Goal: Transaction & Acquisition: Purchase product/service

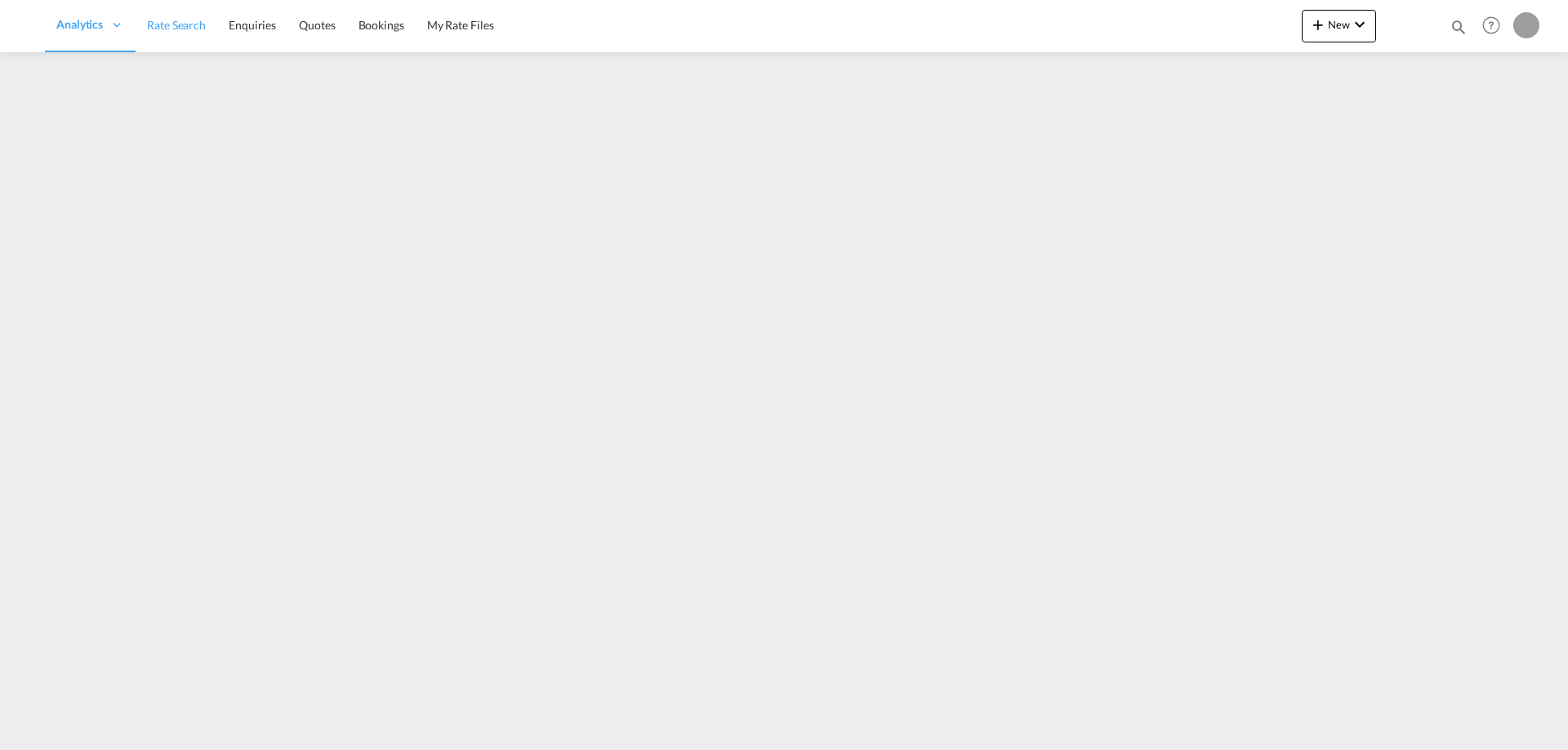
click at [199, 26] on span "Rate Search" at bounding box center [176, 25] width 58 height 14
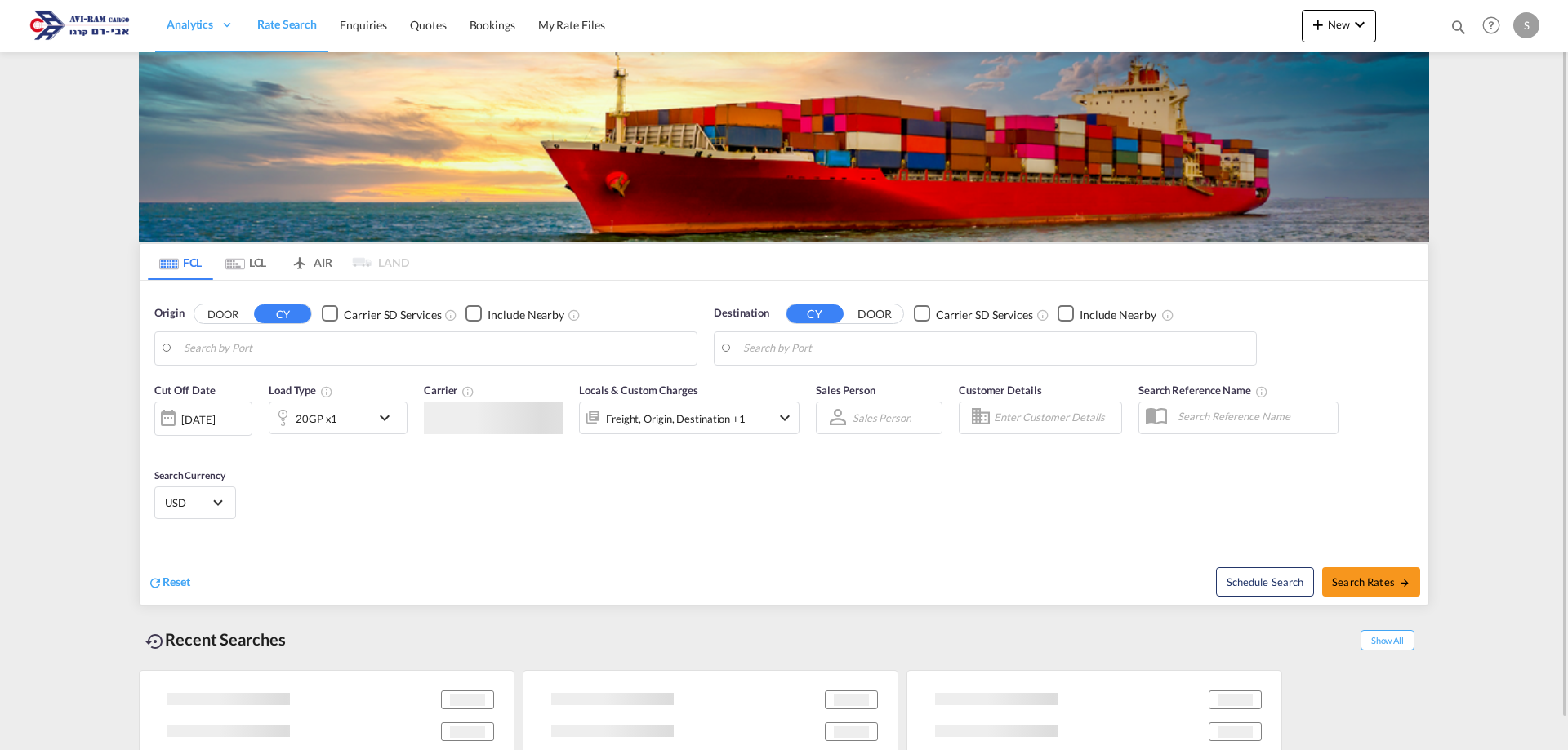
click at [273, 25] on span "Rate Search" at bounding box center [287, 24] width 59 height 14
click at [244, 268] on md-tab-item "LCL" at bounding box center [245, 262] width 65 height 36
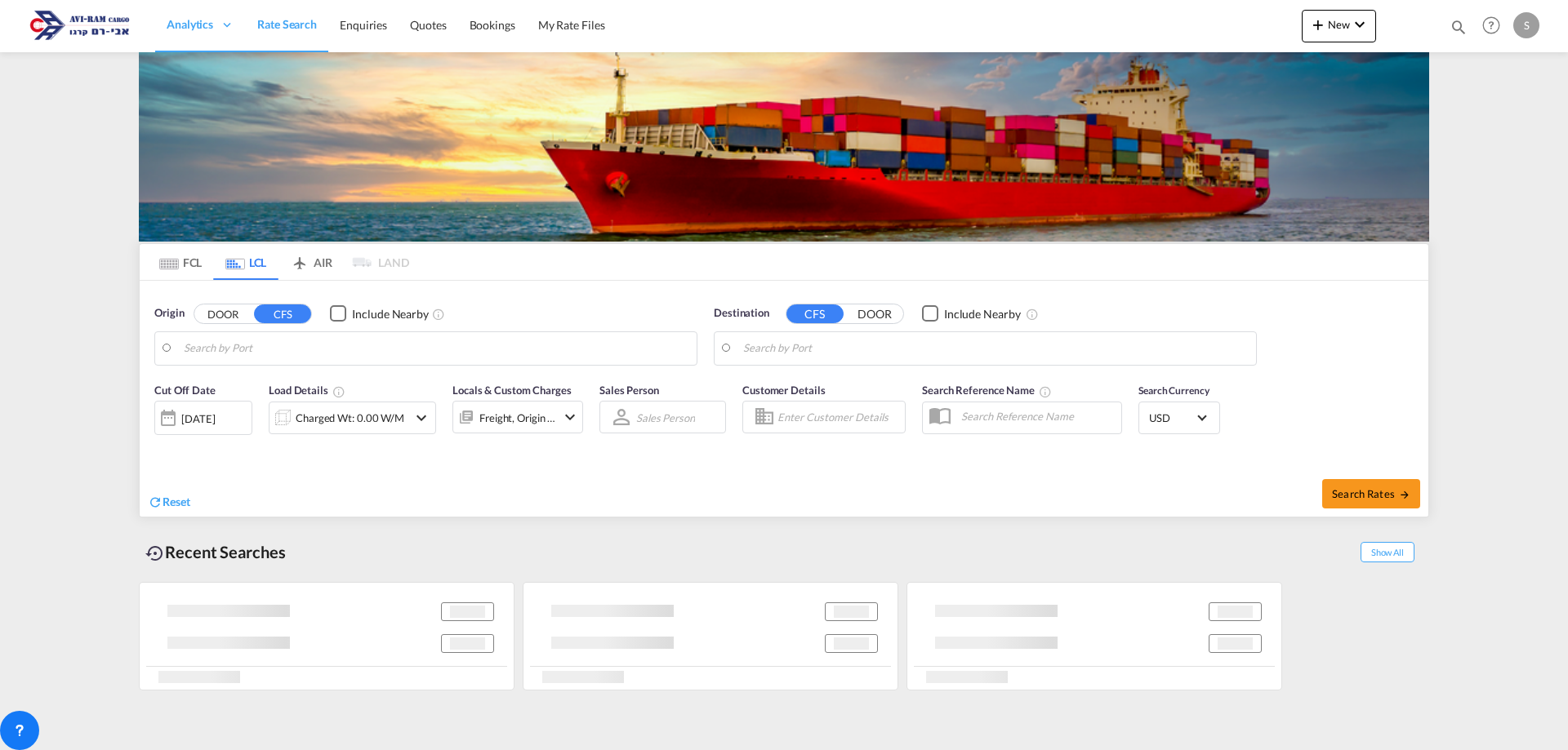
type input "Shanghai, SH, CNSHA"
type input "Ashdod, ILASH"
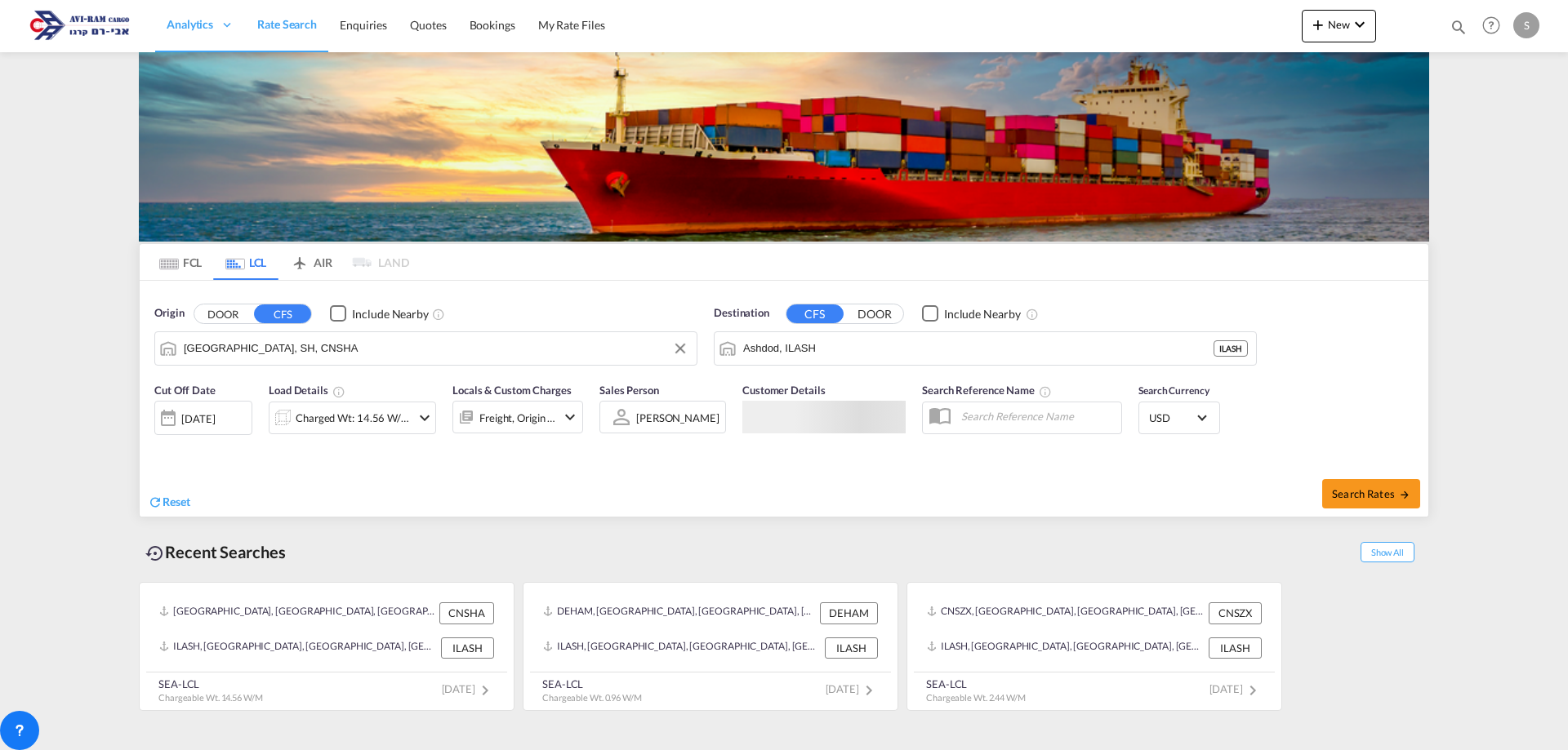
click at [277, 350] on input "Shanghai, SH, CNSHA" at bounding box center [436, 349] width 505 height 25
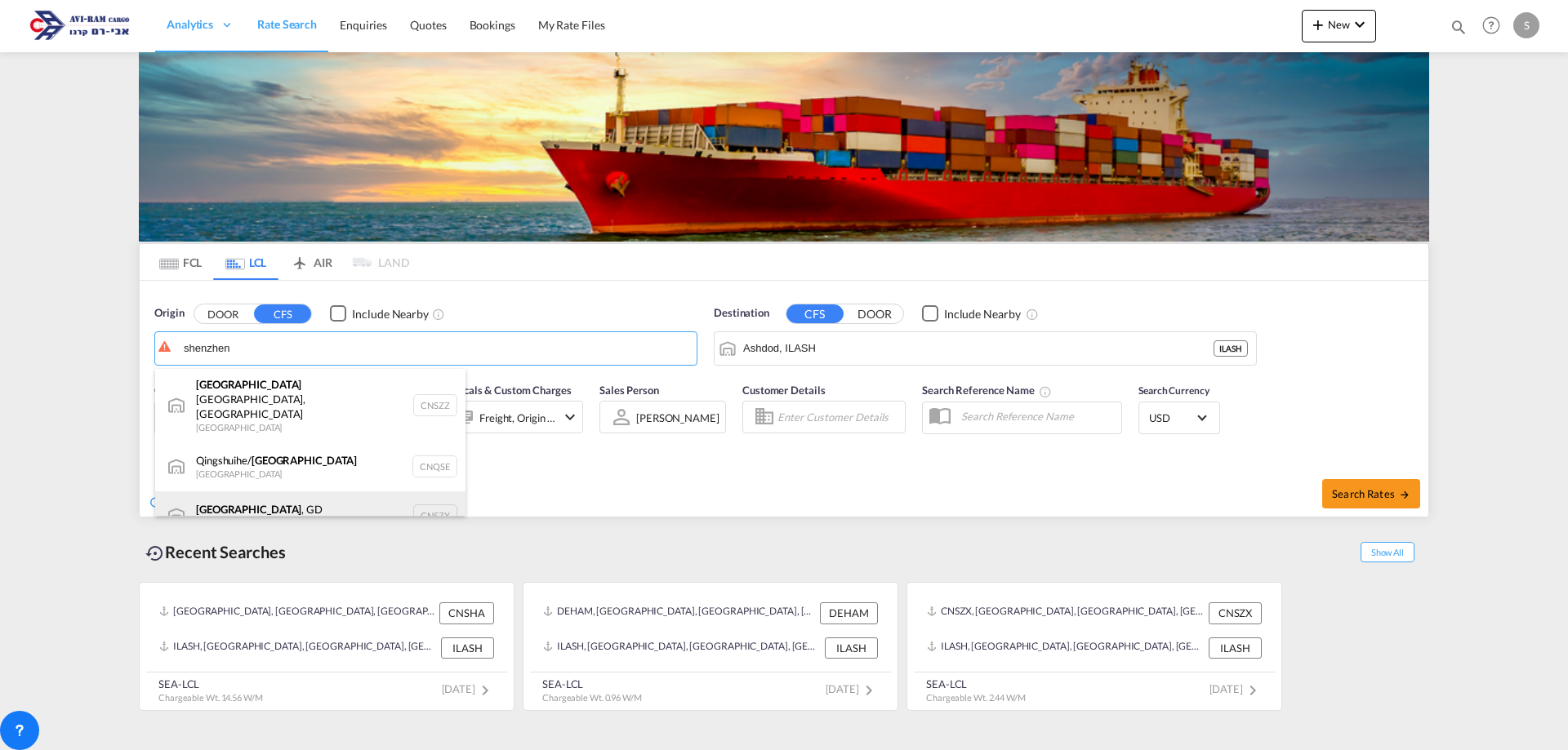
click at [295, 492] on div "Shenzhen , GD China CNSZX" at bounding box center [310, 516] width 310 height 49
type input "Shenzhen, GD, CNSZX"
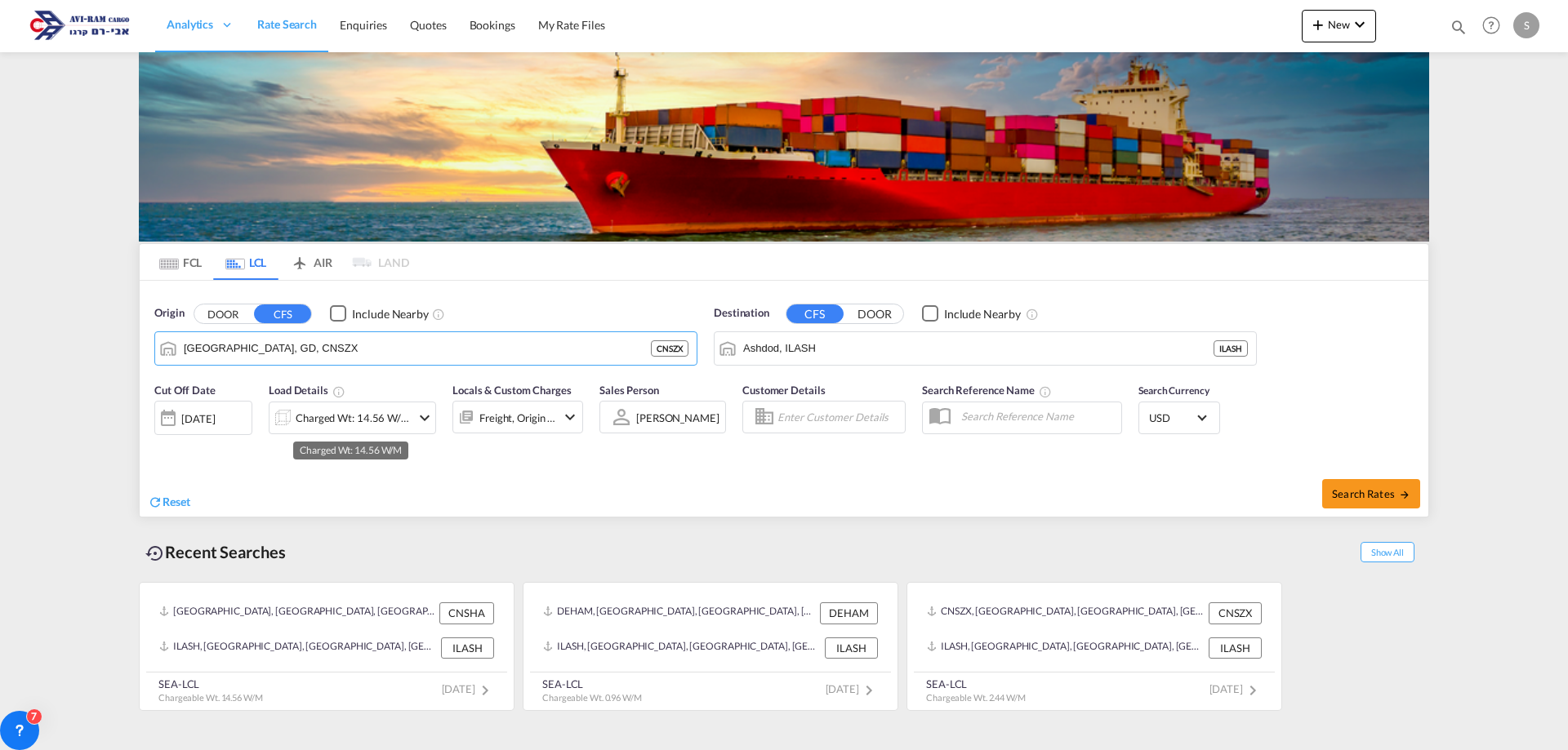
click at [323, 426] on div "Charged Wt: 14.56 W/M" at bounding box center [353, 418] width 115 height 23
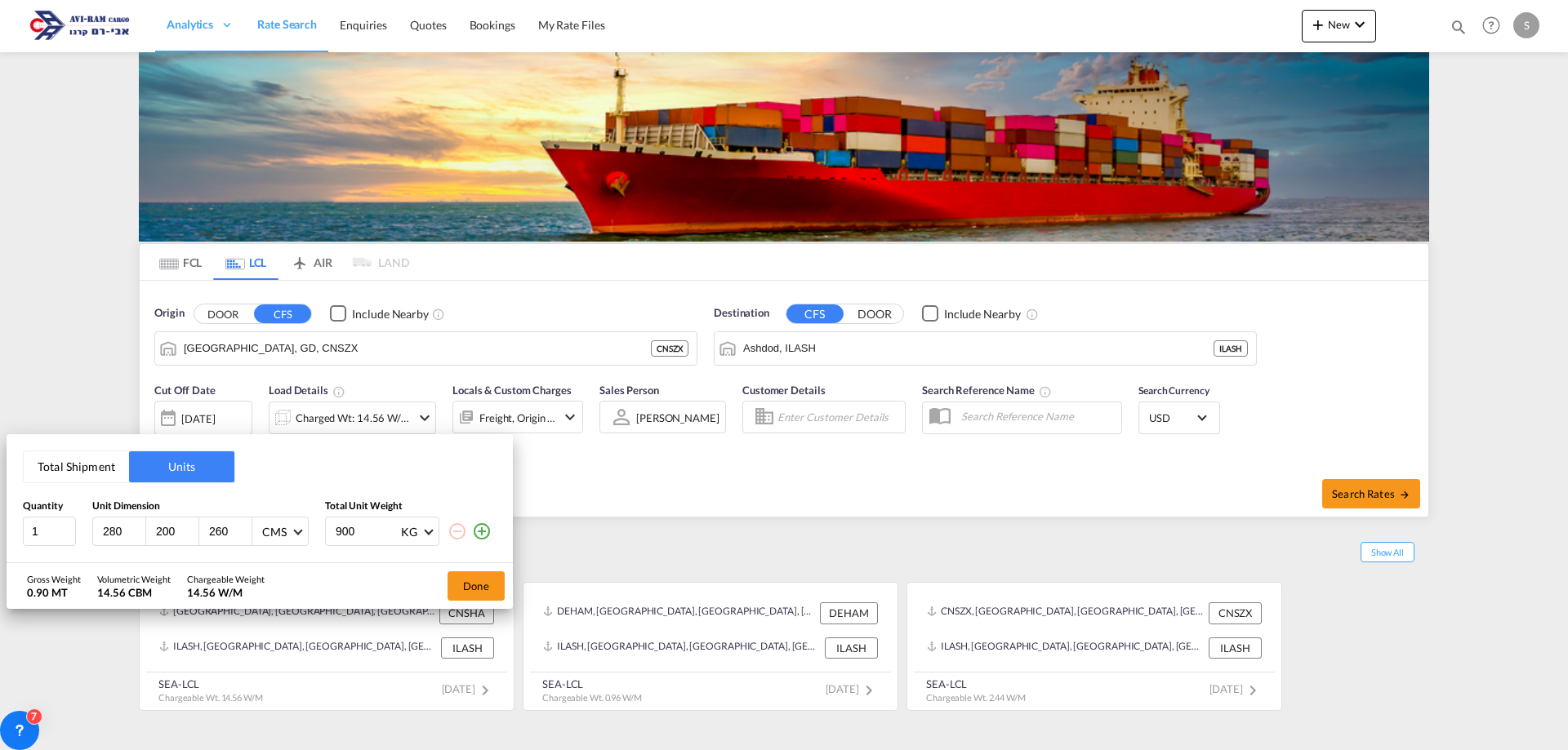
click at [70, 457] on button "Total Shipment" at bounding box center [77, 467] width 105 height 31
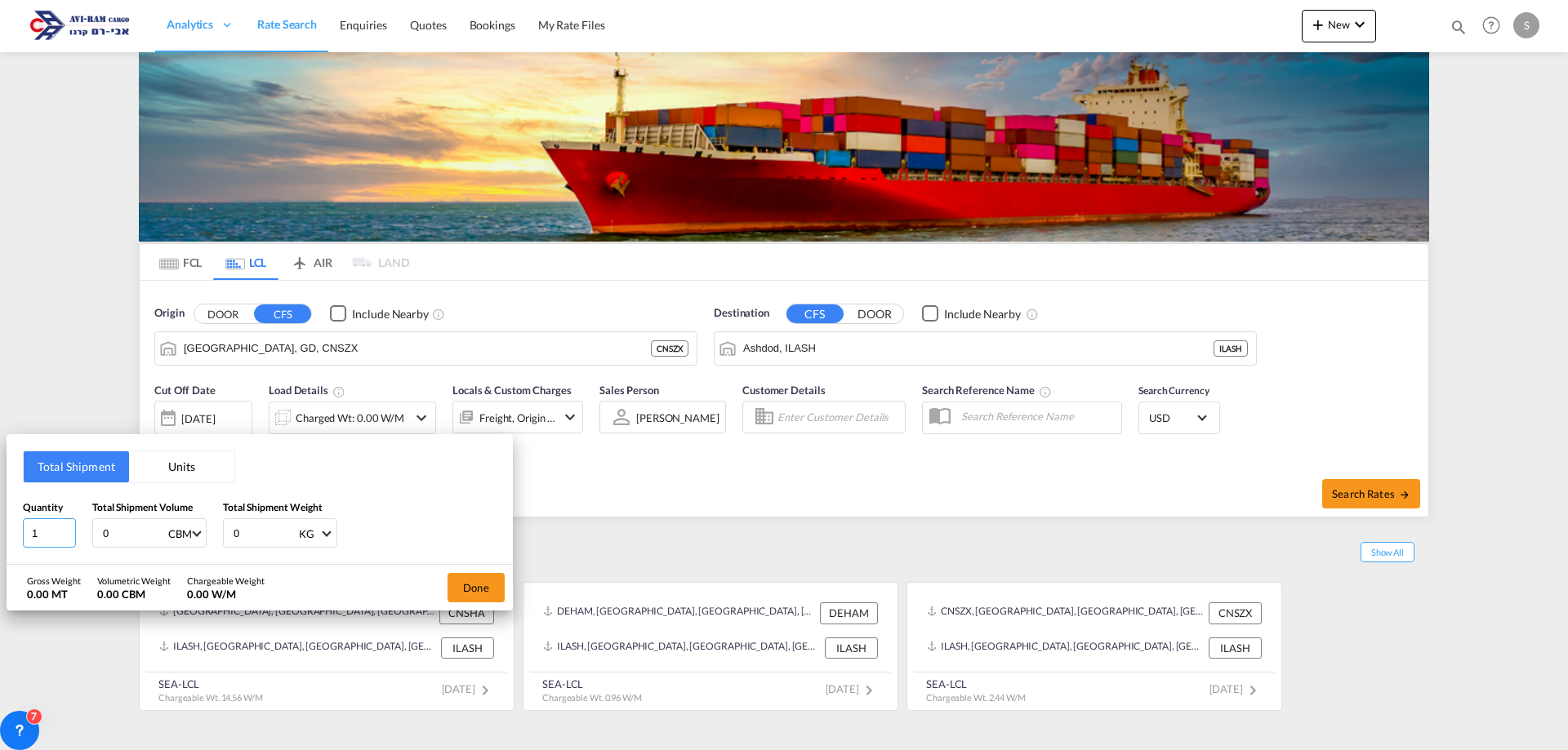
drag, startPoint x: 51, startPoint y: 530, endPoint x: 21, endPoint y: 530, distance: 30.0
click at [21, 530] on div "Total Shipment Units Quantity 1 Total Shipment Volume 0 CBM CBM CFT Total Shipm…" at bounding box center [260, 499] width 507 height 131
type input "224"
type input "17.513"
type input "3823"
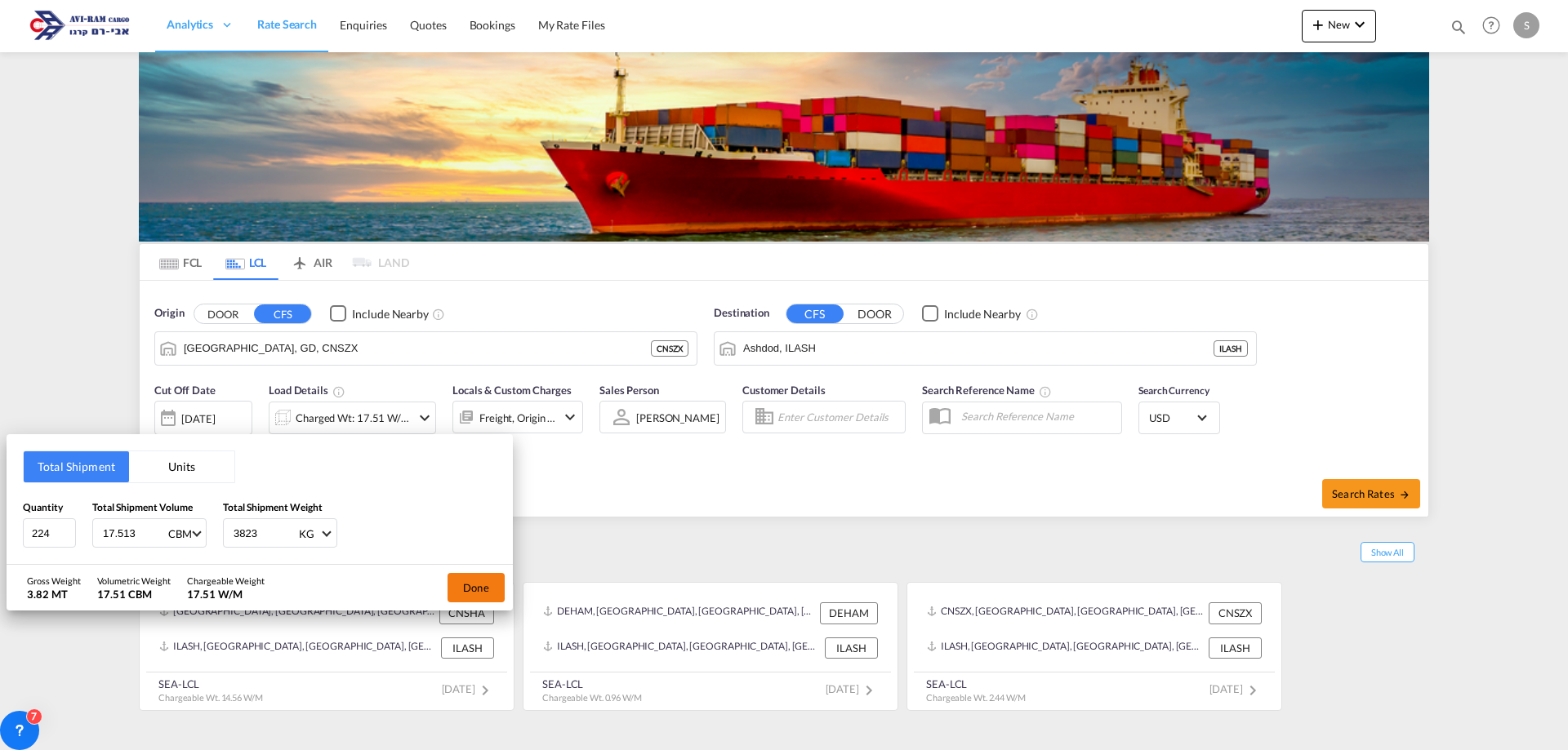
click at [466, 603] on button "Done" at bounding box center [476, 588] width 58 height 30
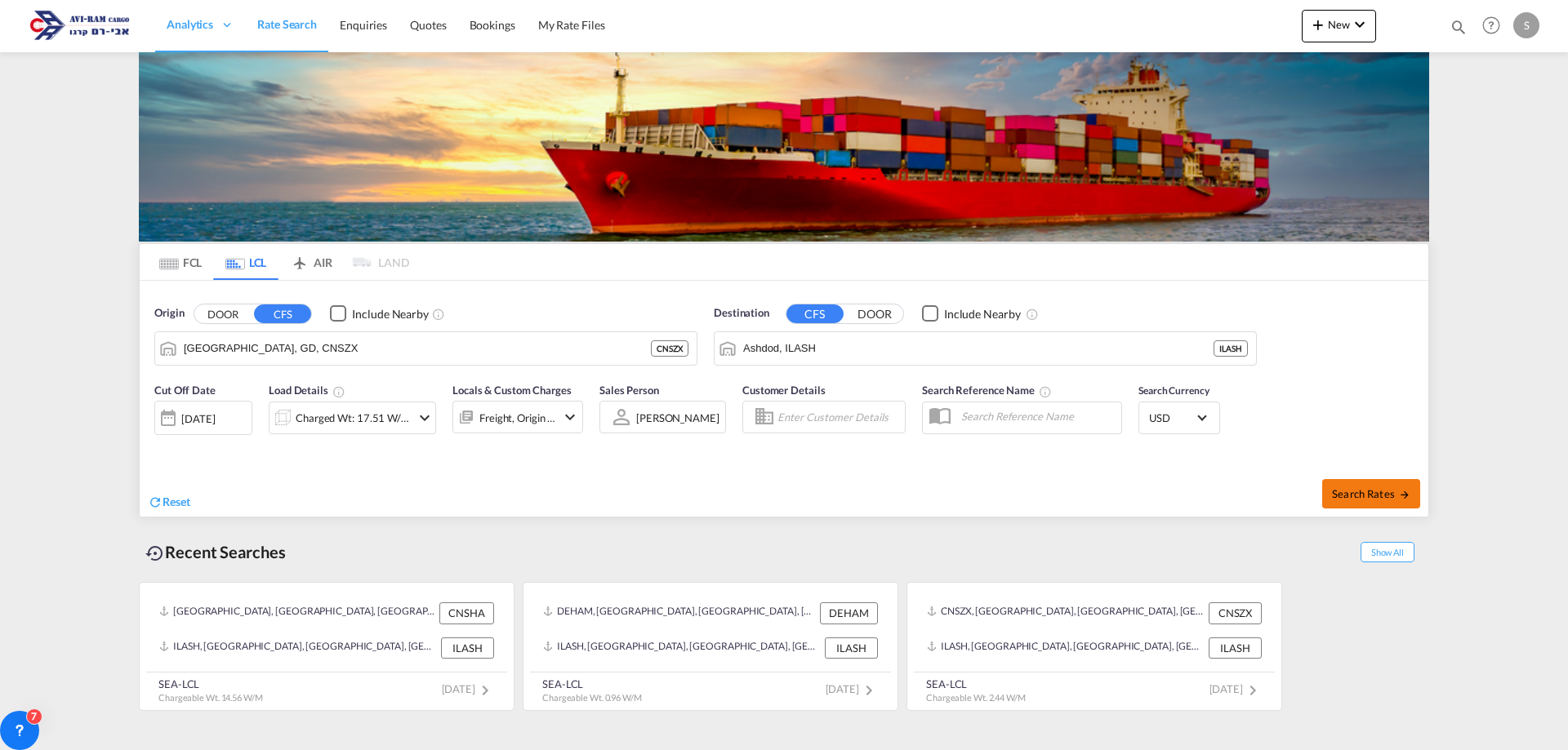
click at [1379, 505] on button "Search Rates" at bounding box center [1371, 494] width 98 height 30
type input "CNSZX to ILASH / 24 Aug 2025"
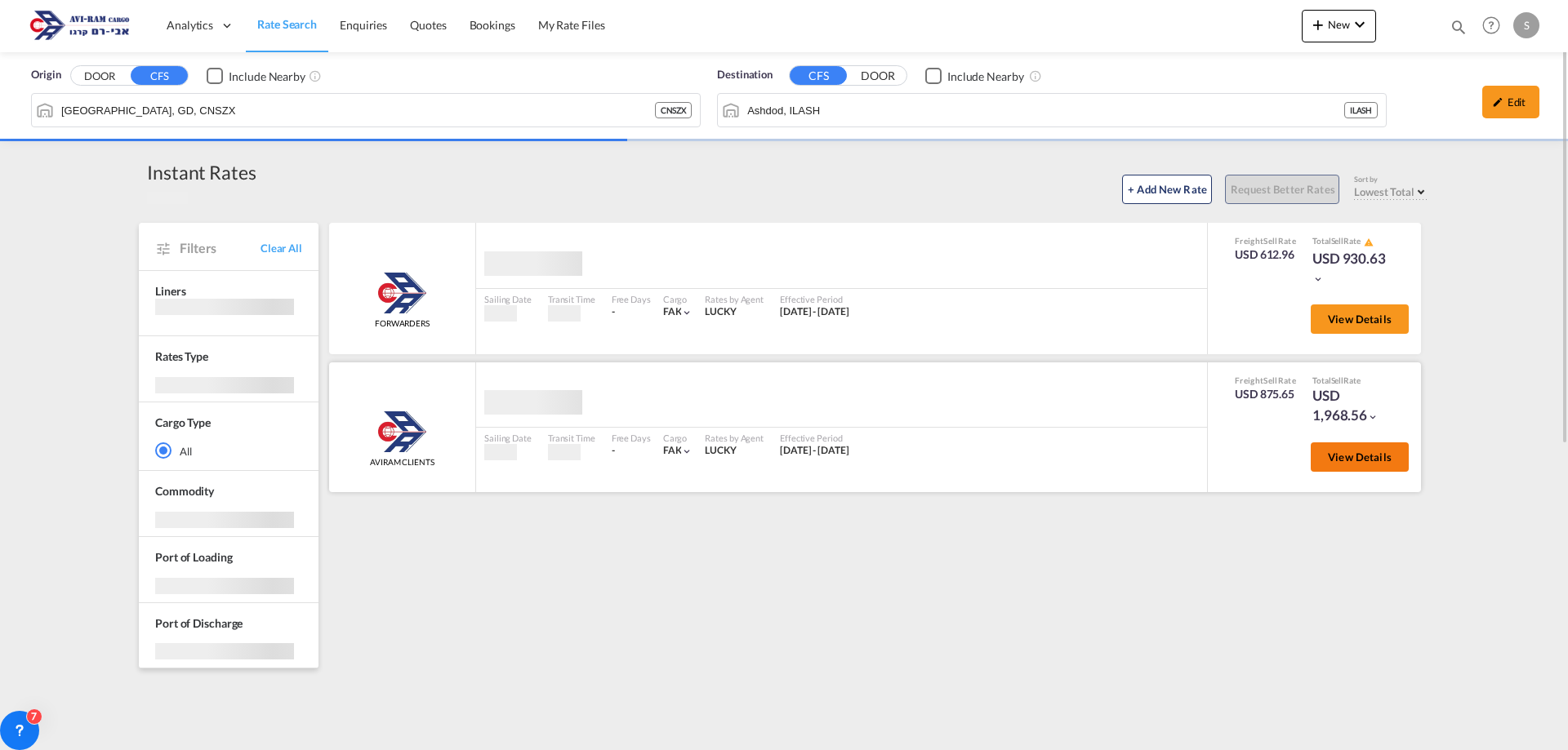
click at [1347, 465] on button "View Details" at bounding box center [1360, 457] width 98 height 30
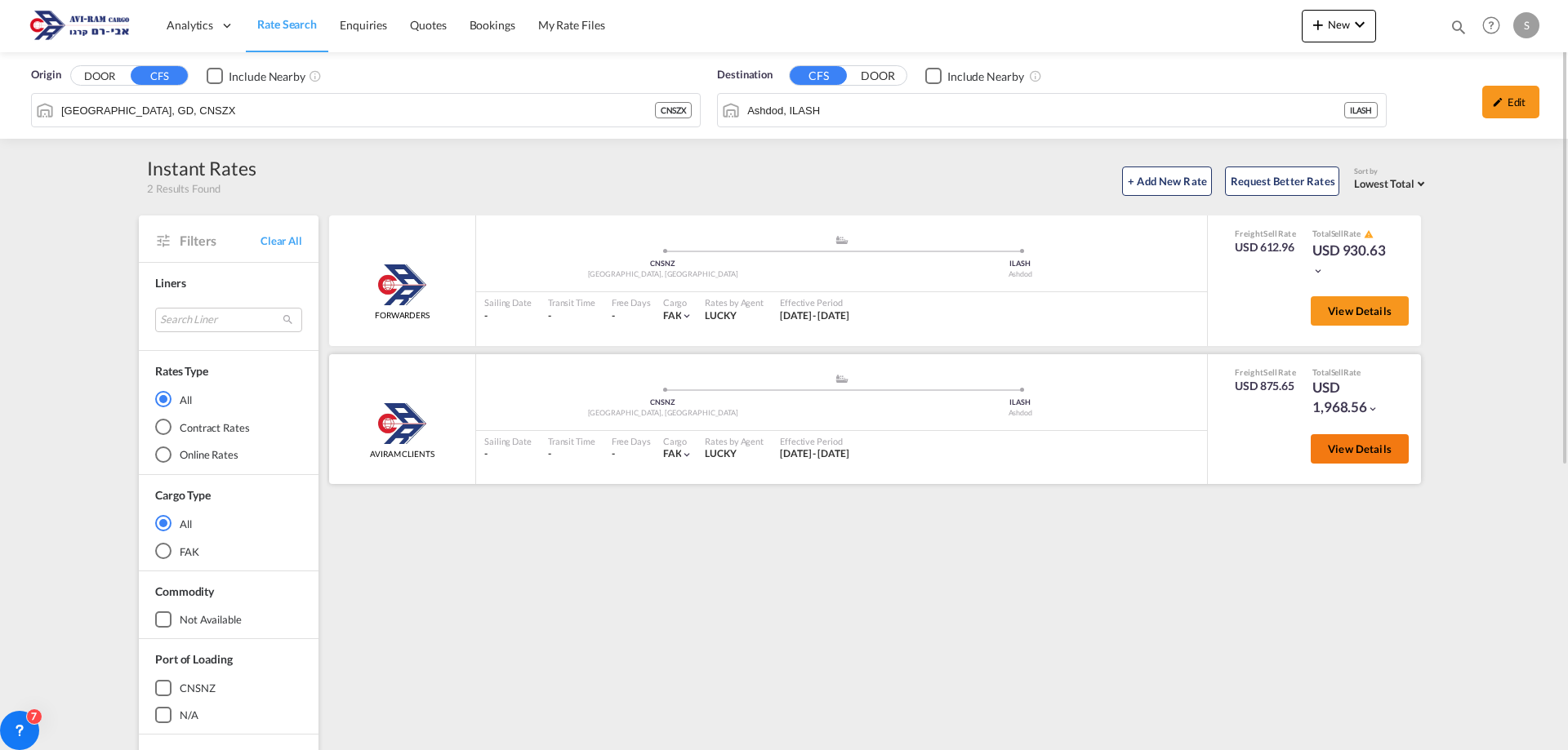
click at [1355, 459] on button "View Details" at bounding box center [1360, 449] width 98 height 30
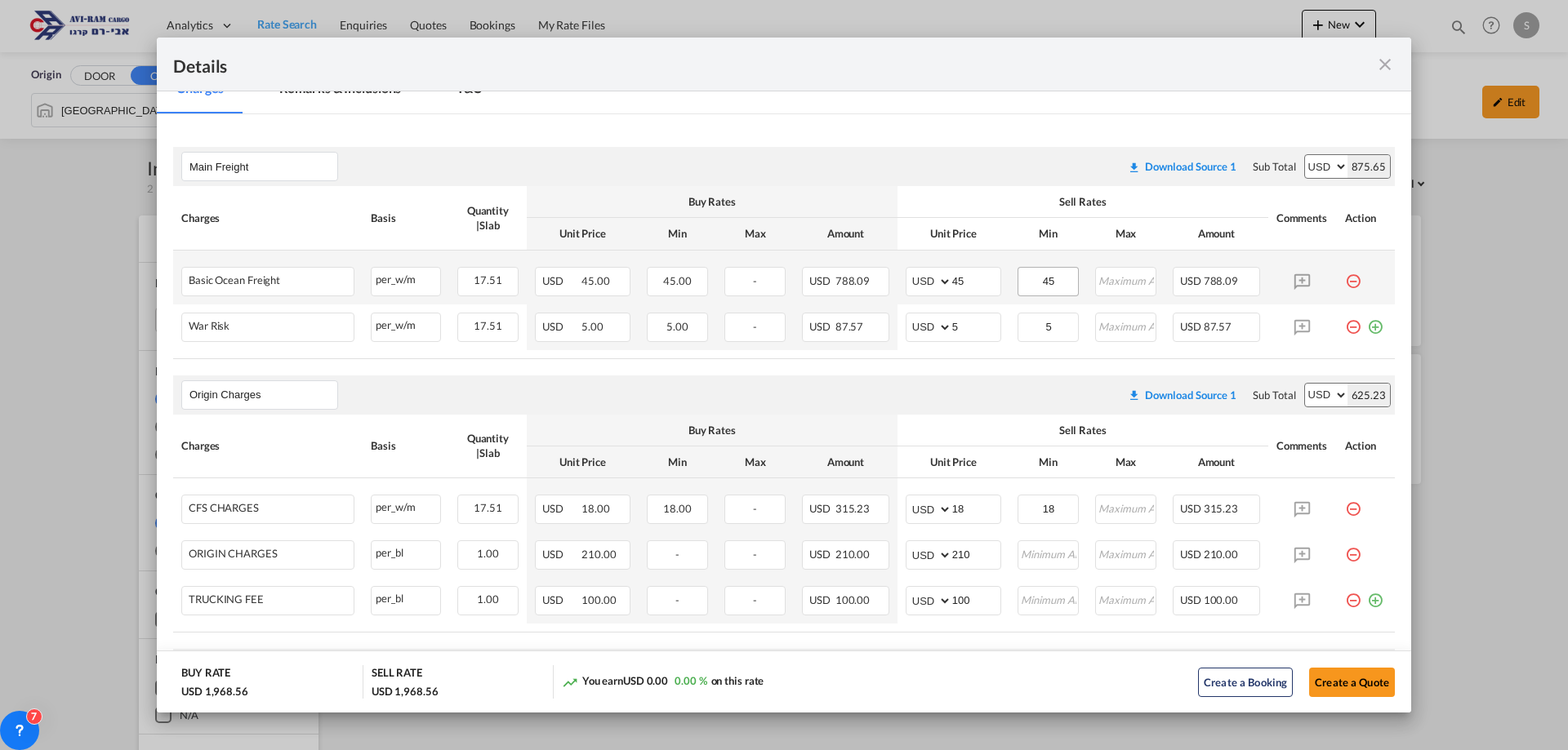
scroll to position [326, 0]
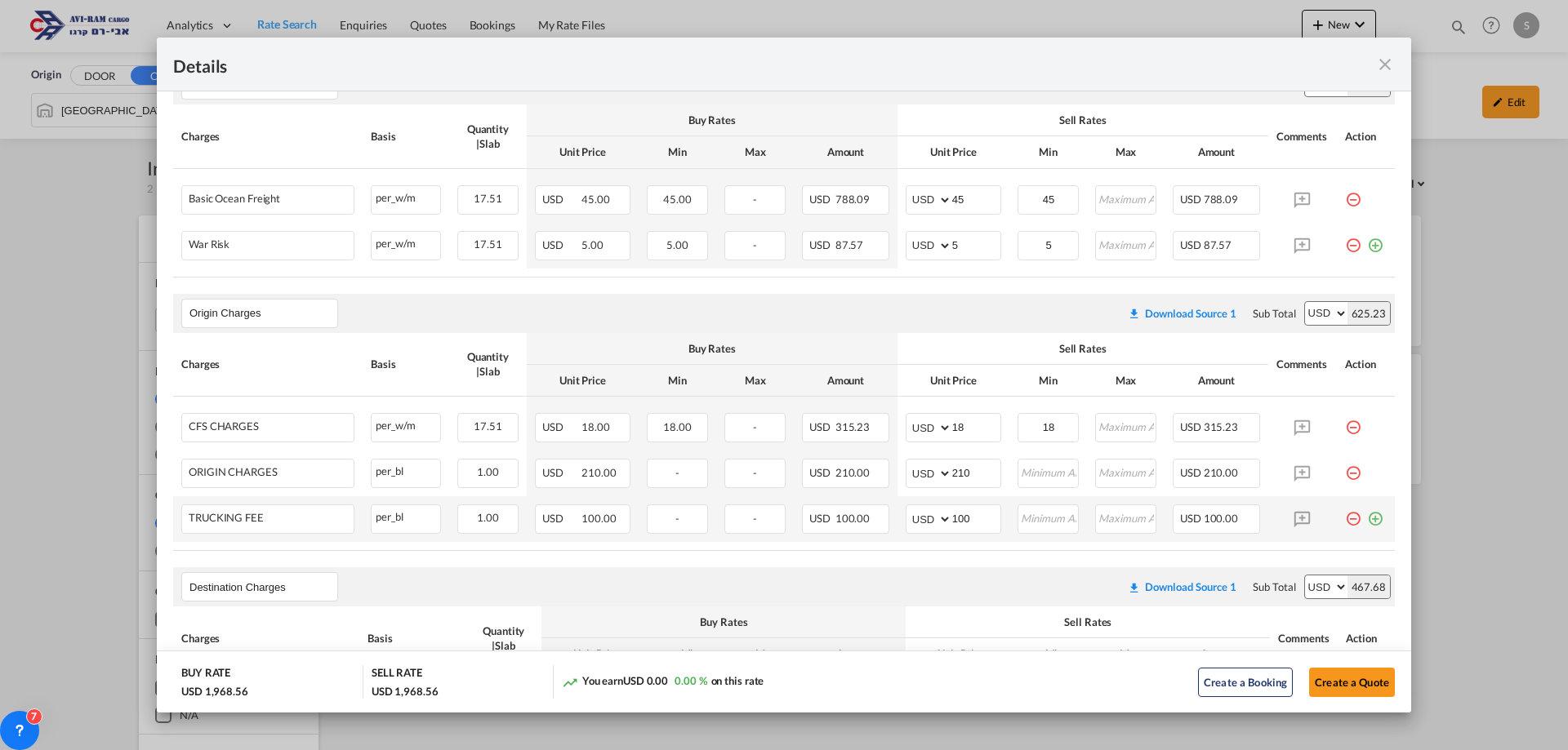
click at [1345, 515] on md-icon "icon-minus-circle-outline red-400-fg pt-7" at bounding box center [1353, 513] width 16 height 16
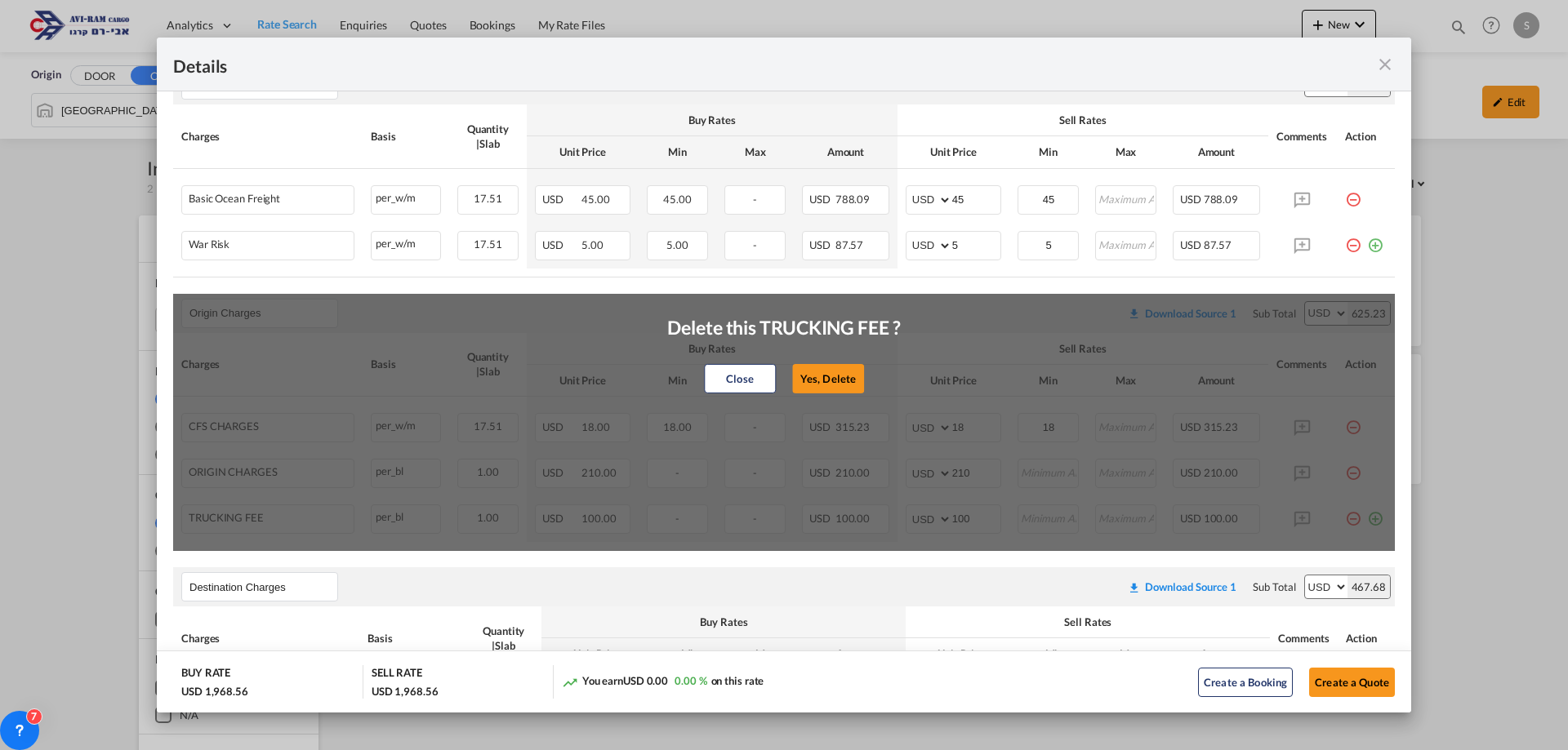
click at [852, 373] on button "Yes, Delete" at bounding box center [828, 379] width 72 height 30
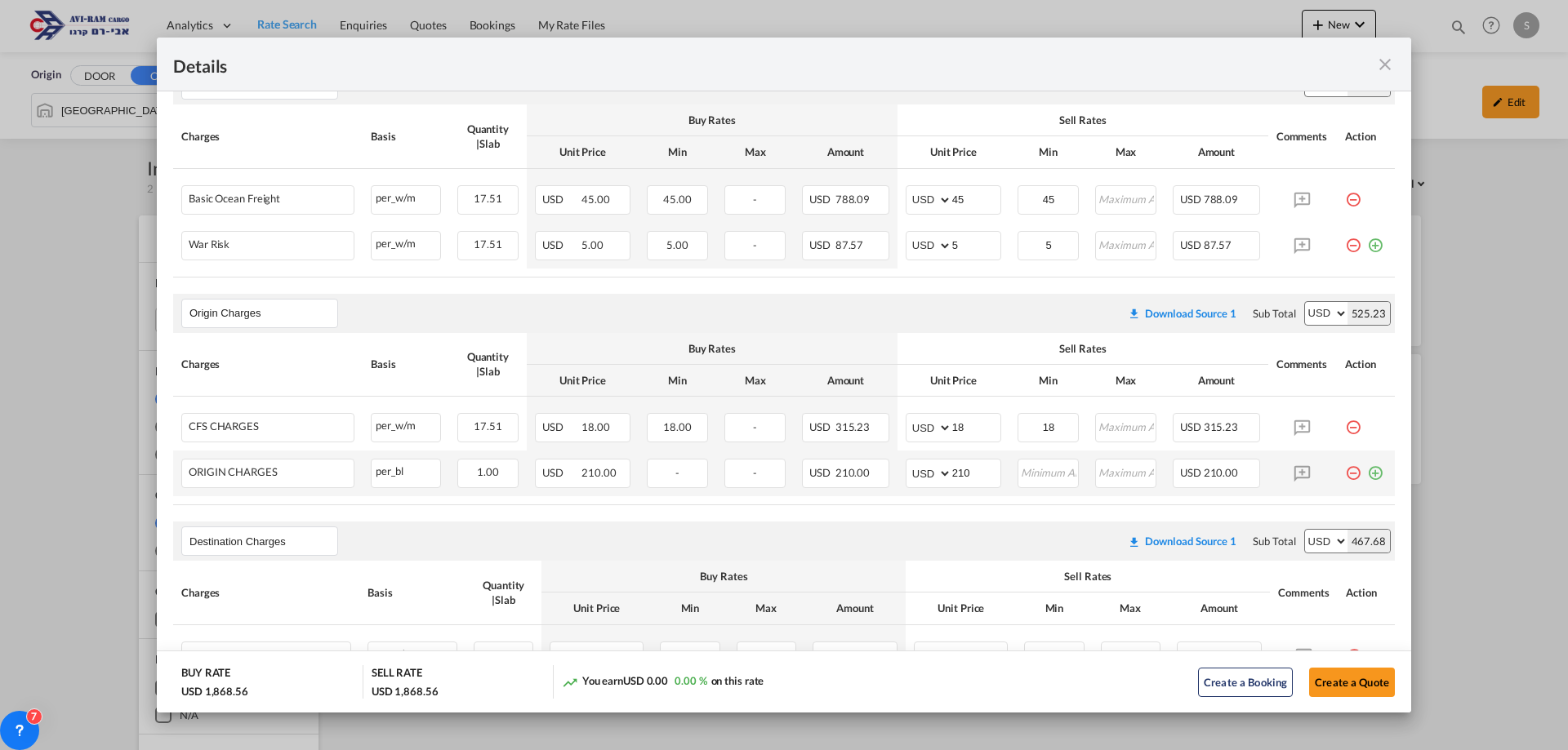
click at [1345, 475] on md-icon "icon-minus-circle-outline red-400-fg pt-7" at bounding box center [1353, 467] width 16 height 16
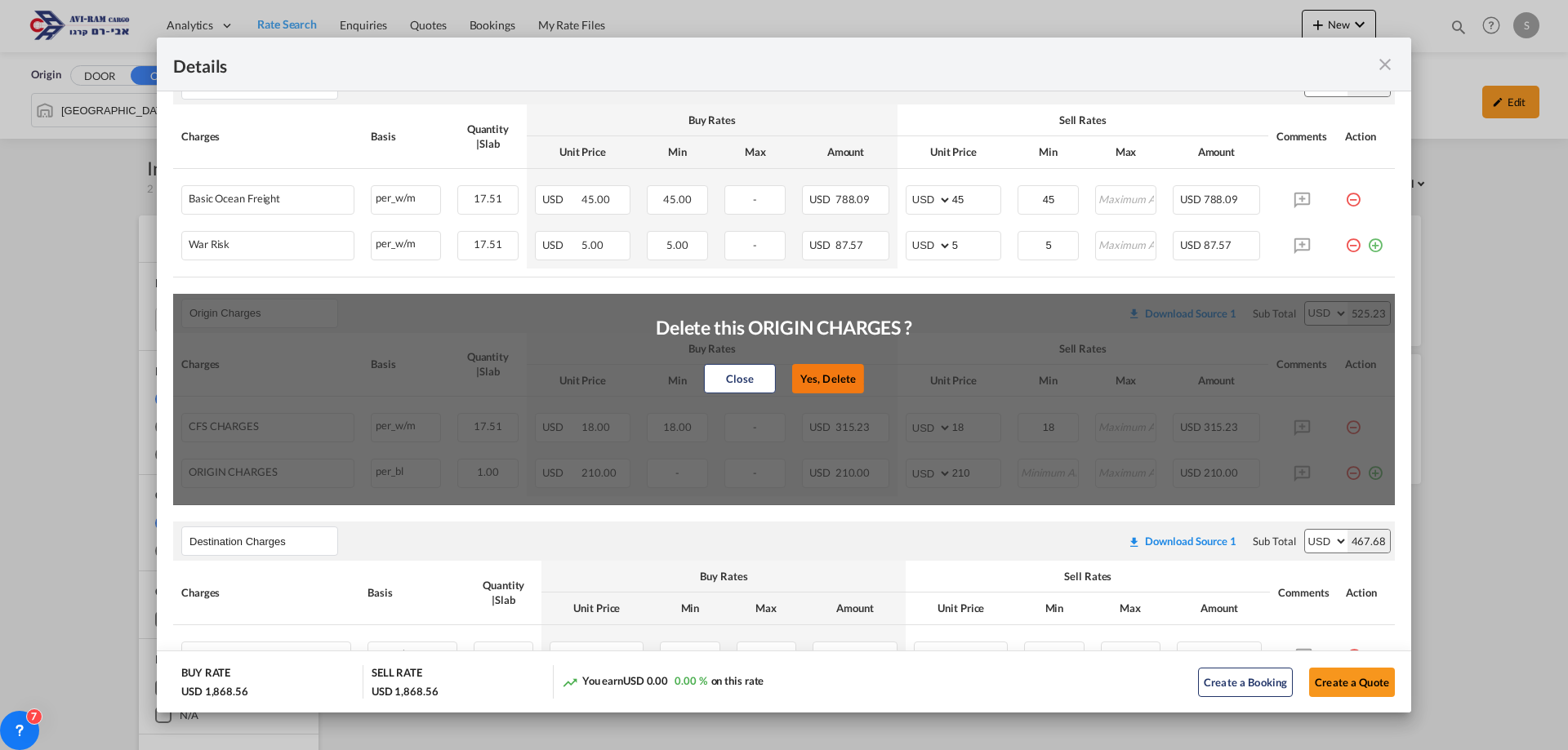
click at [828, 381] on button "Yes, Delete" at bounding box center [828, 379] width 72 height 30
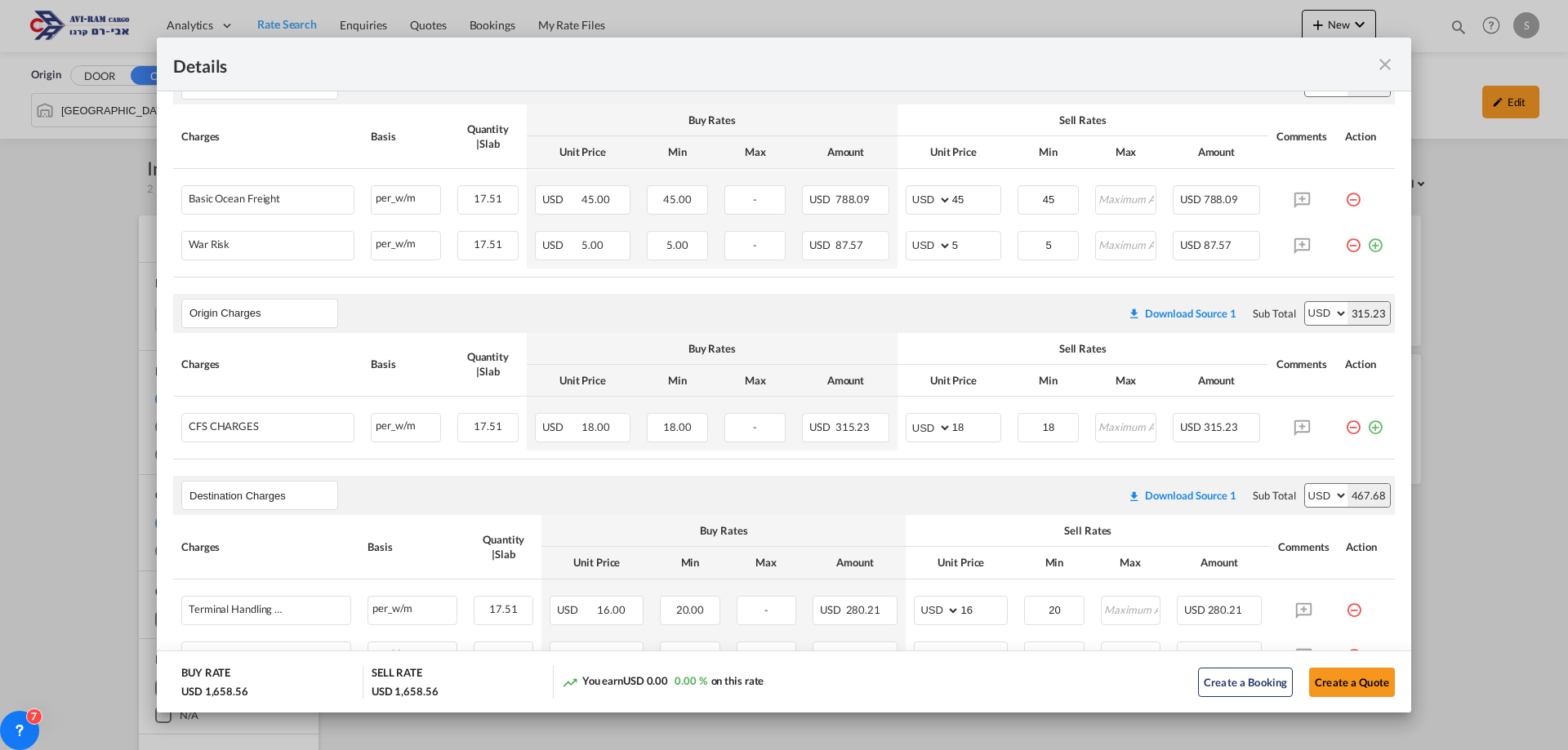
drag, startPoint x: 1339, startPoint y: 425, endPoint x: 1324, endPoint y: 425, distance: 15.0
click at [1345, 425] on md-icon "icon-minus-circle-outline red-400-fg pt-7" at bounding box center [1353, 421] width 16 height 16
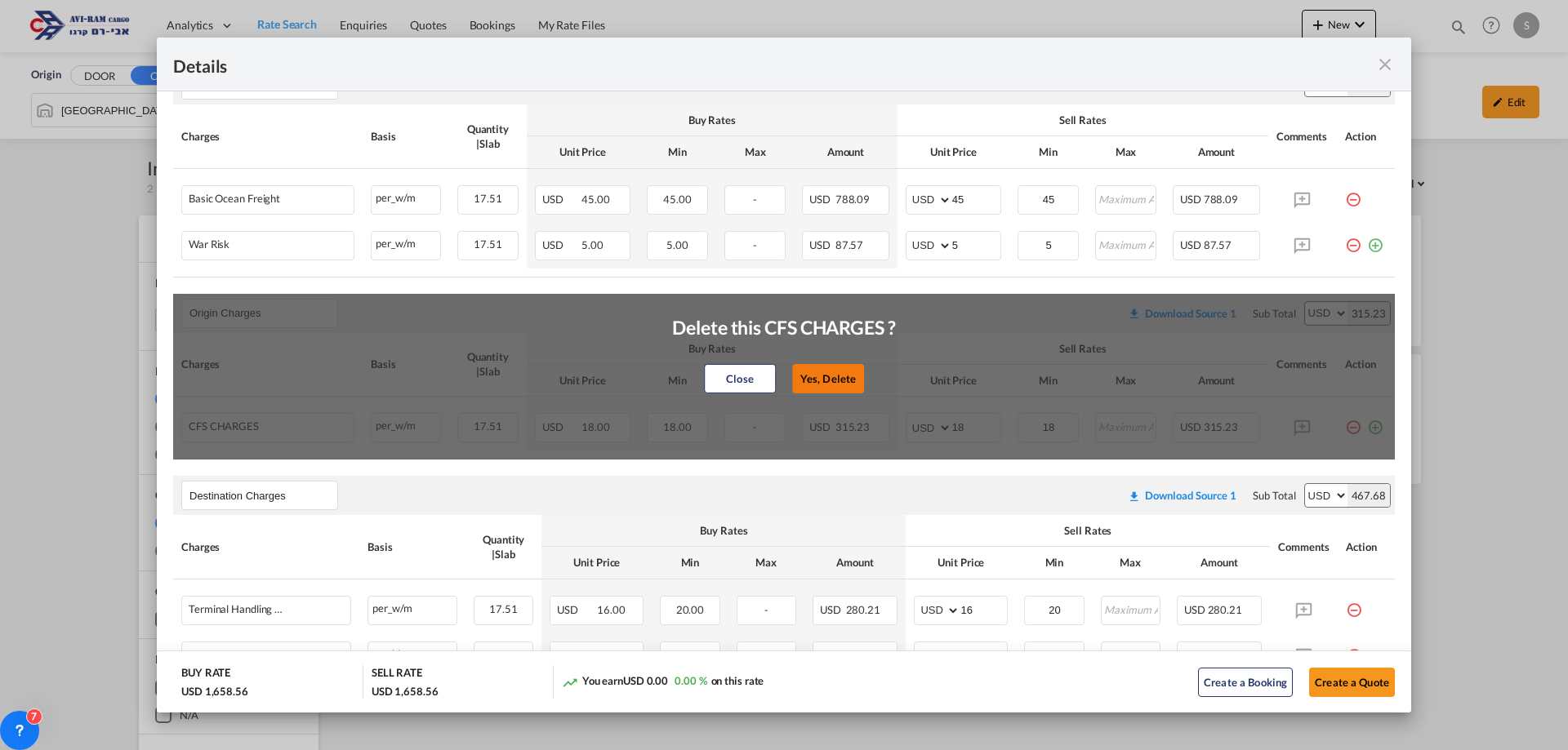
click at [824, 369] on button "Yes, Delete" at bounding box center [828, 379] width 72 height 30
type input "Destination Charges"
type input "16"
type input "20"
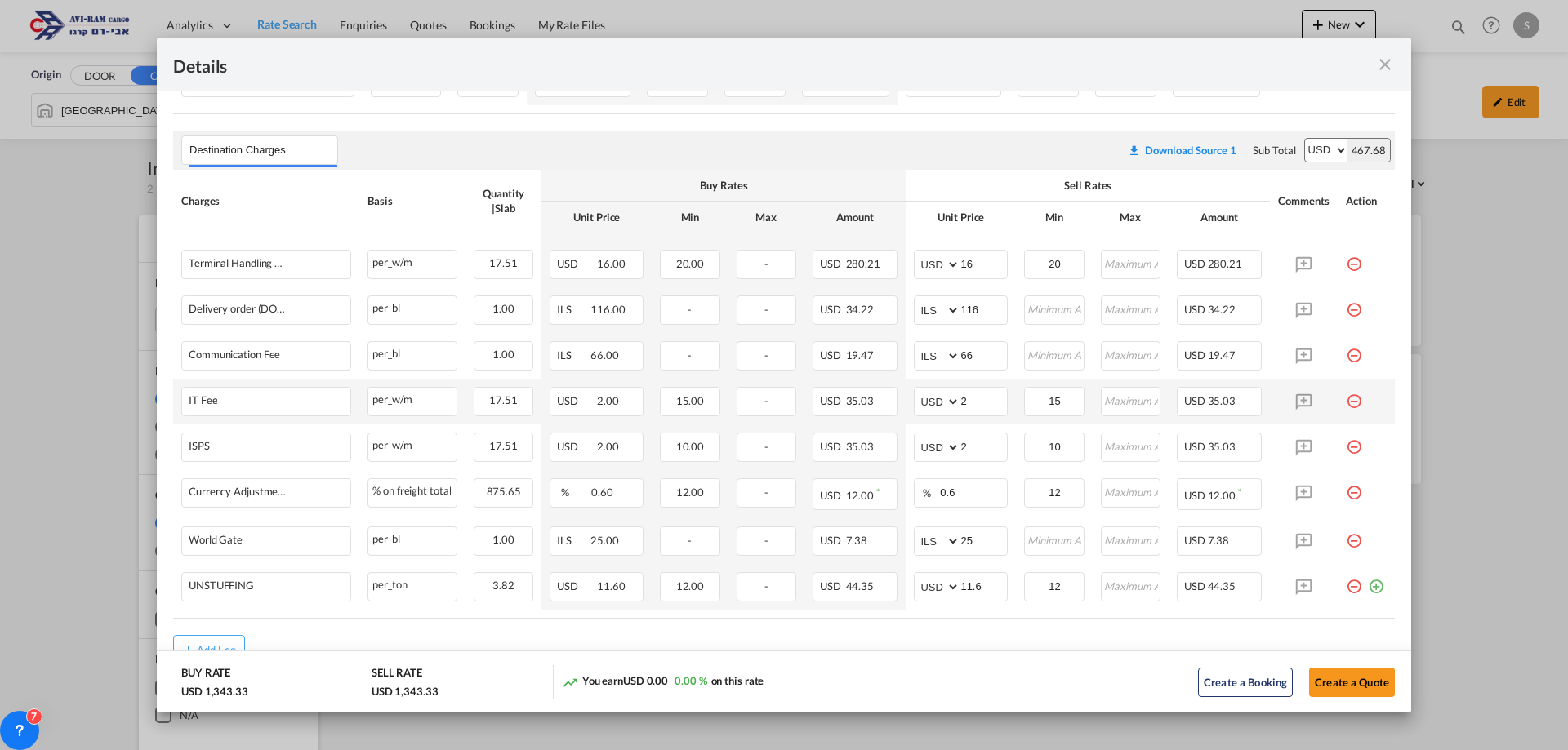
scroll to position [553, 0]
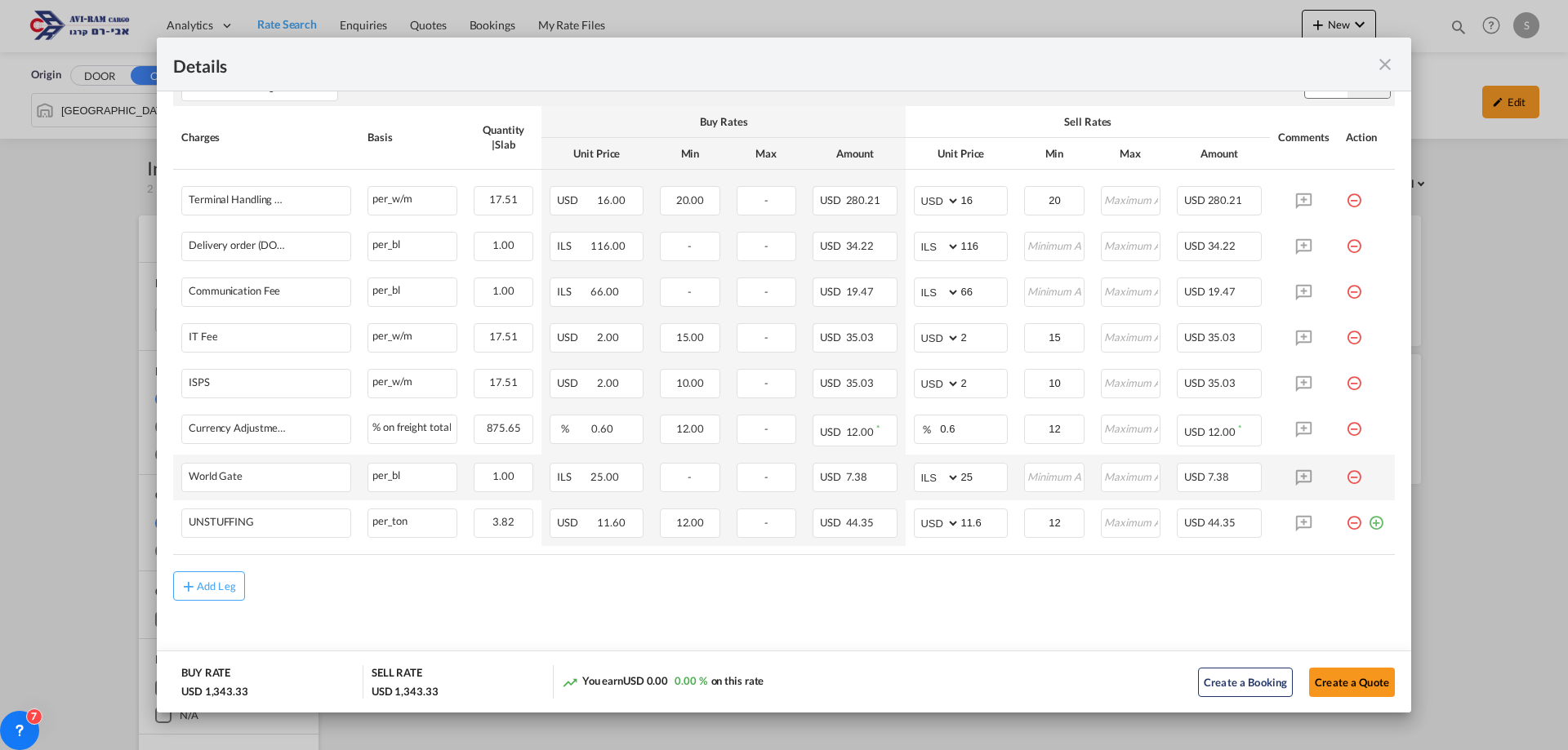
click at [1348, 479] on md-icon "icon-minus-circle-outline red-400-fg pt-7" at bounding box center [1354, 471] width 16 height 16
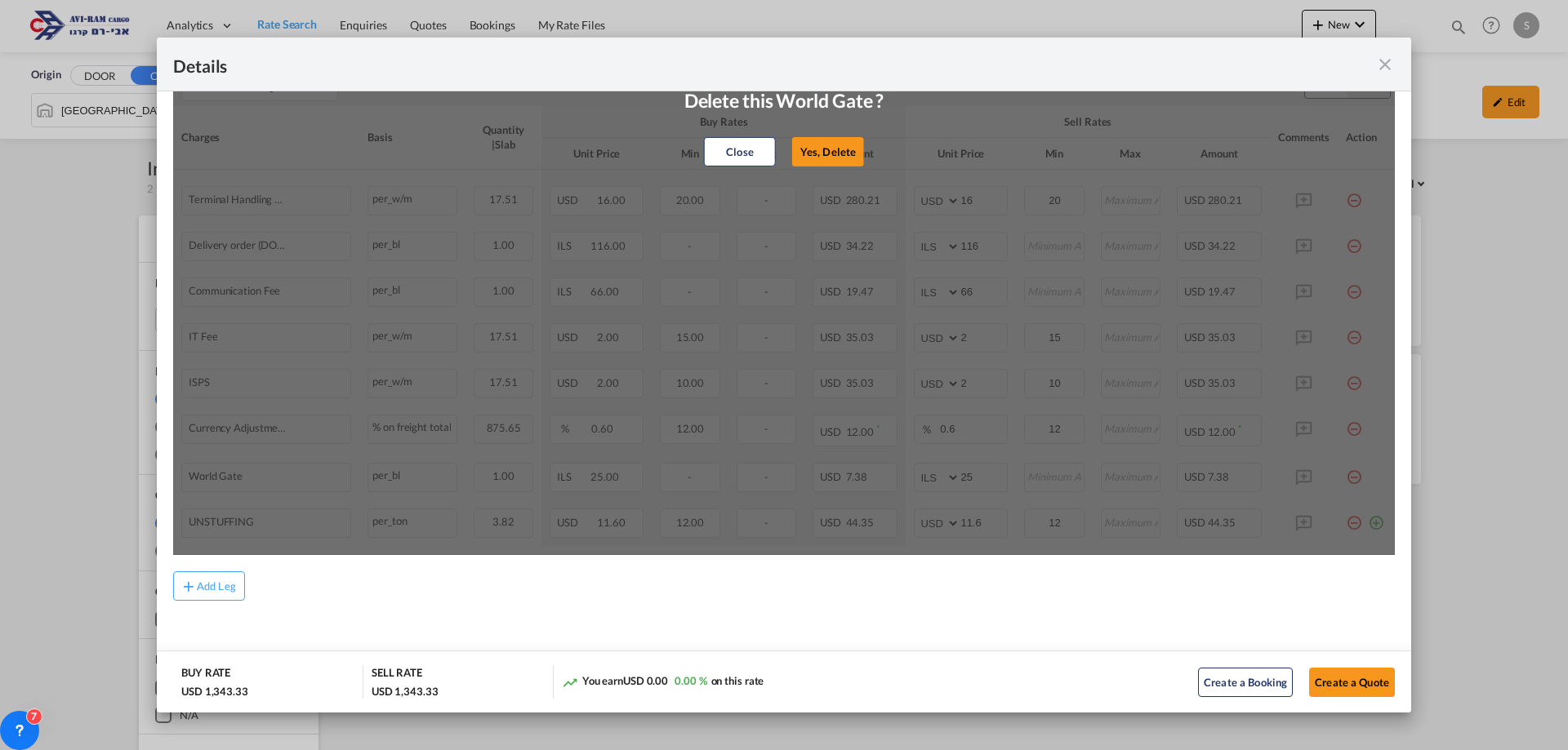
drag, startPoint x: 847, startPoint y: 158, endPoint x: 852, endPoint y: 174, distance: 16.8
click at [847, 157] on button "Yes, Delete" at bounding box center [828, 152] width 72 height 30
select select "string:USD"
type input "11.6"
type input "12"
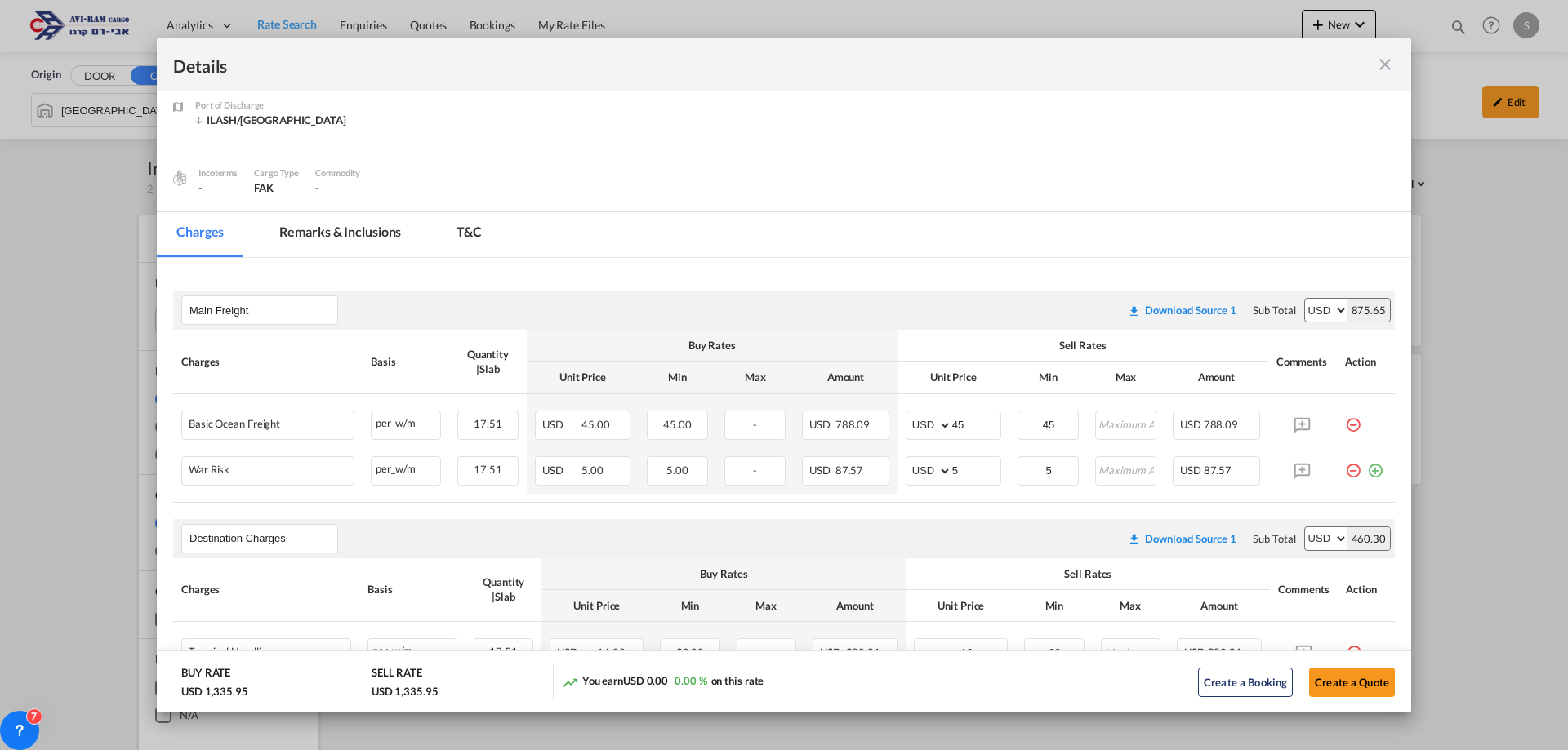
scroll to position [95, 0]
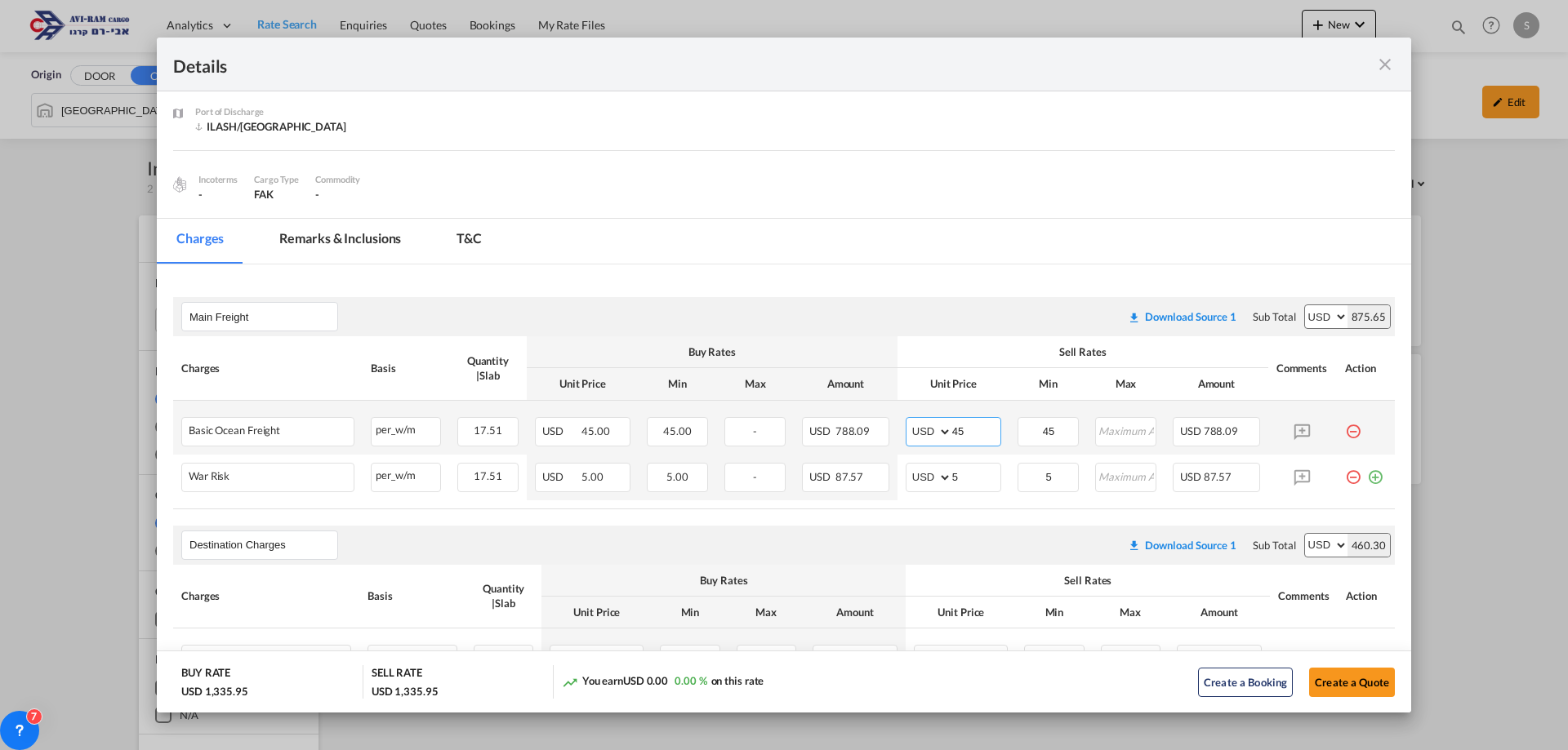
drag, startPoint x: 963, startPoint y: 428, endPoint x: 899, endPoint y: 416, distance: 65.1
click at [899, 416] on td "AED AFN ALL AMD ANG AOA ARS AUD AWG AZN BAM BBD BDT BGN BHD BIF BMD BND BOB BRL…" at bounding box center [953, 428] width 112 height 54
type input "60"
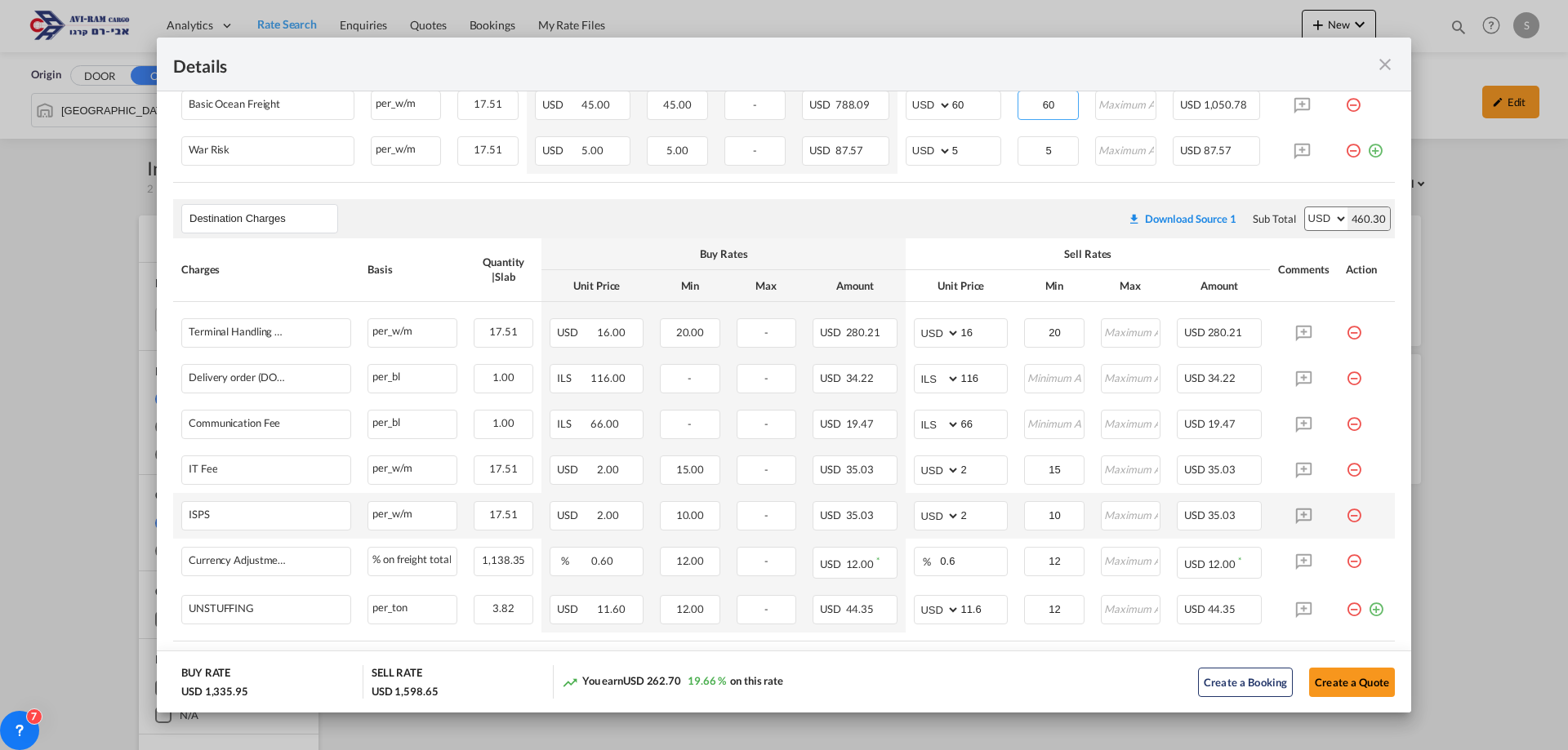
scroll to position [508, 0]
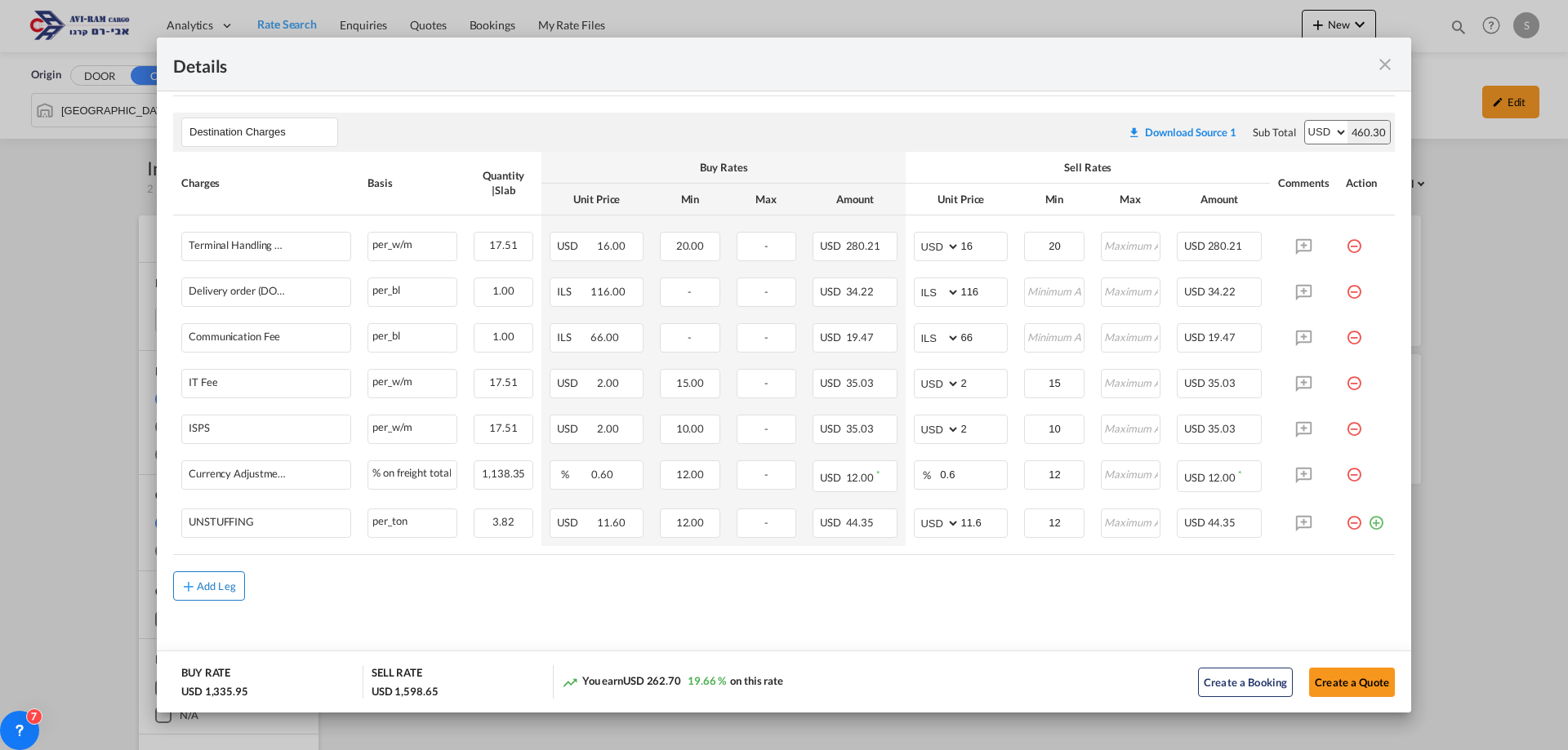
type input "60"
click at [225, 583] on div "Add Leg" at bounding box center [216, 586] width 39 height 10
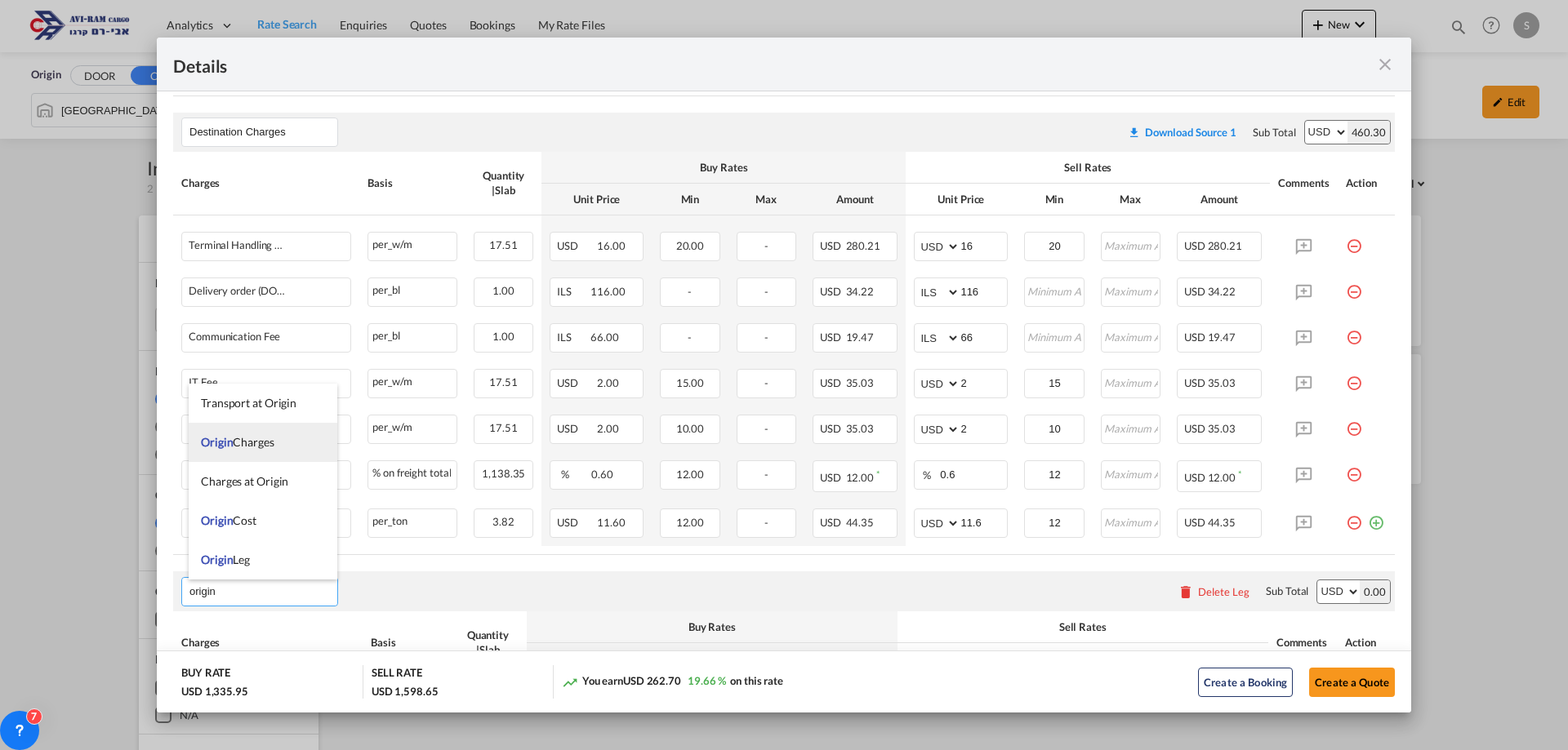
click at [261, 442] on span "Origin Charges" at bounding box center [237, 442] width 73 height 14
type input "Origin Charges"
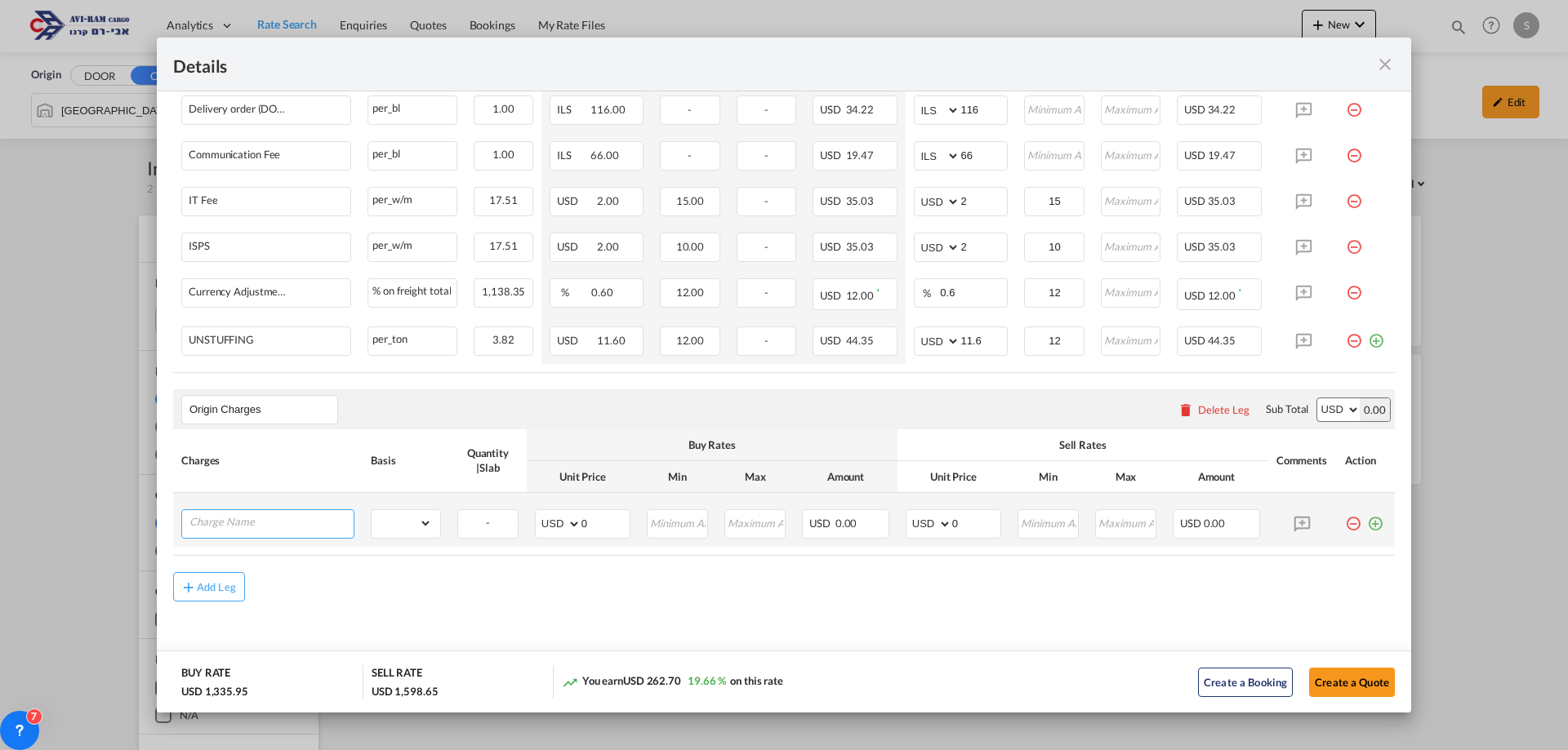
click at [281, 521] on input "Charge Name" at bounding box center [271, 523] width 165 height 25
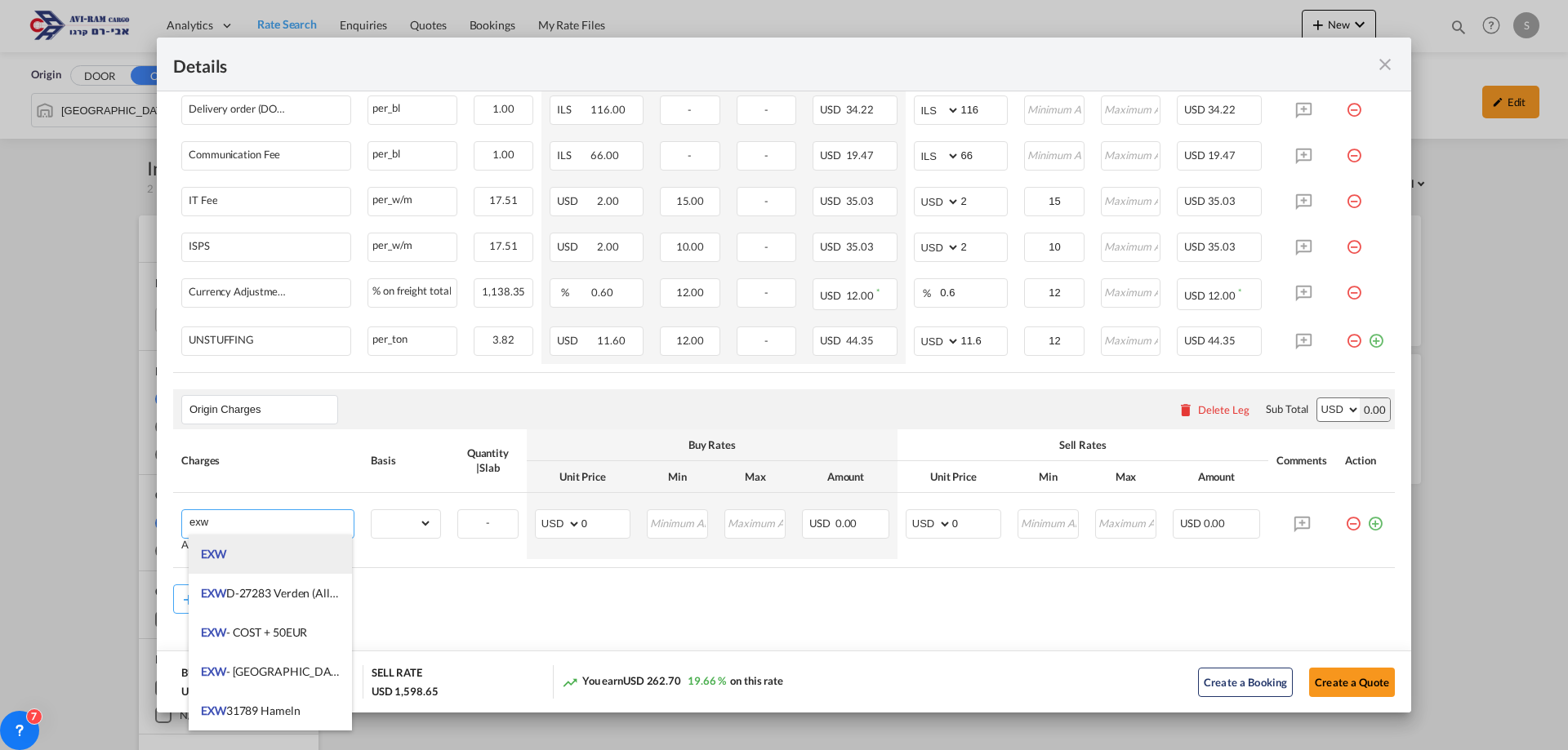
click at [274, 552] on li "EXW" at bounding box center [270, 554] width 164 height 39
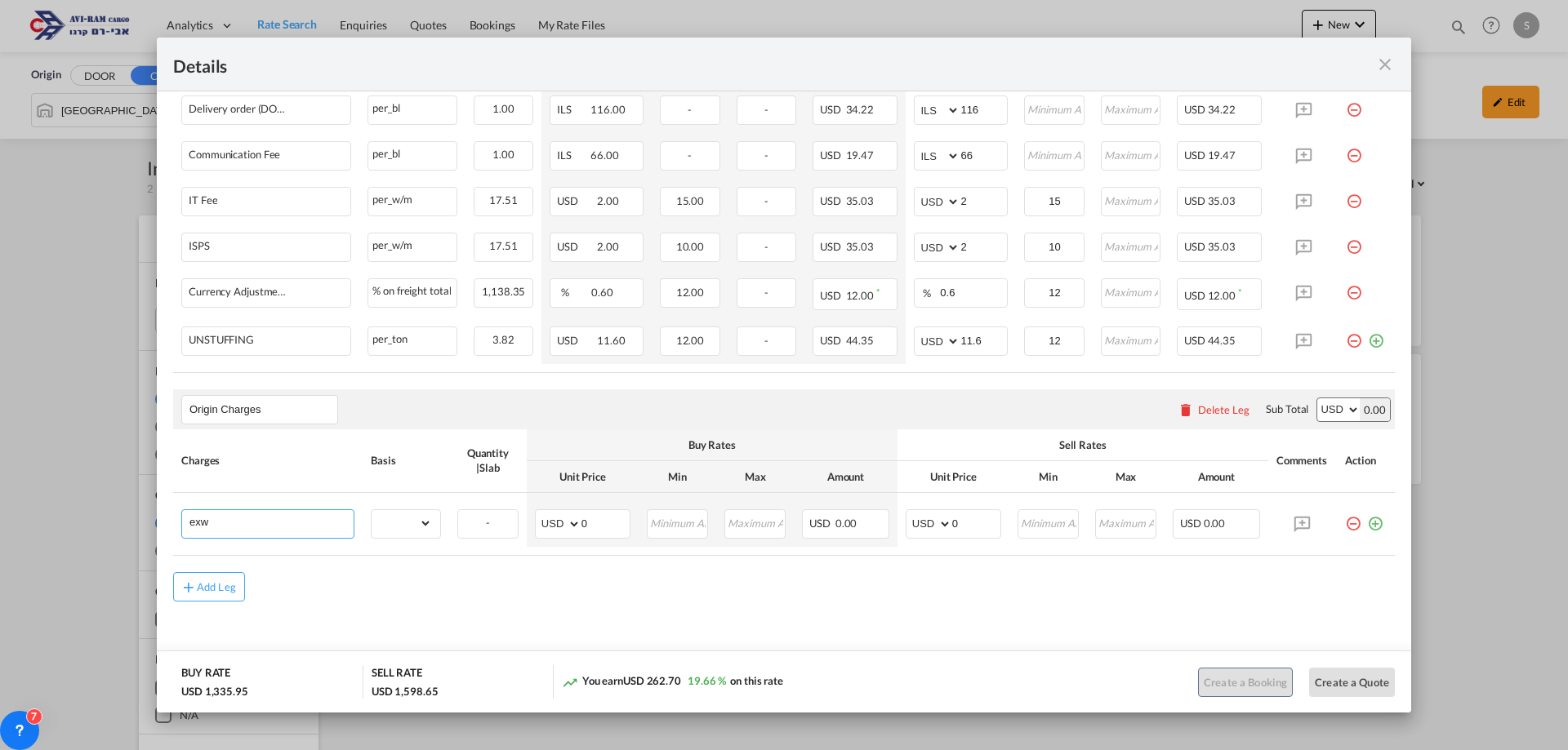
type input "EXW"
click at [407, 520] on select "gross_weight volumetric_weight per_shipment per_bl per_km per_hawb per_kg flat …" at bounding box center [401, 524] width 60 height 26
select select "per_shipment"
click at [372, 511] on select "gross_weight volumetric_weight per_shipment per_bl per_km per_hawb per_kg flat …" at bounding box center [401, 524] width 60 height 26
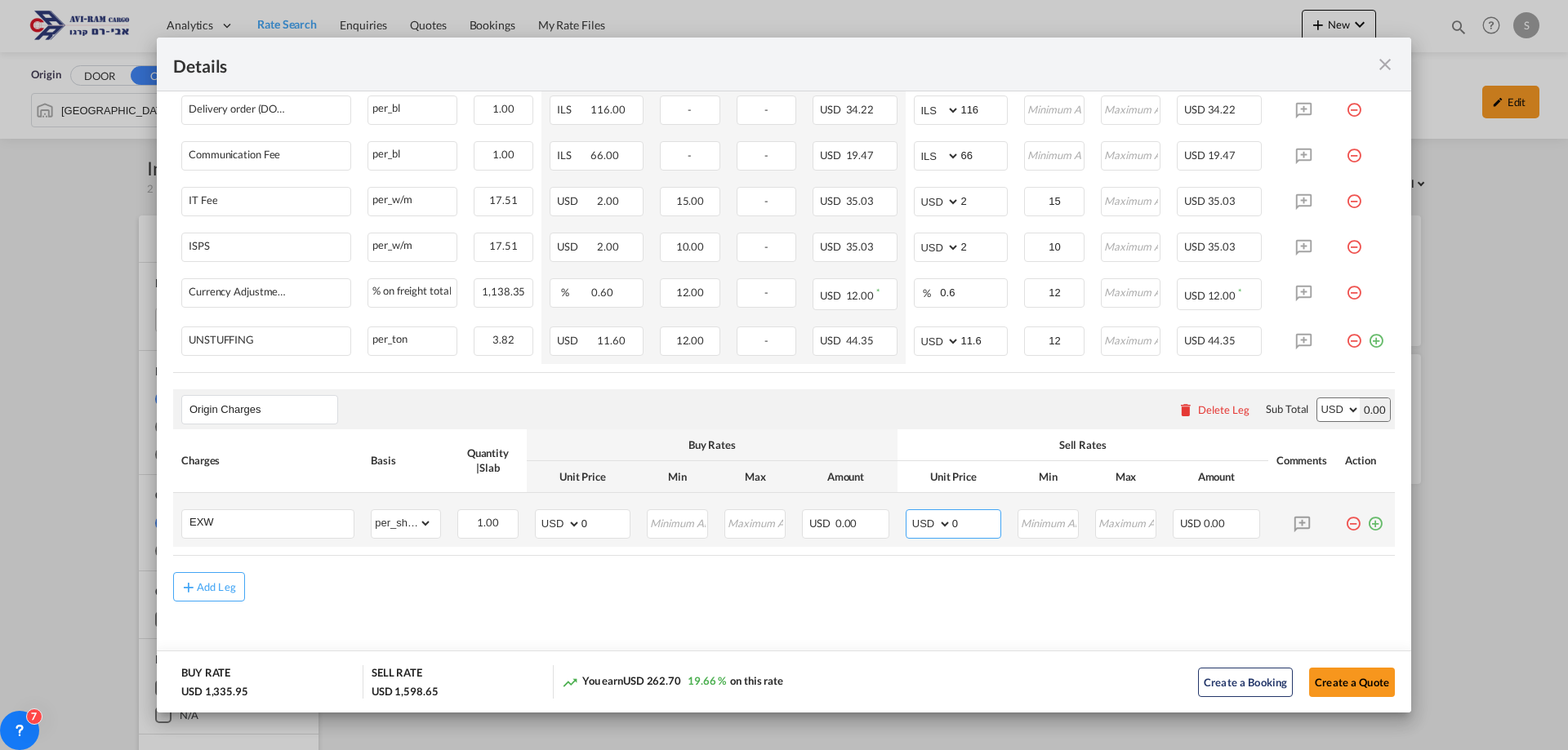
drag, startPoint x: 949, startPoint y: 526, endPoint x: 940, endPoint y: 525, distance: 9.1
click at [940, 525] on md-input-container "AED AFN ALL AMD ANG AOA ARS AUD AWG AZN BAM BBD BDT BGN BHD BIF BMD BND [PERSON…" at bounding box center [953, 525] width 95 height 30
type input "675"
click at [1333, 685] on button "Create a Quote" at bounding box center [1352, 683] width 86 height 30
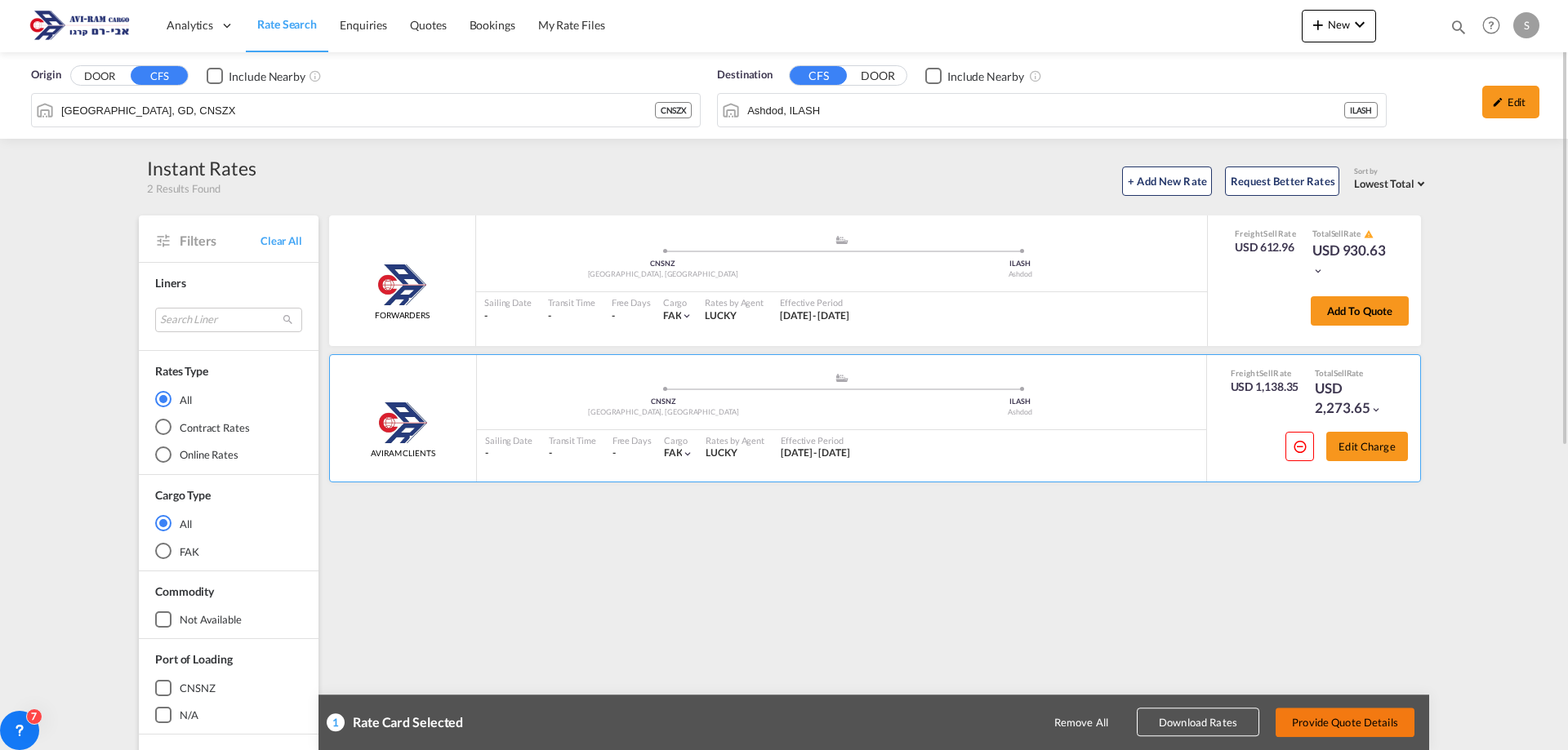
click at [1356, 725] on button "Provide Quote Details" at bounding box center [1345, 723] width 139 height 30
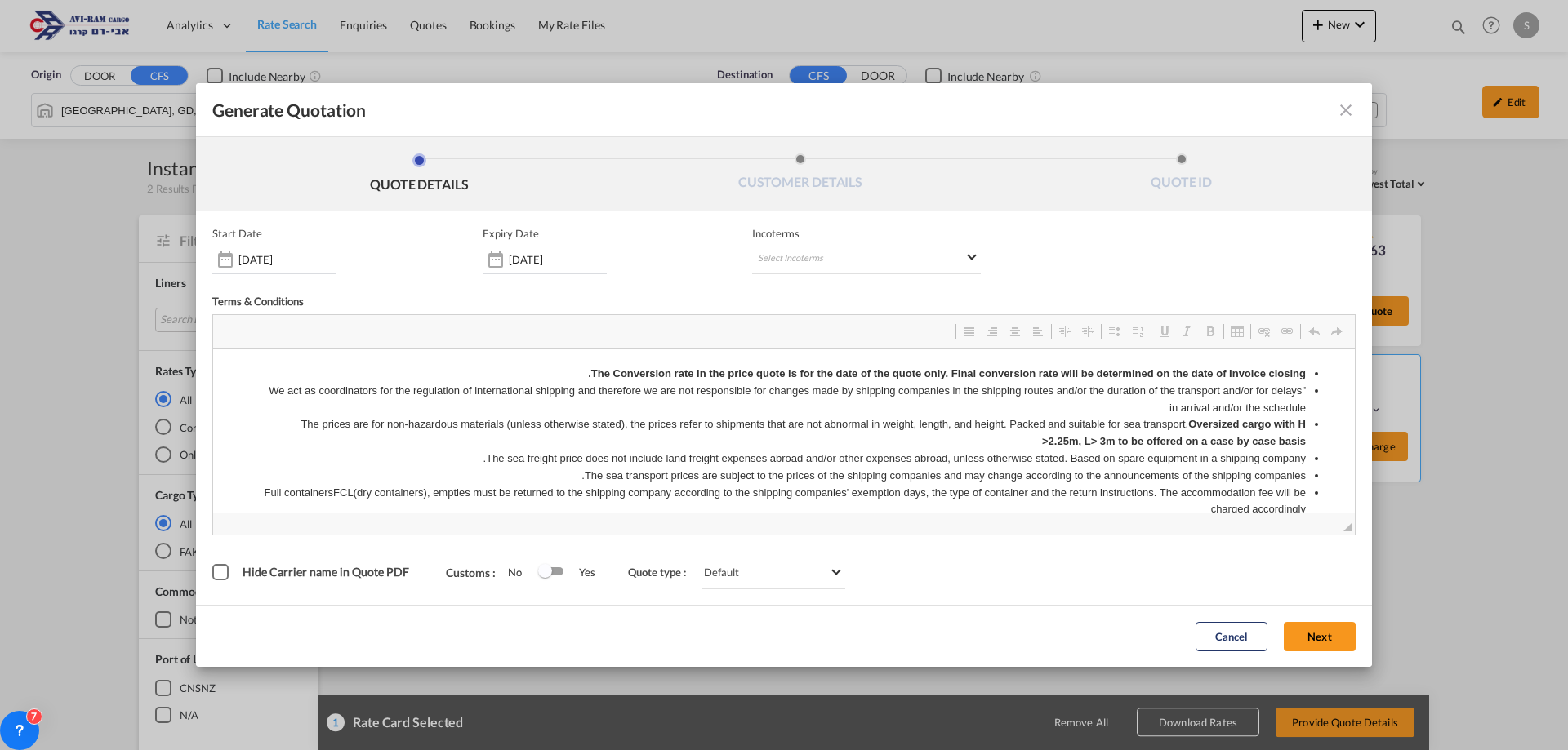
scroll to position [0, 0]
click at [800, 262] on md-select "Select Incoterms FCA - import Free Carrier FAS - export Free Alongside Ship DPU…" at bounding box center [866, 260] width 229 height 30
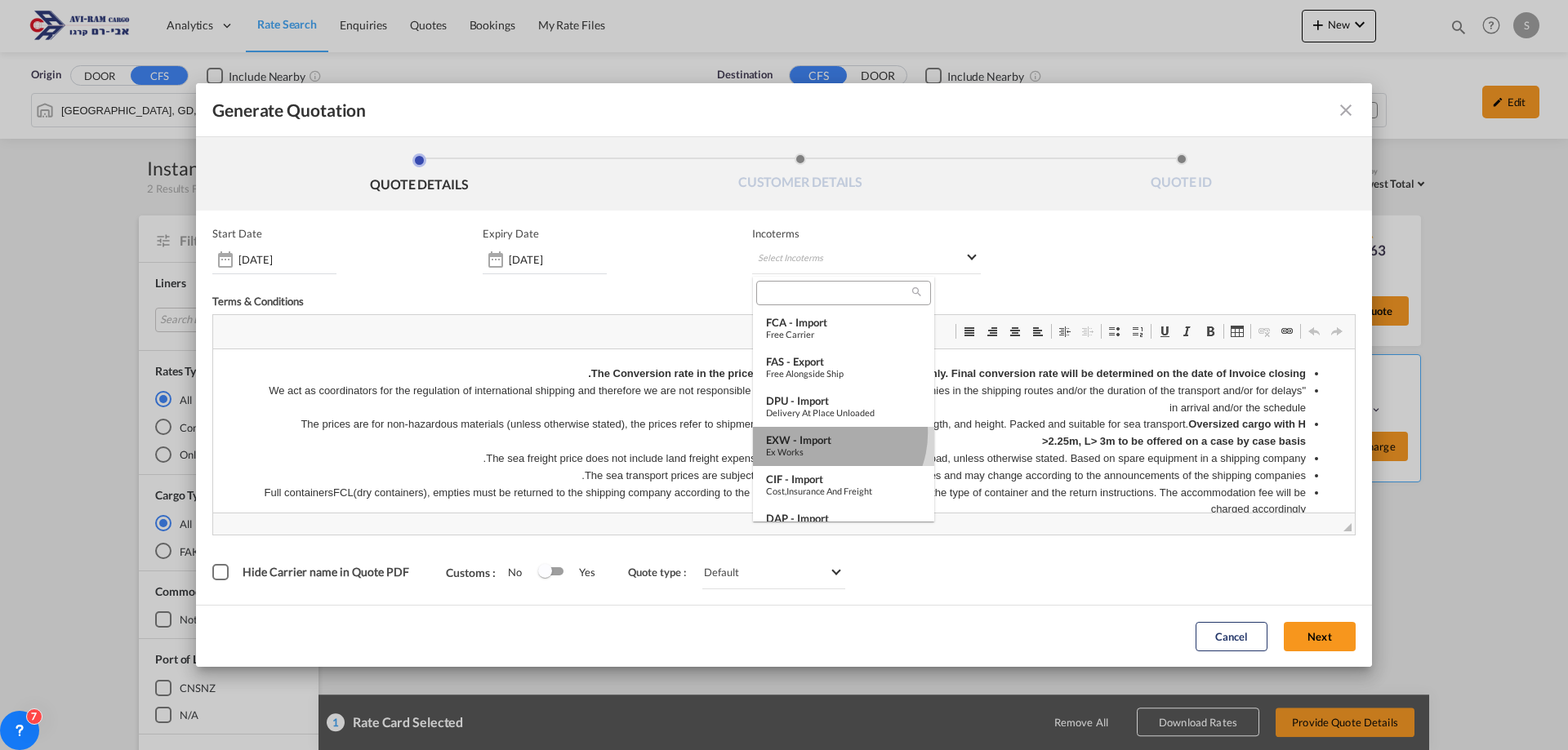
drag, startPoint x: 824, startPoint y: 433, endPoint x: 619, endPoint y: 95, distance: 395.3
click at [824, 433] on div "EXW - import" at bounding box center [843, 440] width 155 height 13
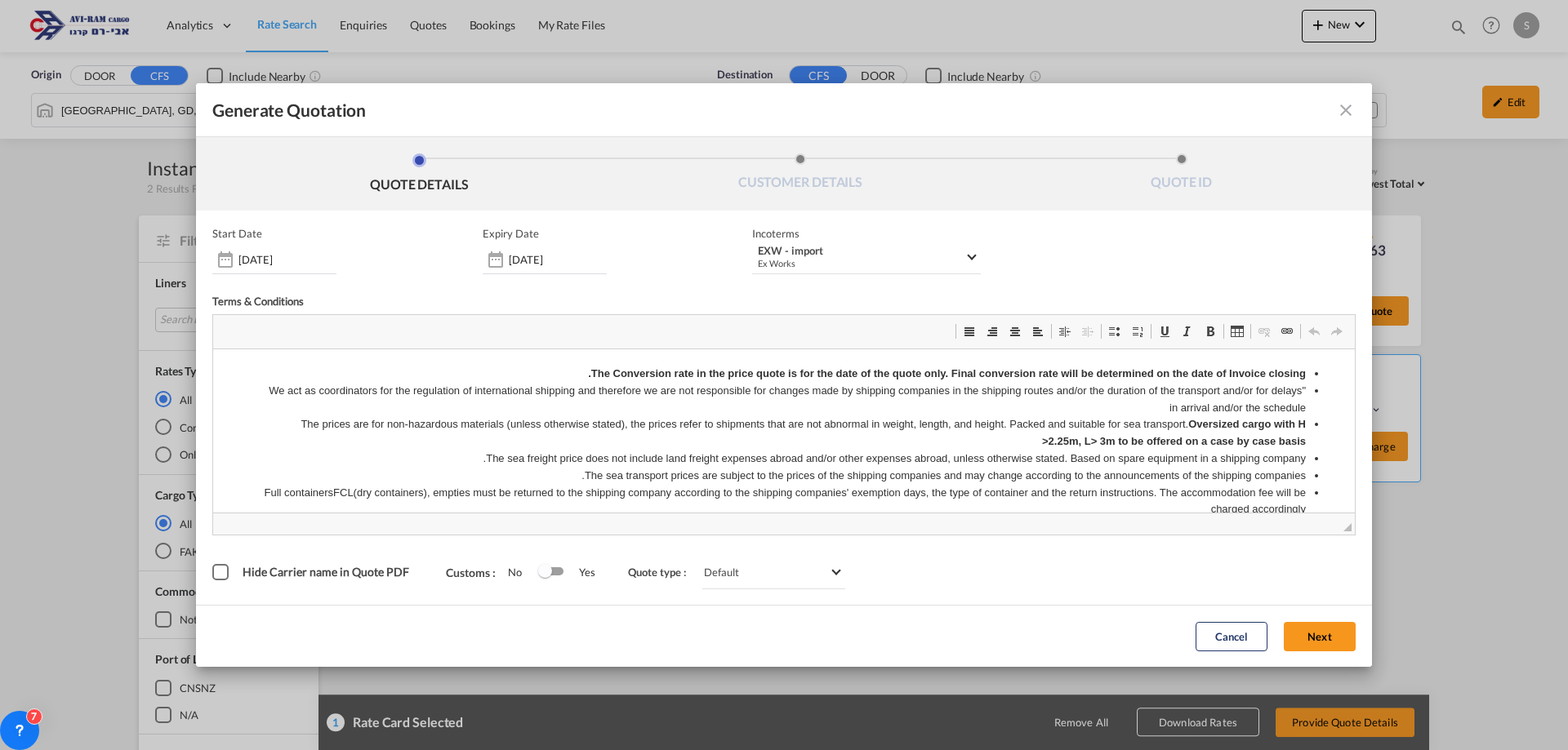
click at [1340, 636] on button "Next" at bounding box center [1320, 637] width 72 height 30
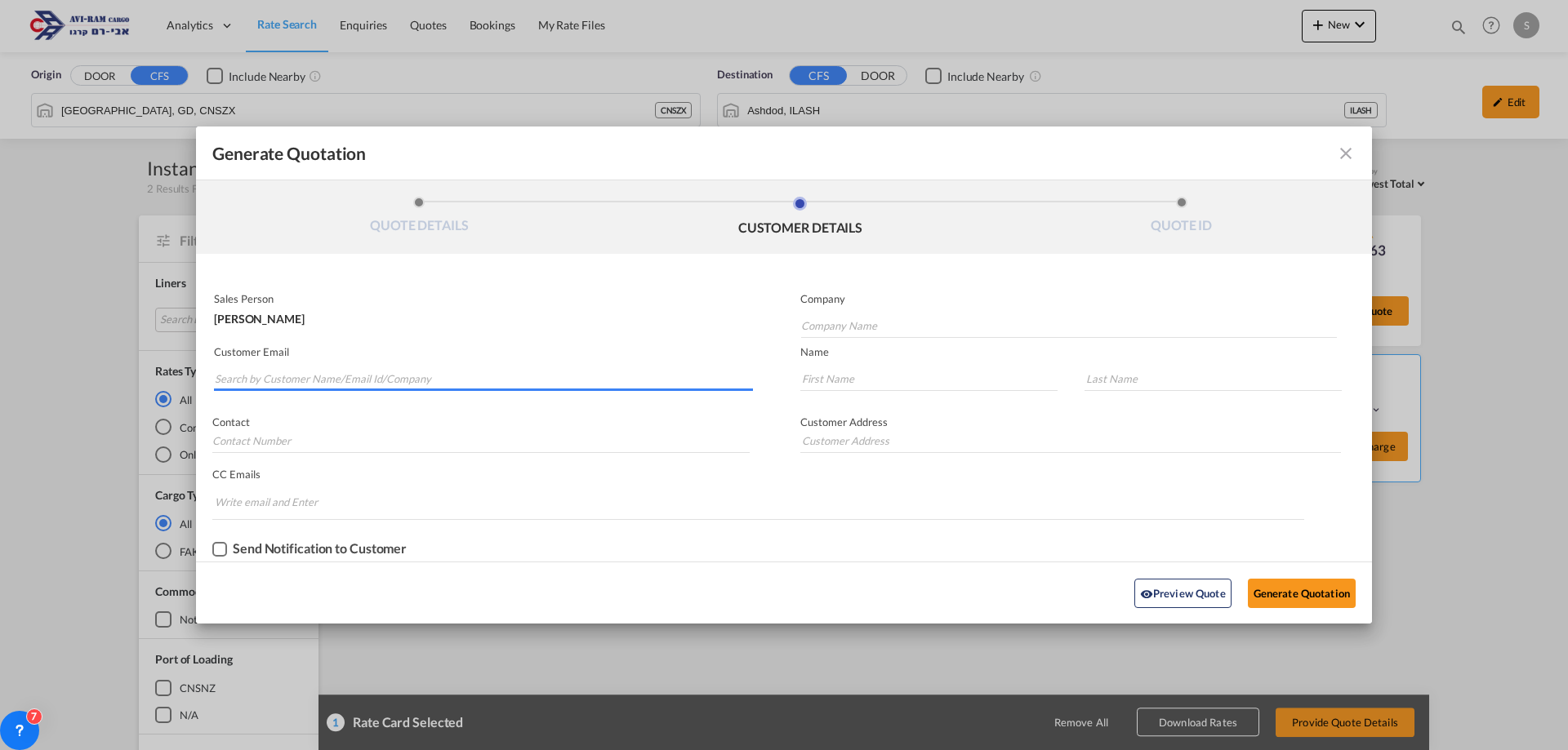
click at [403, 373] on input "Search by Customer Name/Email Id/Company" at bounding box center [484, 379] width 538 height 25
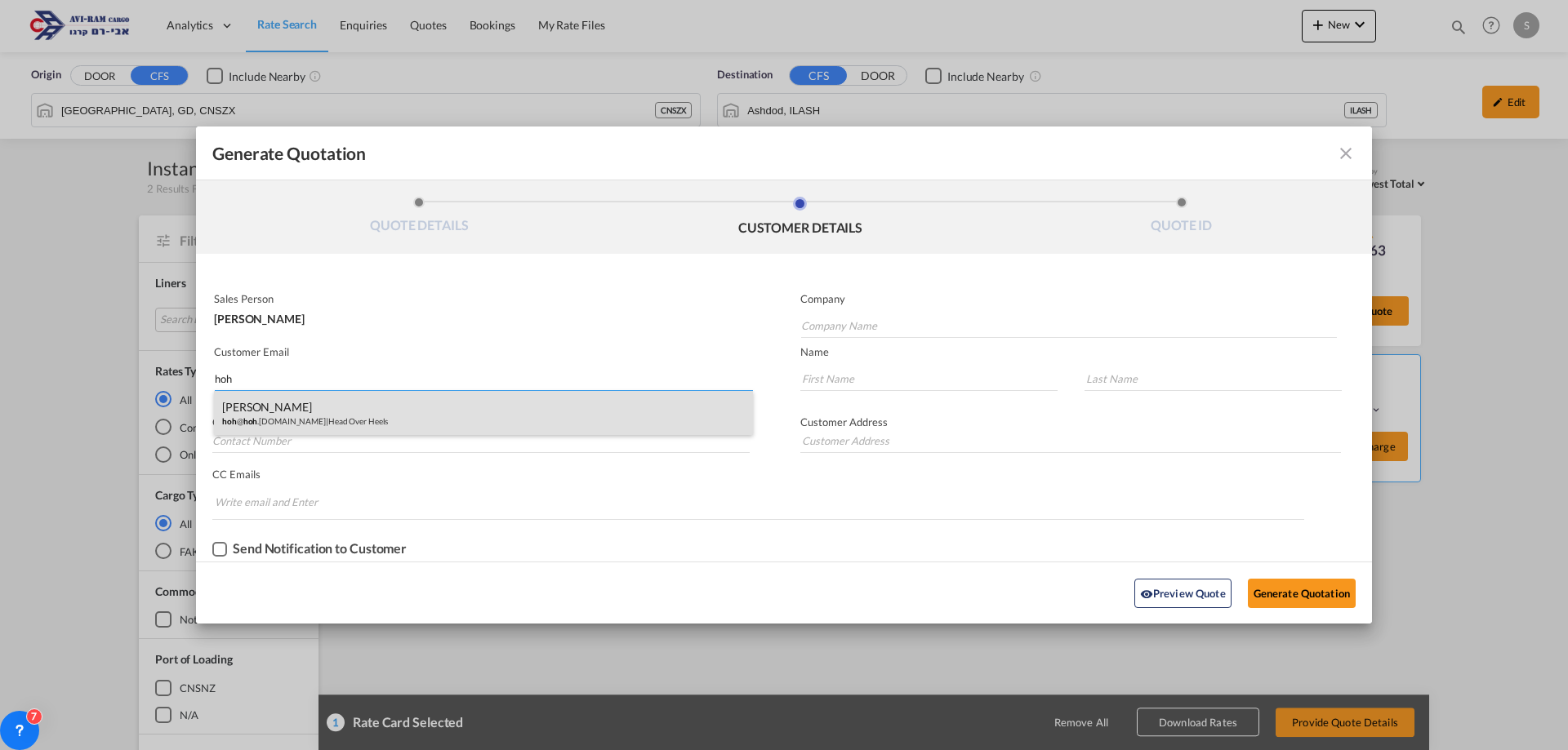
type input "hoh"
click at [397, 424] on div "Ruti Herskowitz hoh @ hoh .co.il | Head Over Heels" at bounding box center [483, 414] width 539 height 44
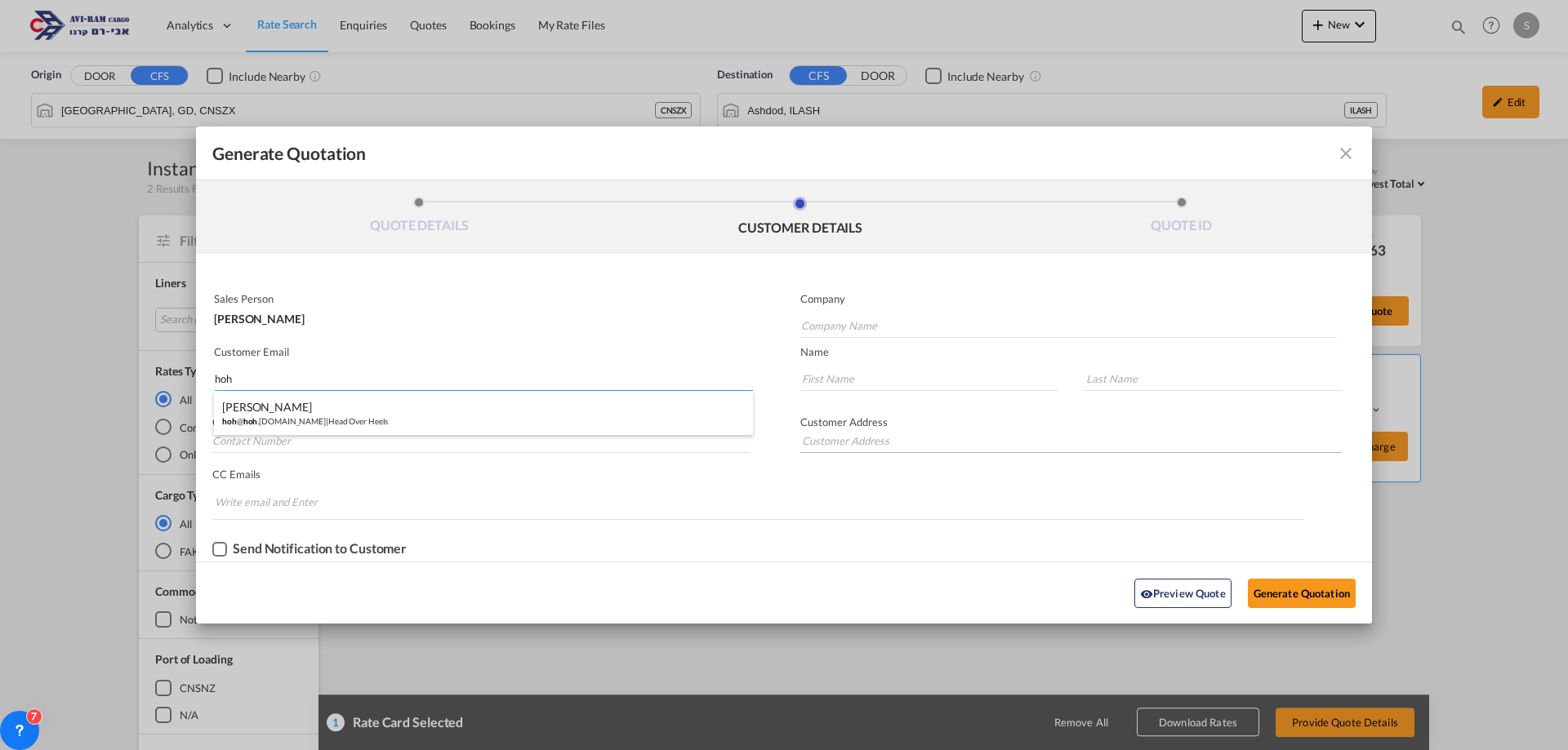
type input "Head Over Heels"
type input "hoh@hoh.co.il"
type input "Ruti"
type input "Herskowitz"
type input "052-532-1447"
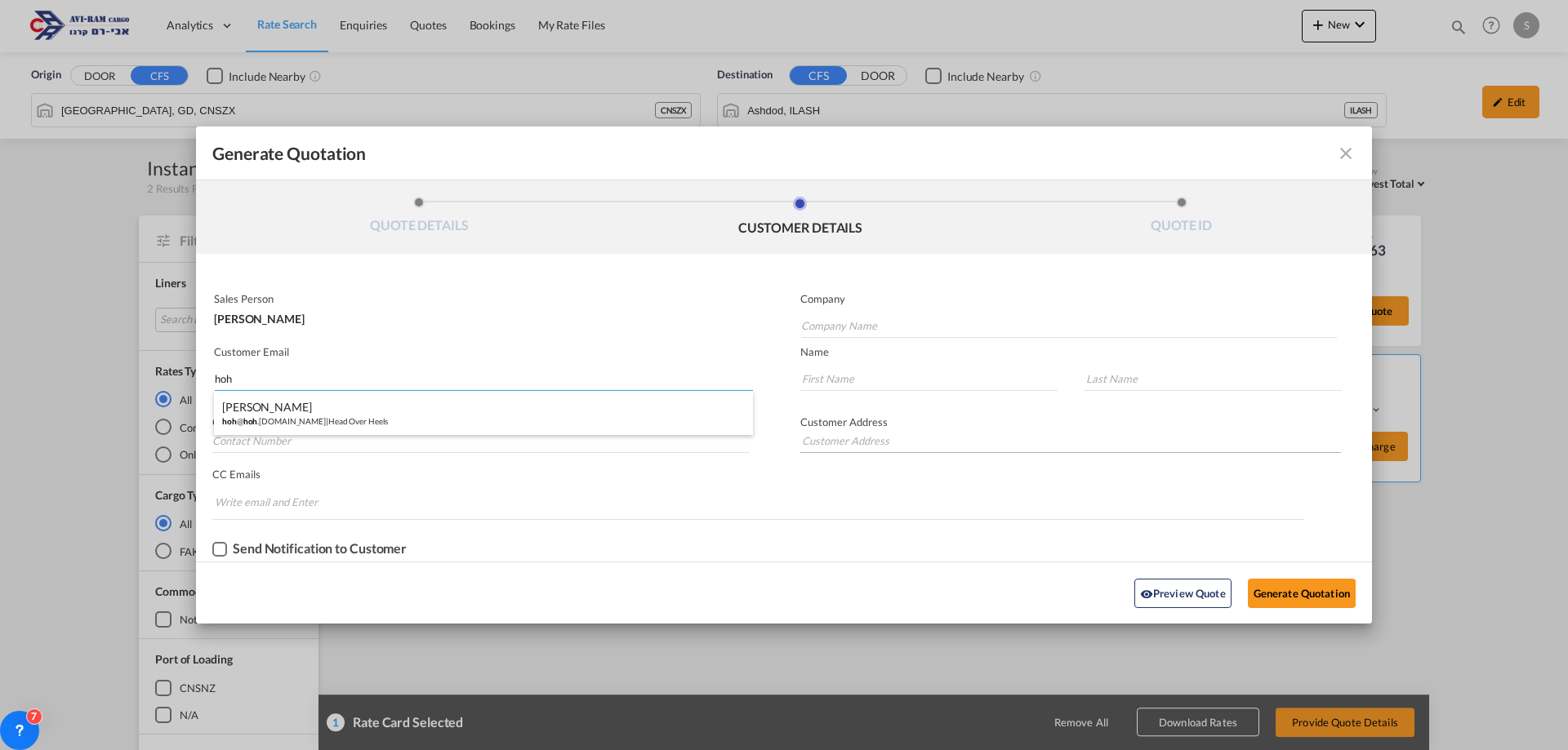
type input "Ha'marpe 2. Jerusalem."
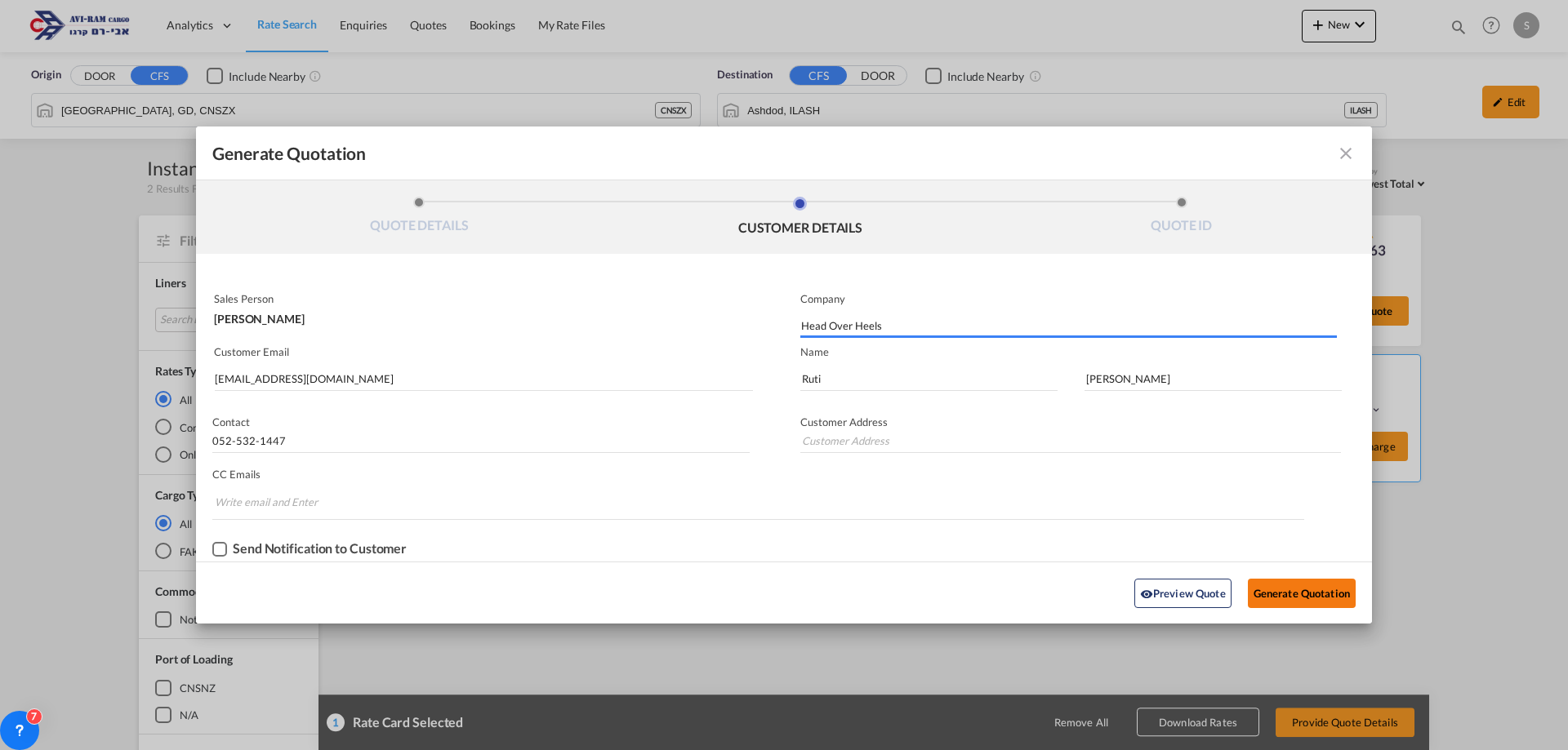
click at [1272, 584] on button "Generate Quotation" at bounding box center [1301, 594] width 108 height 30
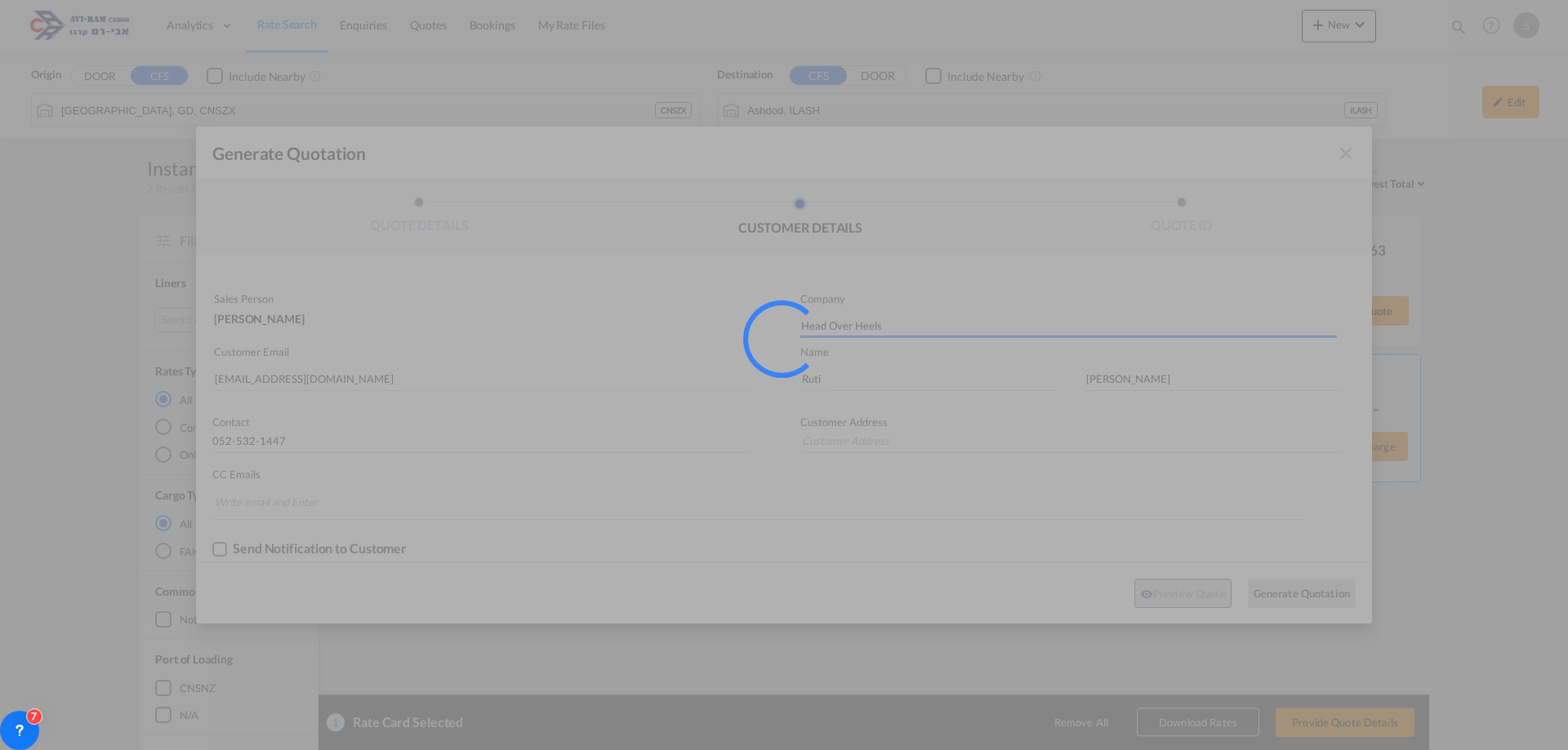
type input "Ha'marpe 2. Jerusalem."
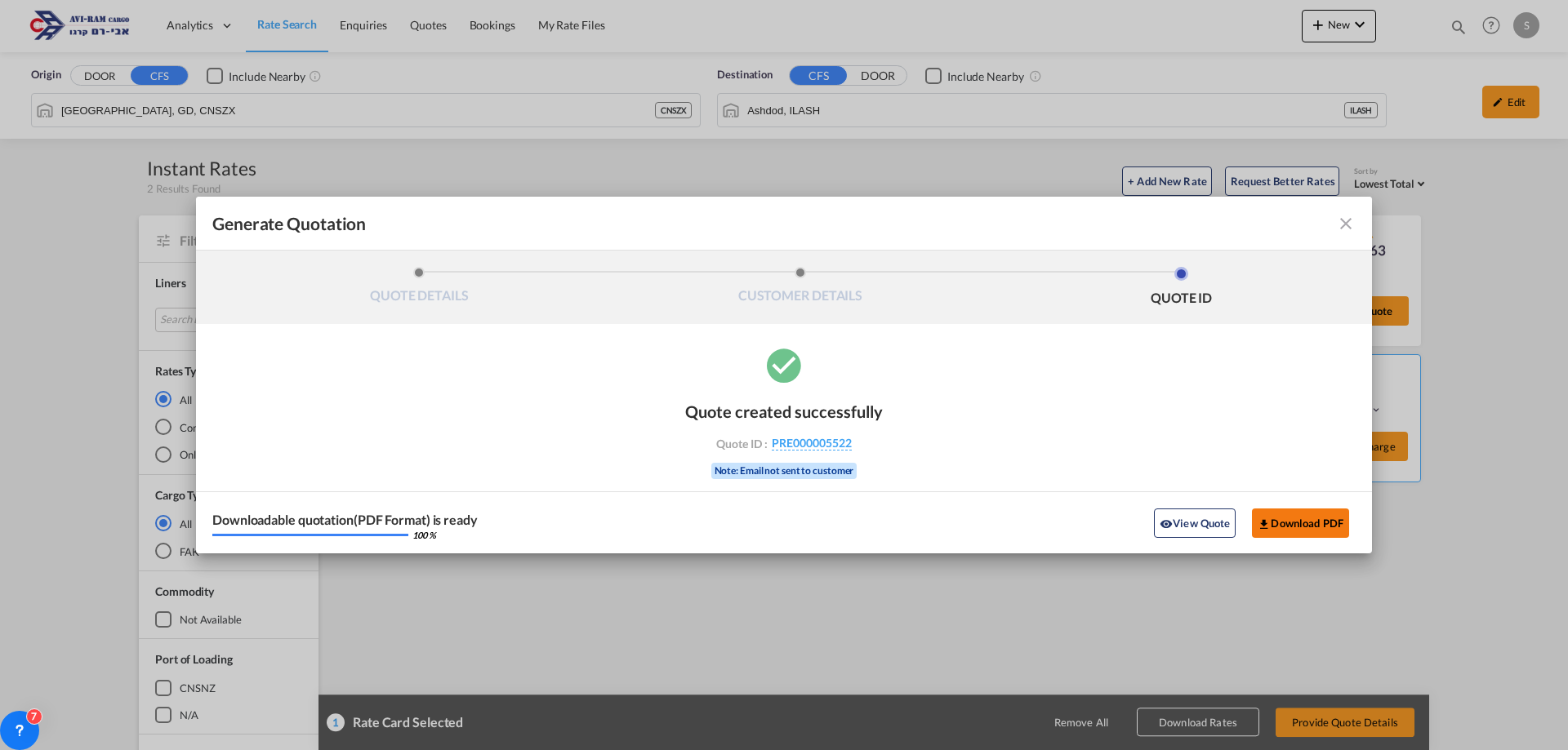
click at [1278, 519] on button "Download PDF" at bounding box center [1301, 524] width 97 height 30
click at [1346, 219] on md-icon "icon-close fg-AAA8AD cursor m-0" at bounding box center [1346, 224] width 20 height 20
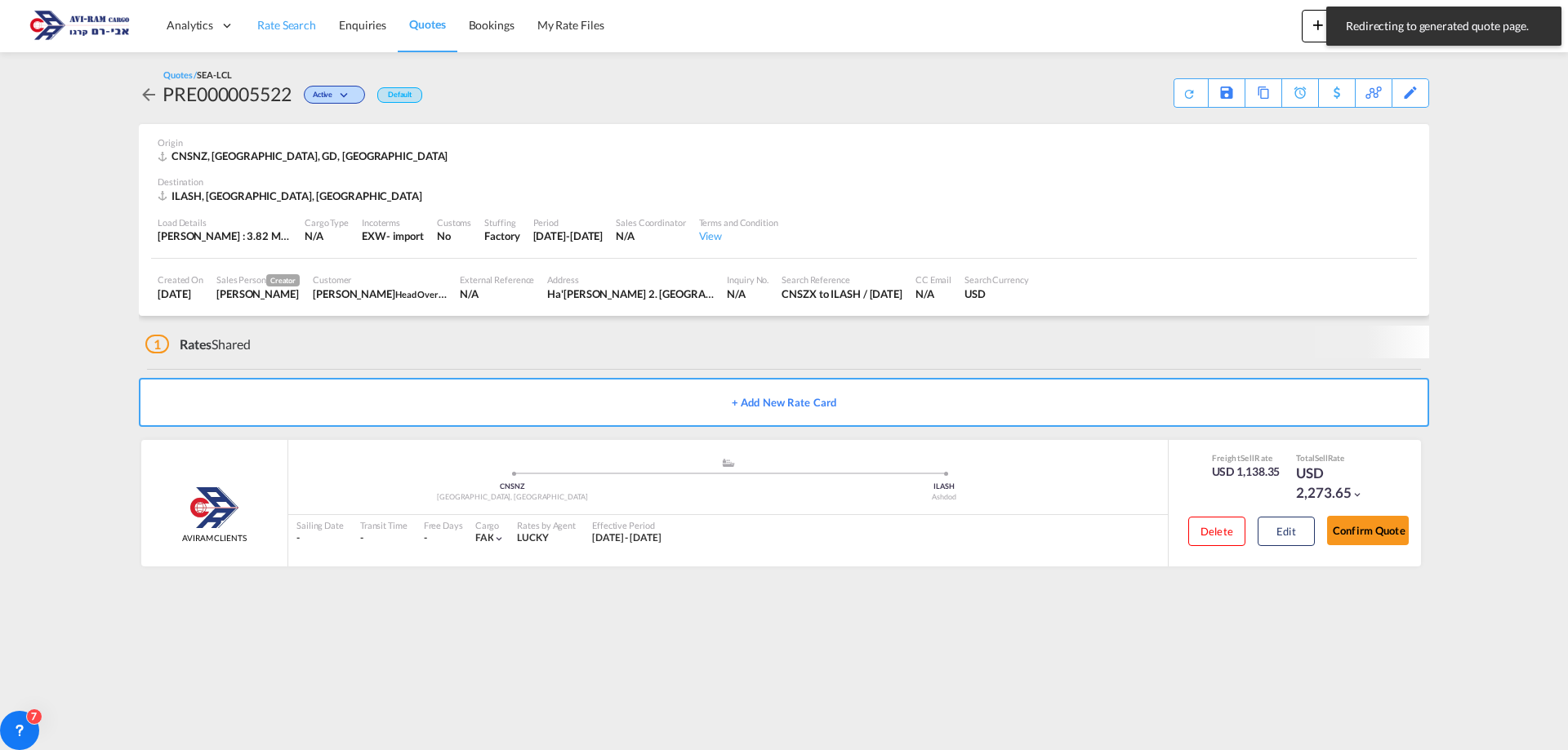
click at [291, 31] on span "Rate Search" at bounding box center [286, 25] width 58 height 14
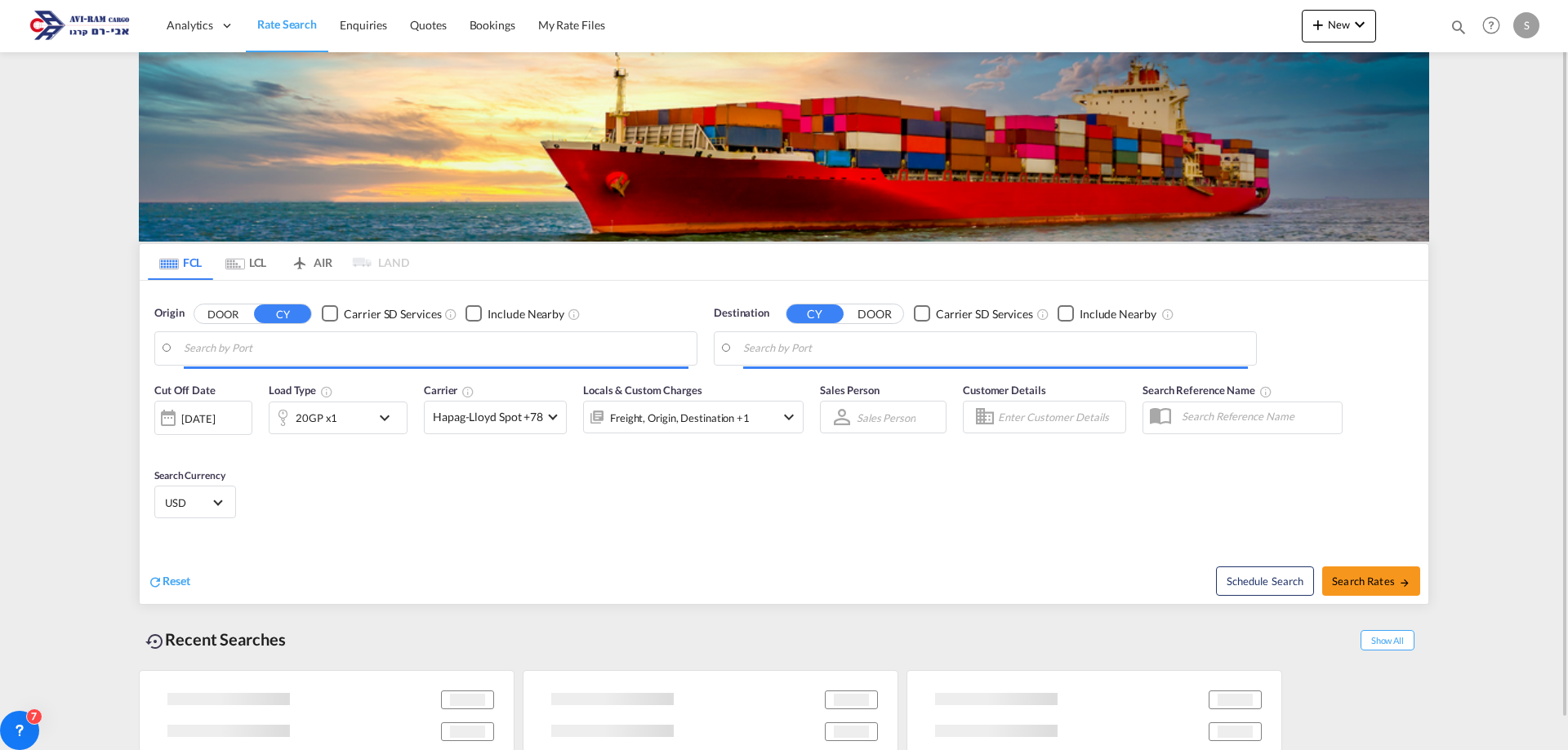
type input "Xingang, CNXGA"
type input "Ashdod, ILASH"
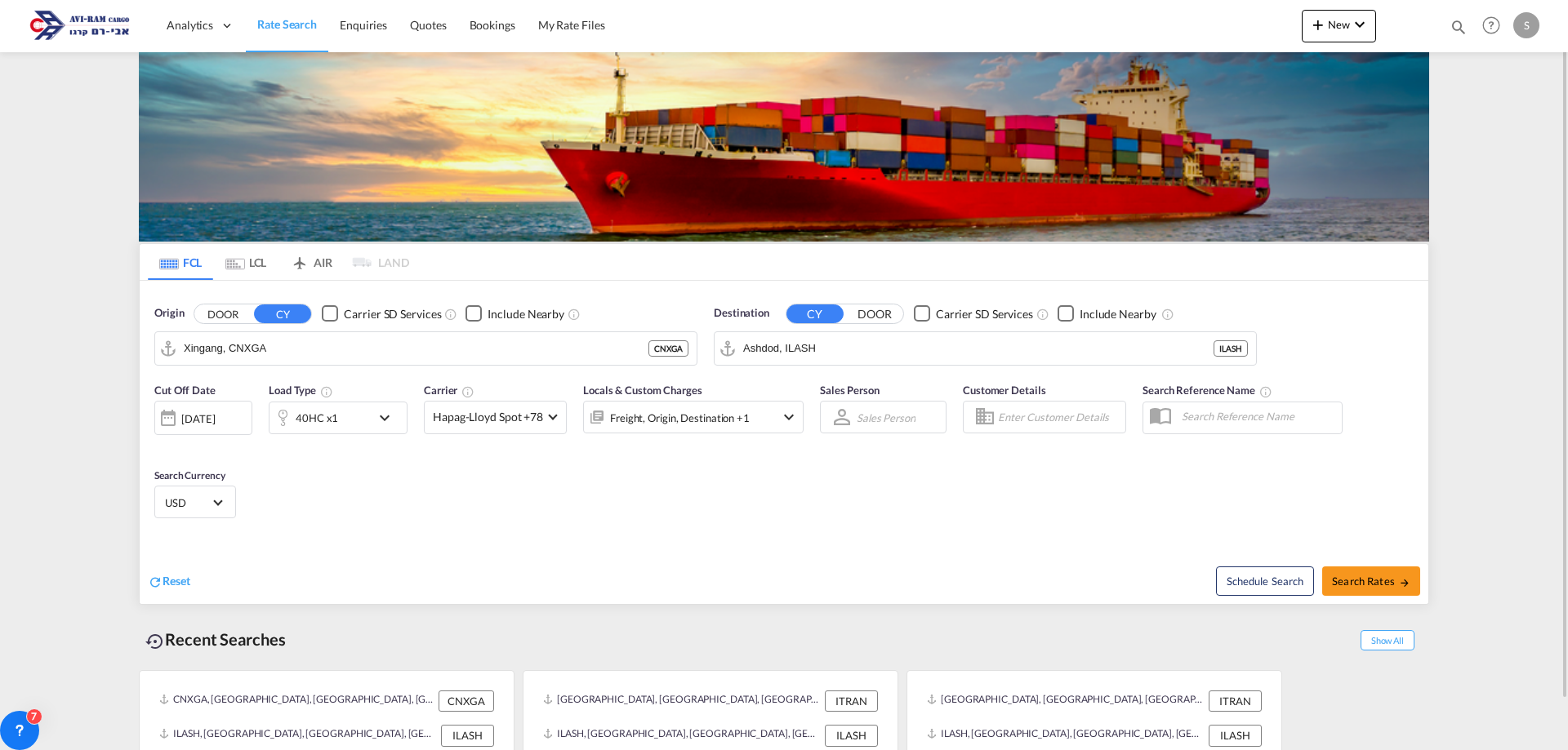
click at [241, 259] on md-icon "Use the left and right arrow keys to navigate between tabs" at bounding box center [235, 264] width 20 height 12
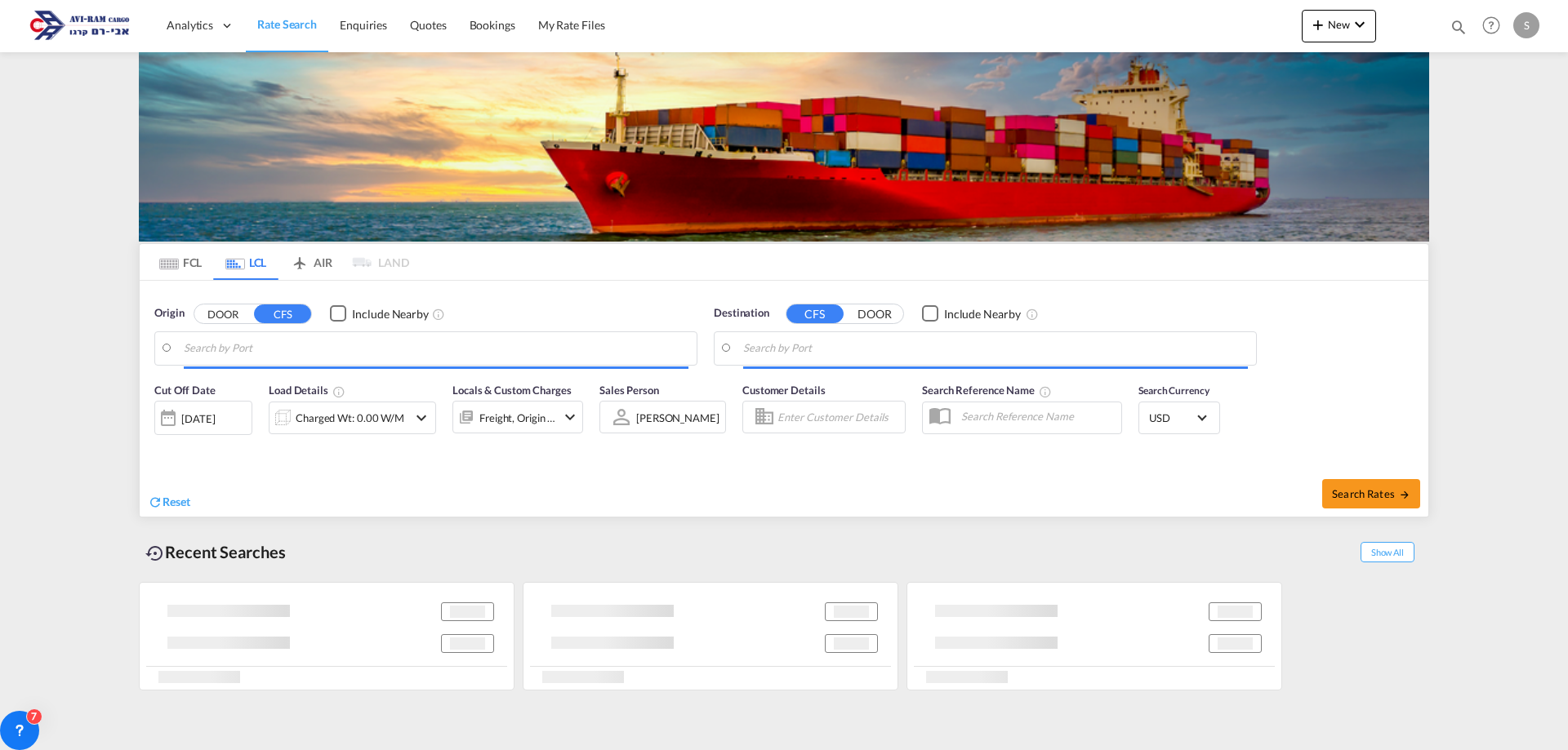
type input "Shenzhen, GD, CNSZX"
type input "Ashdod, ILASH"
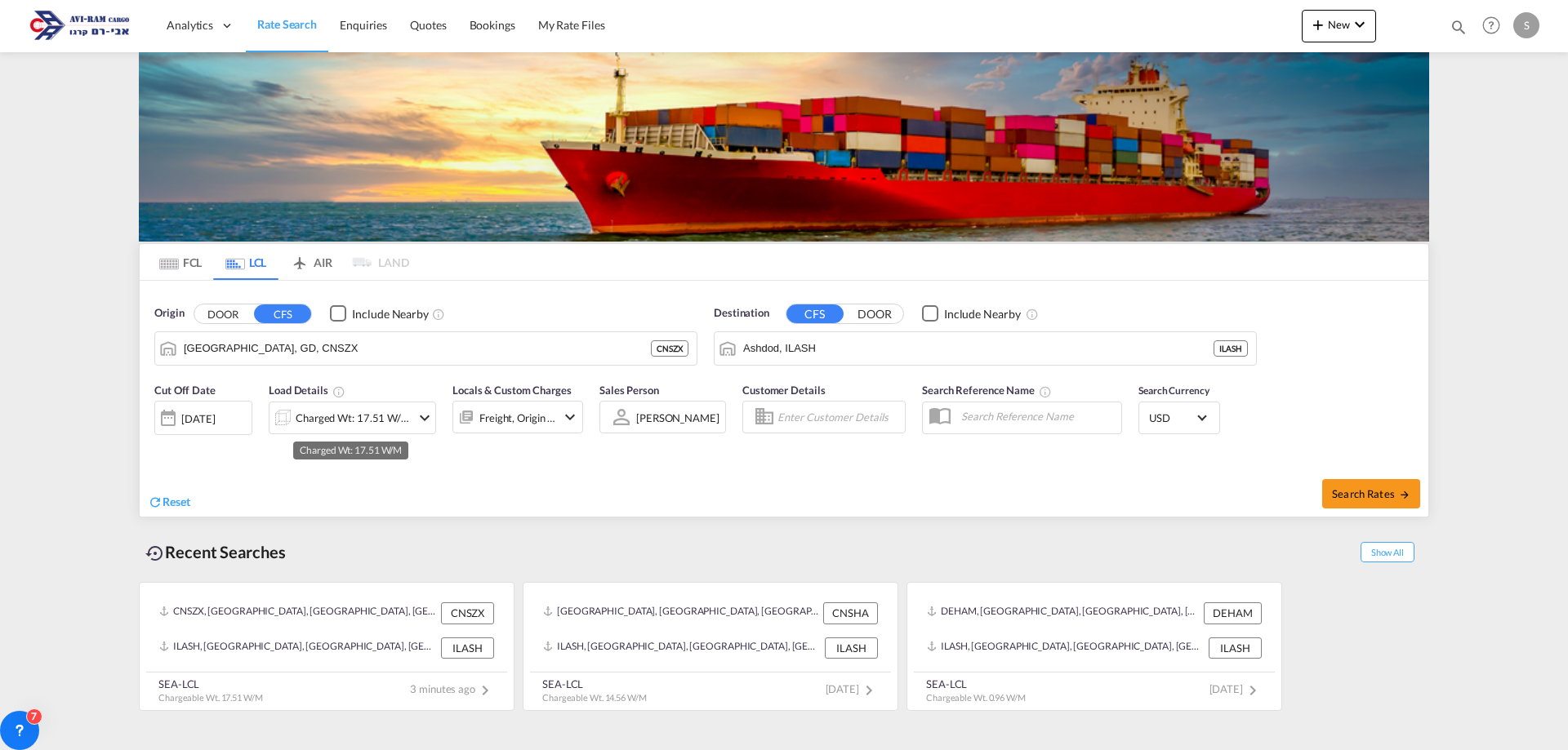
click at [322, 420] on div "Charged Wt: 17.51 W/M" at bounding box center [353, 418] width 115 height 23
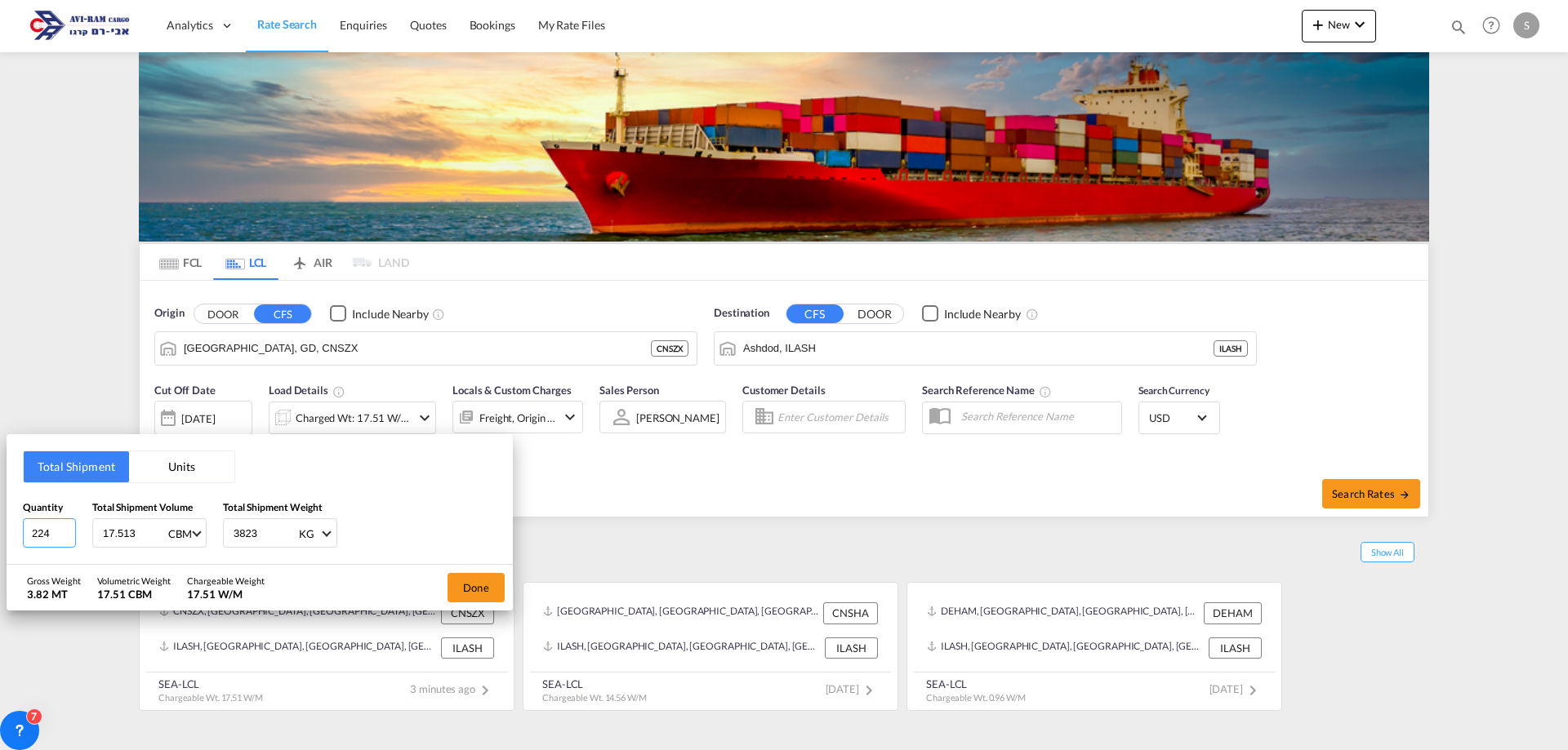
drag, startPoint x: 58, startPoint y: 530, endPoint x: 22, endPoint y: 534, distance: 36.2
click at [22, 534] on div "Total Shipment Units Quantity 224 Total Shipment Volume 17.513 CBM CBM CFT Tota…" at bounding box center [260, 499] width 507 height 131
type input "14"
type input "1.073"
type input "206"
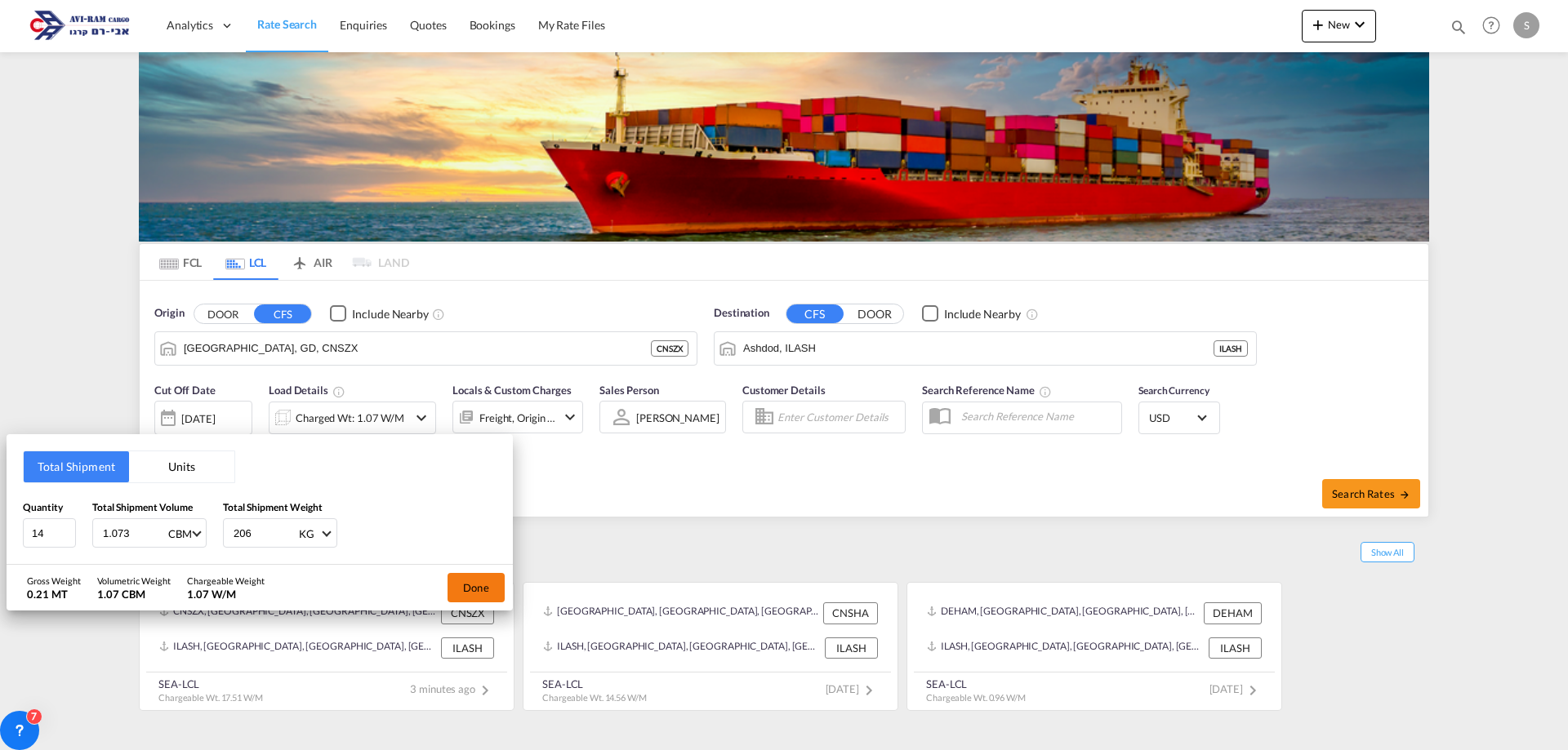
click at [486, 589] on button "Done" at bounding box center [476, 588] width 58 height 30
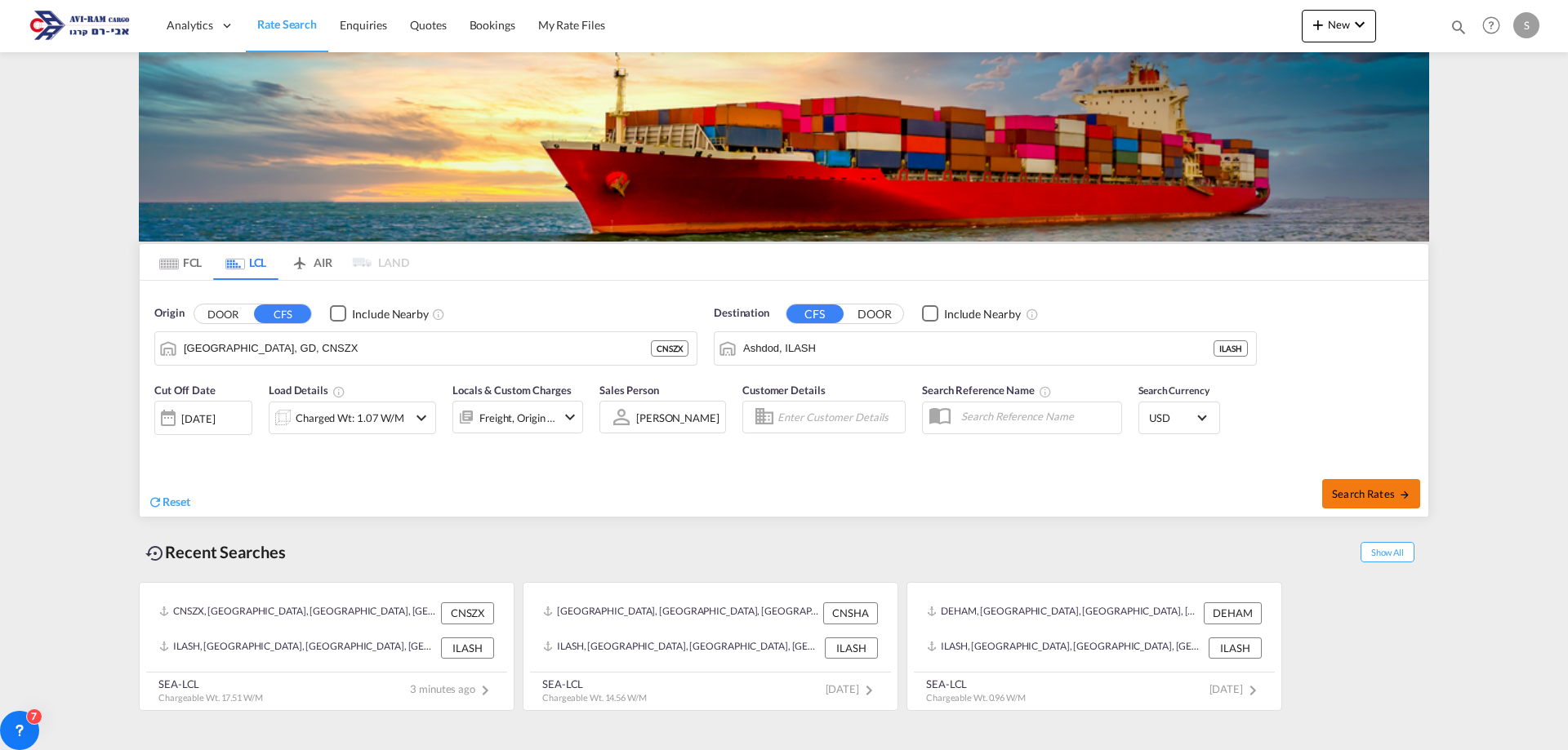
click at [1357, 490] on span "Search Rates" at bounding box center [1371, 494] width 78 height 13
type input "CNSZX to ILASH / 24 Aug 2025"
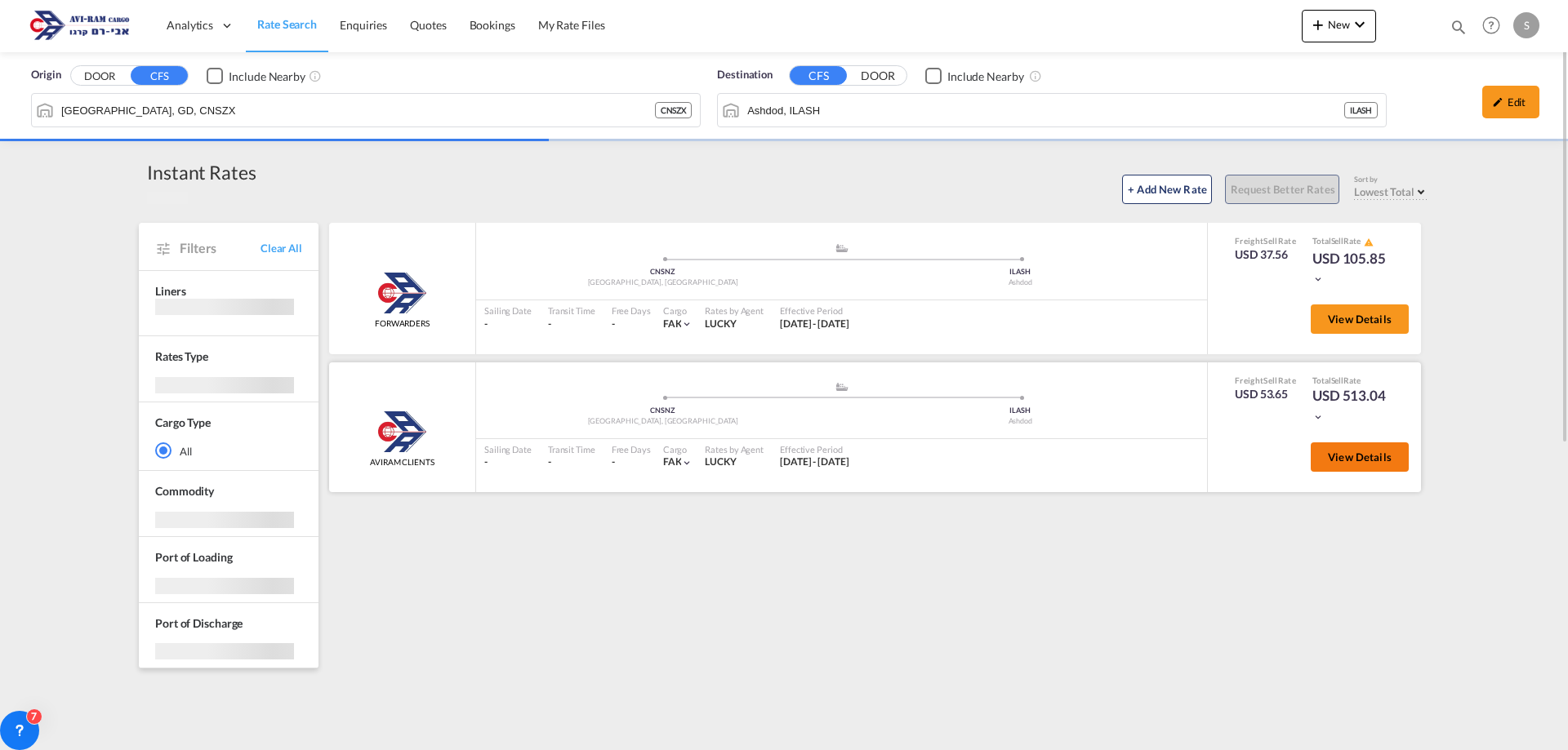
click at [1323, 454] on button "View Details" at bounding box center [1360, 457] width 98 height 30
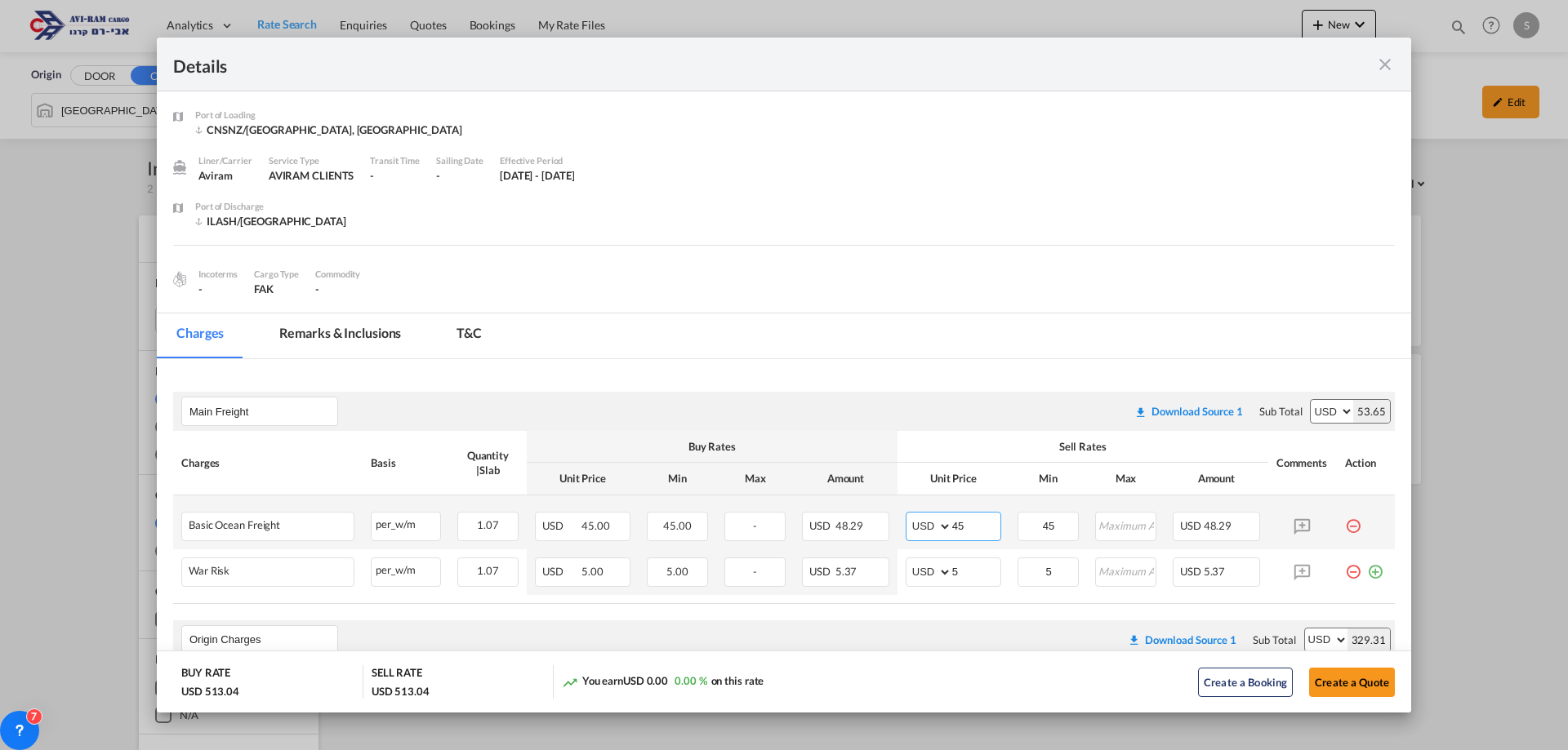
drag, startPoint x: 925, startPoint y: 513, endPoint x: 904, endPoint y: 514, distance: 21.0
click at [906, 514] on md-input-container "AED AFN ALL AMD ANG AOA ARS AUD AWG AZN BAM BBD BDT BGN BHD BIF BMD BND BOB BRL…" at bounding box center [953, 527] width 95 height 30
type input "60"
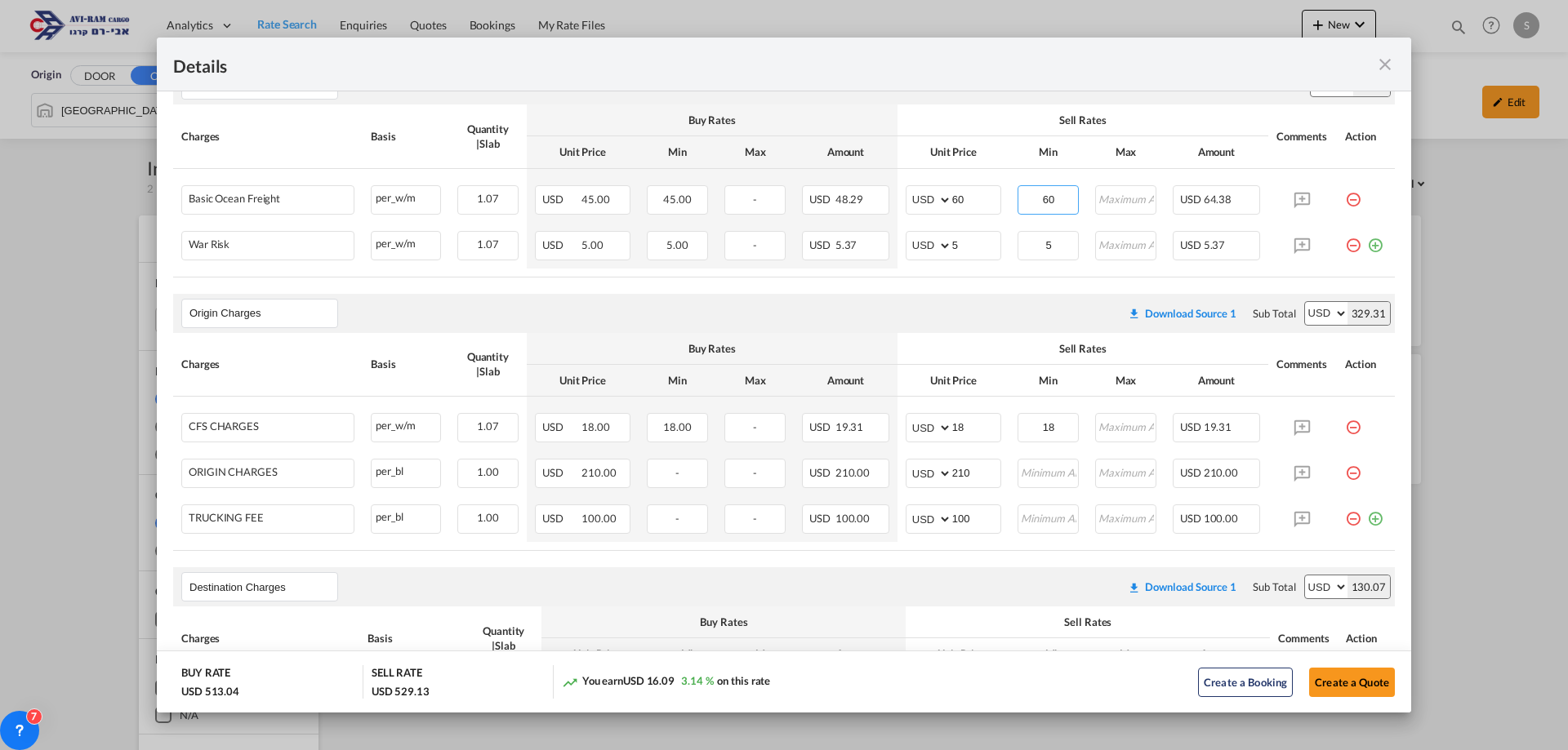
scroll to position [408, 0]
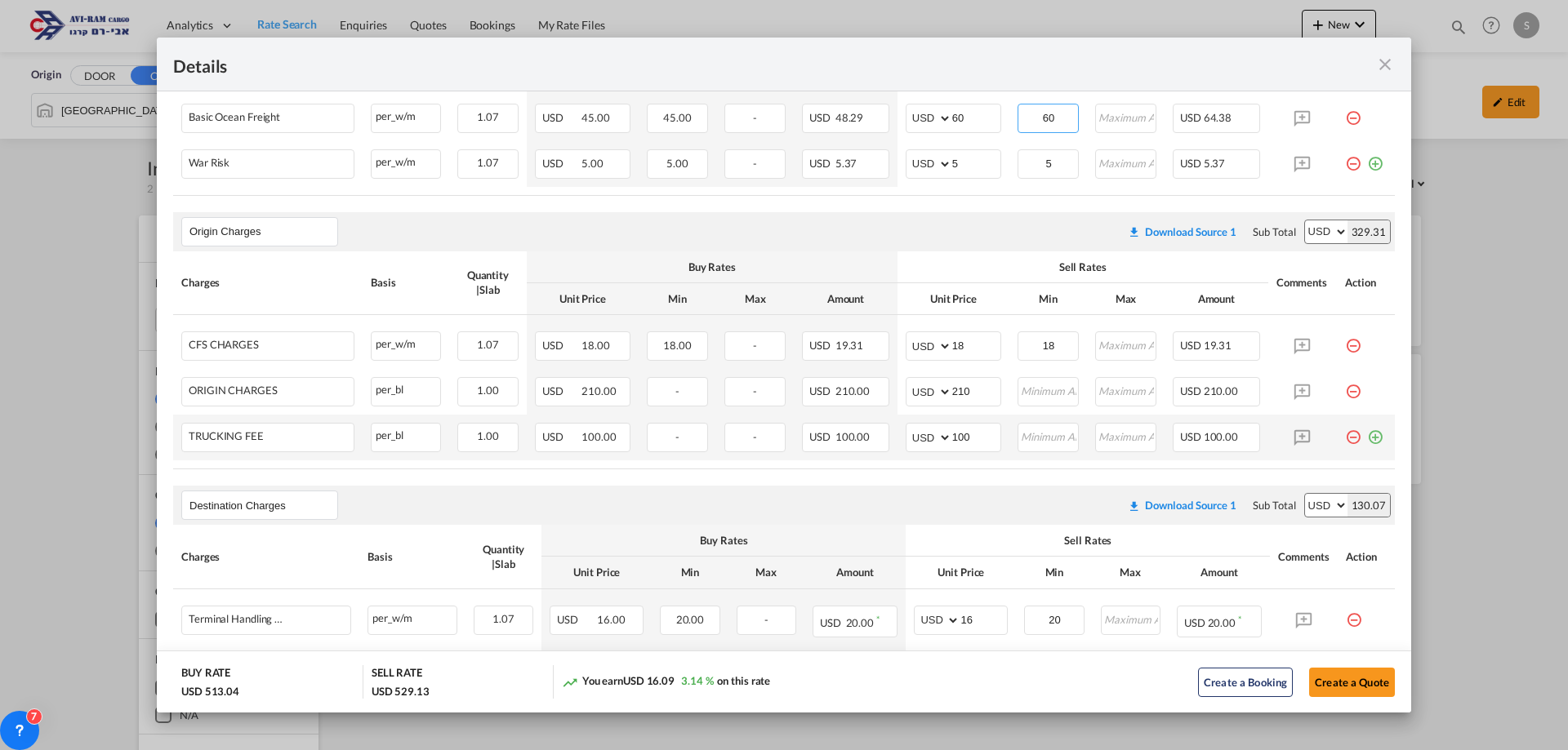
type input "60"
drag, startPoint x: 1334, startPoint y: 438, endPoint x: 1246, endPoint y: 433, distance: 88.1
click at [1345, 437] on md-icon "icon-minus-circle-outline red-400-fg pt-7" at bounding box center [1353, 431] width 16 height 16
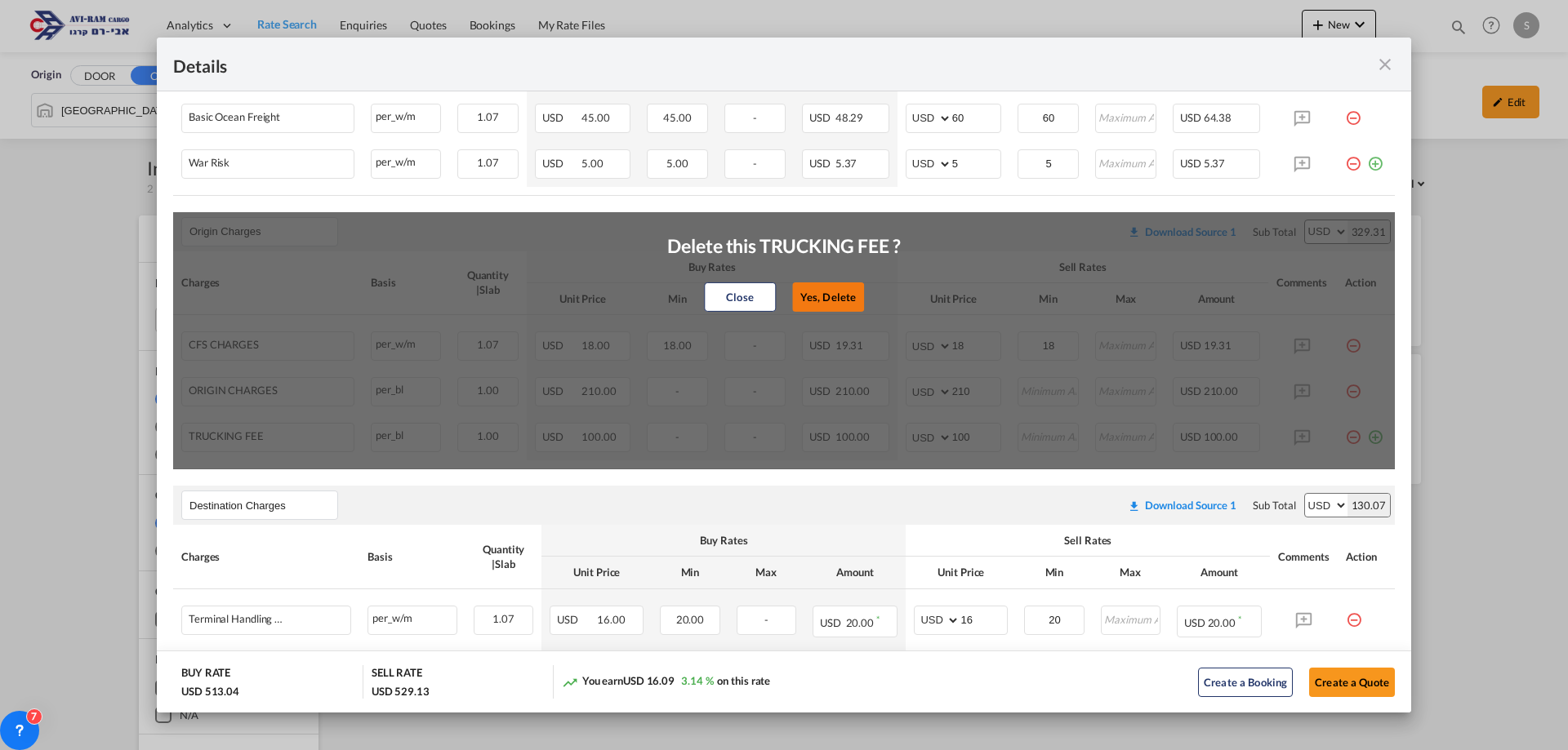
click at [826, 293] on button "Yes, Delete" at bounding box center [828, 298] width 72 height 30
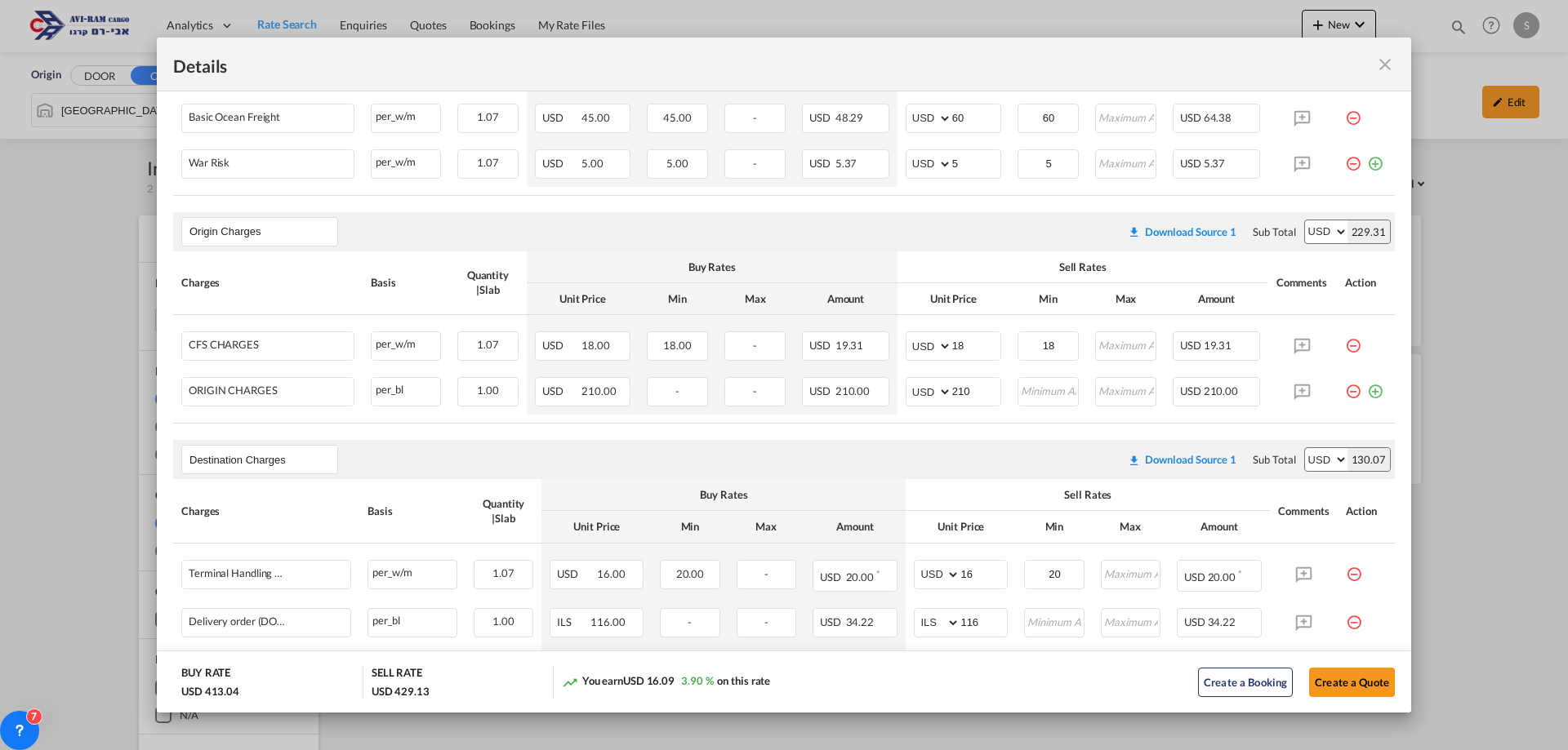
drag, startPoint x: 1340, startPoint y: 390, endPoint x: 1311, endPoint y: 393, distance: 29.2
click at [1345, 389] on md-icon "icon-minus-circle-outline red-400-fg pt-7" at bounding box center [1353, 386] width 16 height 16
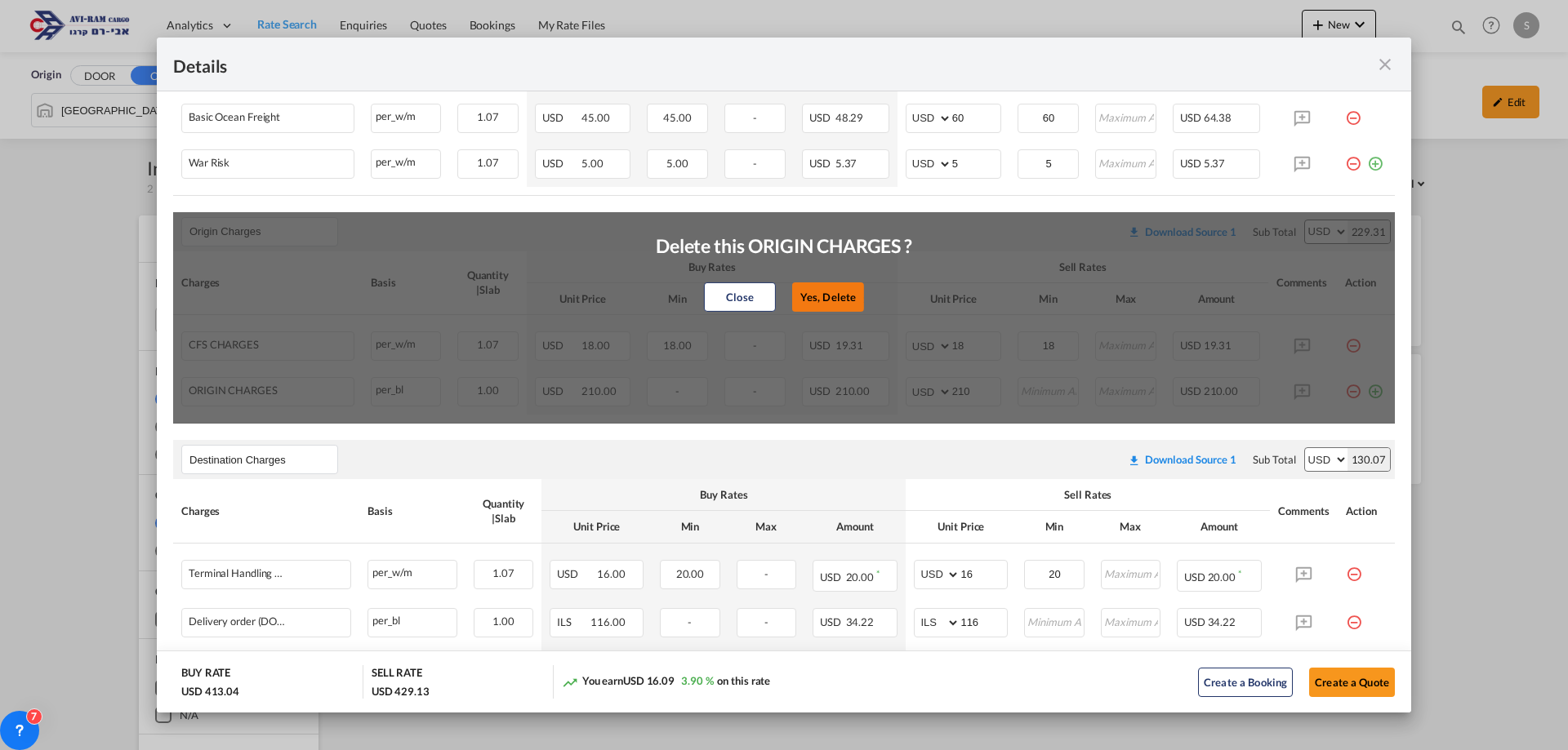
drag, startPoint x: 824, startPoint y: 303, endPoint x: 952, endPoint y: 338, distance: 132.7
click at [825, 303] on button "Yes, Delete" at bounding box center [828, 298] width 72 height 30
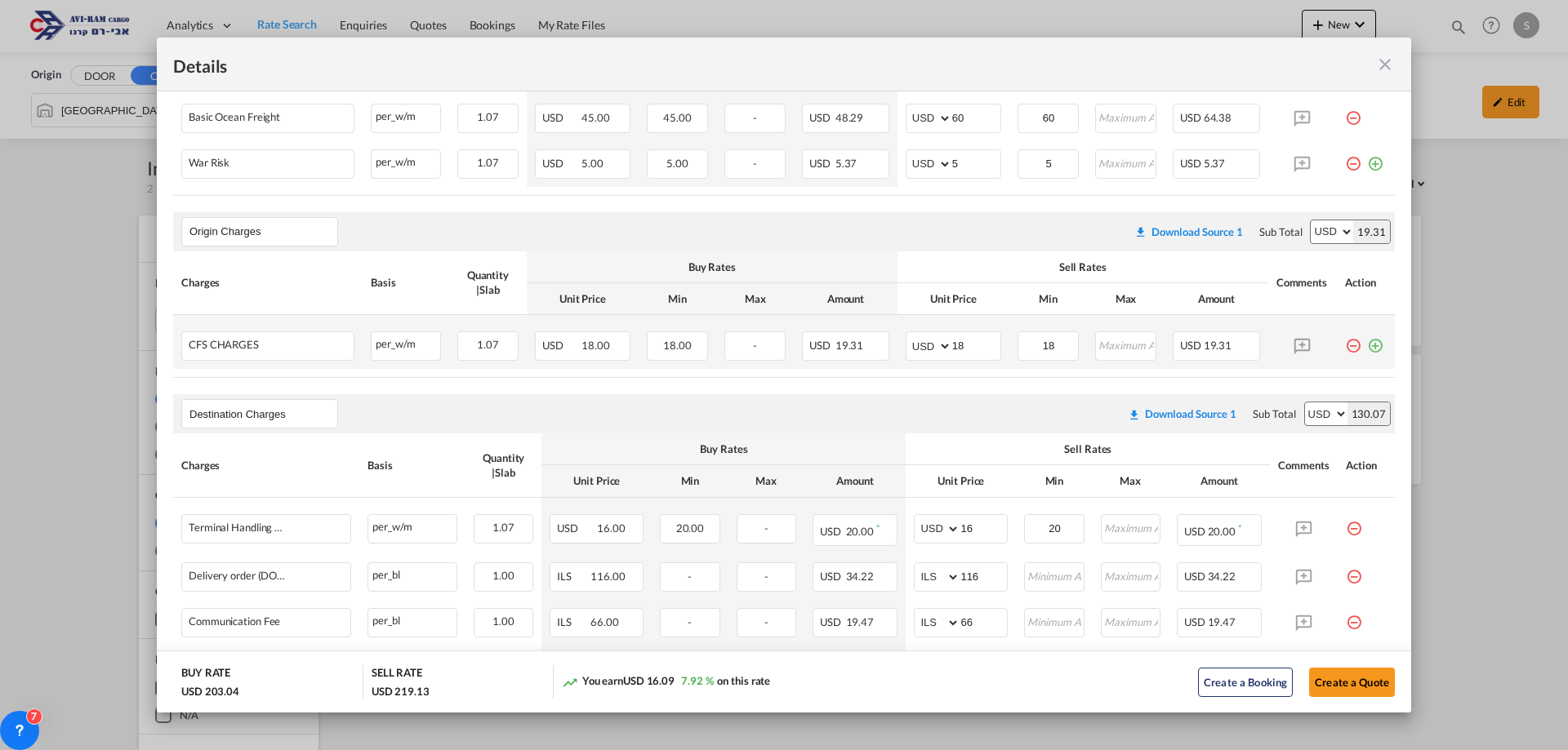
click at [1345, 346] on md-icon "icon-minus-circle-outline red-400-fg pt-7" at bounding box center [1353, 340] width 16 height 16
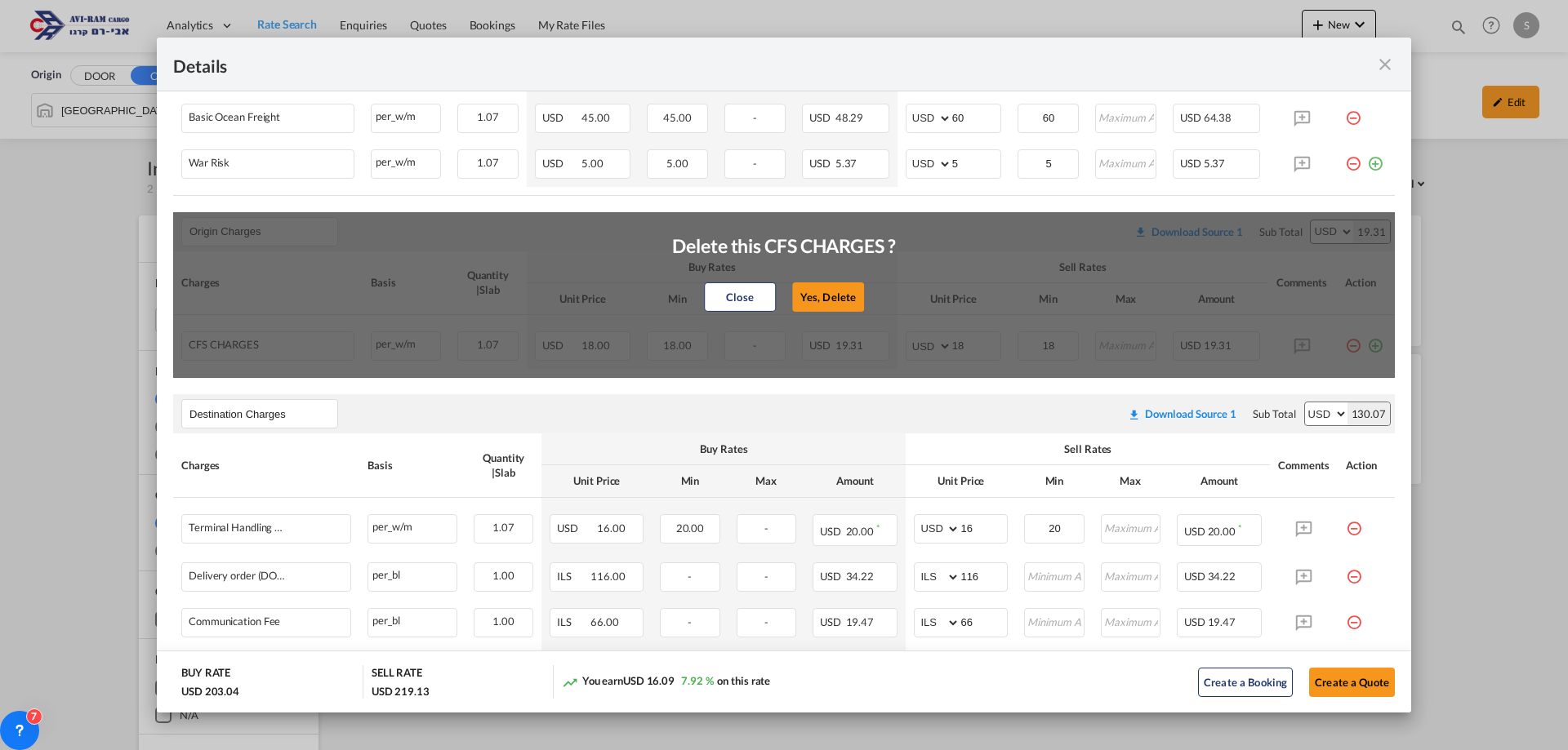
click at [847, 293] on button "Yes, Delete" at bounding box center [828, 298] width 72 height 30
type input "Destination Charges"
type input "16"
type input "20"
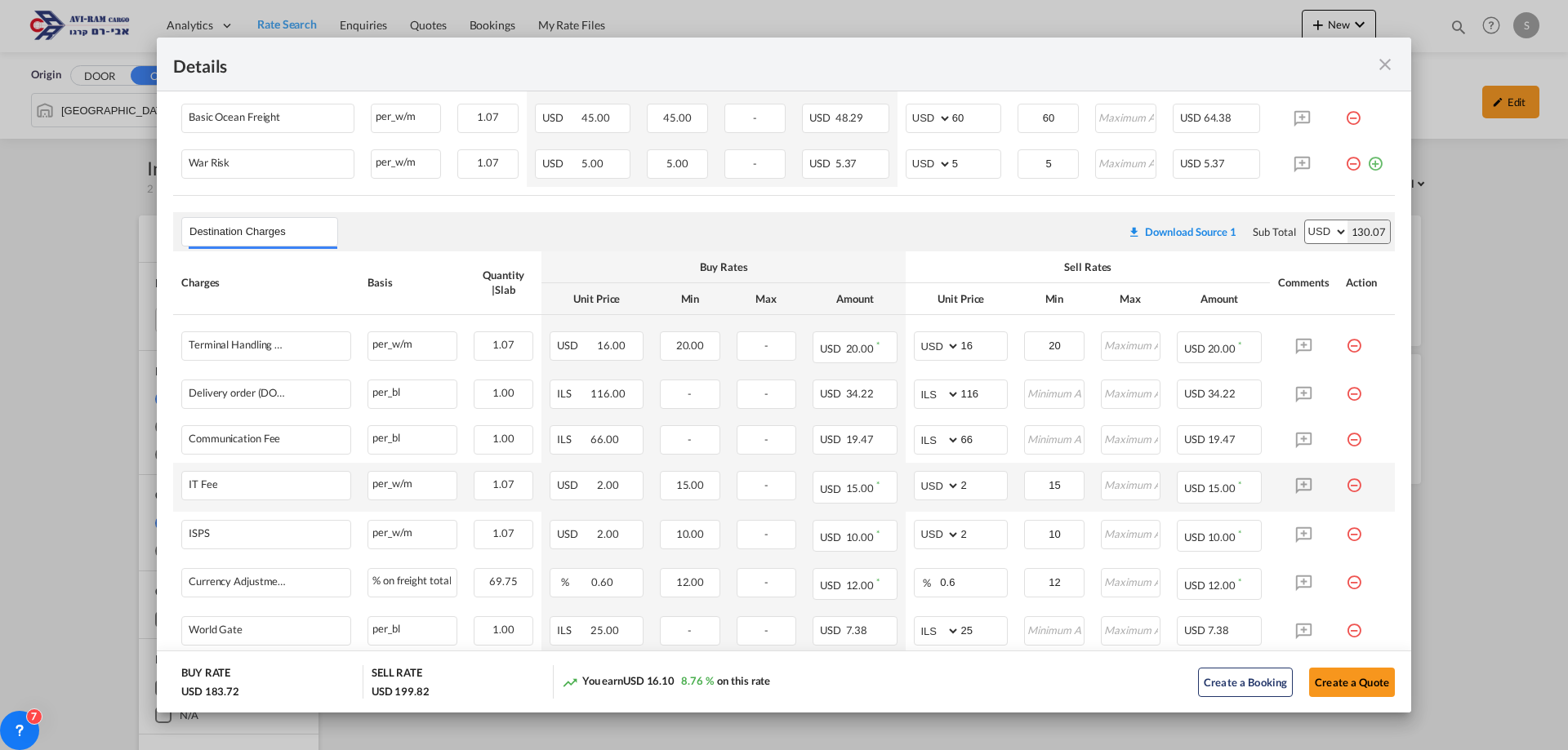
scroll to position [564, 0]
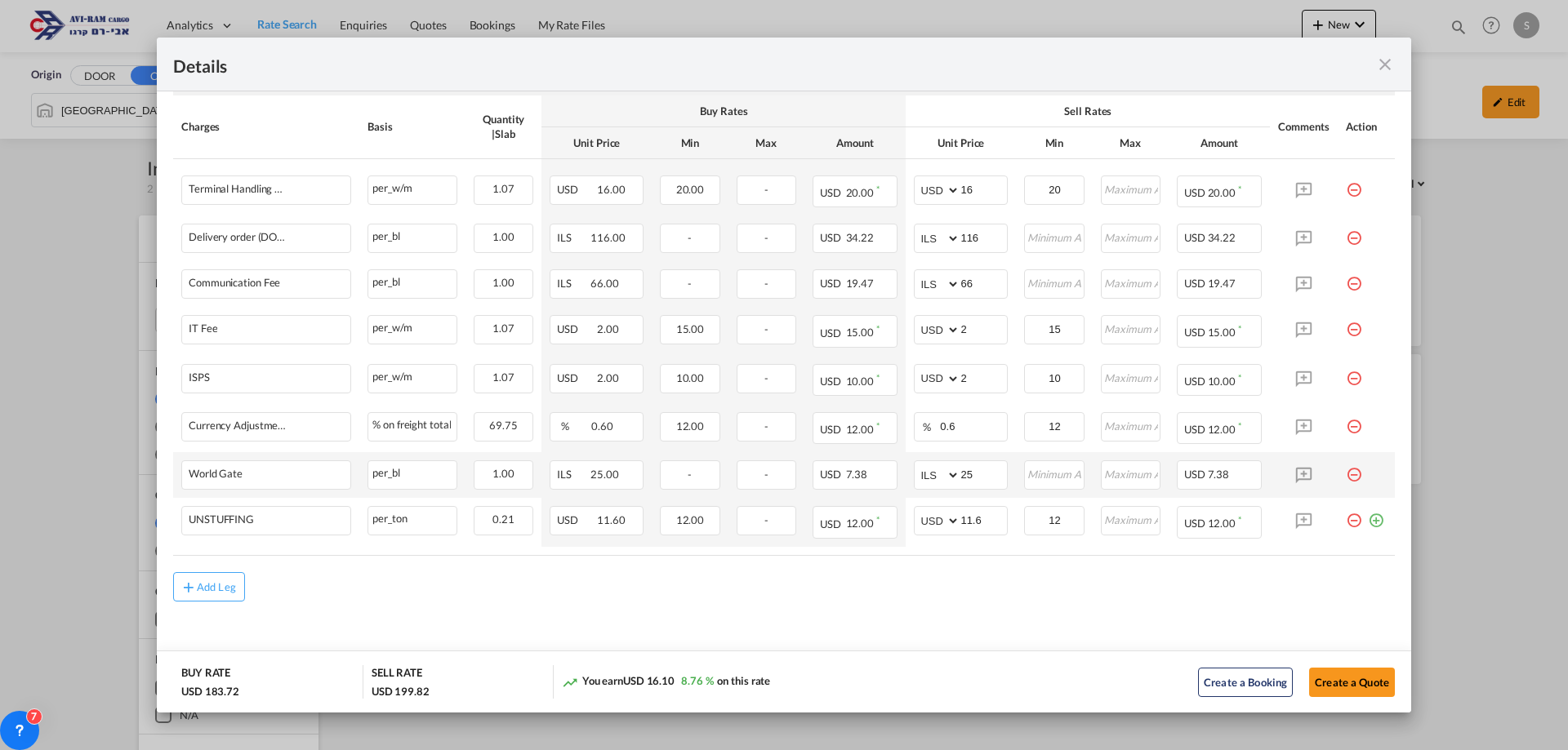
click at [1346, 473] on md-icon "icon-minus-circle-outline red-400-fg pt-7" at bounding box center [1354, 469] width 16 height 16
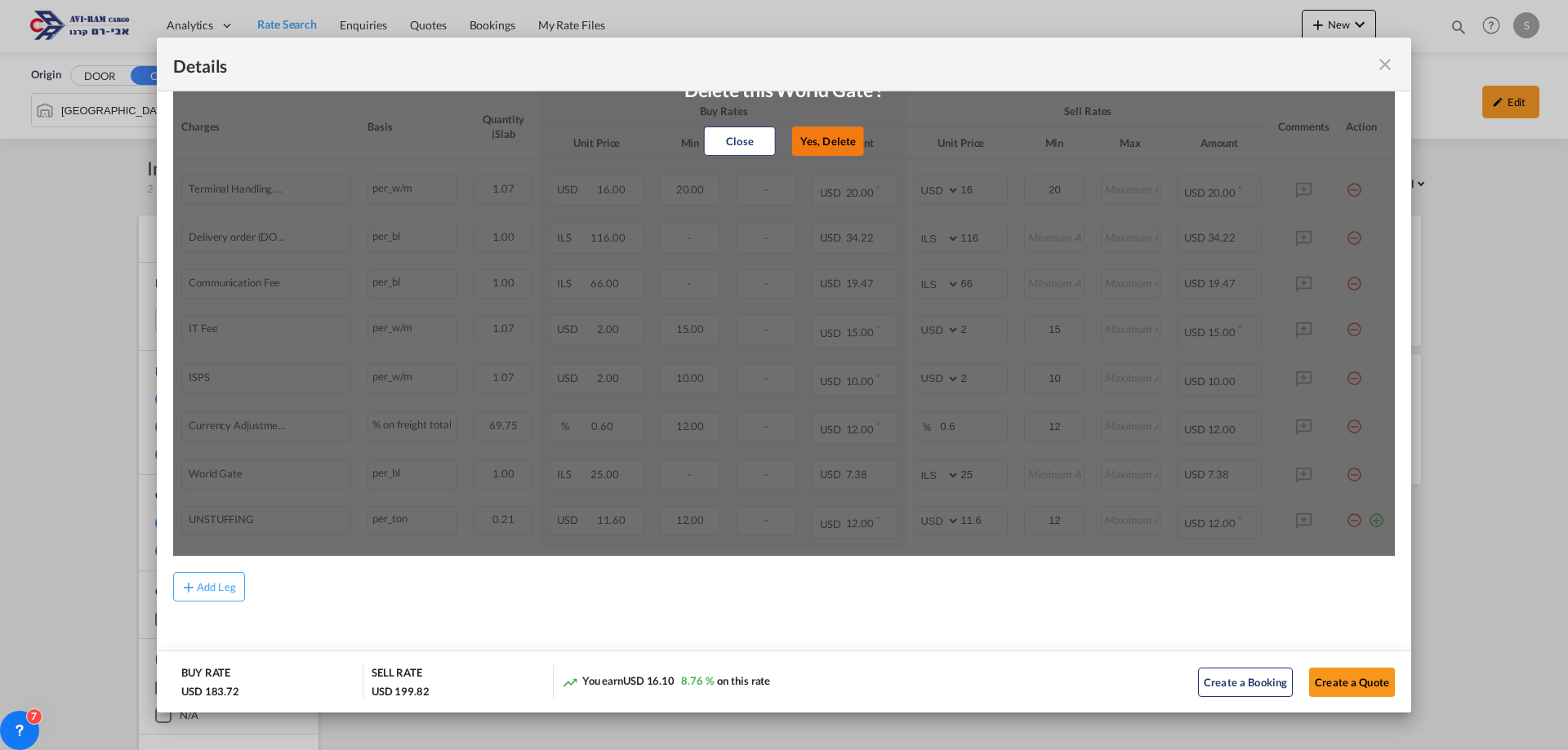
click at [822, 139] on button "Yes, Delete" at bounding box center [828, 141] width 72 height 30
select select "string:USD"
type input "11.6"
type input "12"
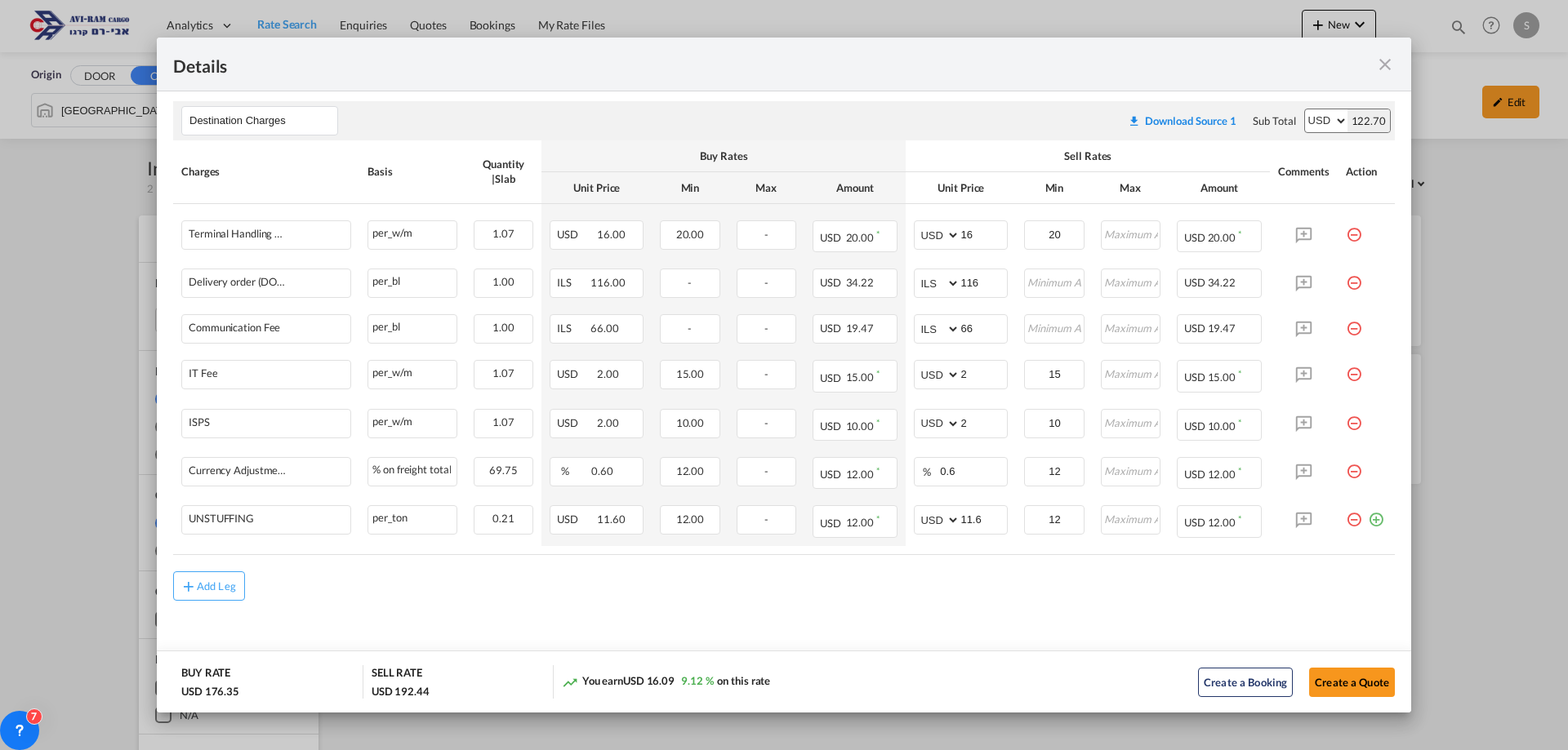
scroll to position [518, 0]
click at [195, 586] on md-icon "icon-plus md-link-fg s20" at bounding box center [188, 587] width 16 height 16
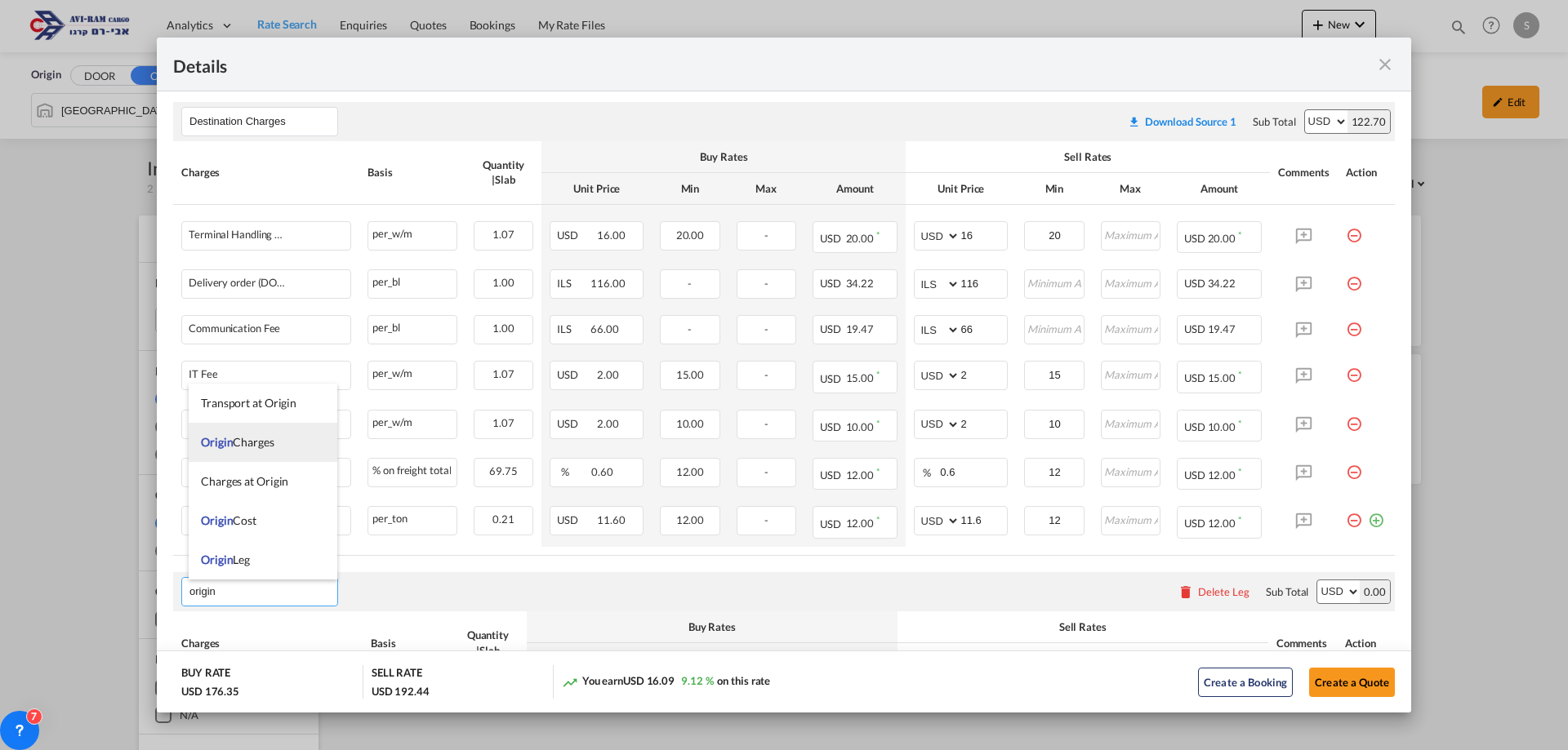
click at [245, 435] on span "Origin Charges" at bounding box center [237, 442] width 73 height 14
type input "Origin Charges"
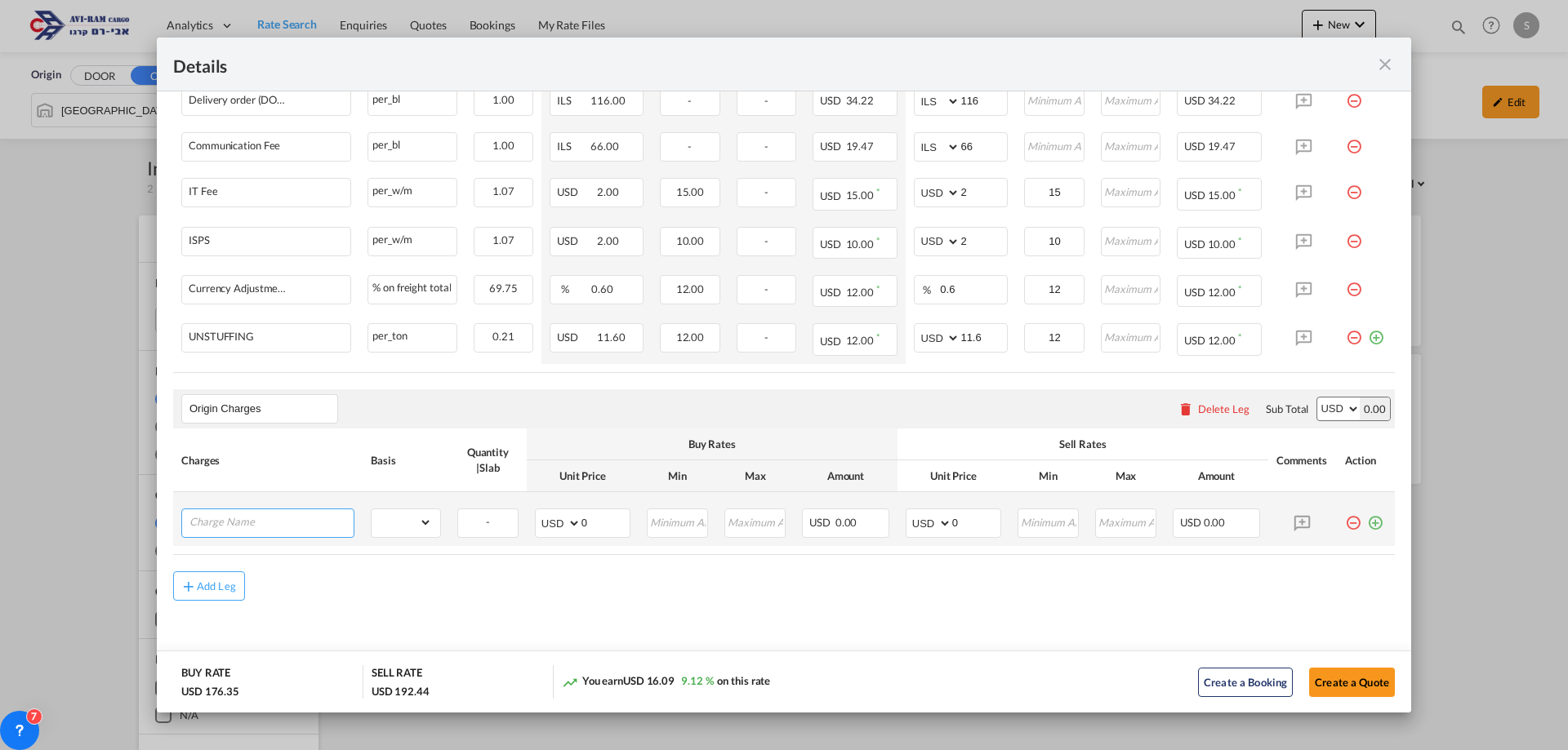
click at [280, 520] on input "Charge Name" at bounding box center [271, 522] width 165 height 25
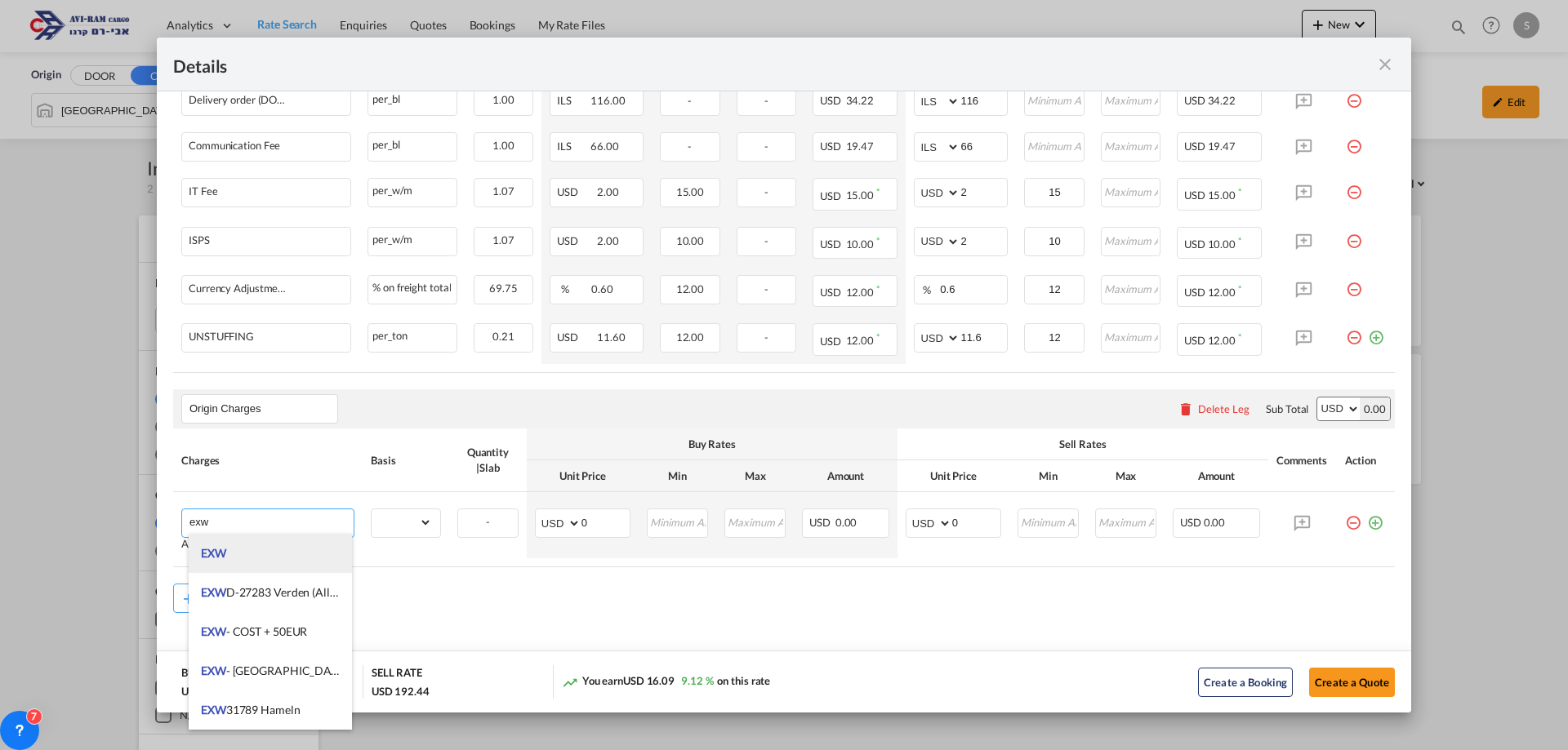
click at [261, 551] on li "EXW" at bounding box center [270, 553] width 164 height 39
type input "EXW"
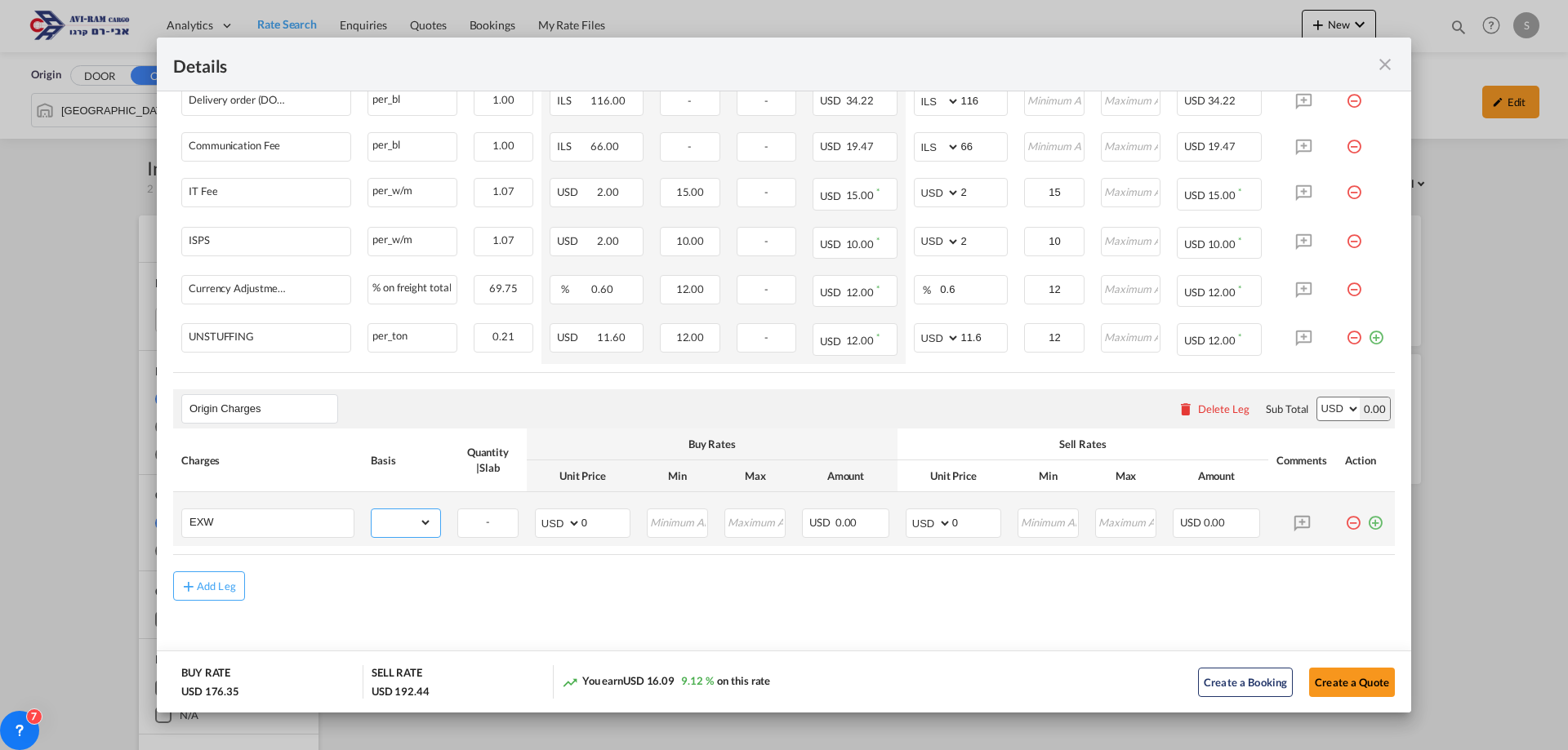
click at [406, 516] on select "gross_weight volumetric_weight per_shipment per_bl per_km per_hawb per_kg flat …" at bounding box center [401, 523] width 60 height 26
select select "per_shipment"
click at [372, 510] on select "gross_weight volumetric_weight per_shipment per_bl per_km per_hawb per_kg flat …" at bounding box center [401, 523] width 60 height 26
drag, startPoint x: 951, startPoint y: 520, endPoint x: 925, endPoint y: 523, distance: 26.2
click at [924, 523] on md-input-container "AED AFN ALL AMD ANG AOA ARS AUD AWG AZN BAM BBD BDT BGN BHD BIF BMD BND [PERSON…" at bounding box center [953, 524] width 95 height 30
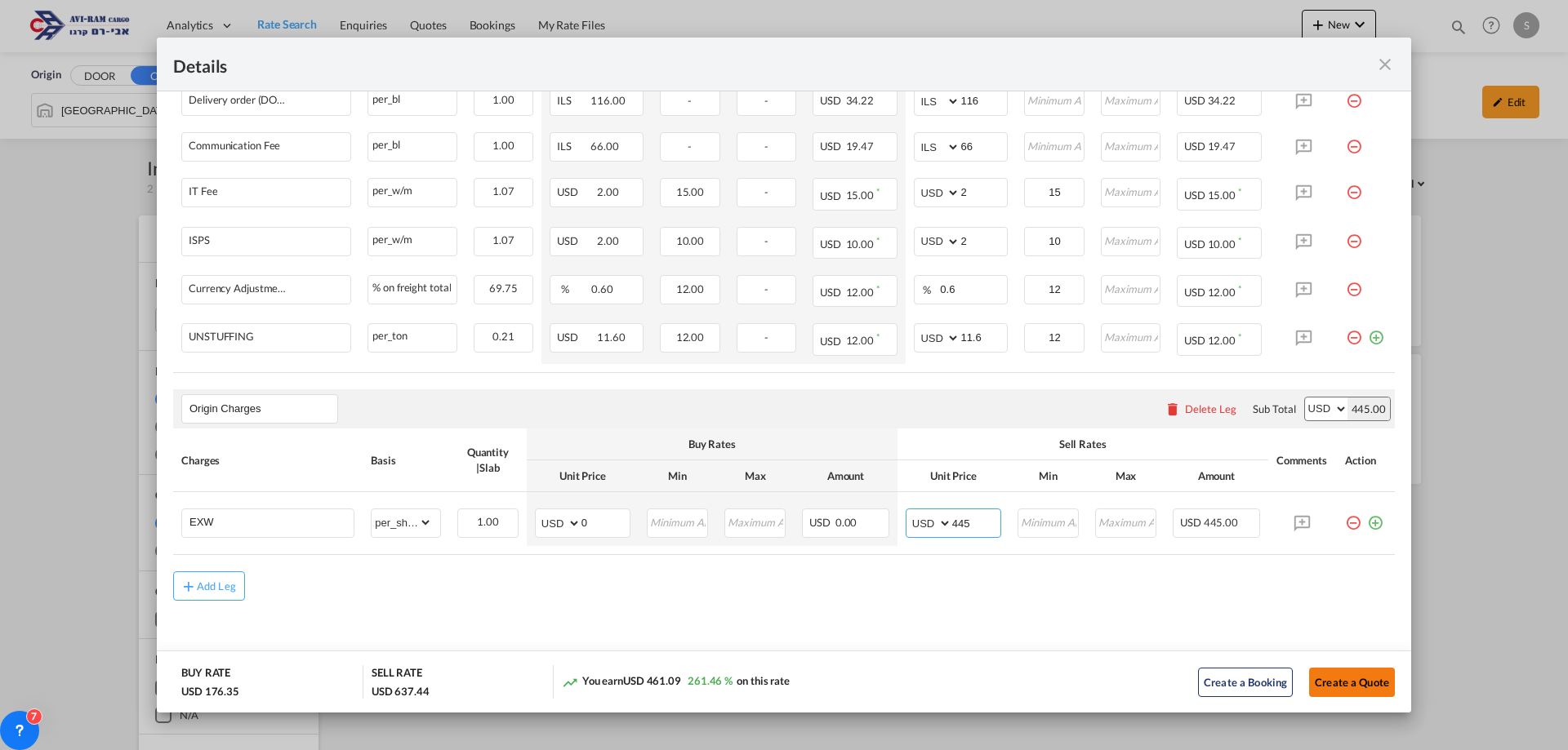
type input "445"
click at [1315, 674] on button "Create a Quote" at bounding box center [1352, 683] width 86 height 30
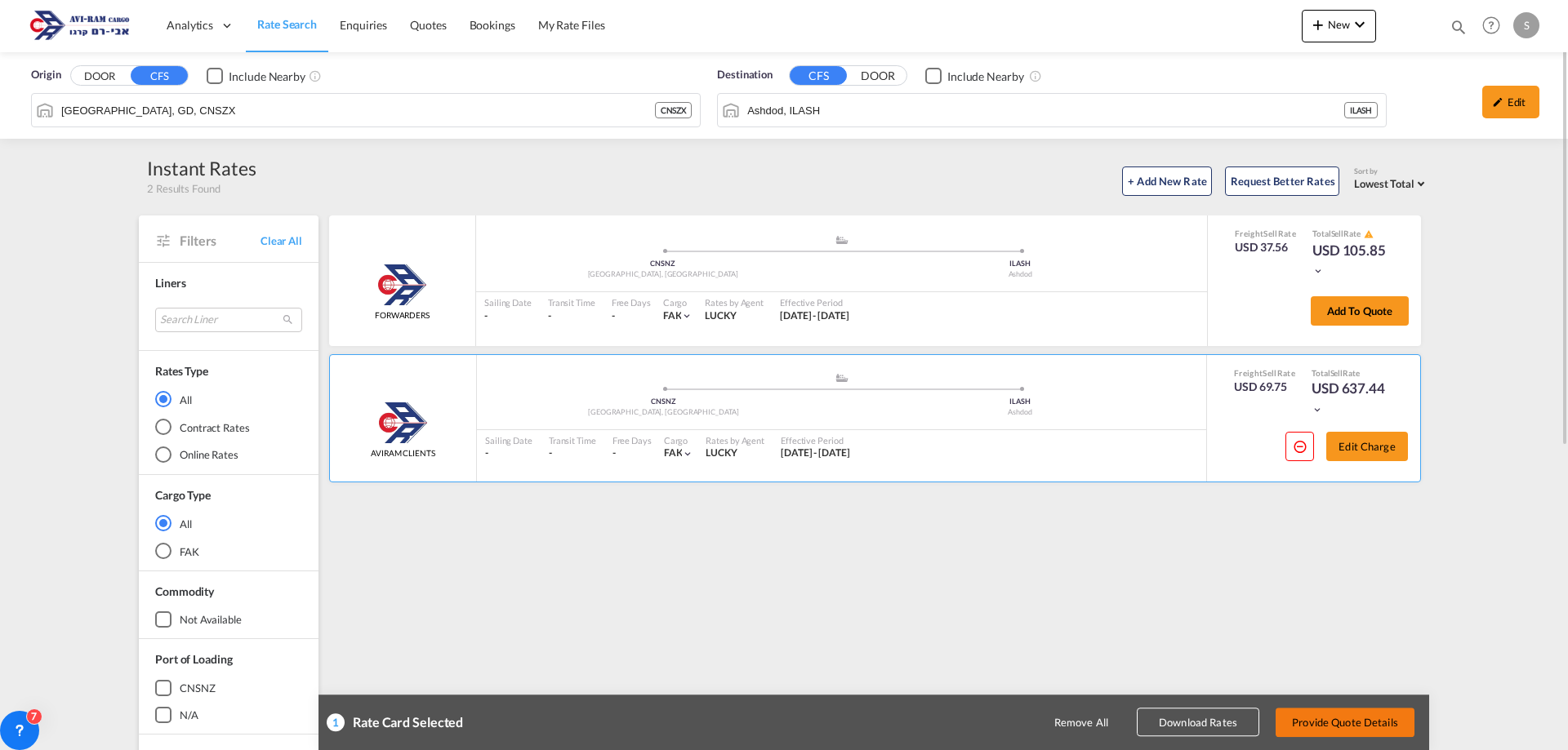
click at [1362, 723] on button "Provide Quote Details" at bounding box center [1345, 723] width 139 height 30
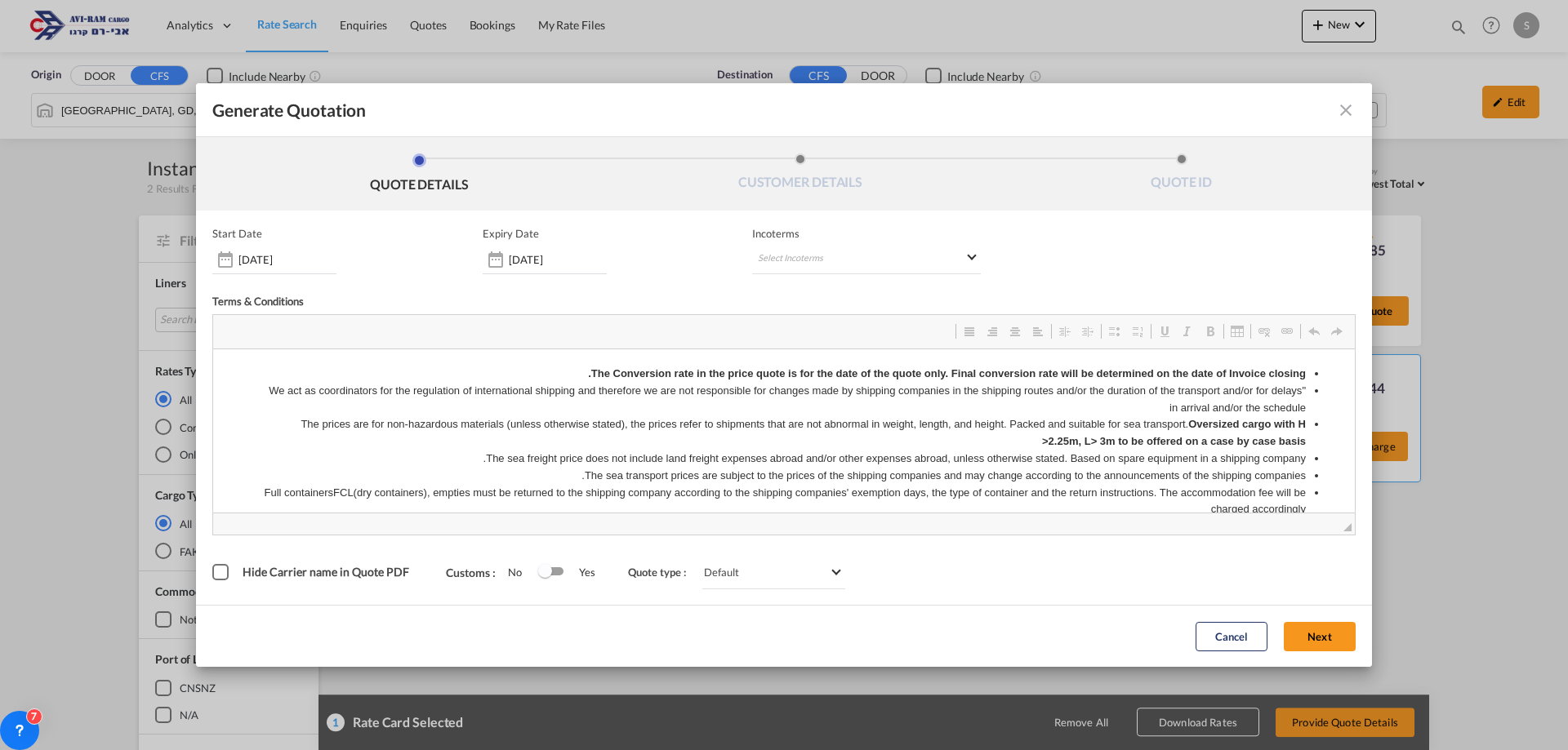
scroll to position [0, 0]
click at [864, 262] on md-select "Select Incoterms FCA - import Free Carrier FAS - export Free Alongside Ship DPU…" at bounding box center [866, 260] width 229 height 30
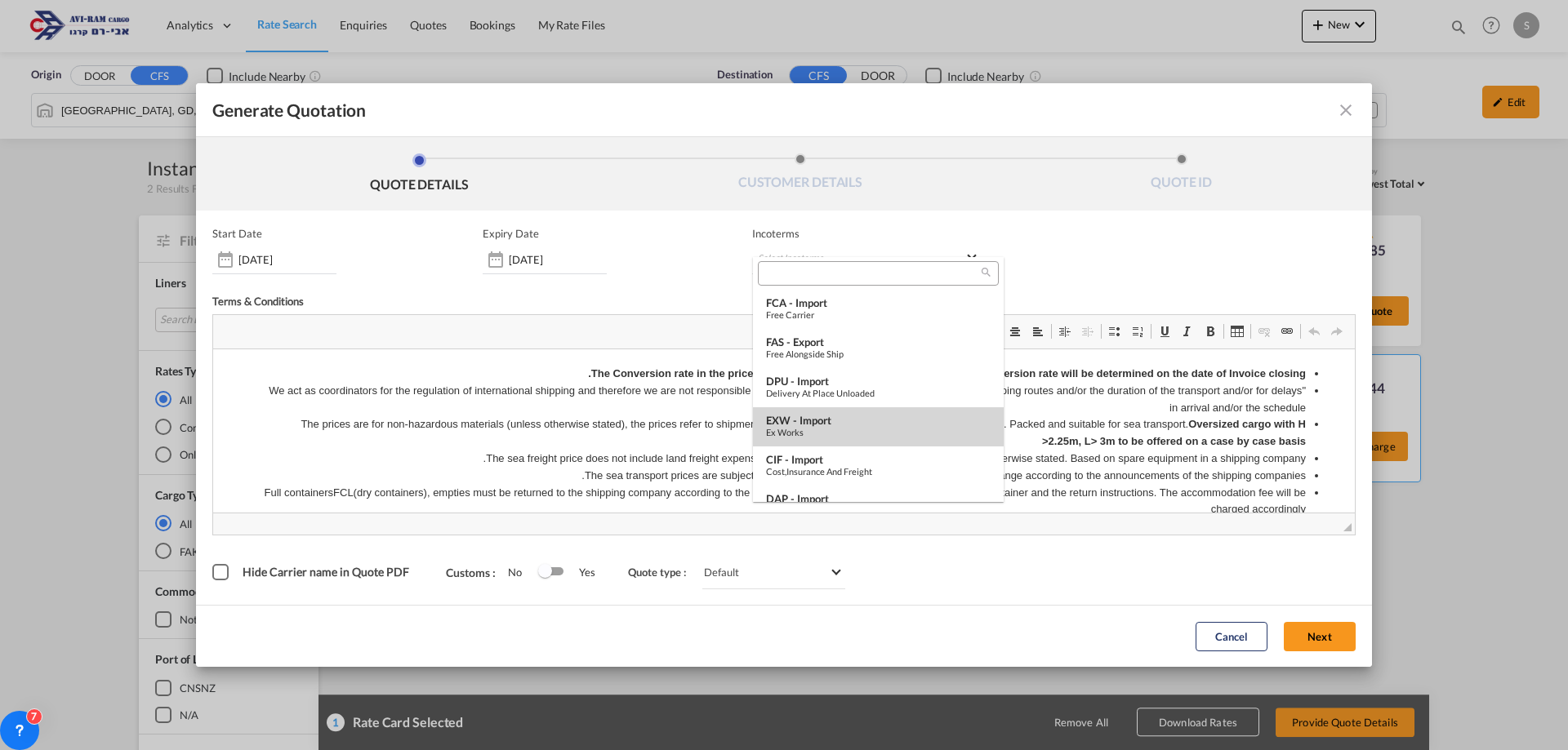
drag, startPoint x: 836, startPoint y: 427, endPoint x: 621, endPoint y: 78, distance: 409.9
click at [836, 427] on div "Ex Works" at bounding box center [878, 432] width 225 height 11
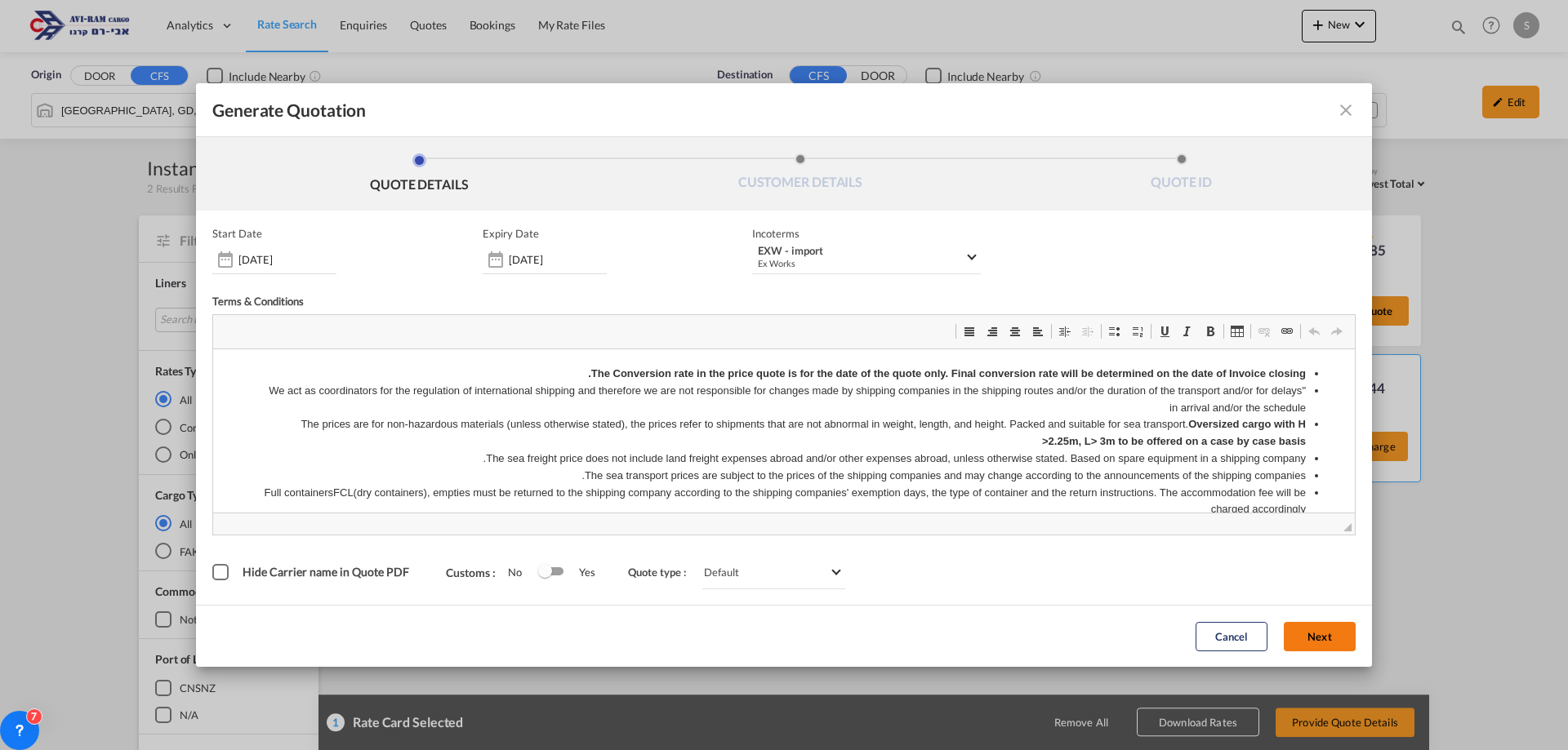
click at [1313, 641] on button "Next" at bounding box center [1320, 637] width 72 height 30
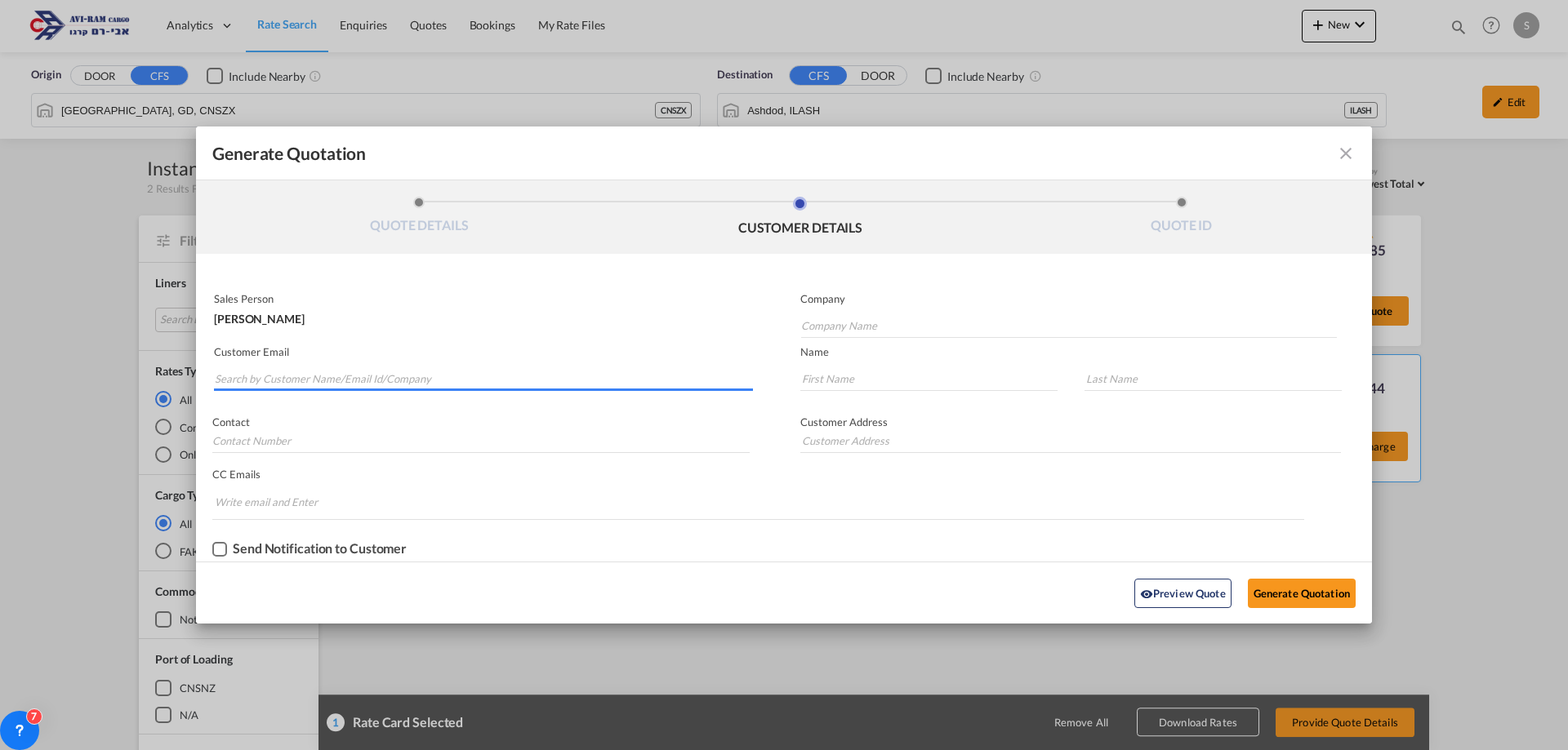
click at [344, 380] on input "Search by Customer Name/Email Id/Company" at bounding box center [484, 379] width 538 height 25
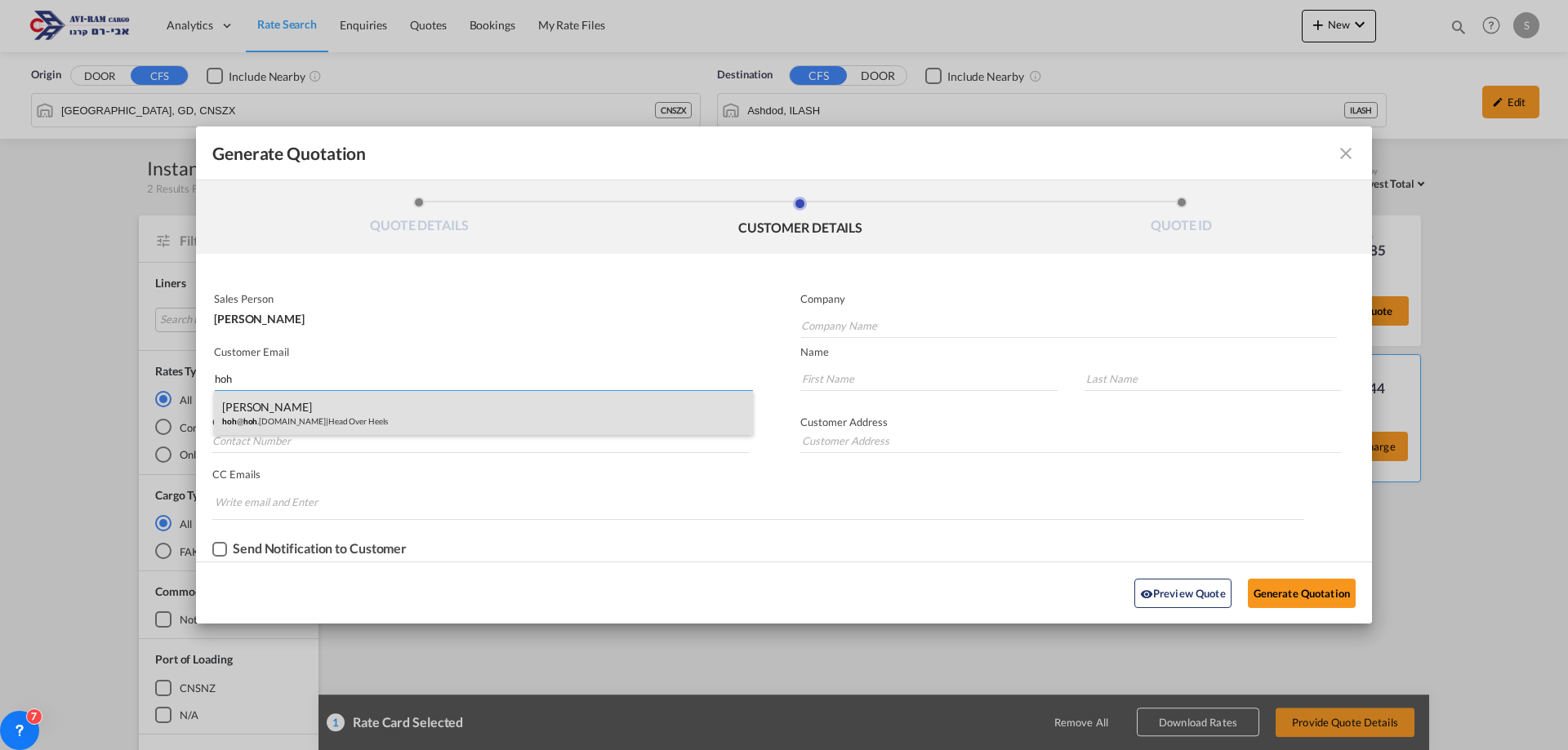
type input "hoh"
click at [346, 405] on div "Ruti Herskowitz hoh @ hoh .co.il | Head Over Heels" at bounding box center [483, 414] width 539 height 44
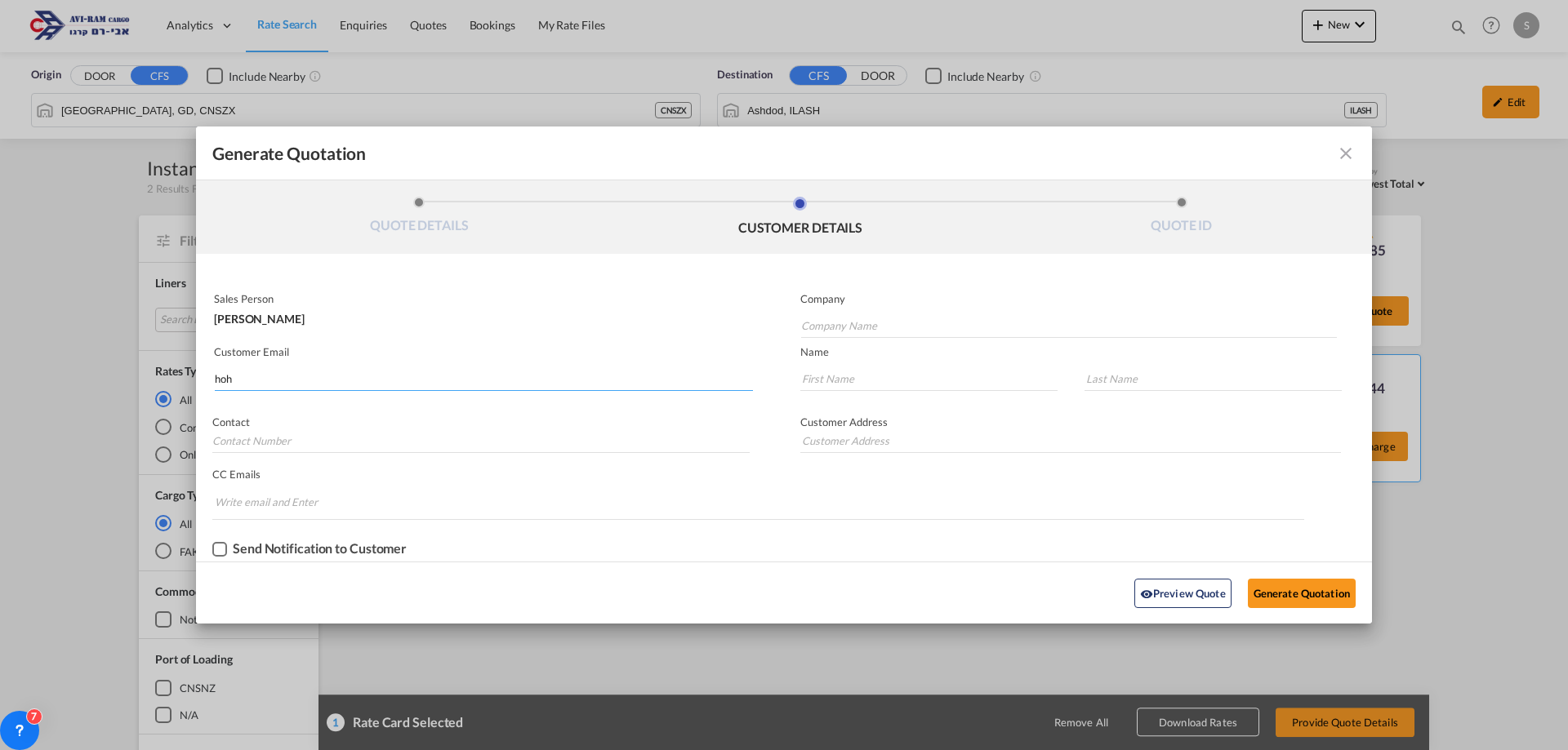
type input "Head Over Heels"
type input "hoh@hoh.co.il"
type input "Ruti"
type input "Herskowitz"
type input "052-532-1447"
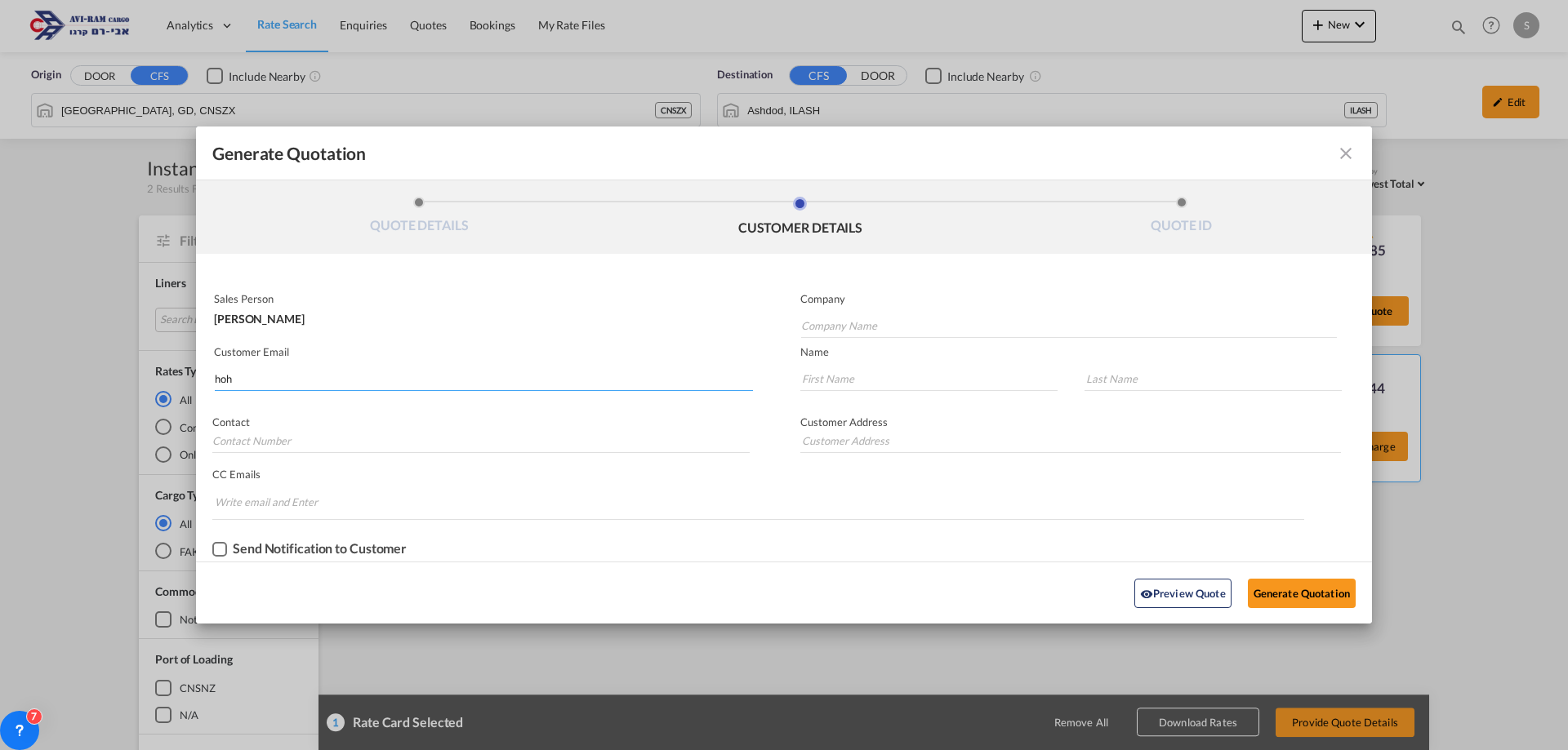
type input "Ha'marpe 2. Jerusalem."
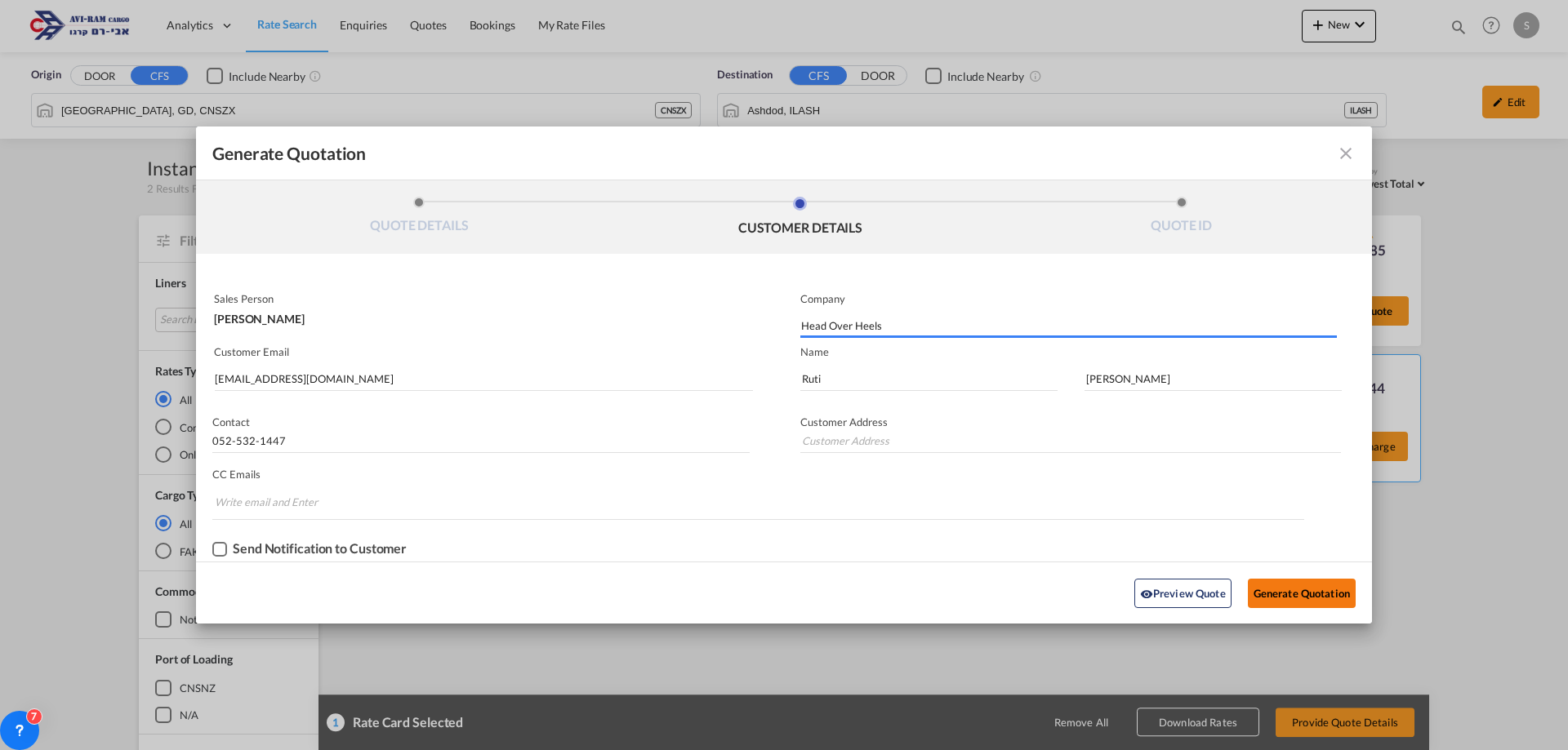
click at [1267, 582] on button "Generate Quotation" at bounding box center [1301, 594] width 108 height 30
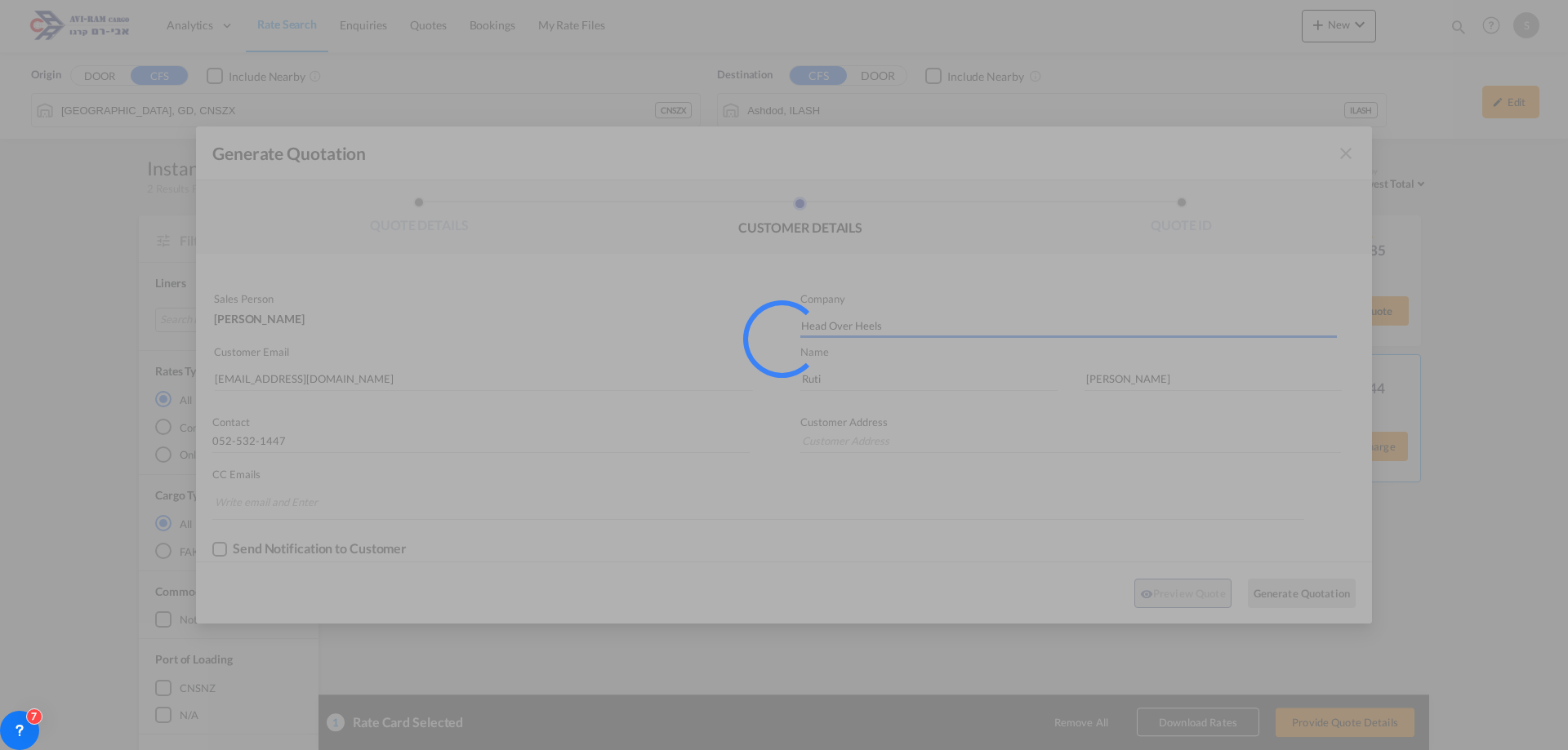
type input "Ha'marpe 2. Jerusalem."
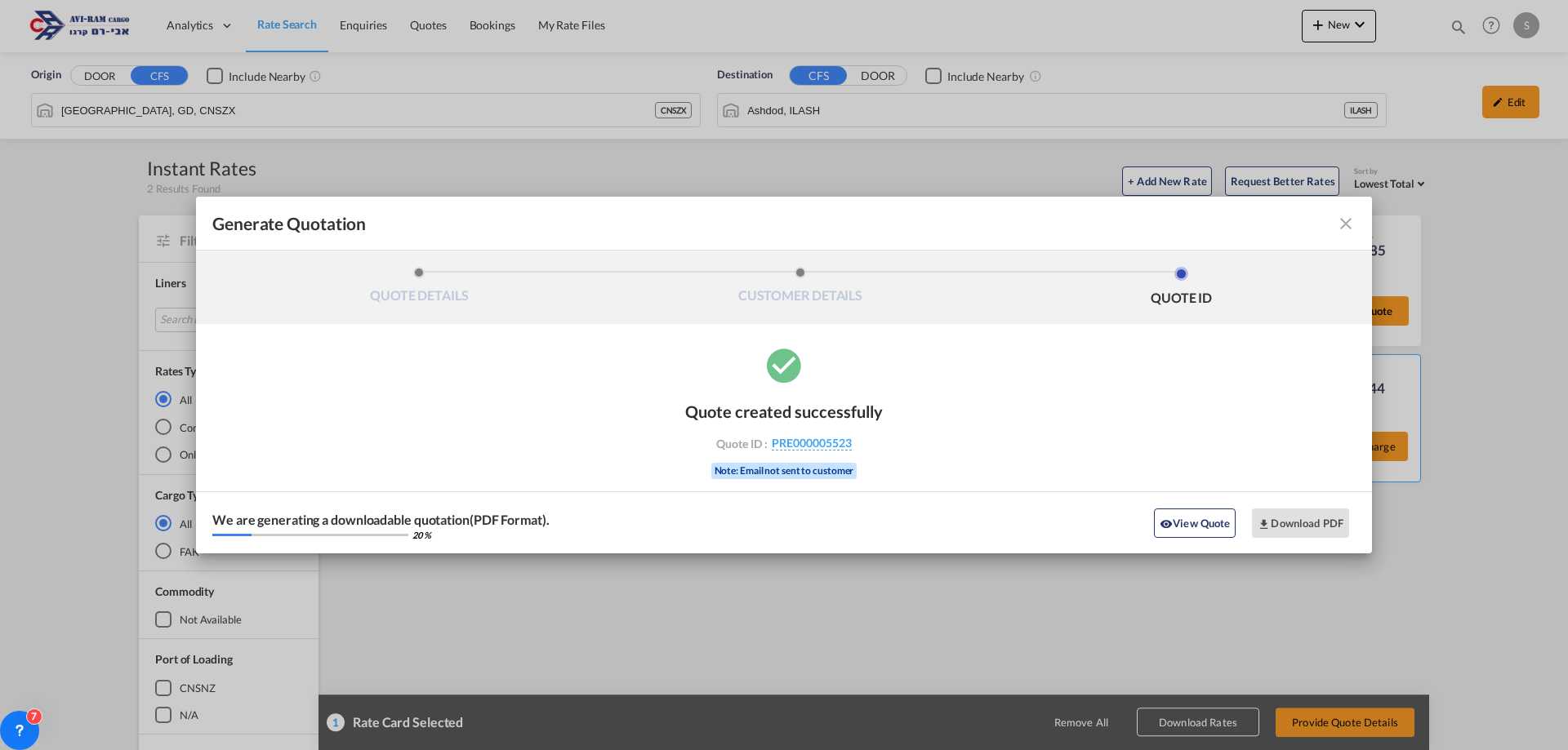
click at [1117, 220] on div "Generate Quotation" at bounding box center [784, 224] width 1144 height 21
click at [1273, 521] on button "Download PDF" at bounding box center [1301, 524] width 97 height 30
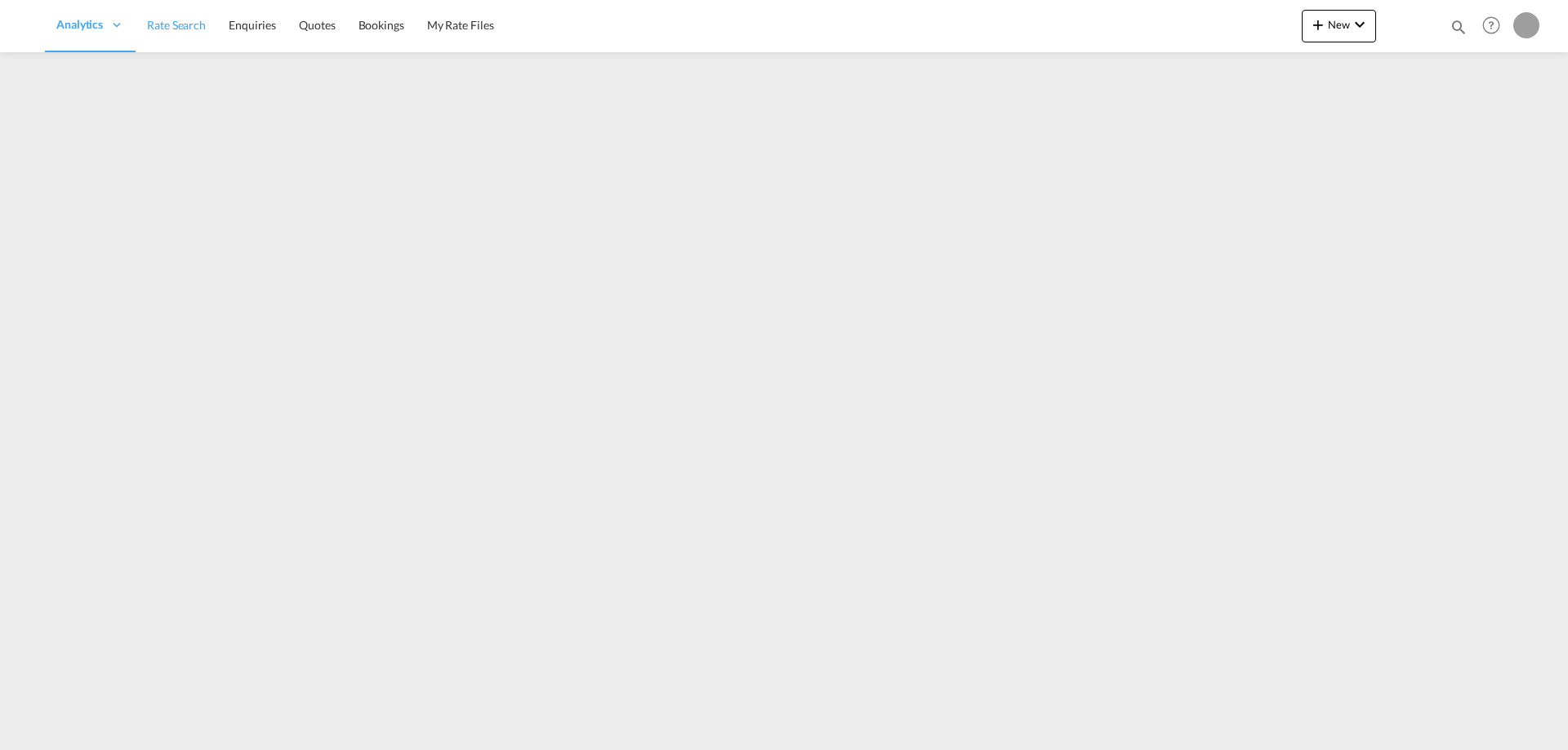
click at [184, 29] on span "Rate Search" at bounding box center [176, 25] width 58 height 14
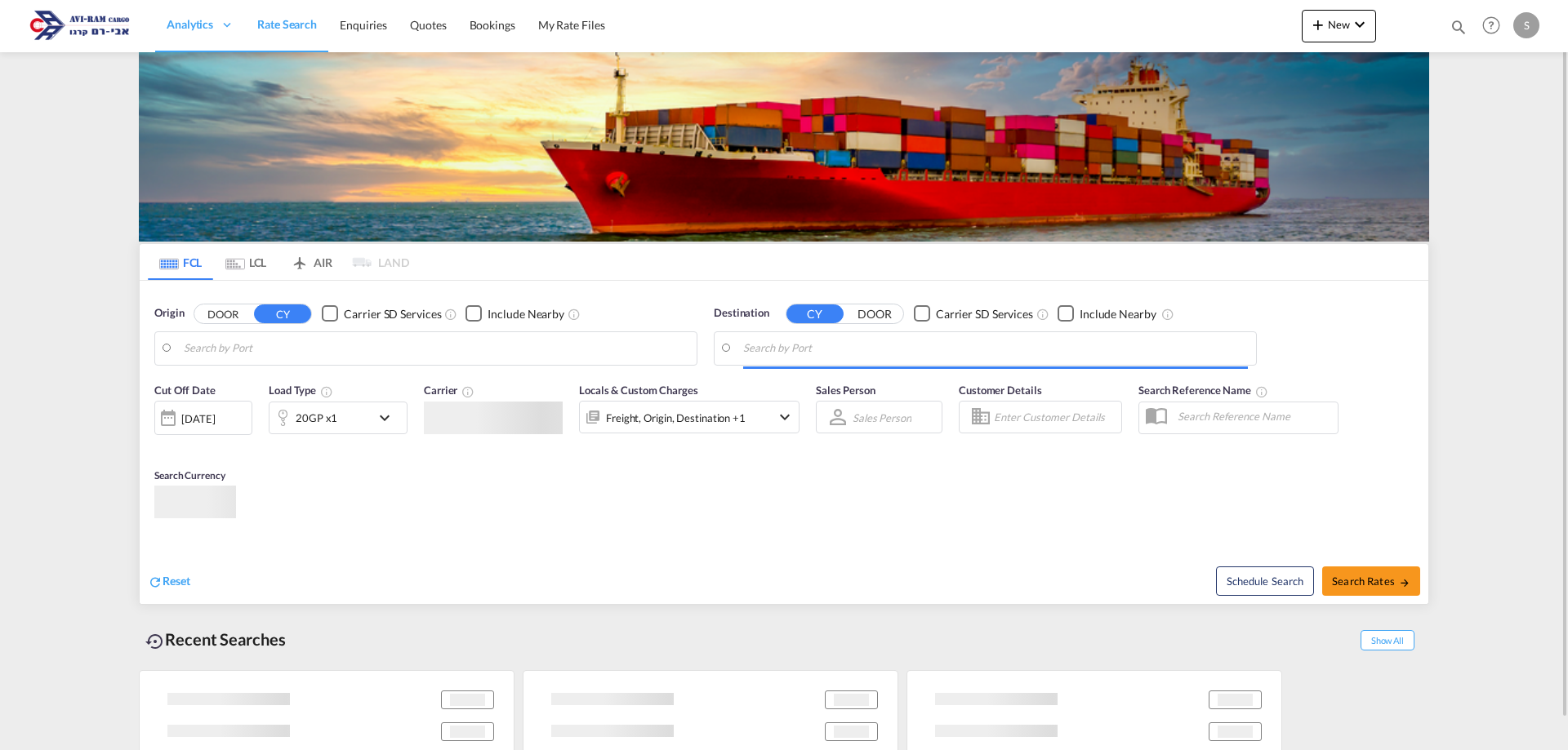
click at [258, 266] on md-tab-item "LCL" at bounding box center [245, 262] width 65 height 36
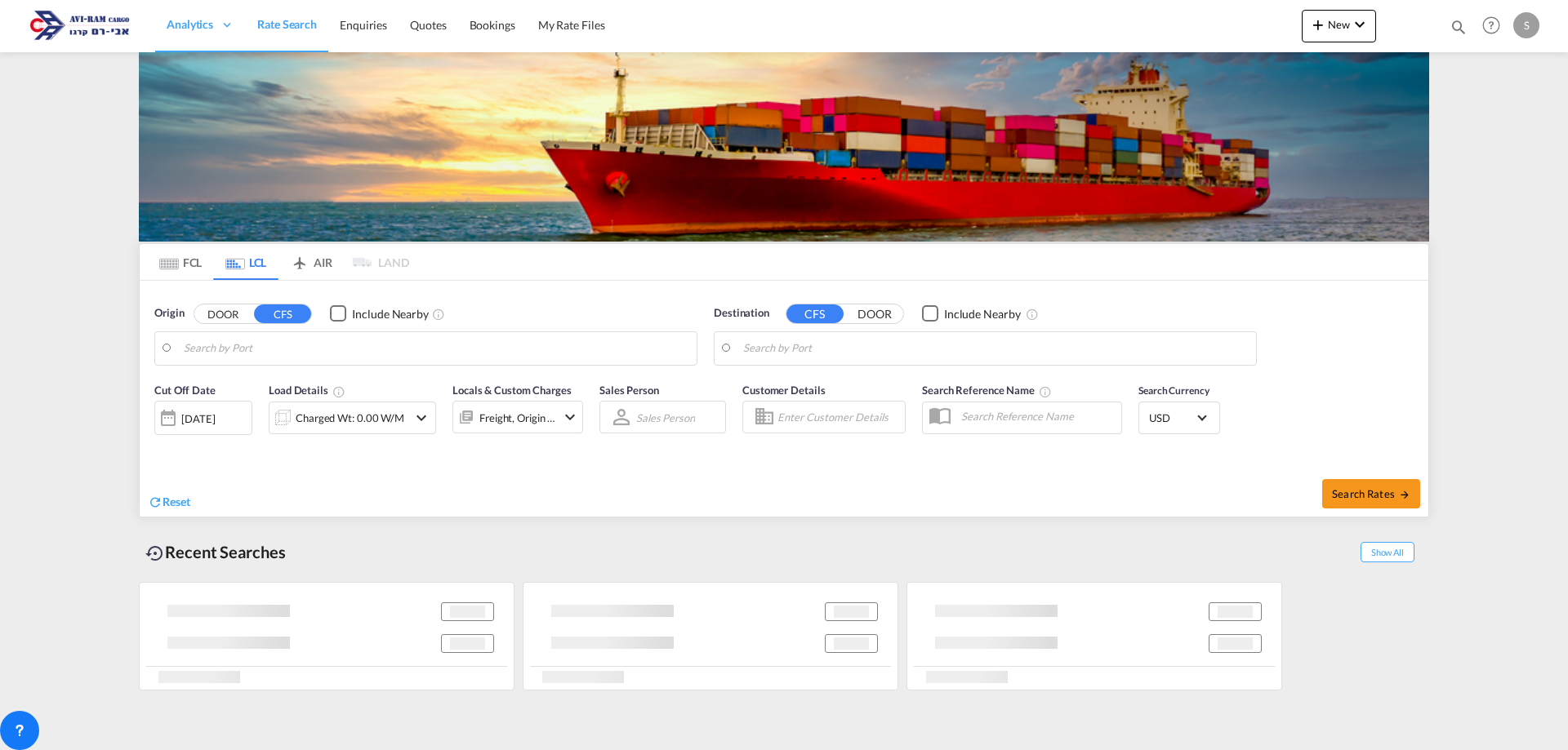
type input "Shenzhen, GD, CNSZX"
type input "Ashdod, ILASH"
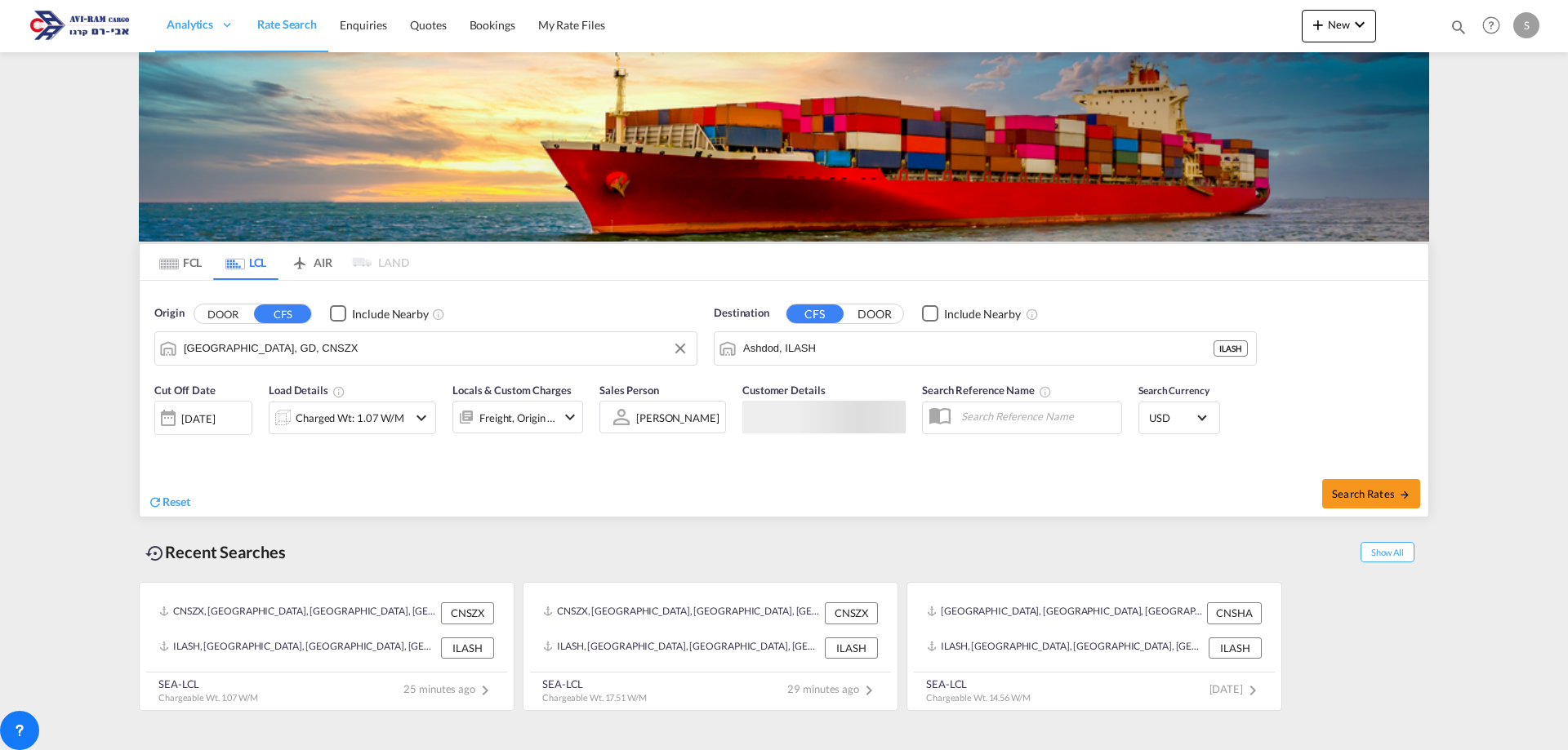
click at [273, 357] on input "Shenzhen, GD, CNSZX" at bounding box center [436, 349] width 505 height 25
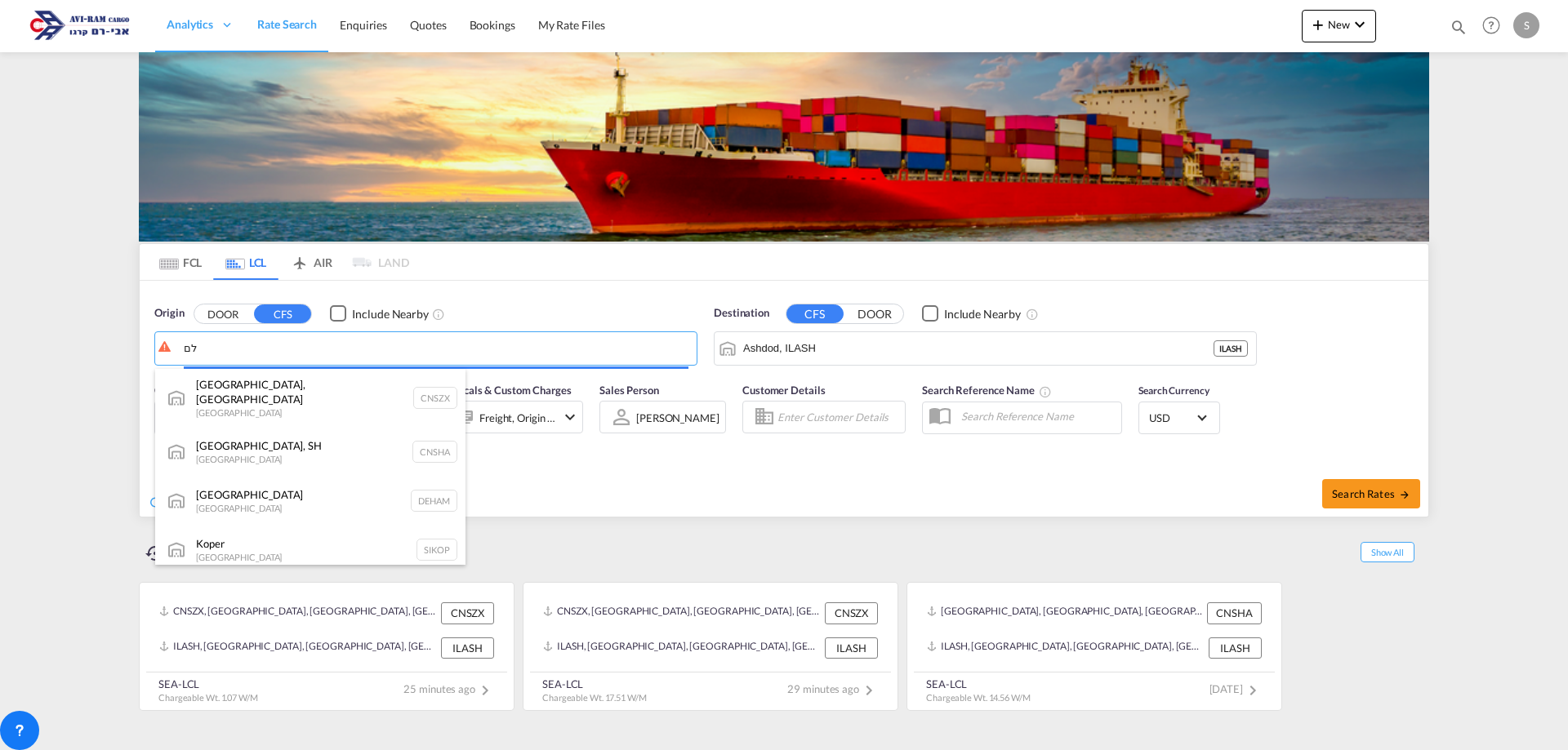
type input "ל"
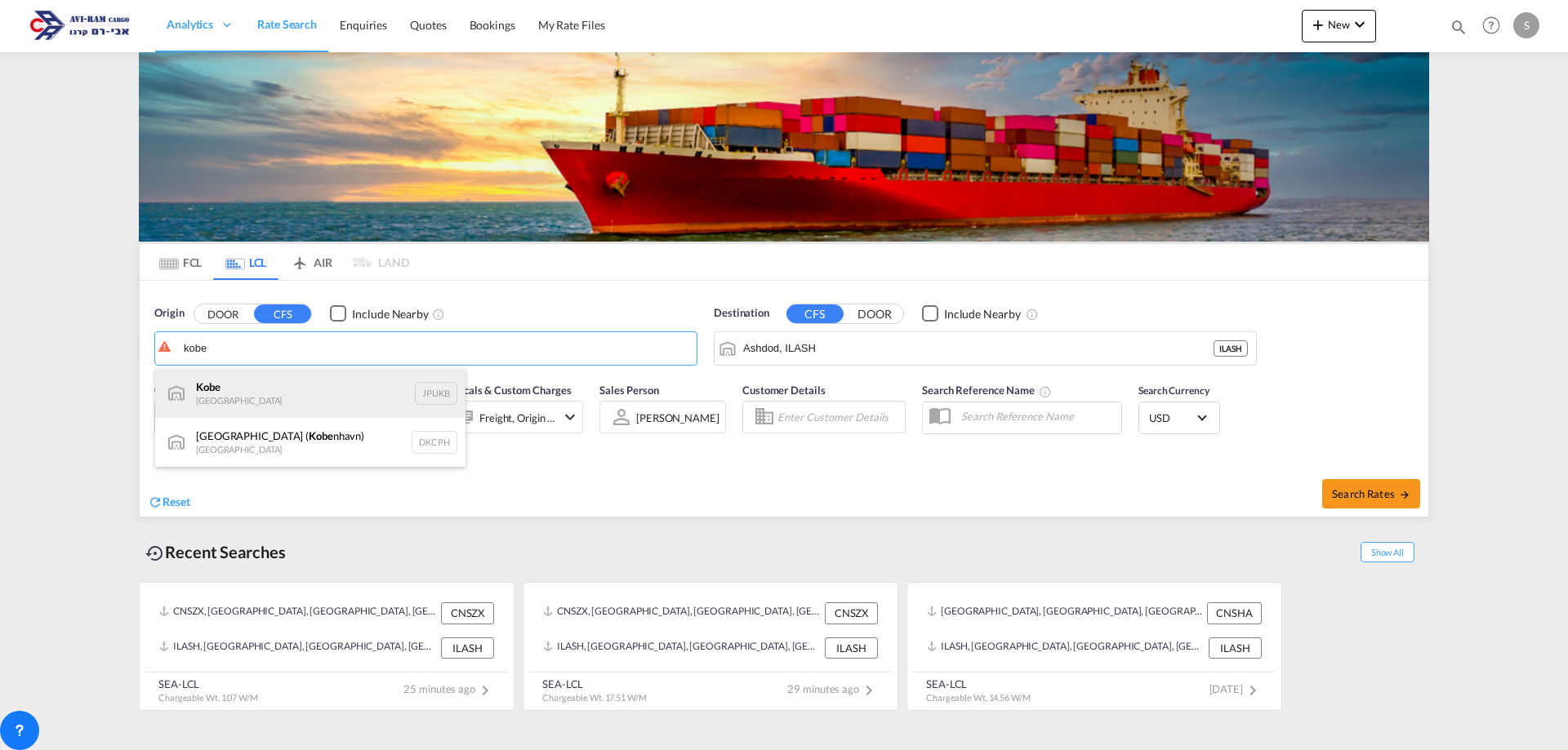
click at [312, 391] on div "Kobe Japan JPUKB" at bounding box center [310, 394] width 310 height 49
type input "Kobe, JPUKB"
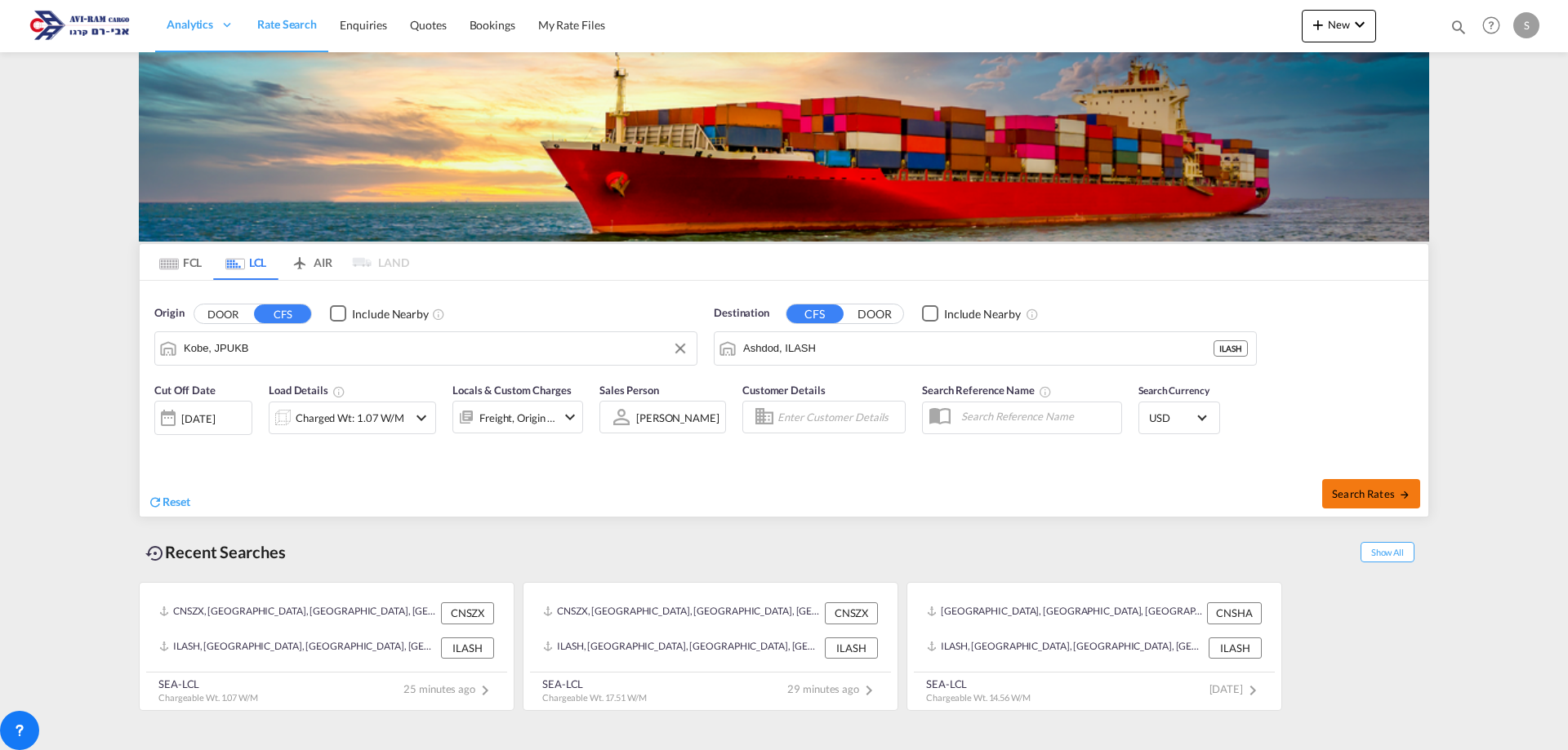
click at [1384, 492] on span "Search Rates" at bounding box center [1371, 494] width 78 height 13
type input "JPUKB to ILASH / 24 Aug 2025"
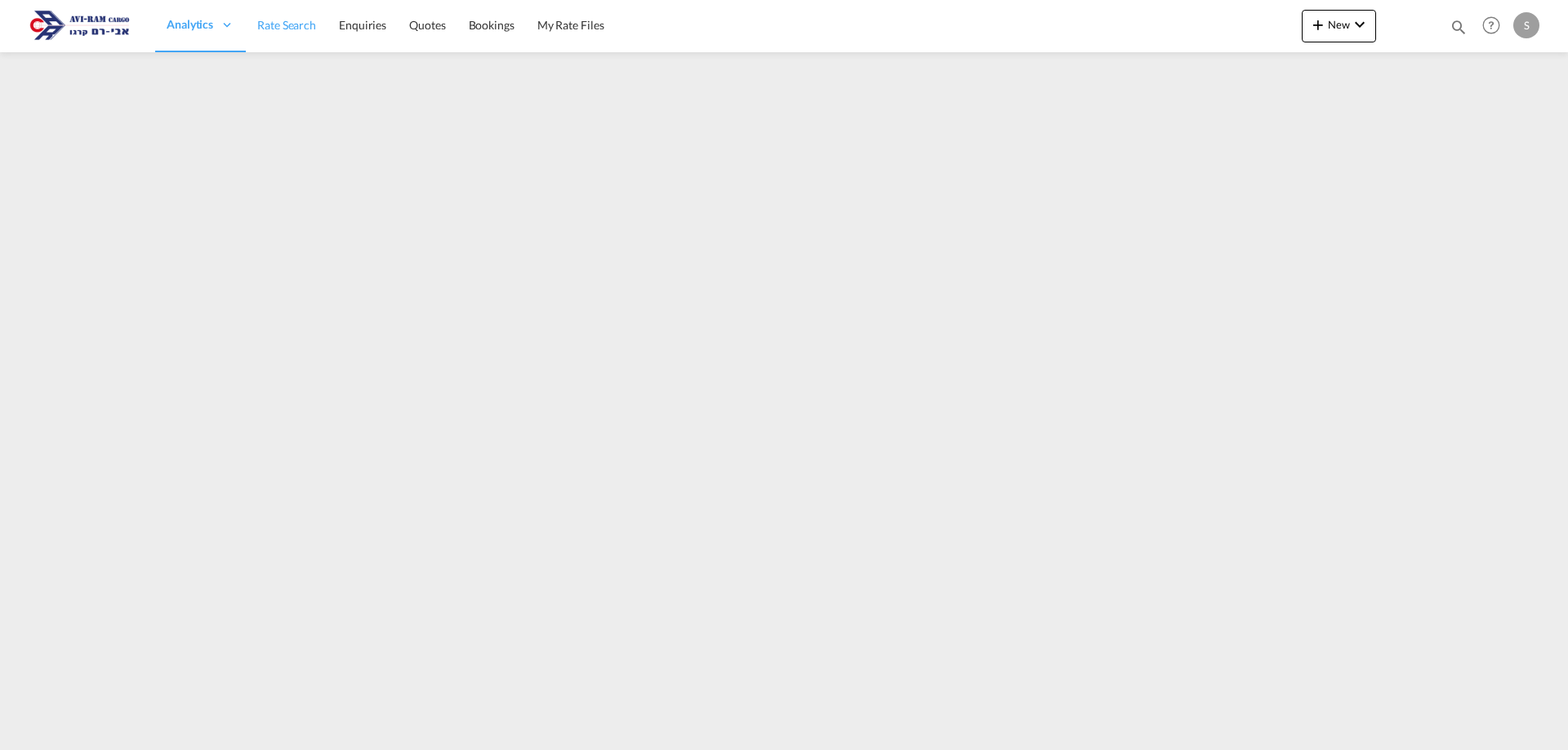
click at [288, 19] on span "Rate Search" at bounding box center [286, 25] width 58 height 14
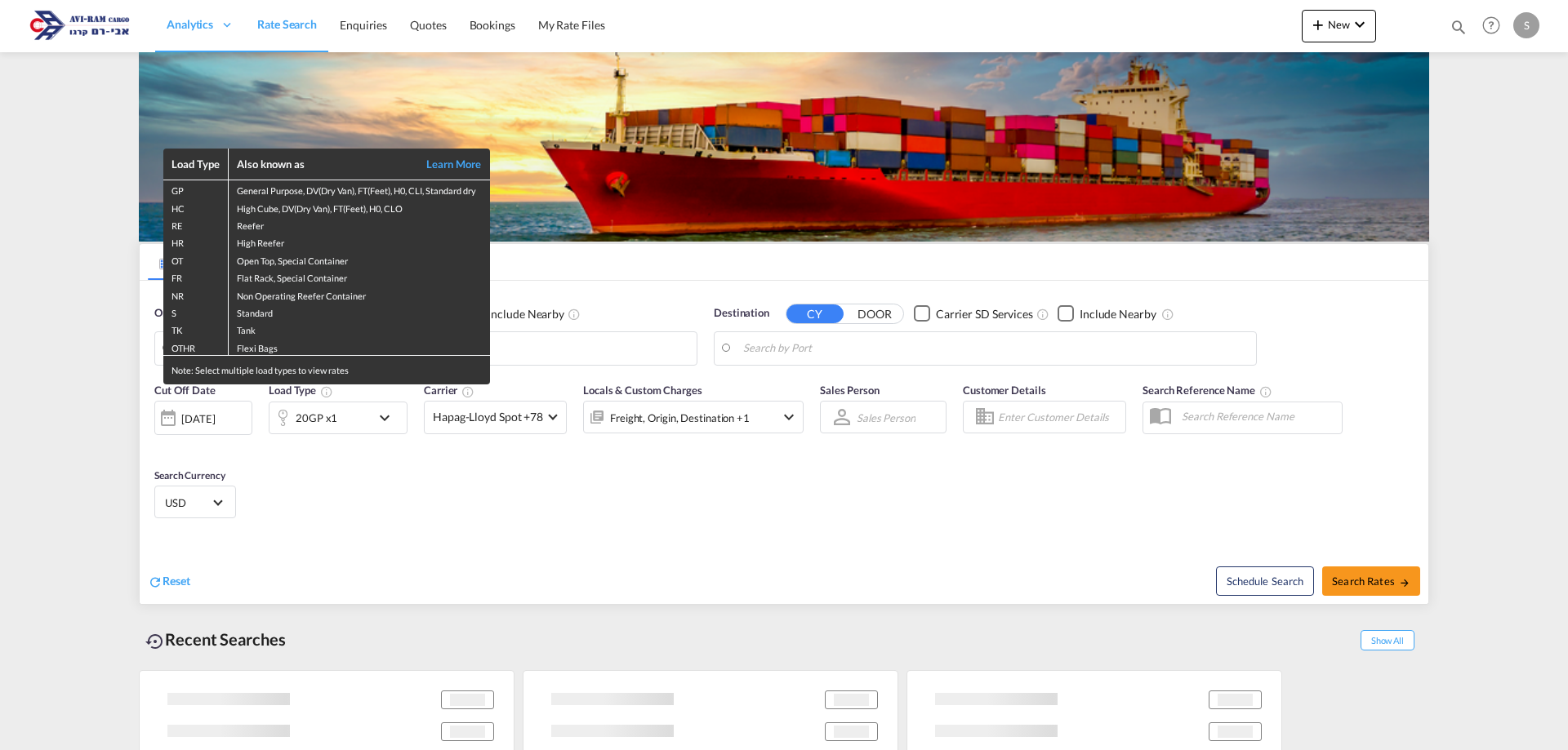
type input "Xingang, CNXGA"
type input "Ashdod, ILASH"
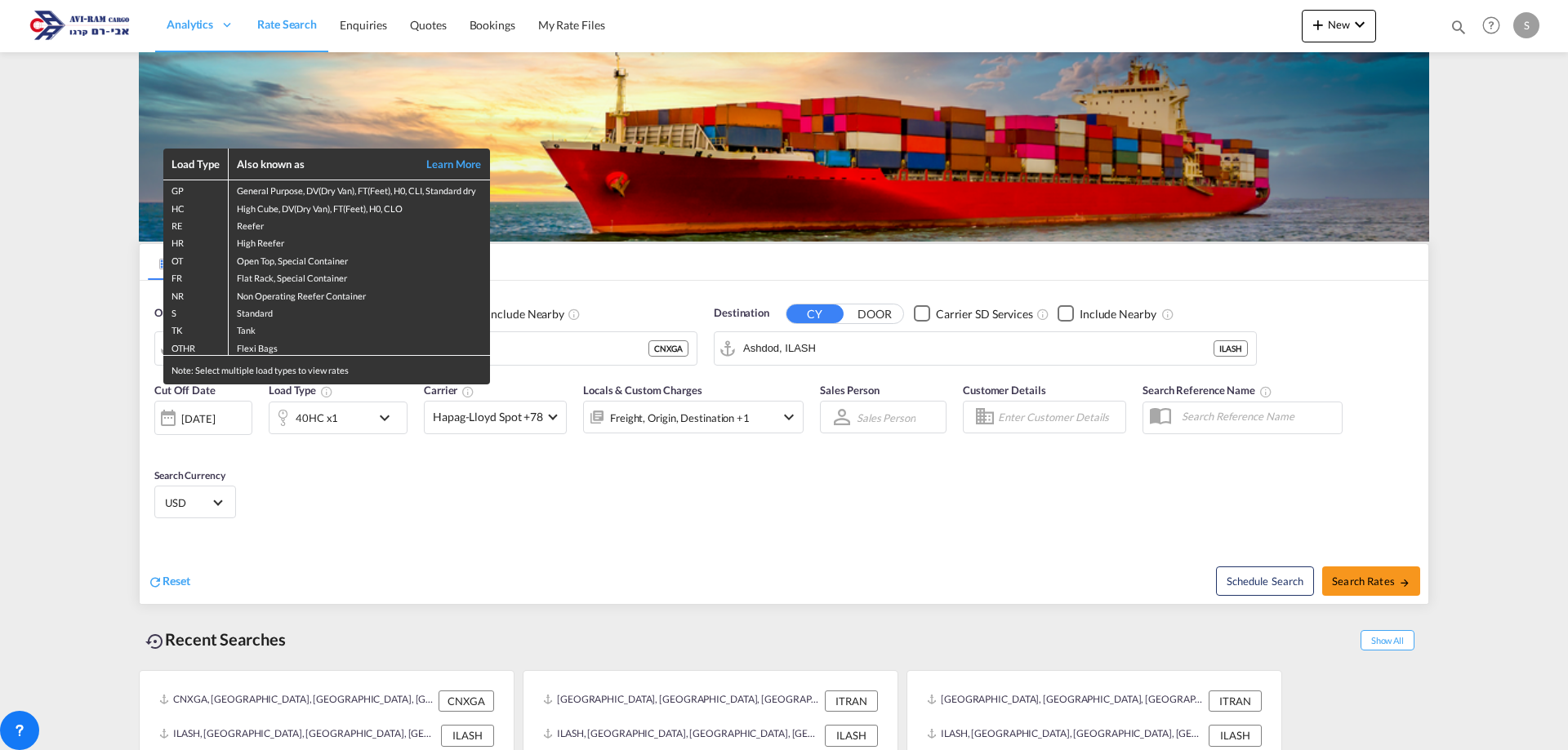
click at [123, 277] on div "Load Type Also known as Learn More GP General Purpose, DV(Dry Van), FT(Feet), H…" at bounding box center [784, 375] width 1568 height 750
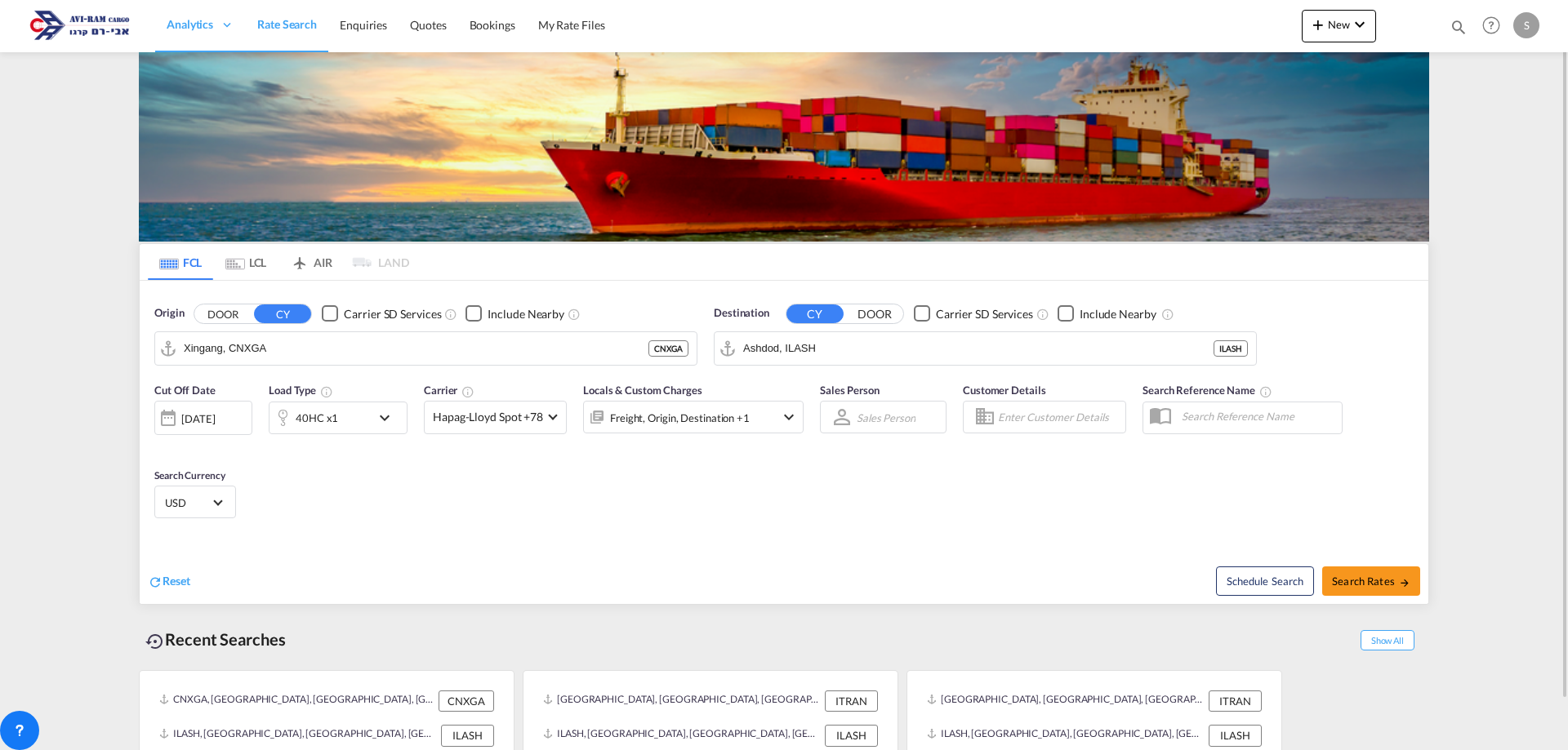
click at [248, 266] on md-tab-item "LCL" at bounding box center [245, 262] width 65 height 36
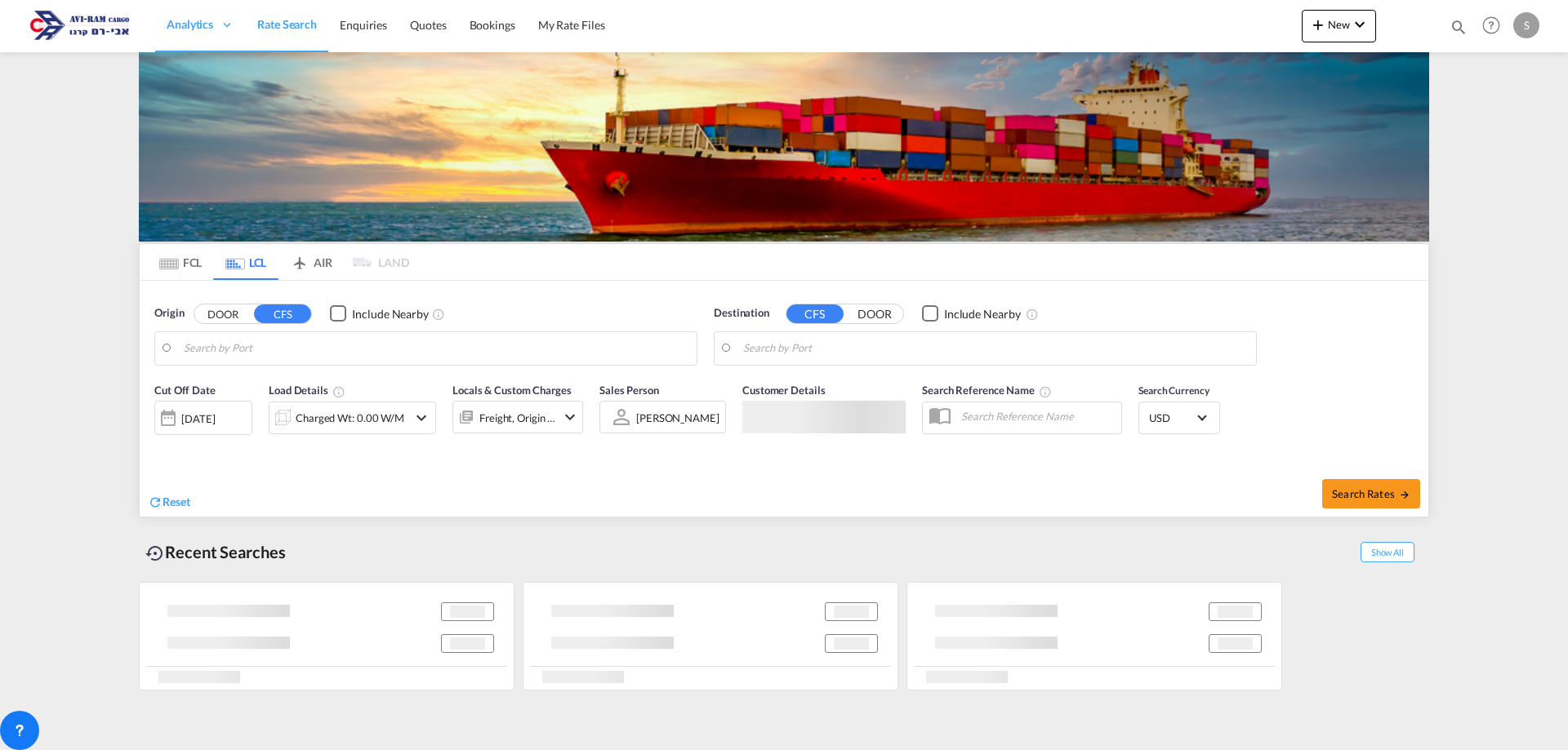
type input "Kobe, JPUKB"
type input "Ashdod, ILASH"
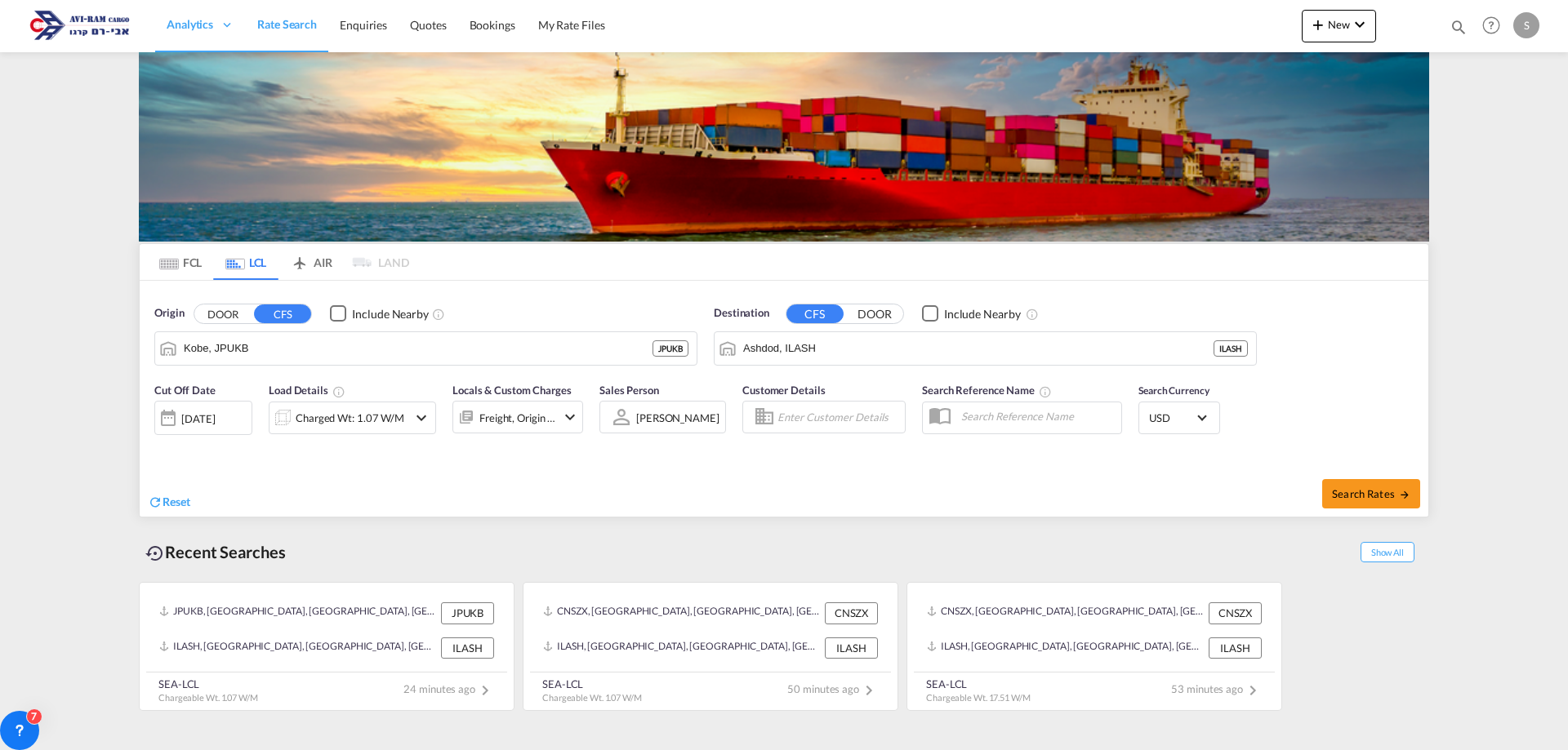
click at [253, 262] on md-tab-item "LCL" at bounding box center [245, 262] width 65 height 36
click at [234, 348] on input "Kobe, JPUKB" at bounding box center [436, 349] width 505 height 25
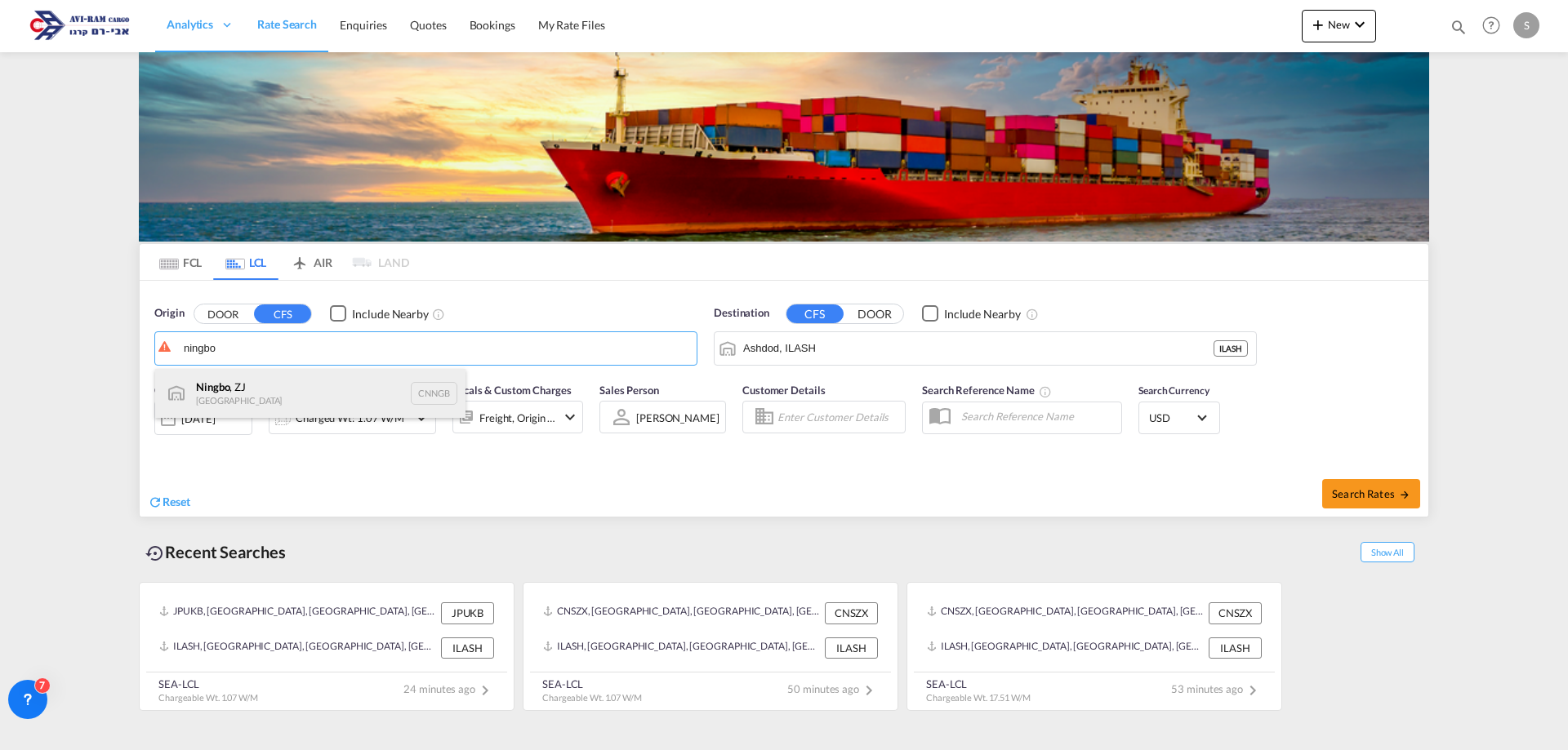
click at [248, 391] on div "Ningbo , ZJ China CNNGB" at bounding box center [310, 394] width 310 height 49
type input "Ningbo, ZJ, CNNGB"
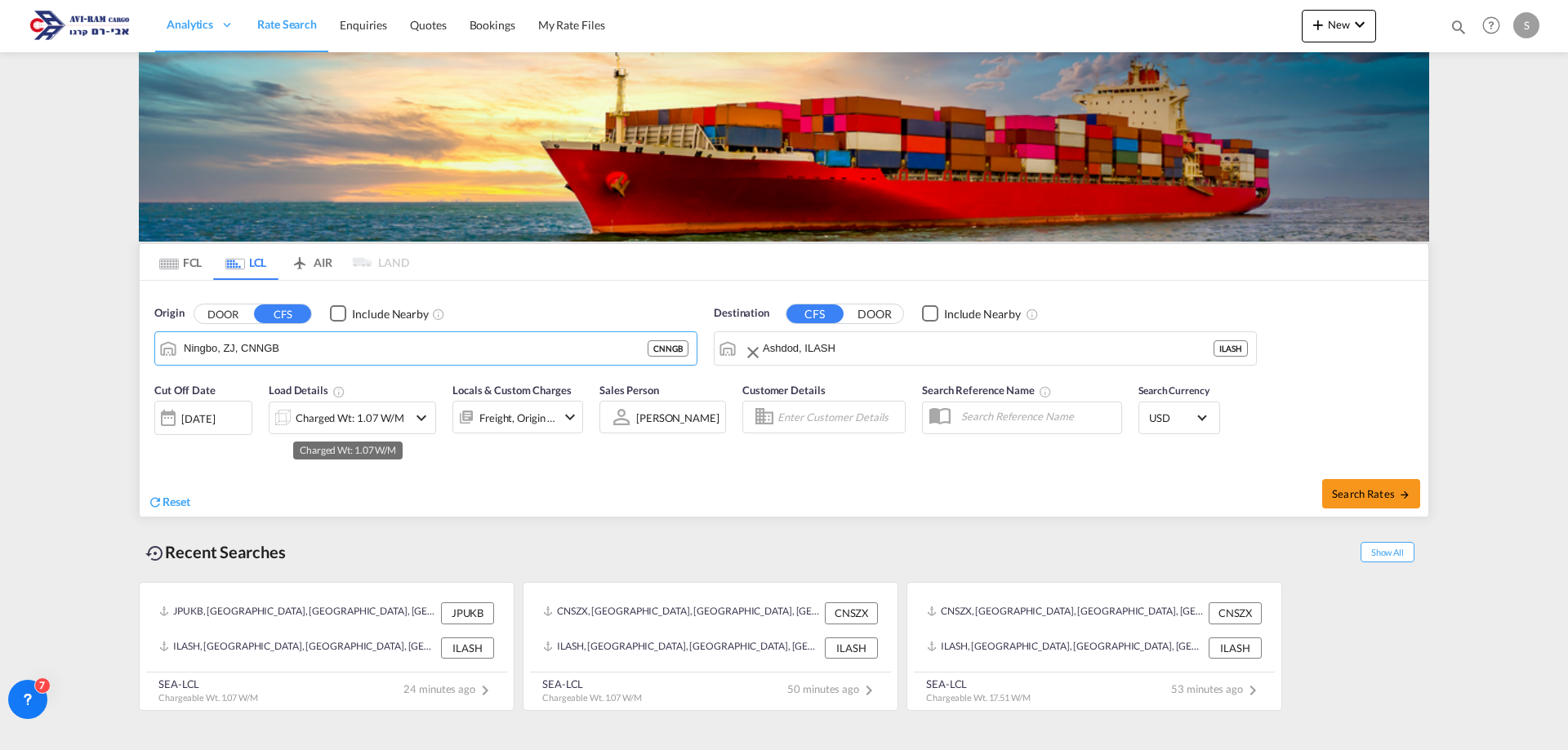
click at [322, 431] on div "Charged Wt: 1.07 W/M" at bounding box center [339, 418] width 138 height 33
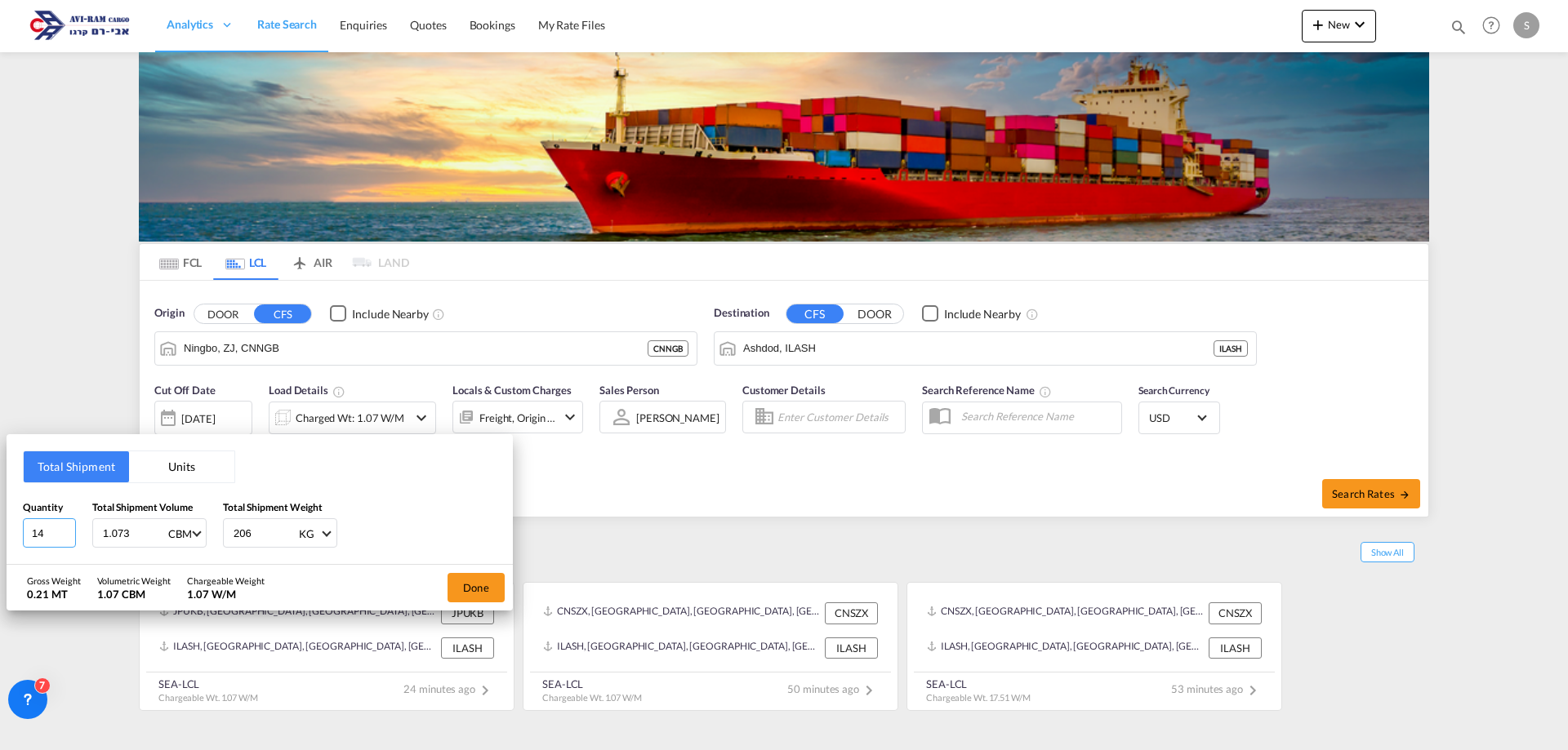
drag, startPoint x: 51, startPoint y: 531, endPoint x: 15, endPoint y: 550, distance: 40.7
click at [15, 550] on div "Total Shipment Units Quantity 14 Total Shipment Volume 1.073 CBM CBM CFT Total …" at bounding box center [260, 499] width 507 height 131
type input "4"
type input "2054"
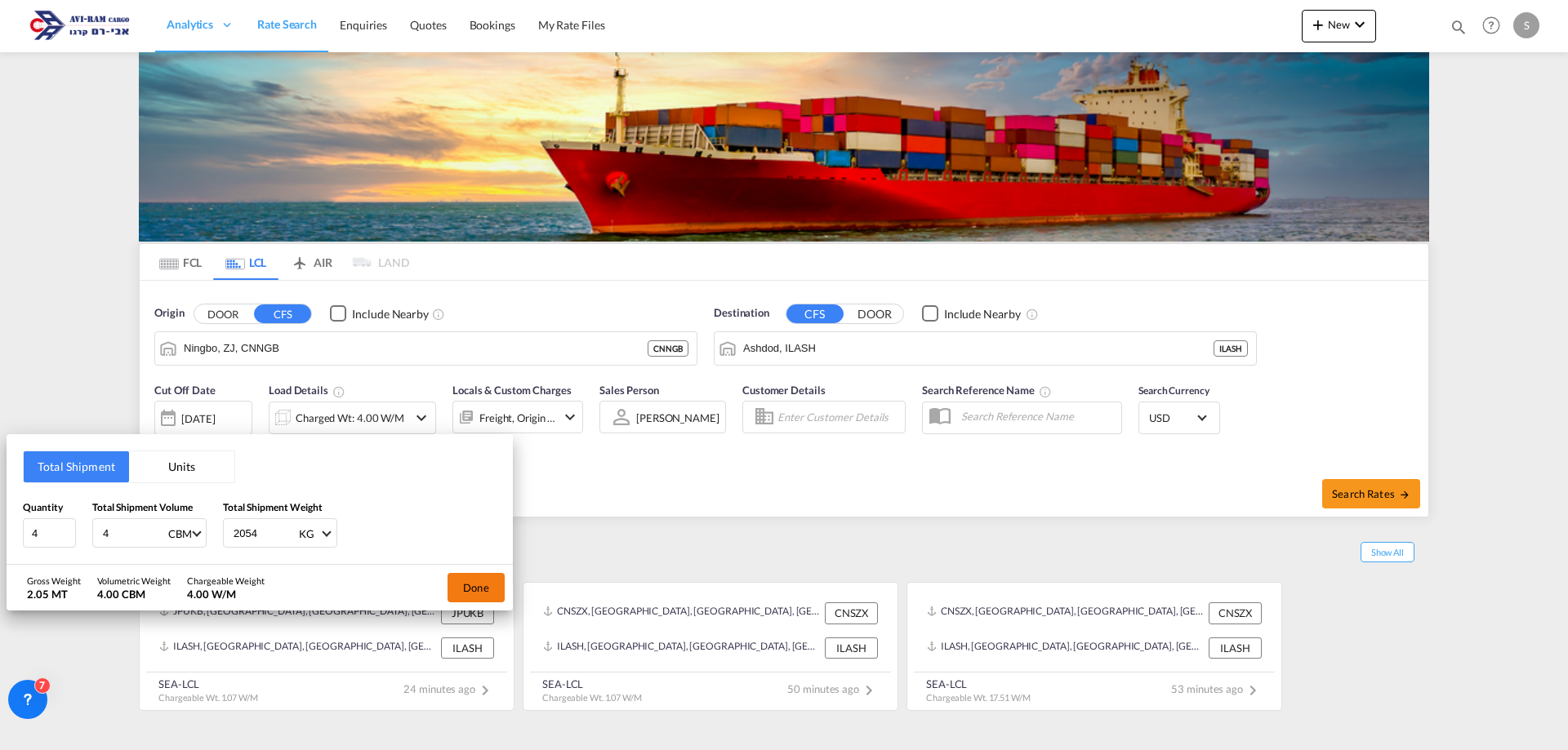
click at [475, 585] on button "Done" at bounding box center [476, 588] width 58 height 30
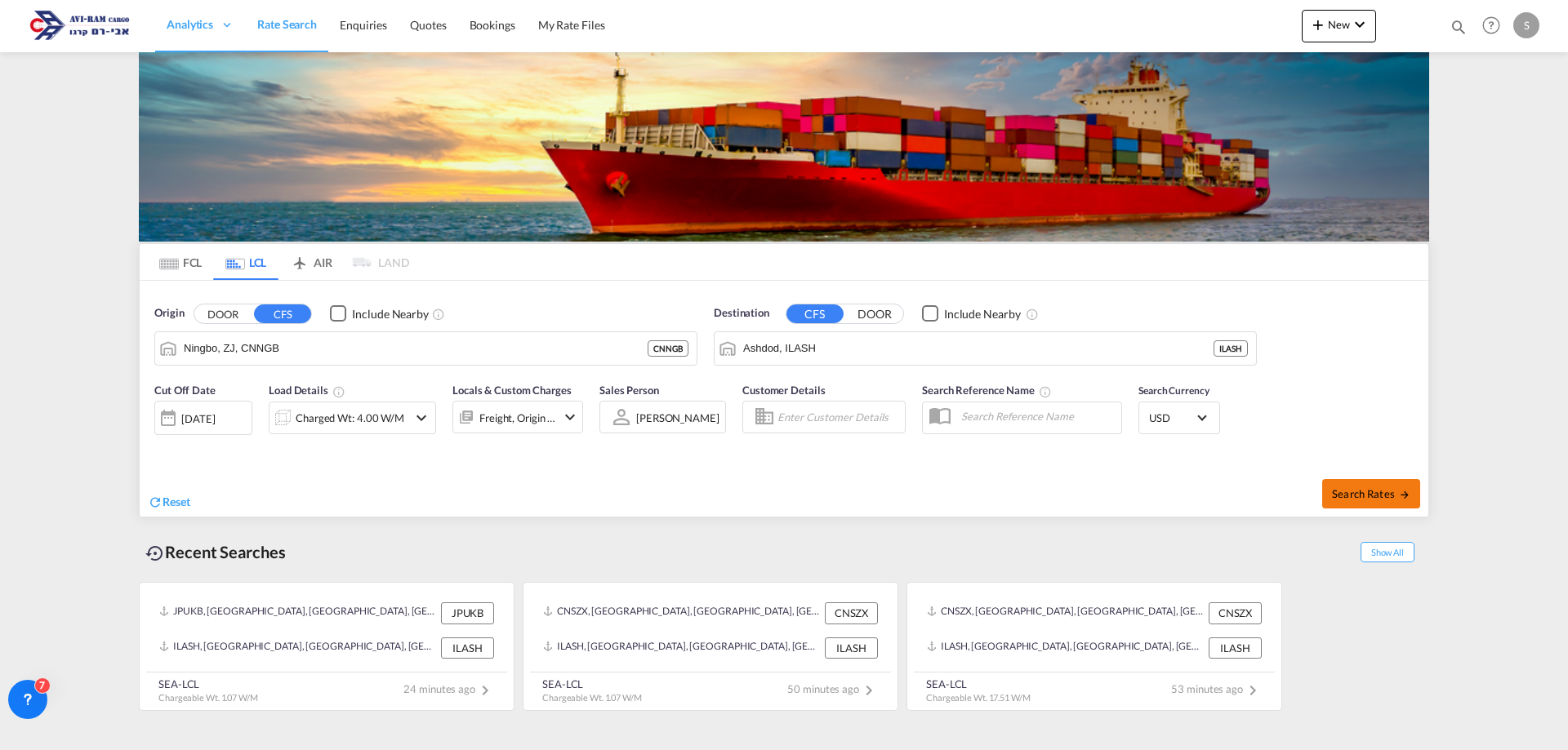
click at [1389, 484] on button "Search Rates" at bounding box center [1371, 494] width 98 height 30
type input "CNNGB to ILASH / 24 Aug 2025"
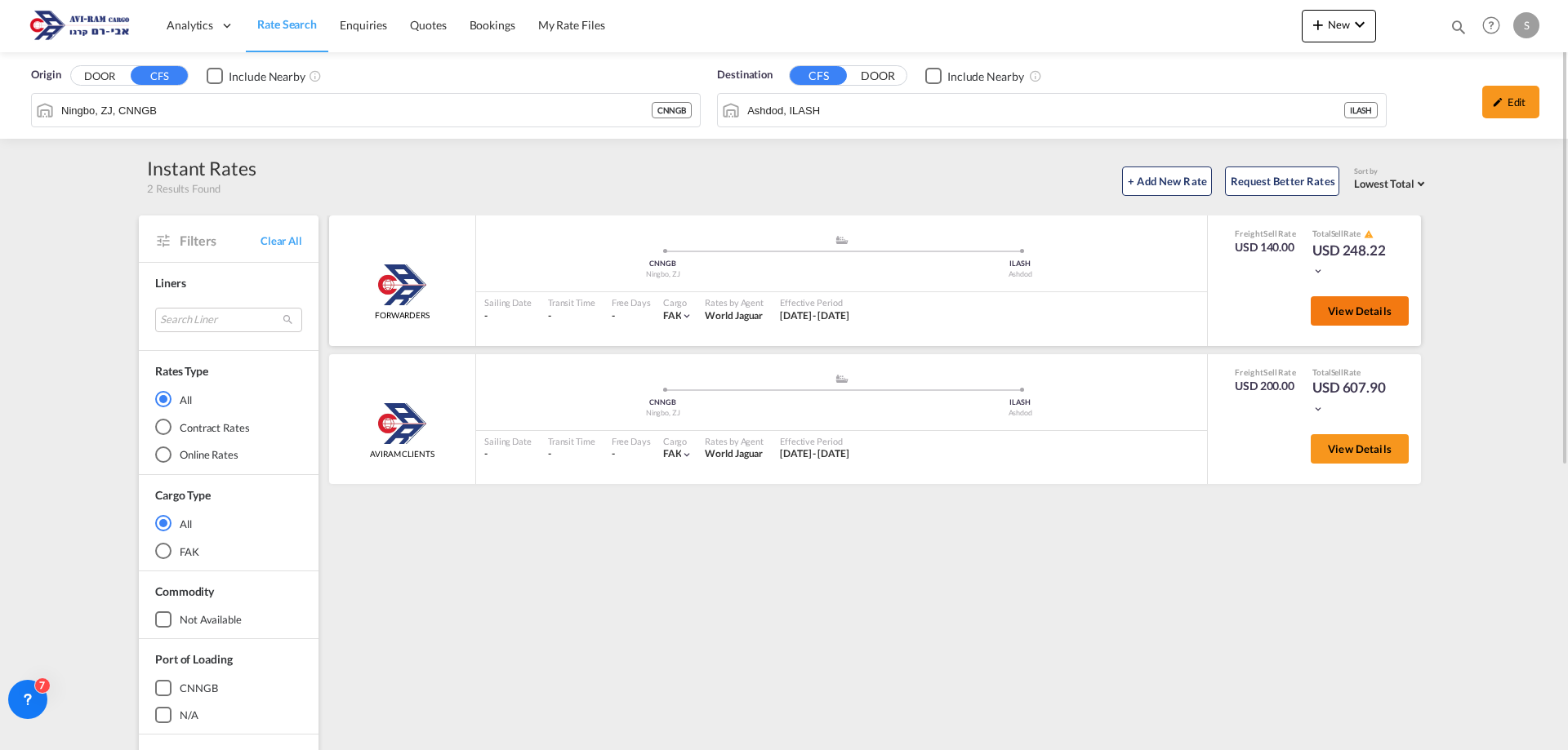
click at [1375, 313] on span "View Details" at bounding box center [1359, 311] width 63 height 13
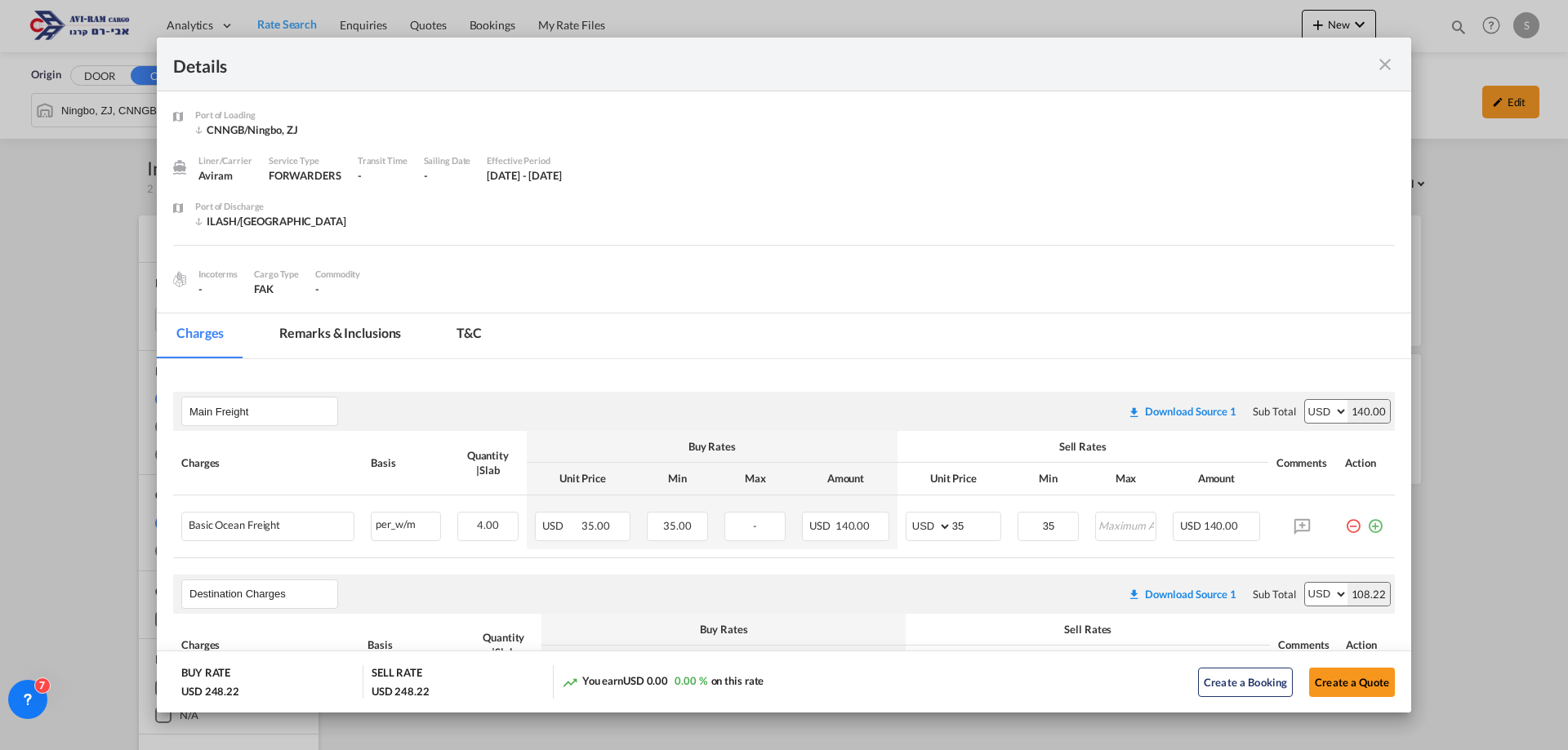
scroll to position [164, 0]
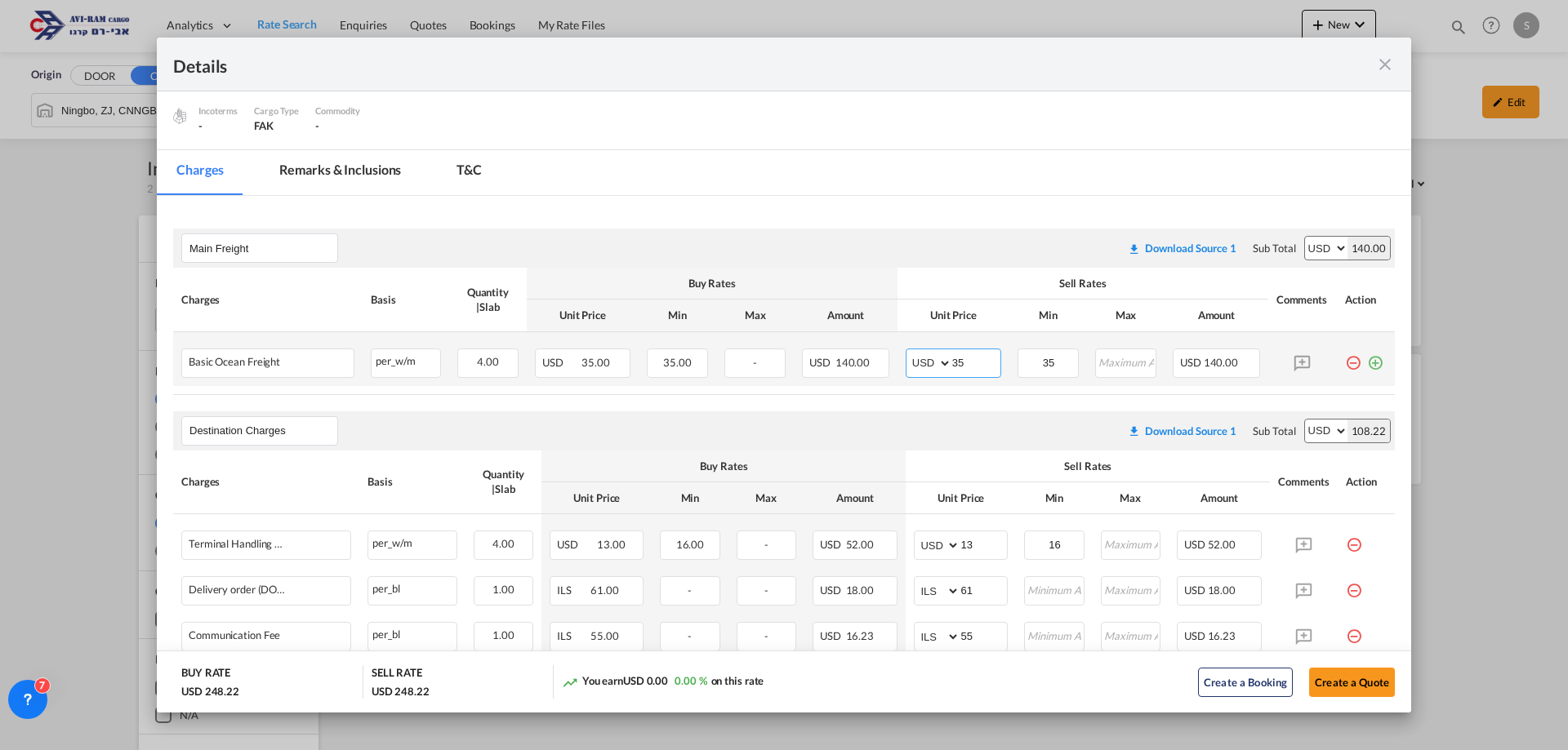
drag, startPoint x: 963, startPoint y: 364, endPoint x: 913, endPoint y: 368, distance: 50.2
click at [913, 368] on md-input-container "AED AFN ALL AMD ANG AOA ARS AUD AWG AZN BAM BBD BDT BGN BHD BIF BMD BND BOB BRL…" at bounding box center [953, 363] width 95 height 30
type input "40"
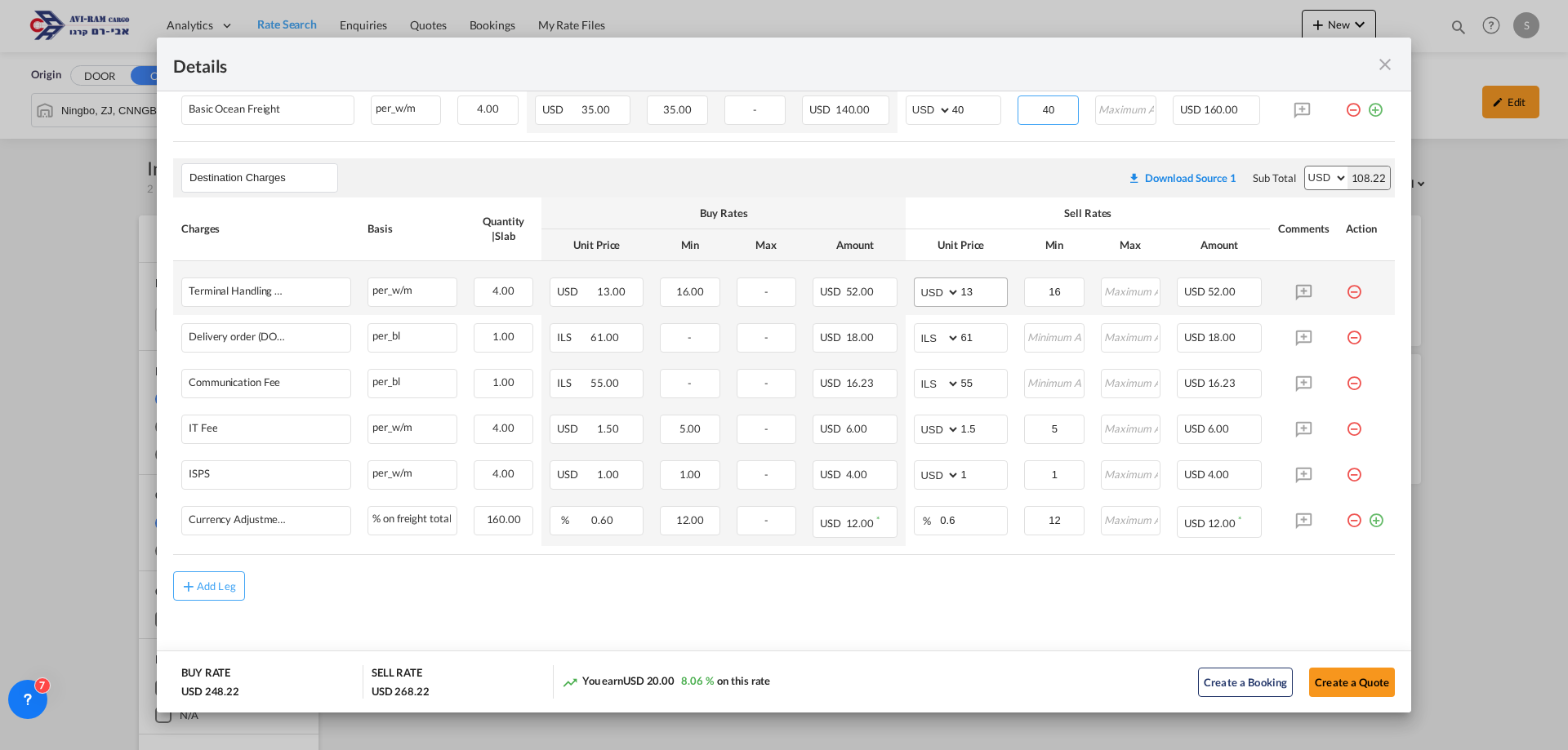
type input "40"
drag, startPoint x: 968, startPoint y: 289, endPoint x: 861, endPoint y: 294, distance: 107.1
click at [865, 297] on tr "Terminal Handling Charge - Destination Please Enter Already Exists per_w/m per_…" at bounding box center [783, 289] width 1222 height 54
type input "16"
type input "116"
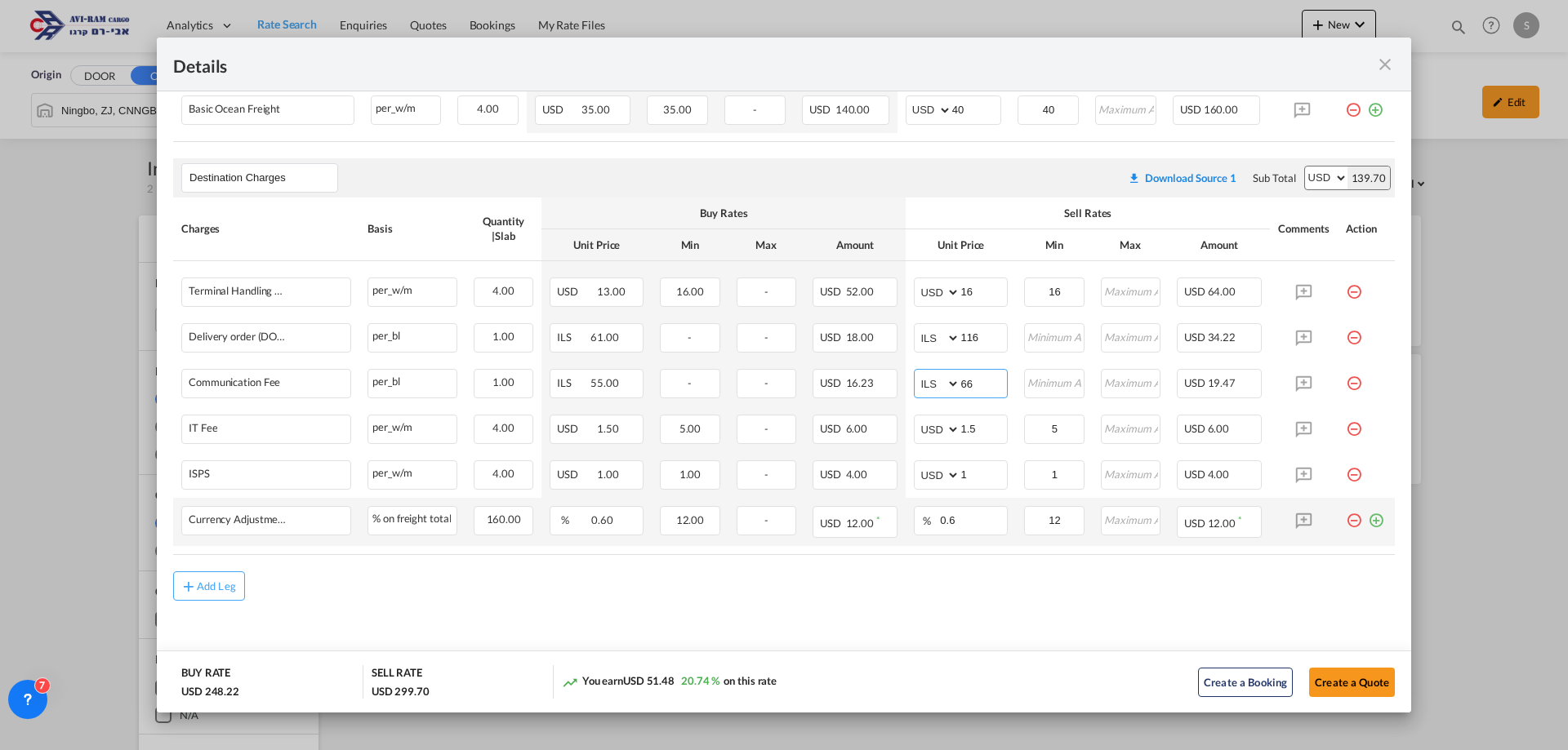
type input "66"
click at [1371, 521] on md-icon "icon-plus-circle-outline green-400-fg" at bounding box center [1376, 515] width 16 height 16
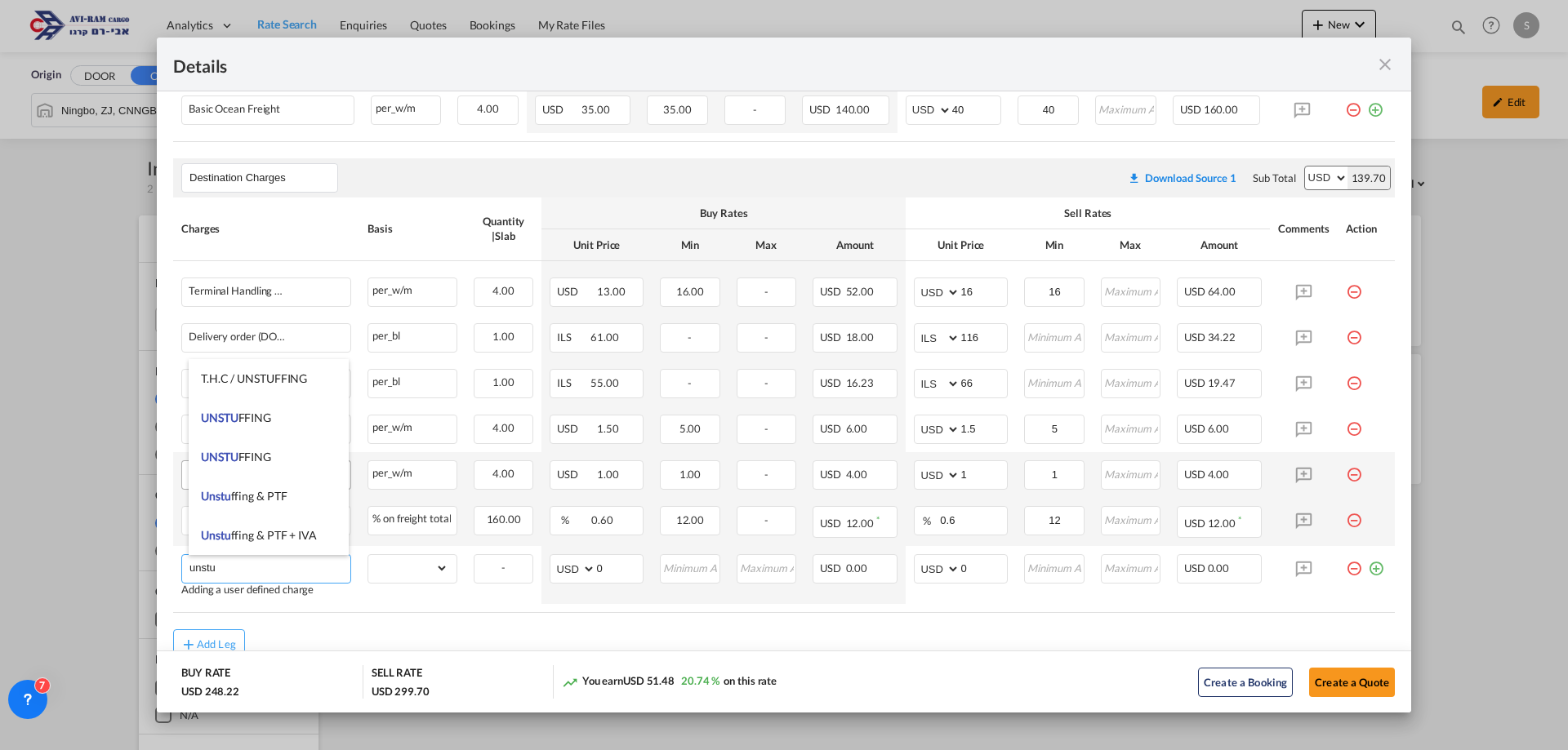
click at [265, 424] on span "UNSTU FFING" at bounding box center [235, 417] width 70 height 14
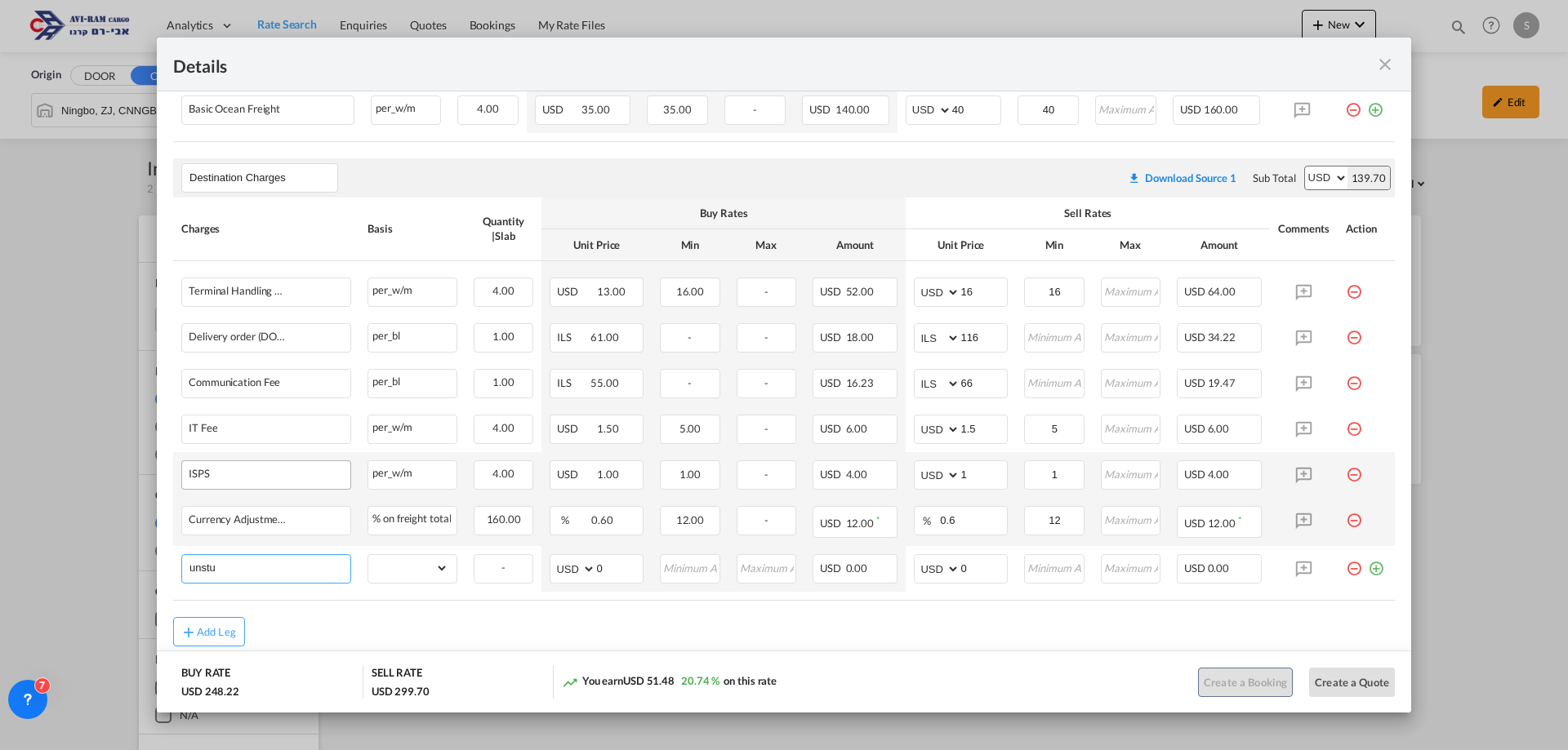
type input "UNSTUFFING"
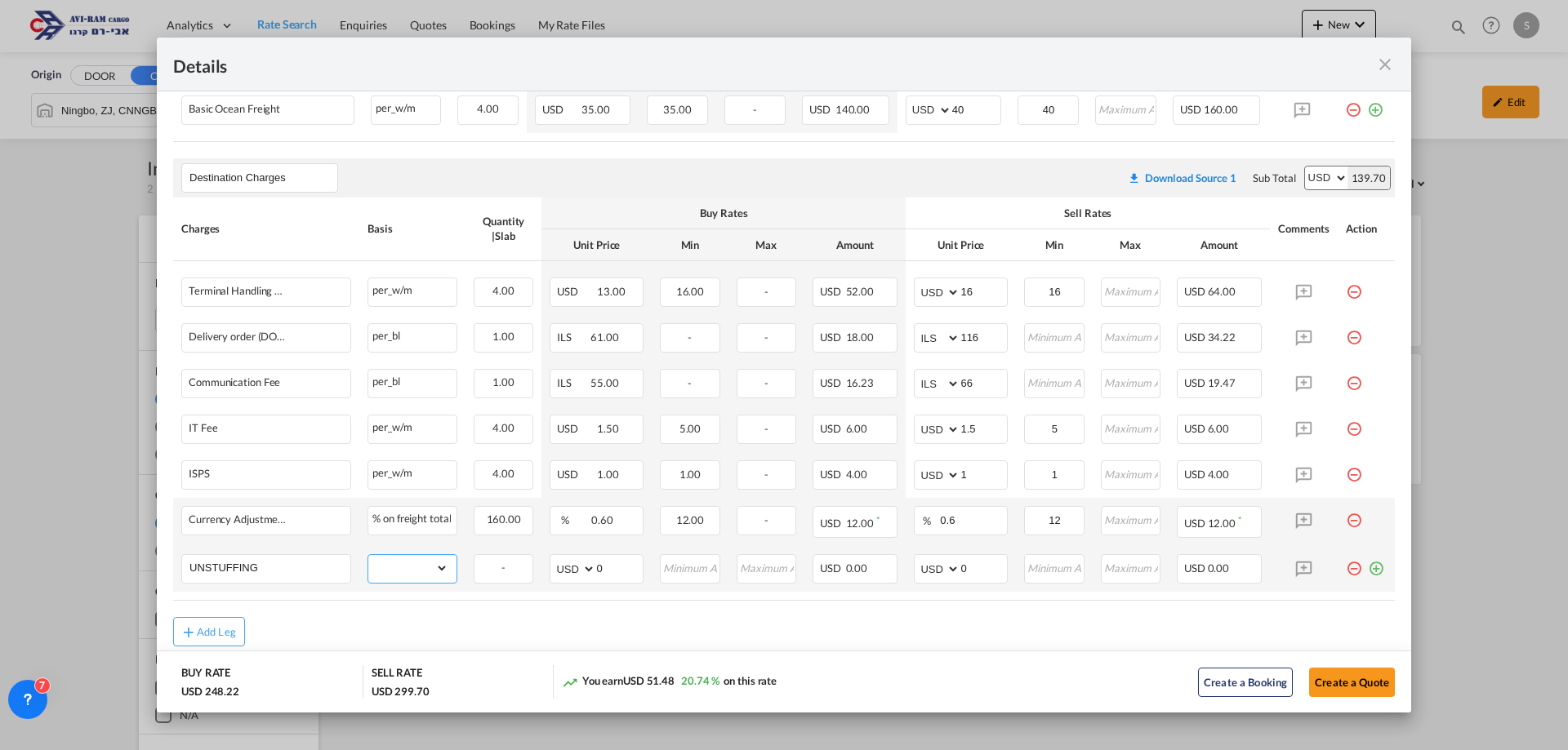
drag, startPoint x: 409, startPoint y: 567, endPoint x: 406, endPoint y: 553, distance: 14.3
click at [406, 553] on td "gross_weight volumetric_weight per_shipment per_bl per_km per_hawb per_kg flat …" at bounding box center [412, 569] width 106 height 46
select select "per_ton"
click at [369, 555] on select "gross_weight volumetric_weight per_shipment per_bl per_km per_hawb per_kg flat …" at bounding box center [408, 568] width 80 height 26
drag, startPoint x: 969, startPoint y: 560, endPoint x: 892, endPoint y: 567, distance: 77.3
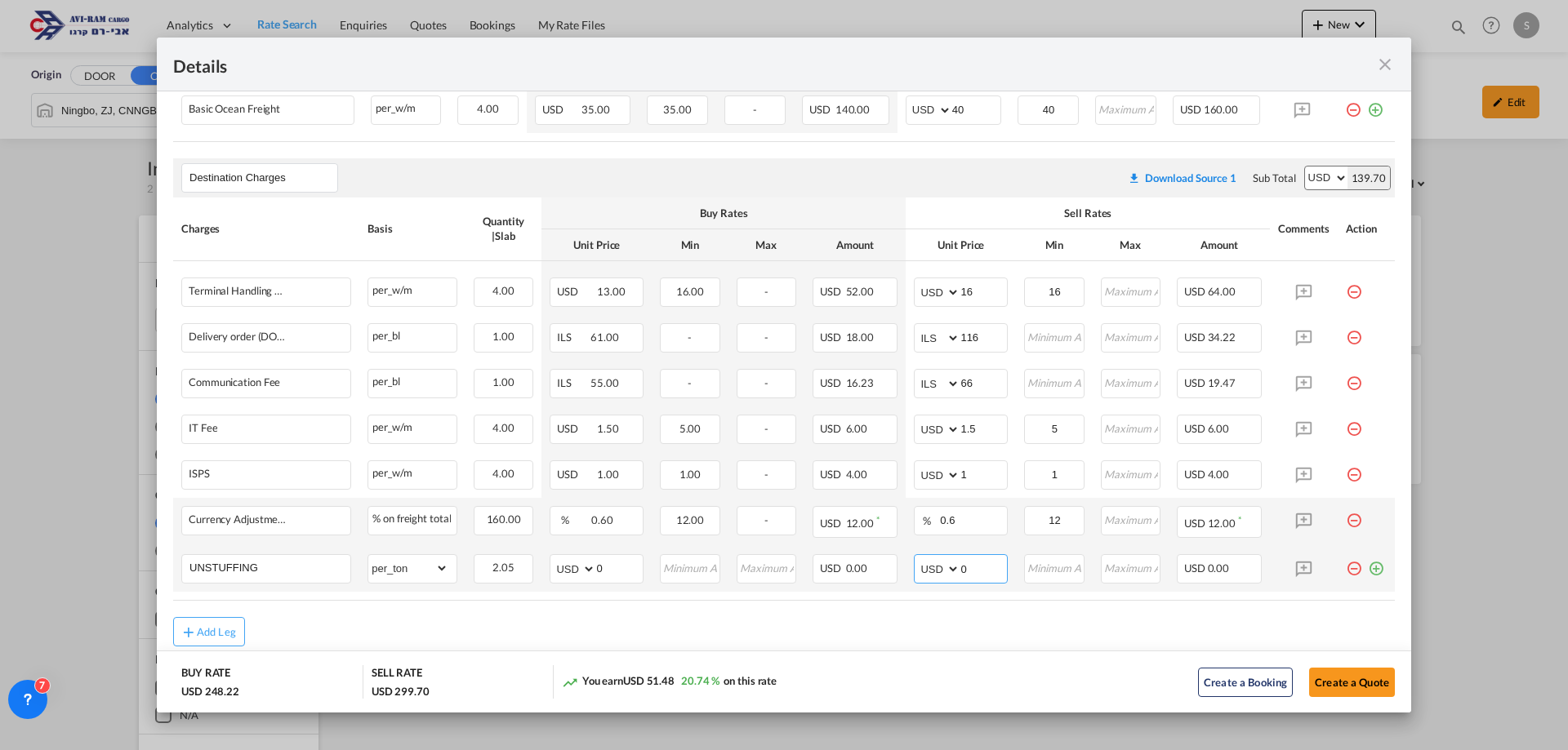
click at [892, 567] on tr "UNSTUFFING Please Enter Already Exists gross_weight volumetric_weight per_shipm…" at bounding box center [783, 569] width 1222 height 46
type input "11.6"
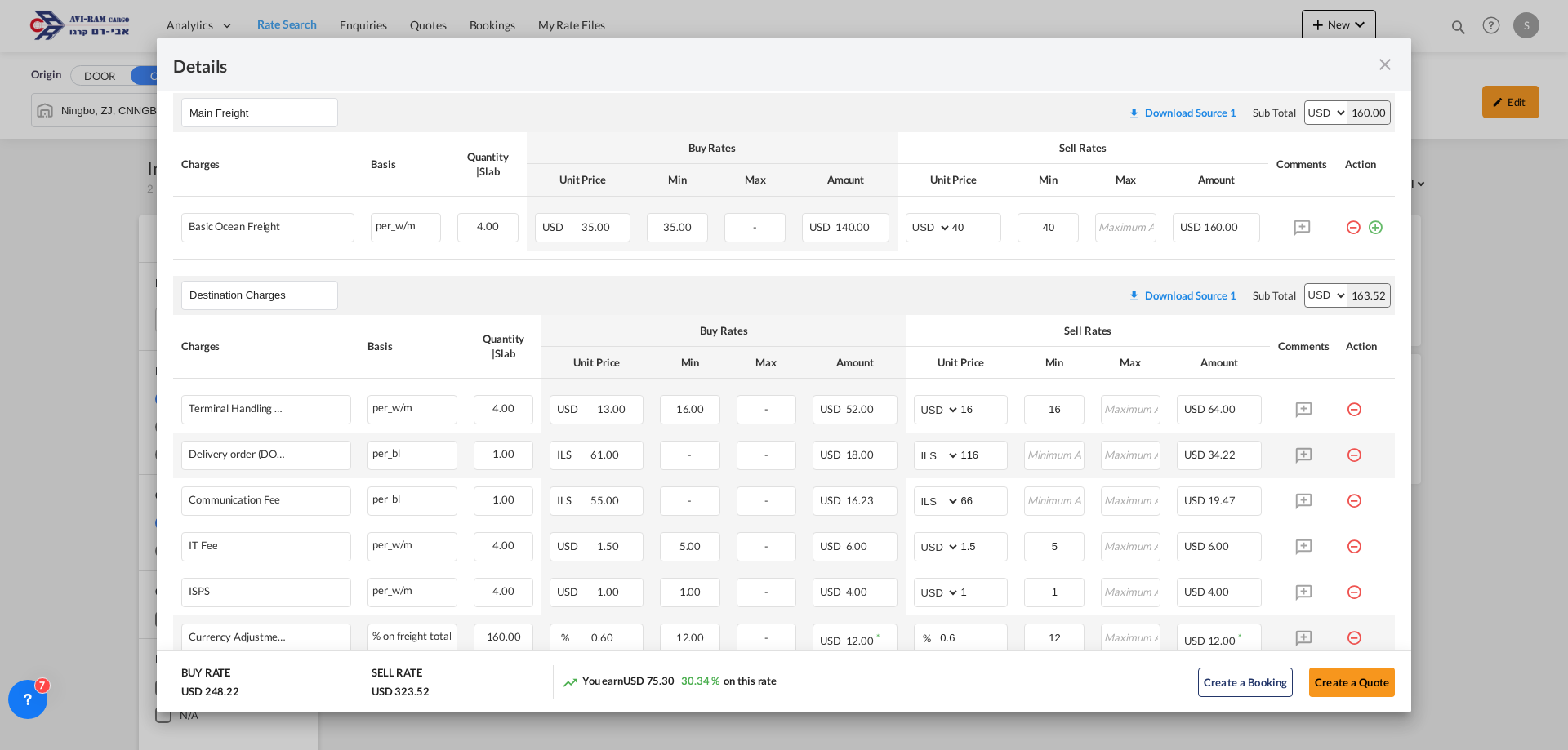
scroll to position [381, 0]
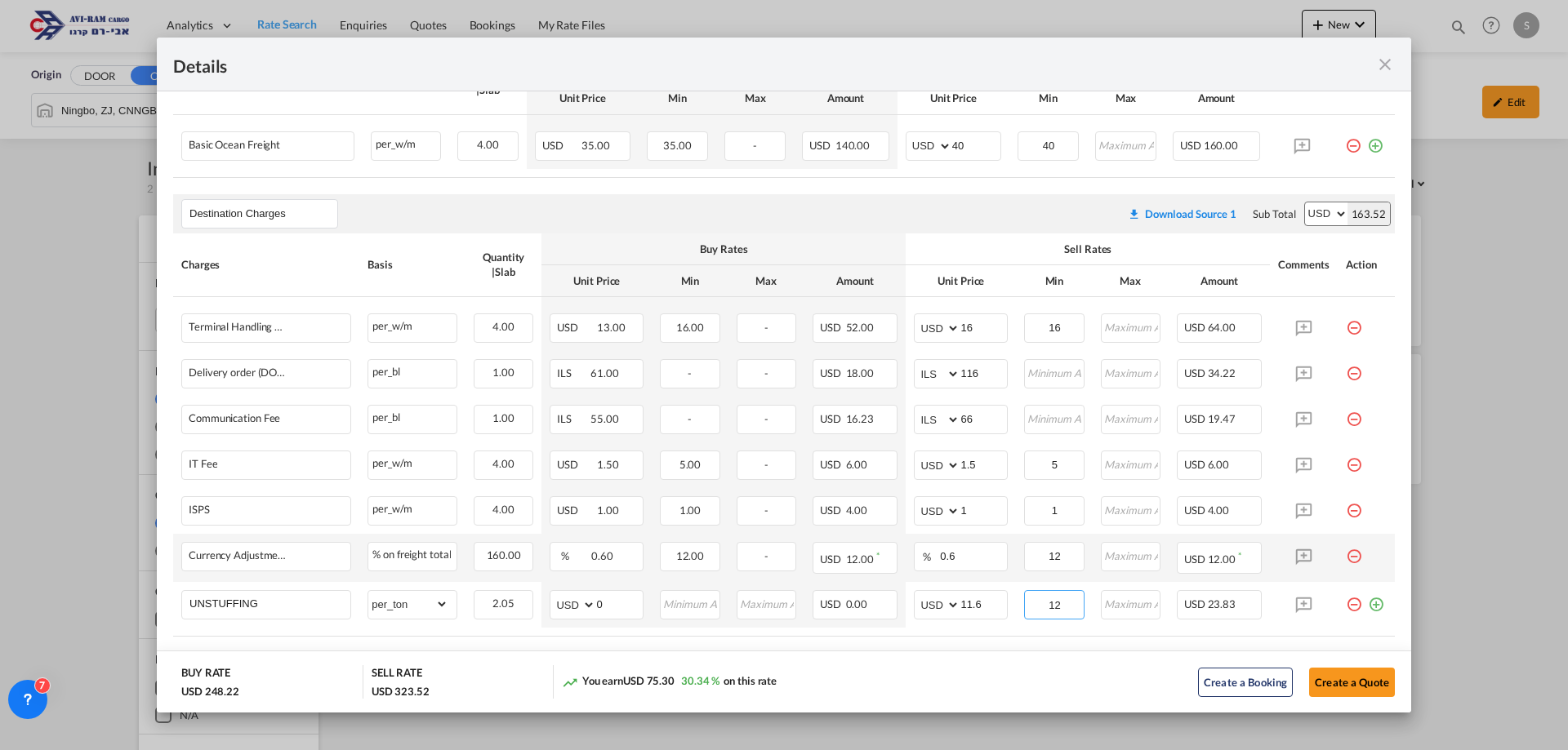
type input "12"
click at [995, 248] on div "Sell Rates" at bounding box center [1088, 249] width 348 height 15
click at [1348, 678] on button "Create a Quote" at bounding box center [1352, 683] width 86 height 30
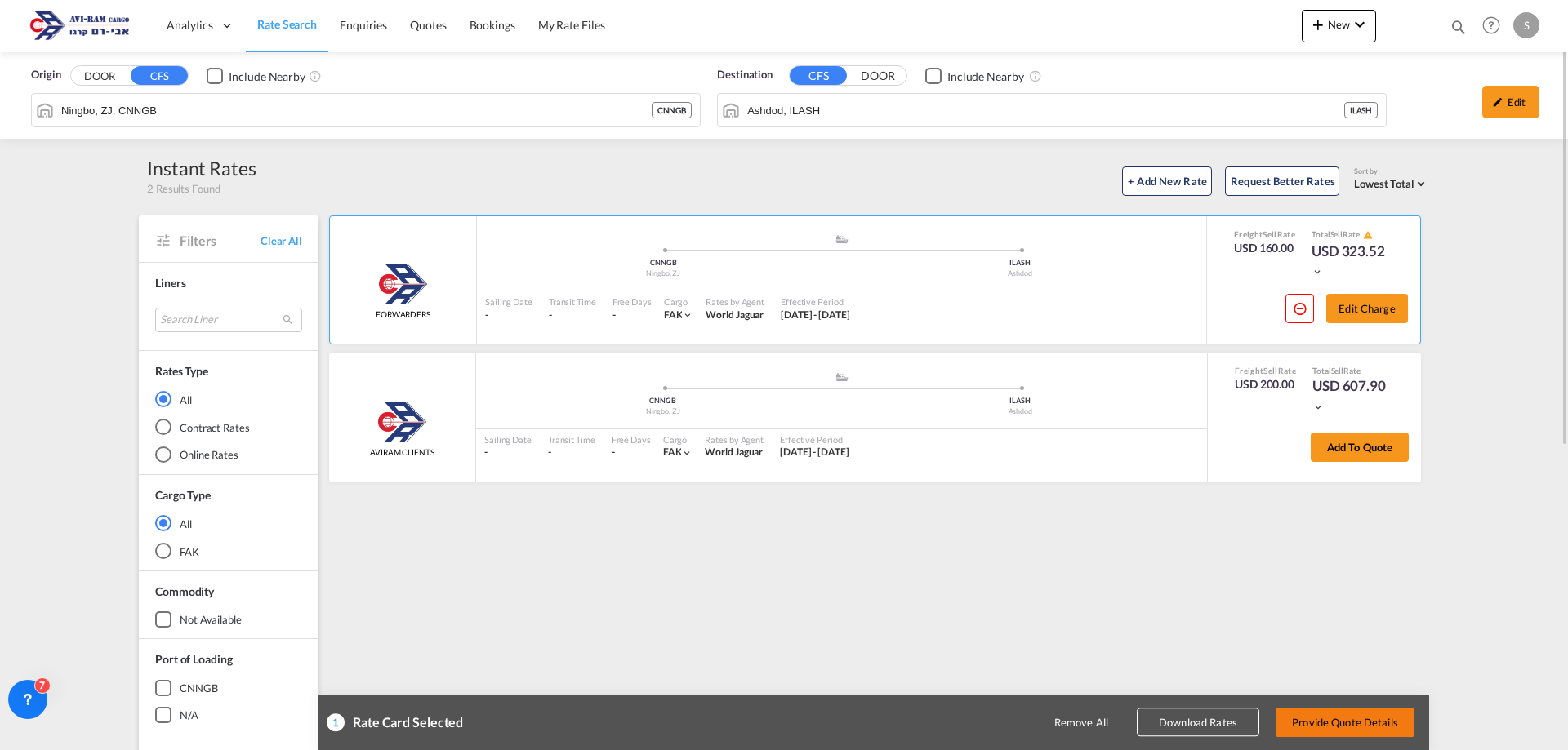
click at [1363, 734] on button "Provide Quote Details" at bounding box center [1345, 723] width 139 height 30
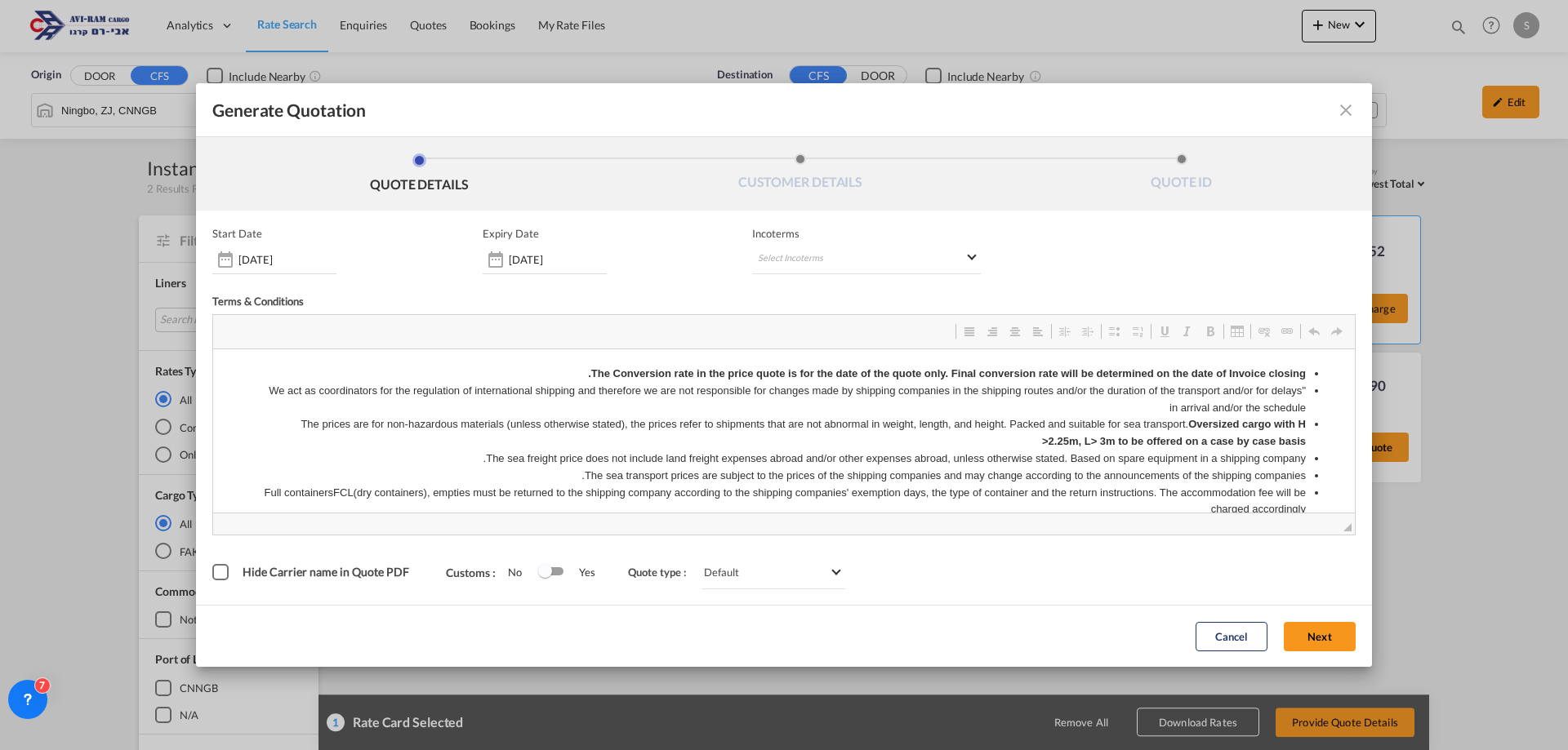
scroll to position [0, 0]
click at [777, 259] on md-select "Select Incoterms DPU - import Delivery at Place Unloaded CFR - export Cost and …" at bounding box center [866, 260] width 229 height 30
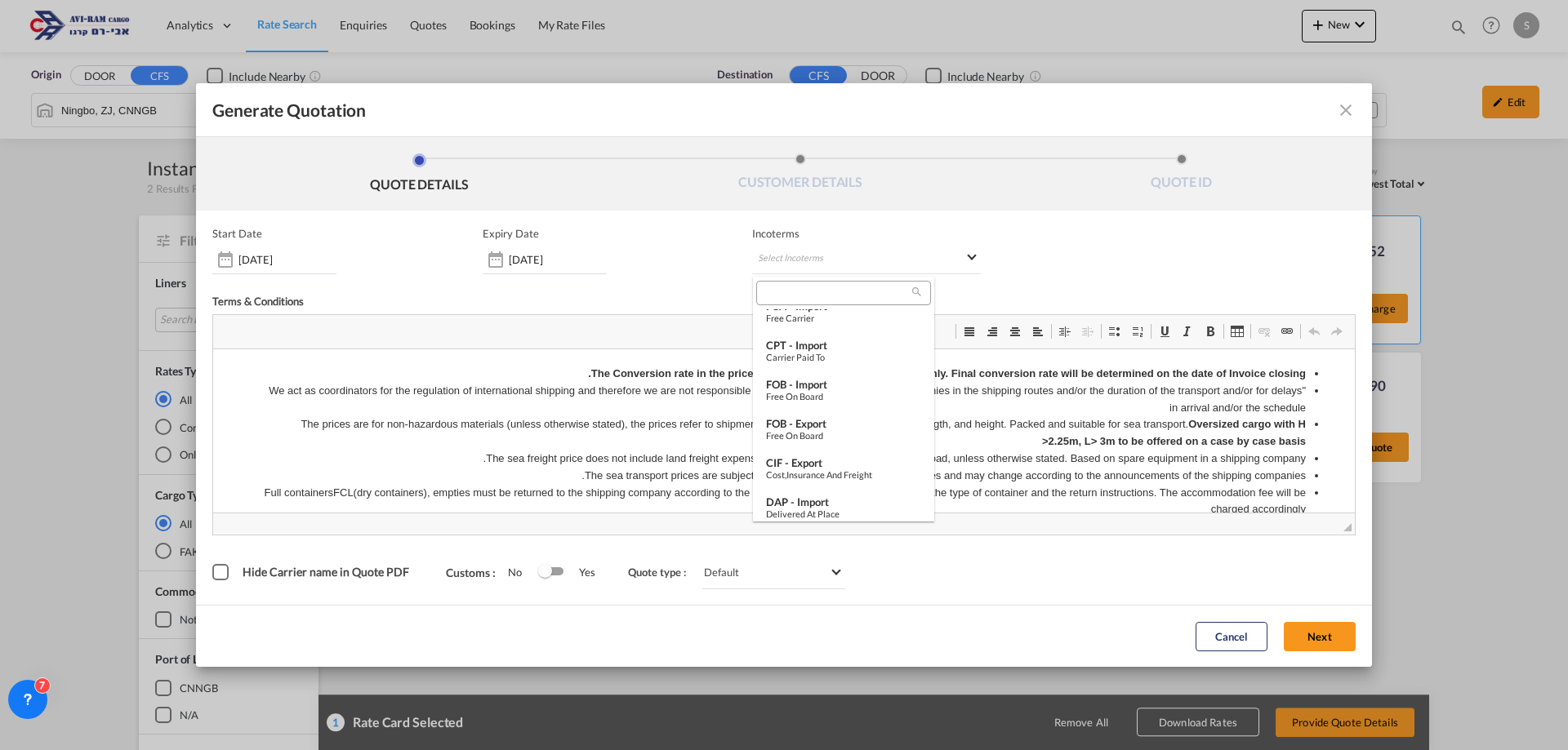
scroll to position [326, 0]
click at [842, 470] on div "FOB - import" at bounding box center [843, 466] width 155 height 13
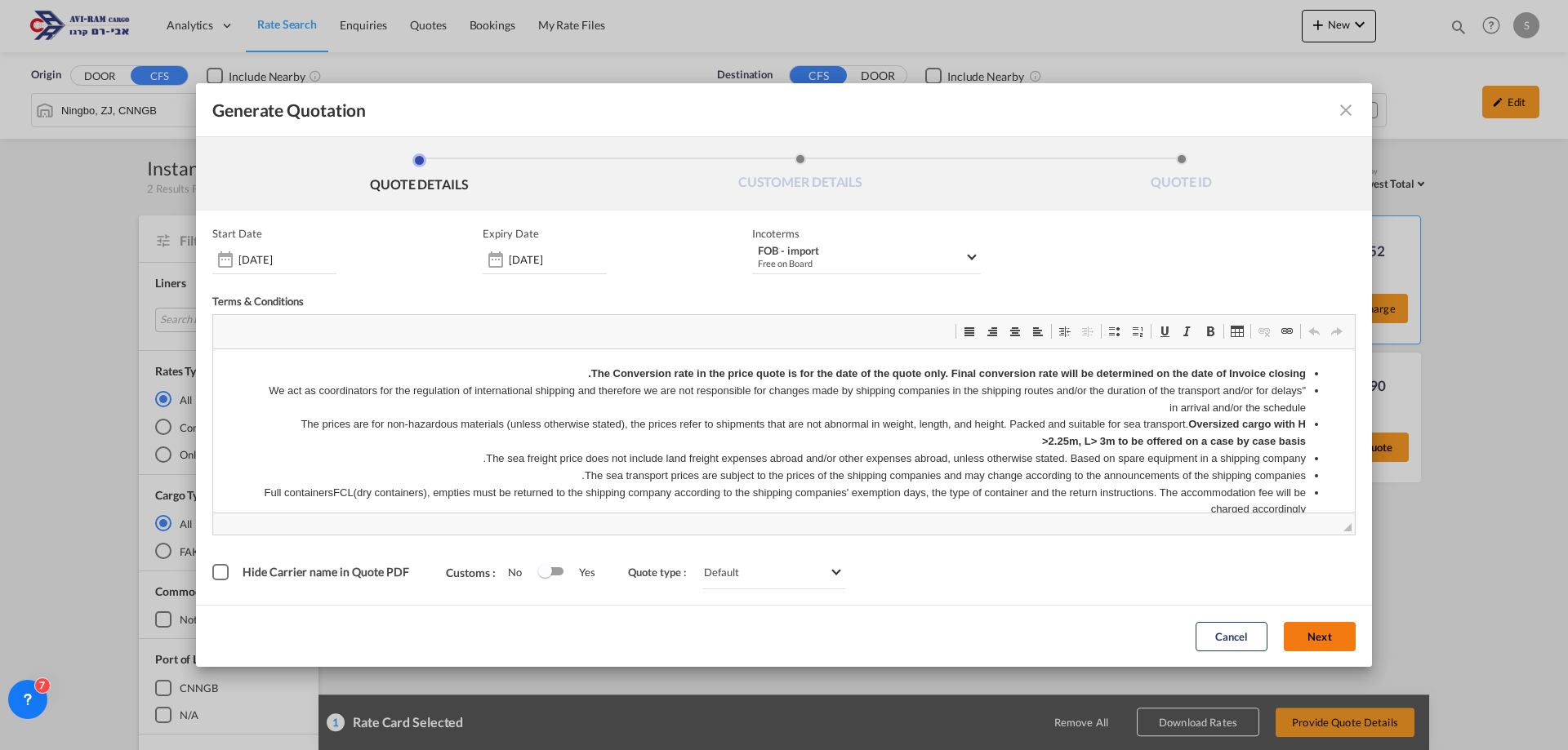
click at [1327, 639] on button "Next" at bounding box center [1320, 637] width 72 height 30
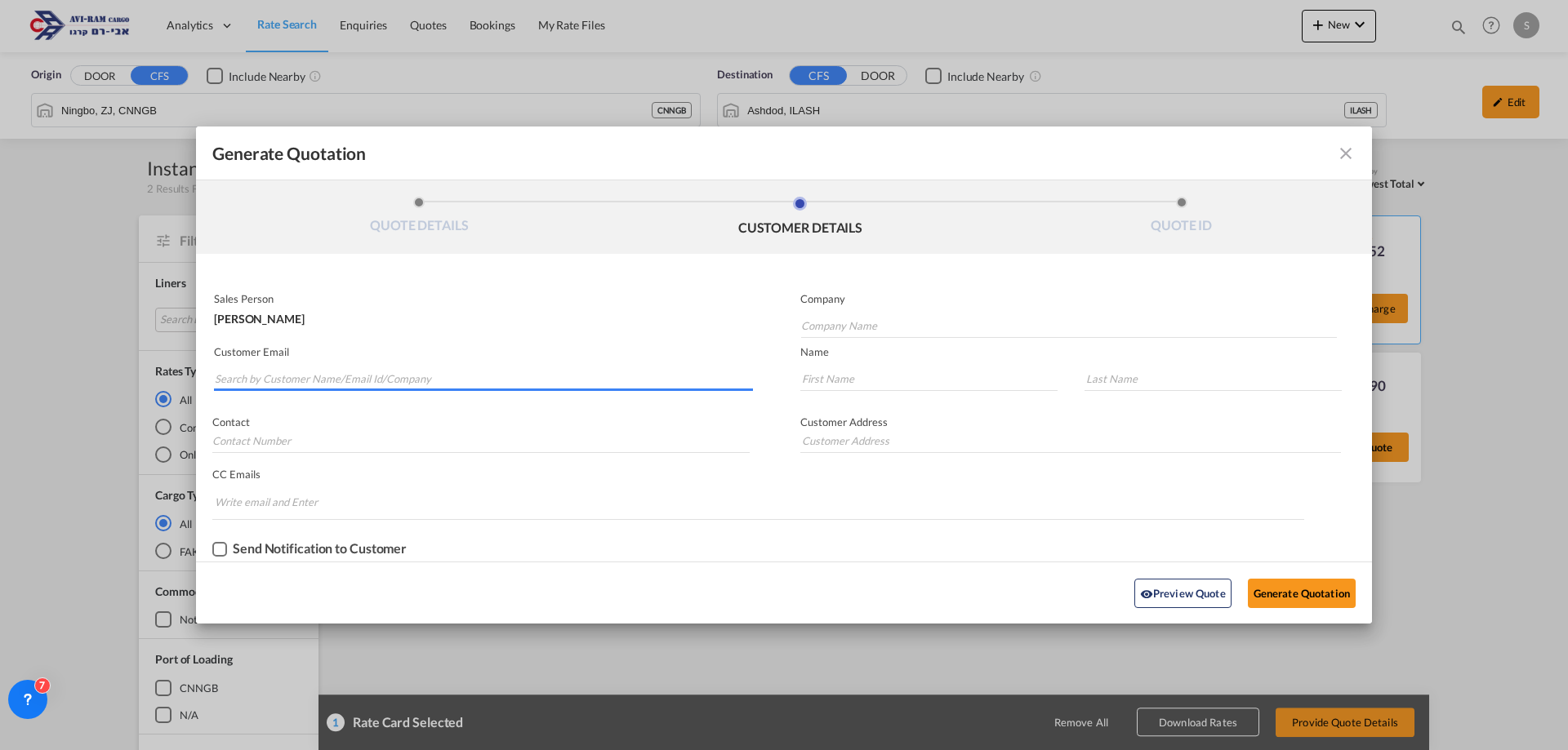
drag, startPoint x: 323, startPoint y: 372, endPoint x: 317, endPoint y: 377, distance: 7.8
click at [321, 374] on input "Search by Customer Name/Email Id/Company" at bounding box center [484, 379] width 538 height 25
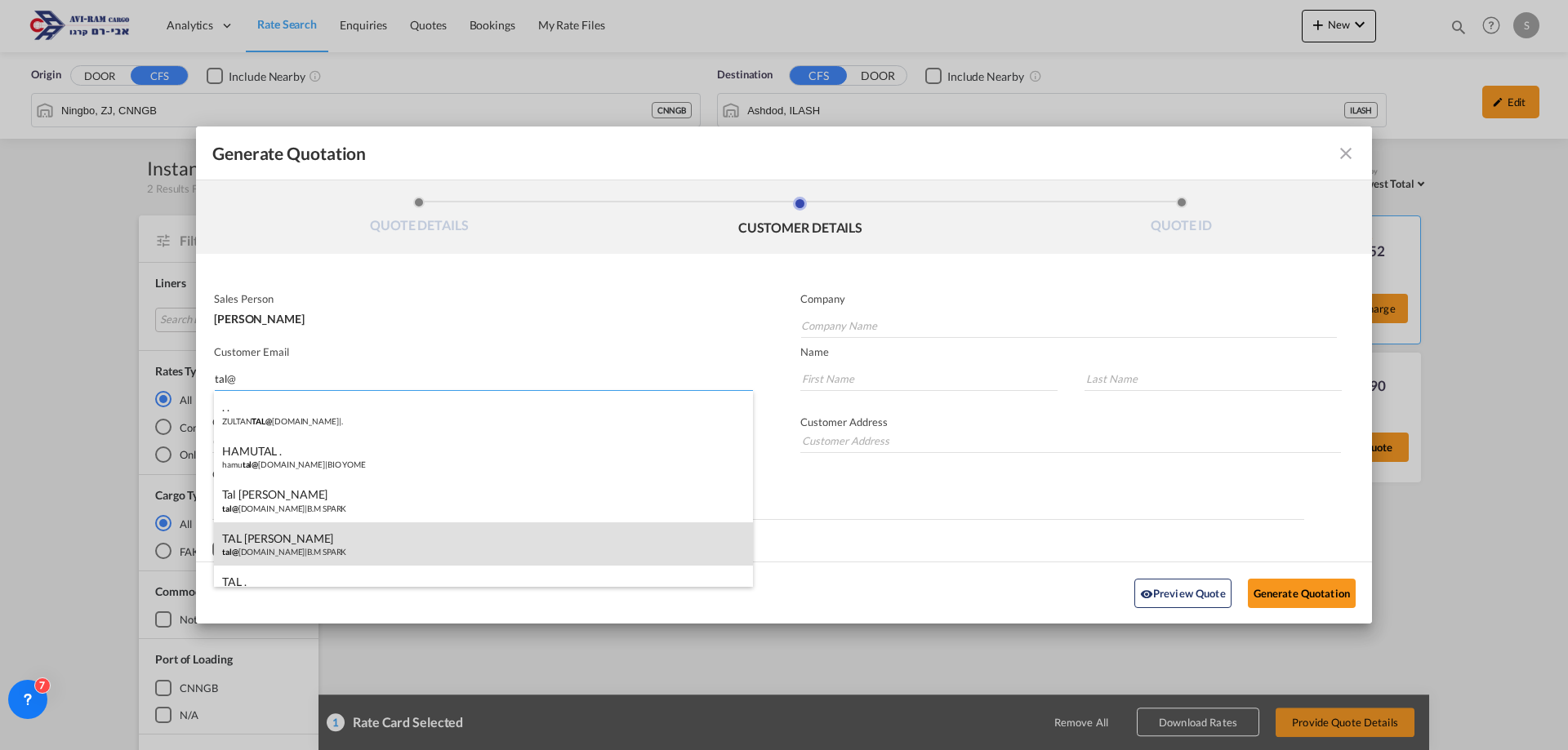
type input "tal@"
click at [352, 539] on div "TAL BEN MOSHE tal@ bmspark.co.il | B.M SPARK" at bounding box center [483, 544] width 539 height 44
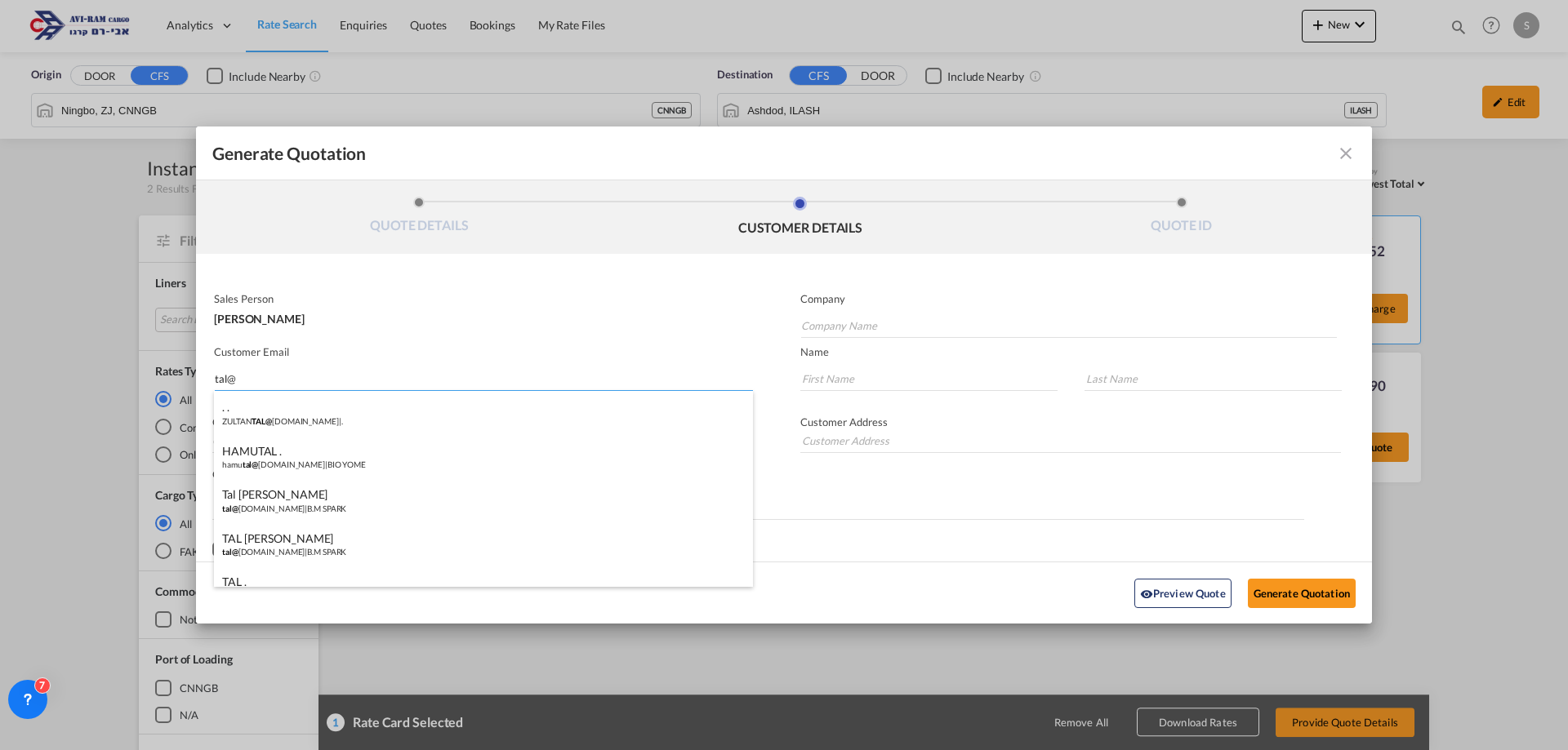
type input "B.M SPARK"
type input "tal@bmspark.co.il"
type input "TAL"
type input "BEN MOSHE"
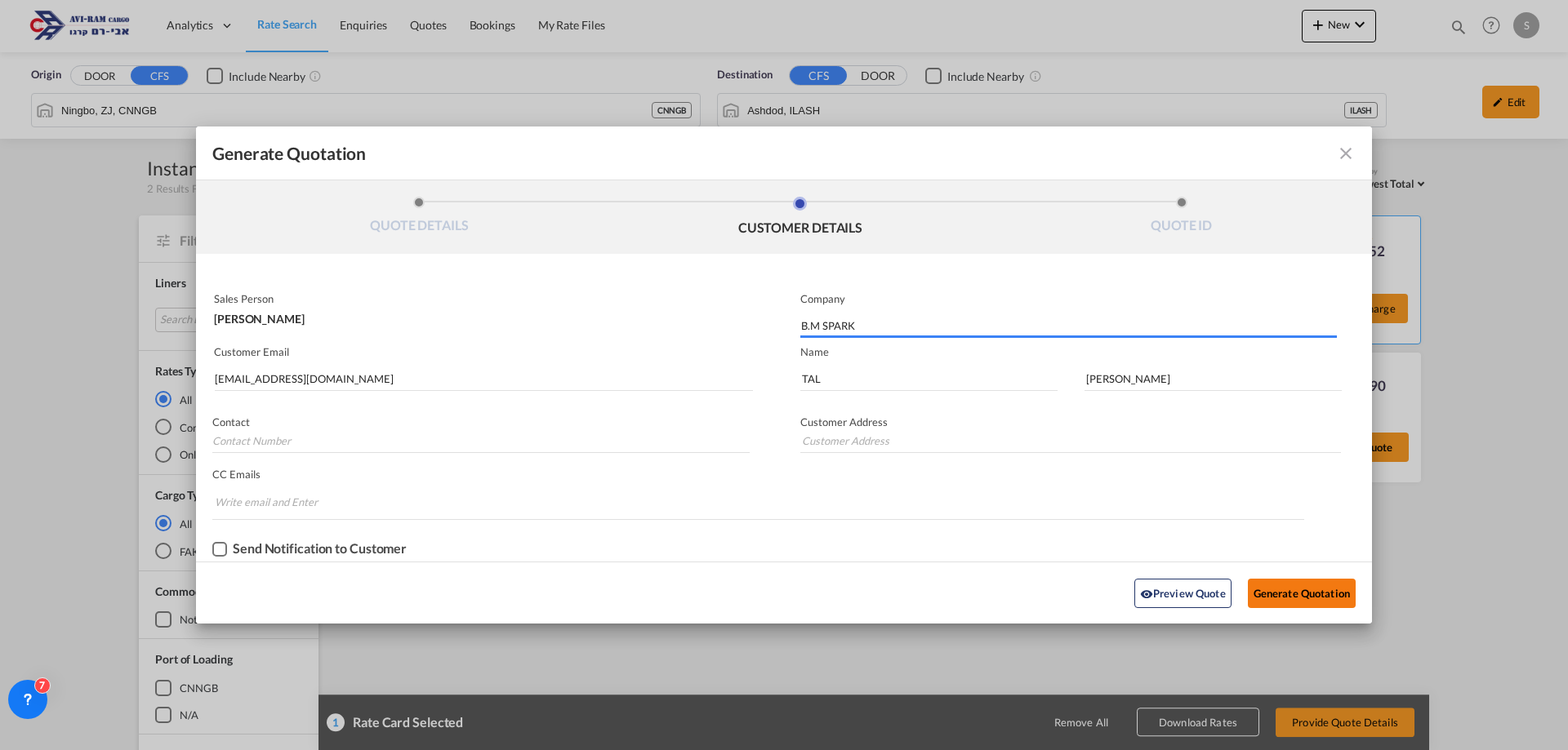
click at [1301, 598] on button "Generate Quotation" at bounding box center [1301, 594] width 108 height 30
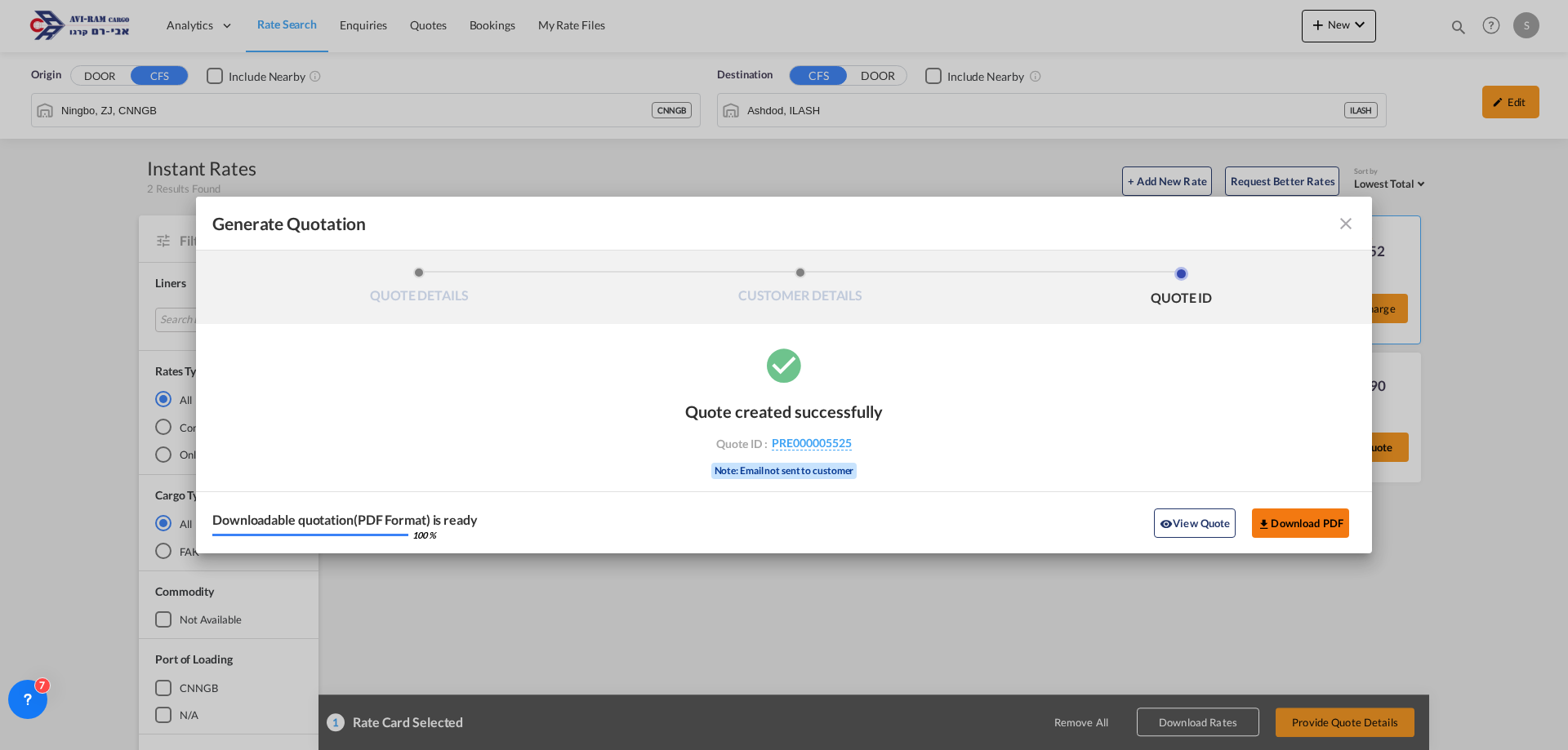
click at [1273, 523] on button "Download PDF" at bounding box center [1301, 524] width 97 height 30
click at [1355, 220] on md-icon "icon-close fg-AAA8AD cursor m-0" at bounding box center [1346, 224] width 20 height 20
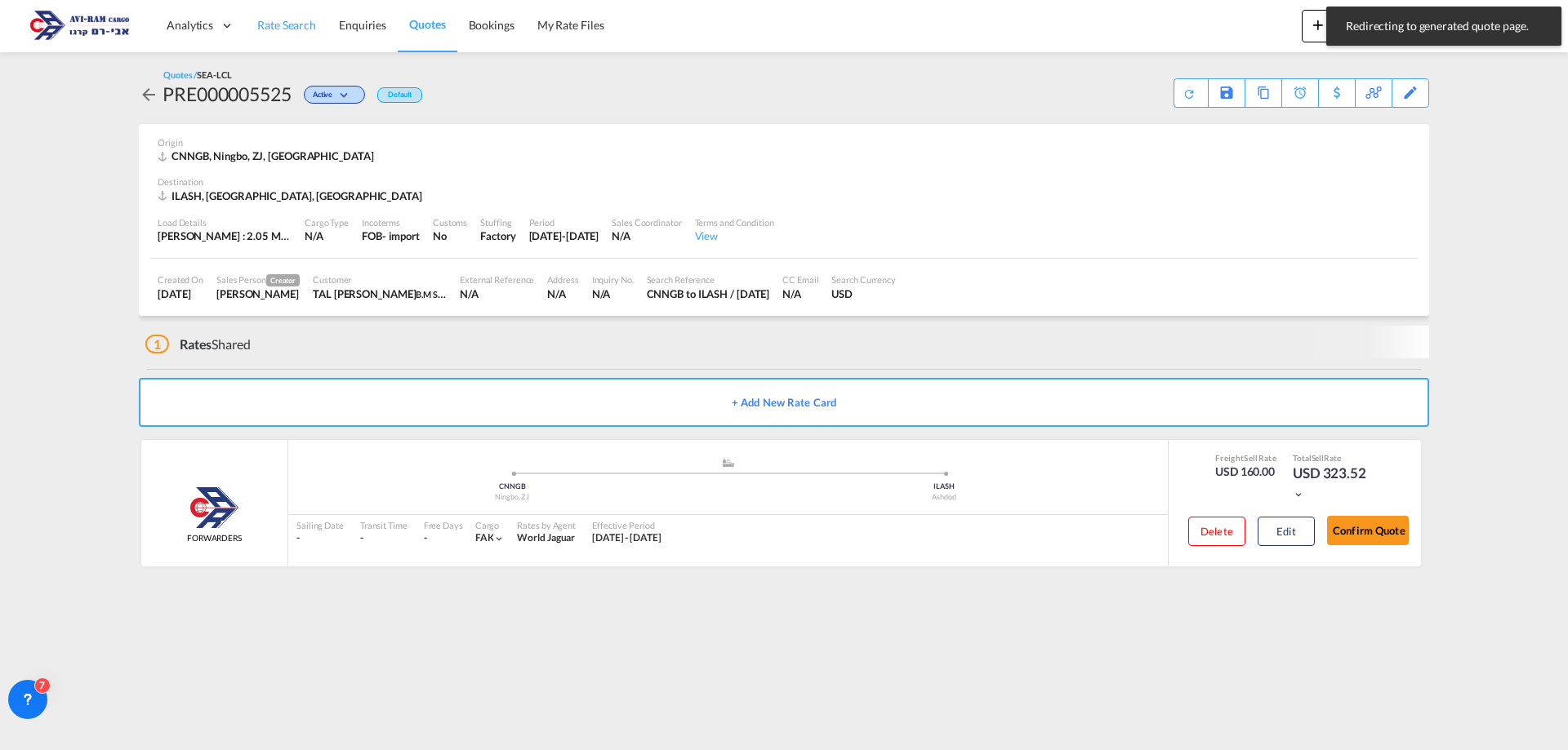
click at [285, 31] on span "Rate Search" at bounding box center [286, 25] width 58 height 14
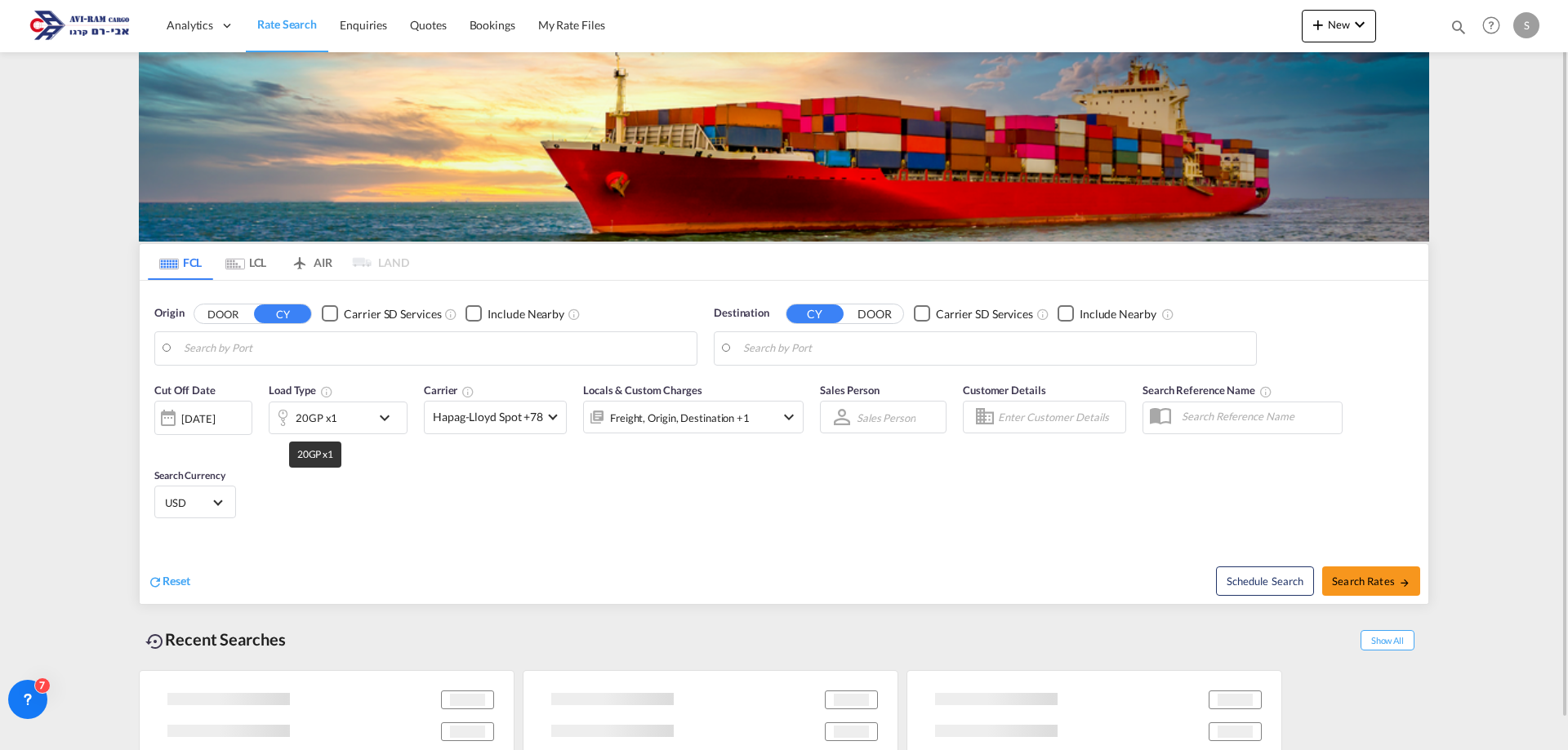
click at [313, 421] on div "20GP x1" at bounding box center [316, 418] width 42 height 23
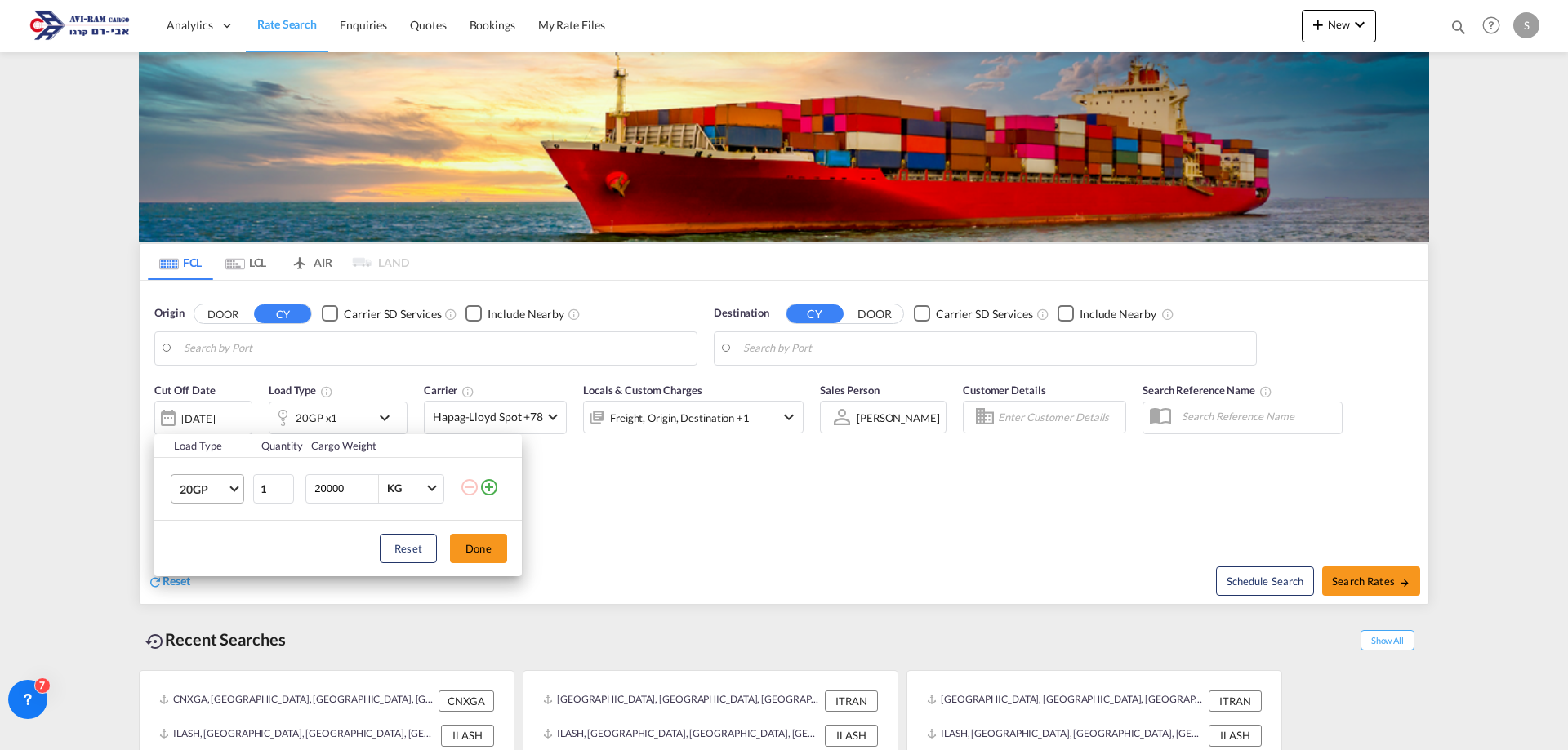
click at [188, 492] on span "20GP" at bounding box center [203, 490] width 48 height 16
click at [211, 562] on md-option "40HC" at bounding box center [222, 567] width 111 height 39
drag, startPoint x: 321, startPoint y: 500, endPoint x: 243, endPoint y: 494, distance: 78.2
click at [243, 494] on tr "40HC 1 20000 KG KG" at bounding box center [338, 488] width 368 height 62
type input "5000"
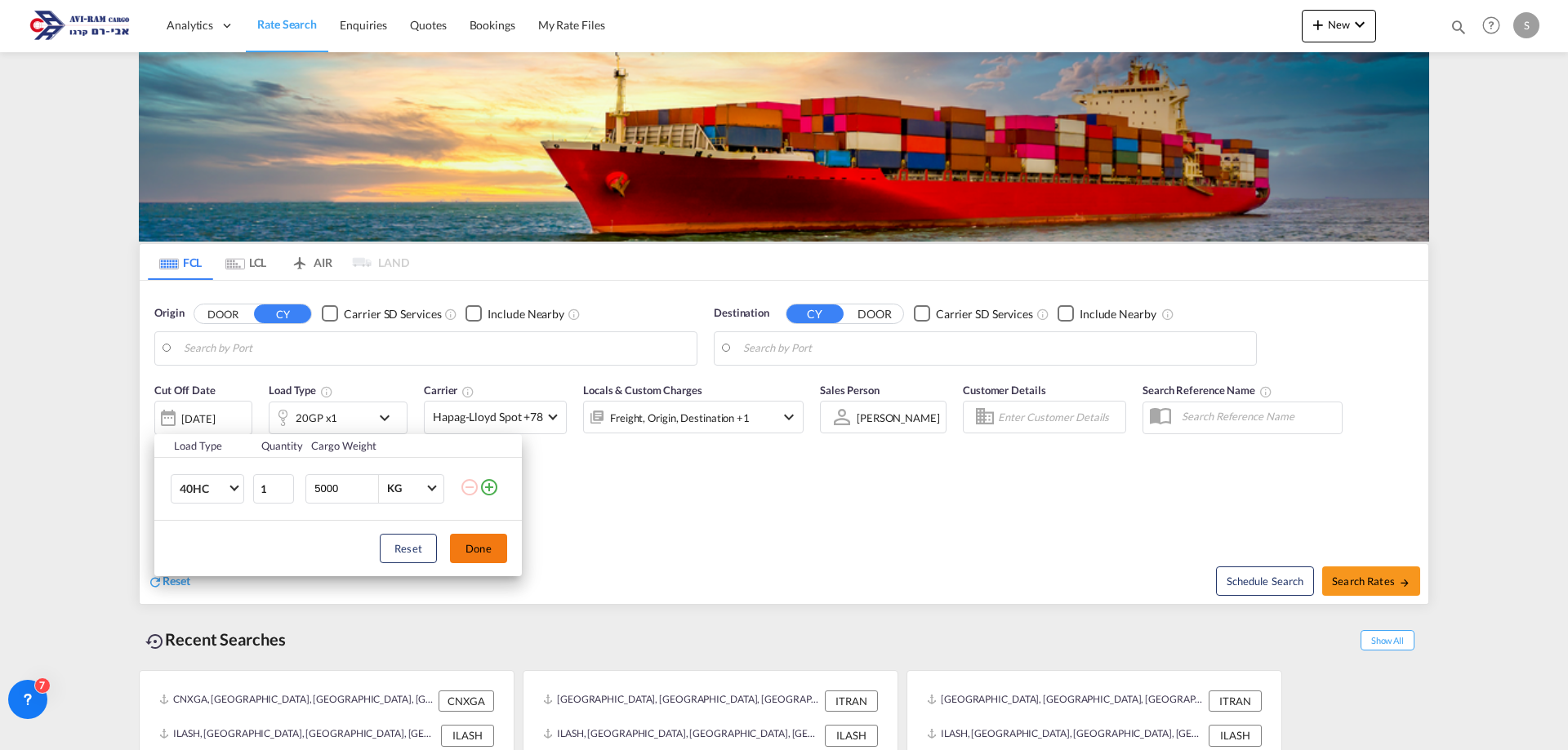
click at [466, 546] on button "Done" at bounding box center [479, 549] width 58 height 30
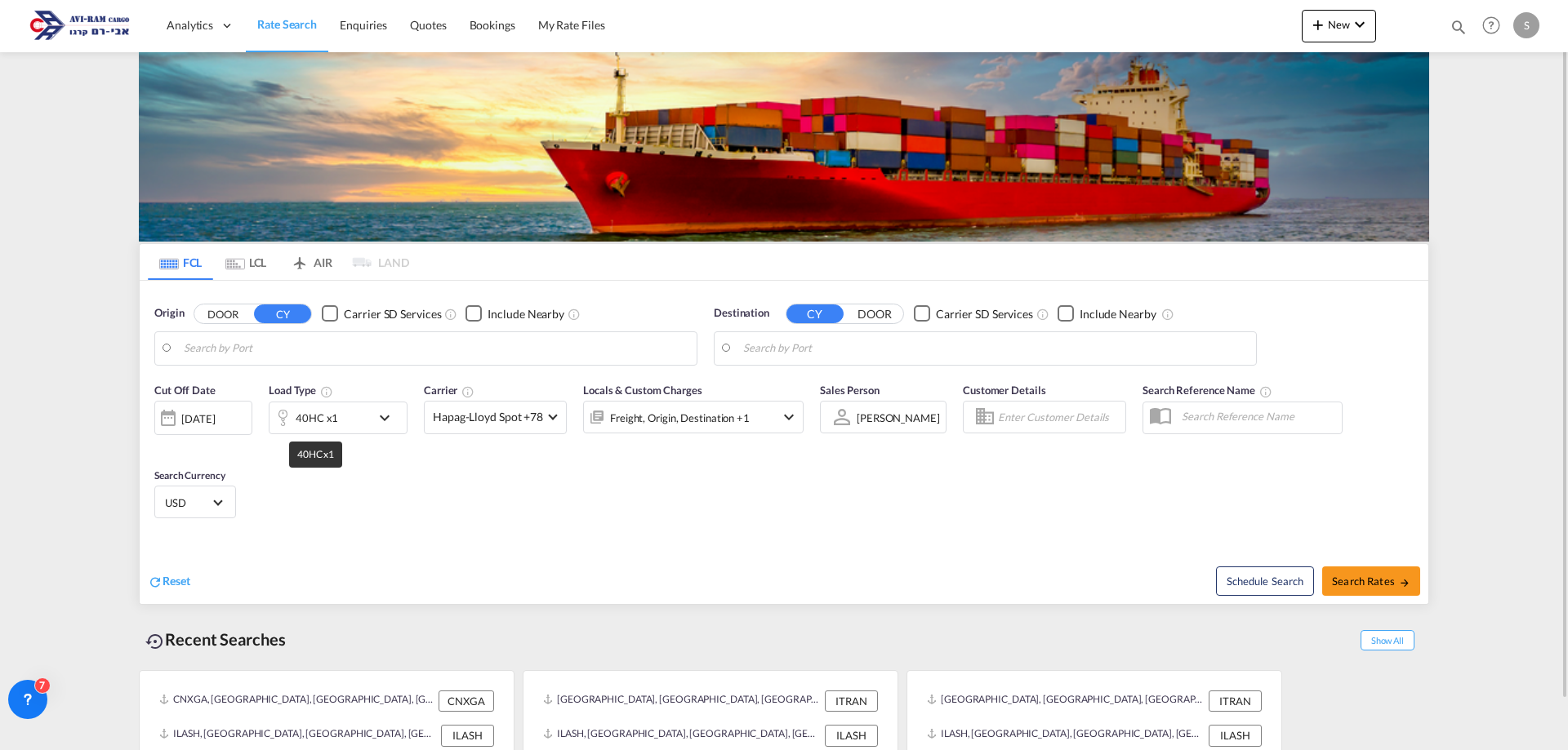
click at [318, 420] on div "40HC x1" at bounding box center [317, 418] width 43 height 23
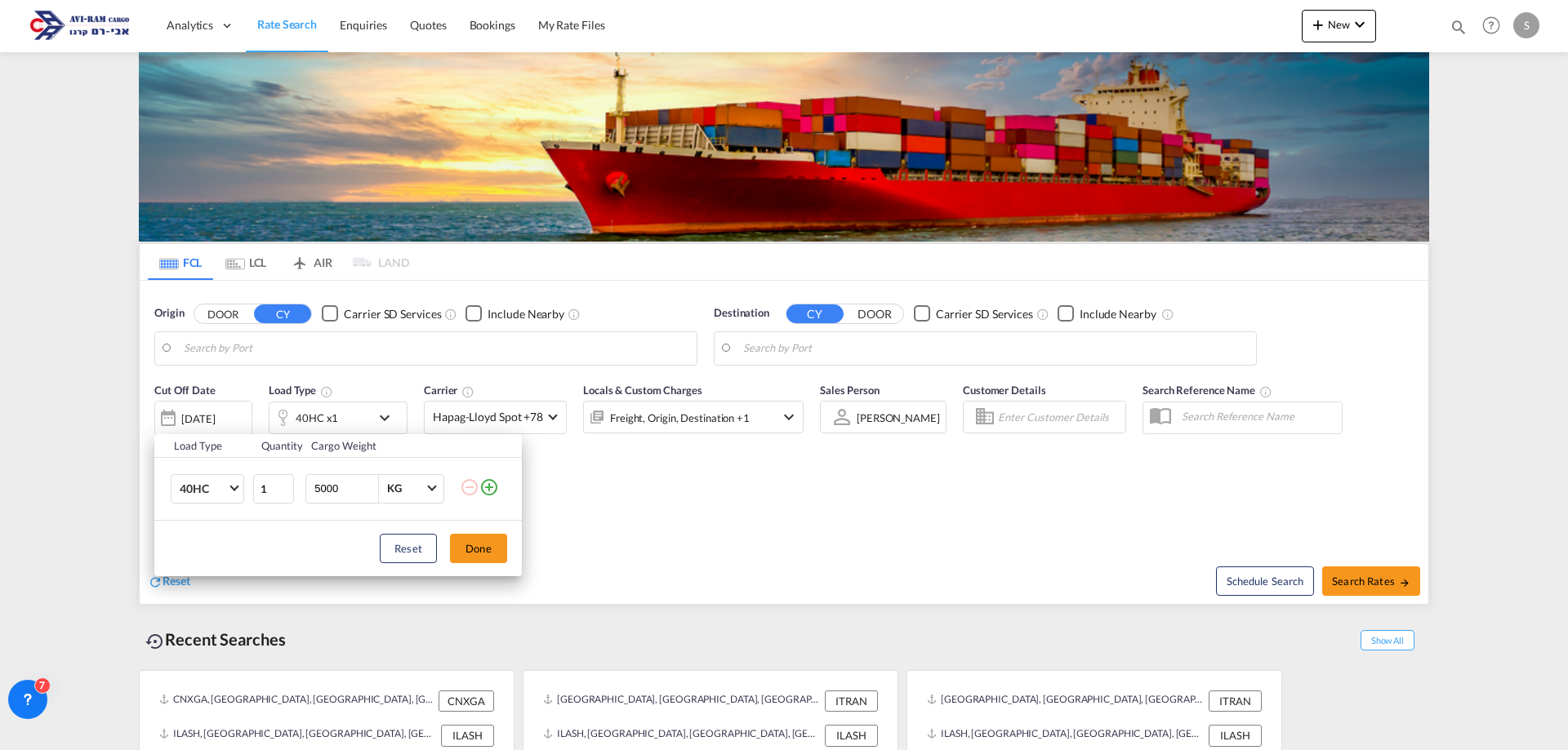
drag, startPoint x: 344, startPoint y: 483, endPoint x: 247, endPoint y: 516, distance: 102.5
click at [247, 516] on tr "40HC 20GP 40GP 40HC 45HC 20RE 40RE 40HR 20OT 40OT 20FR 40FR 40NR 20NR 45S 20TK …" at bounding box center [338, 488] width 368 height 62
type input "24000"
click at [482, 545] on button "Done" at bounding box center [479, 549] width 58 height 30
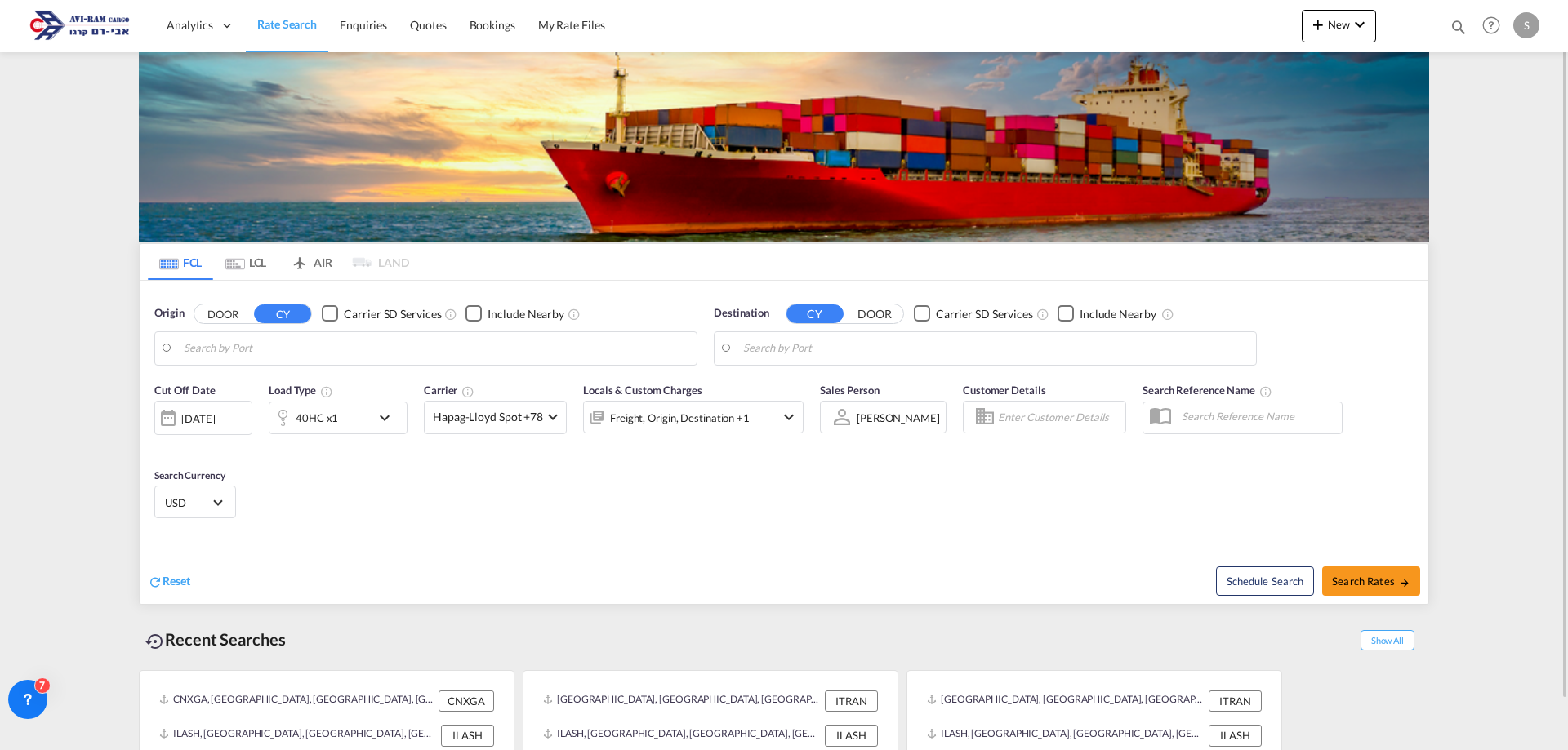
click at [312, 345] on body "Analytics Dashboard Rate Search Enquiries Quotes Bookings" at bounding box center [784, 375] width 1568 height 750
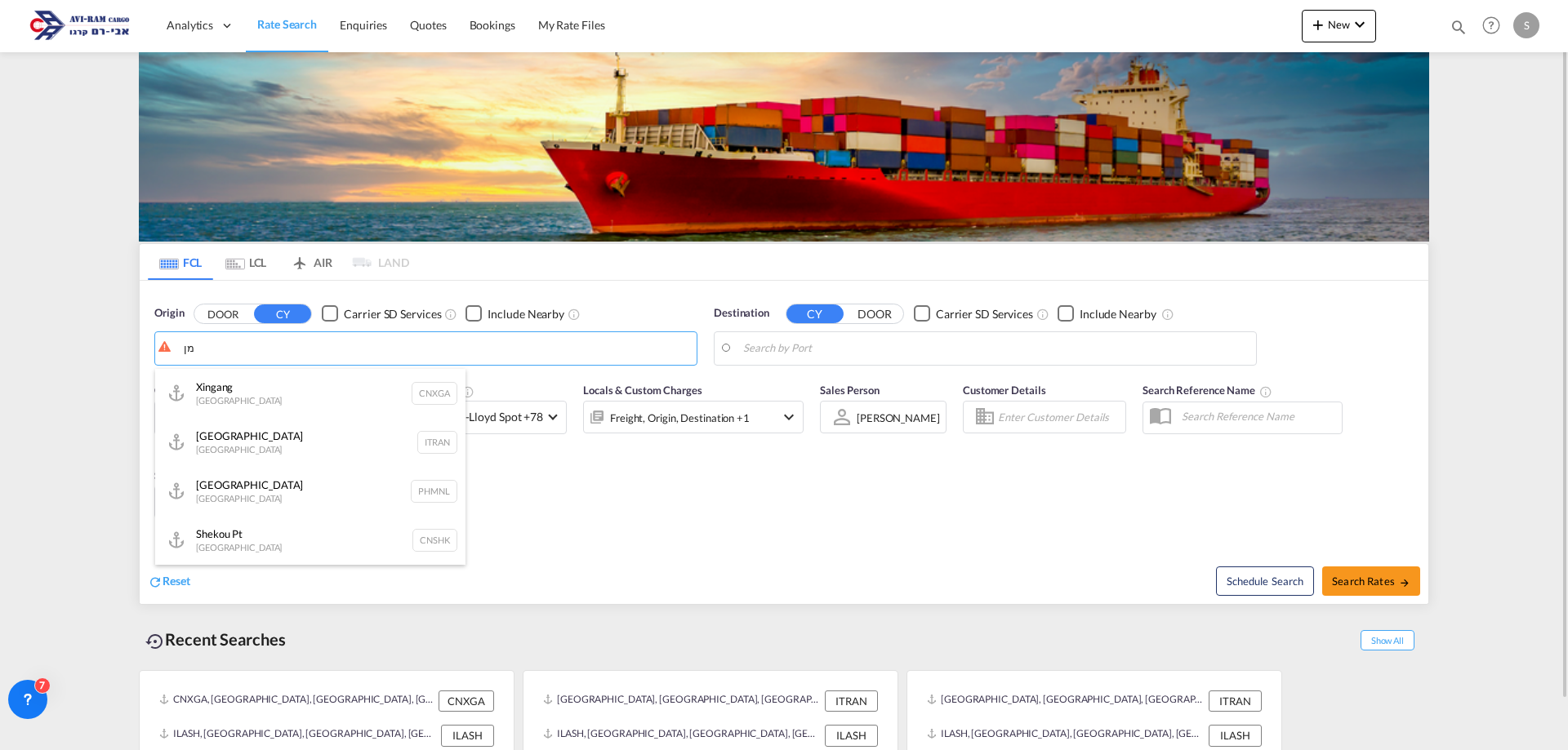
type input "מ"
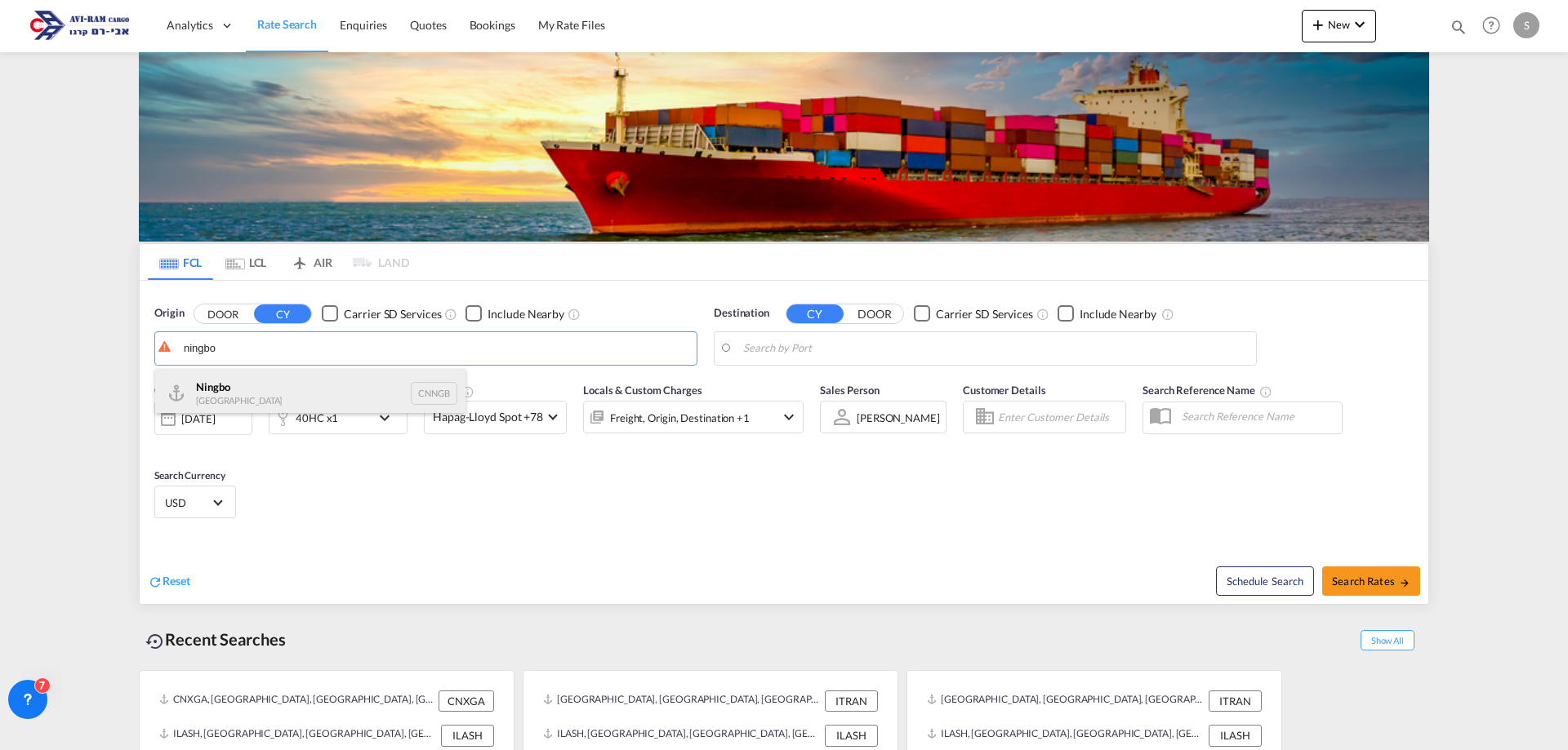
click at [259, 389] on div "Ningbo China CNNGB" at bounding box center [310, 394] width 310 height 49
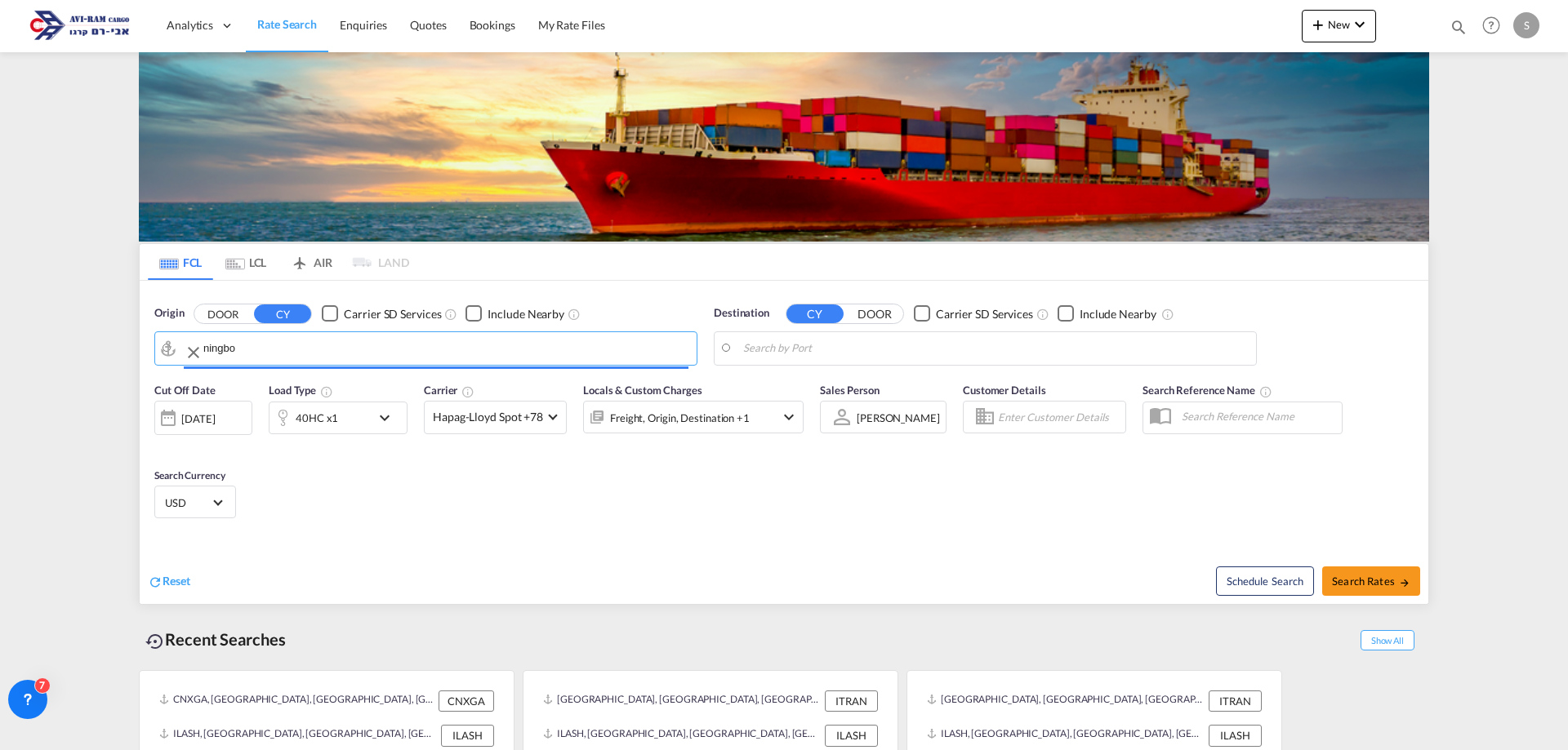
type input "Ningbo, CNNGB"
click at [800, 352] on body "Analytics Dashboard Rate Search Enquiries Quotes Bookings" at bounding box center [784, 375] width 1568 height 750
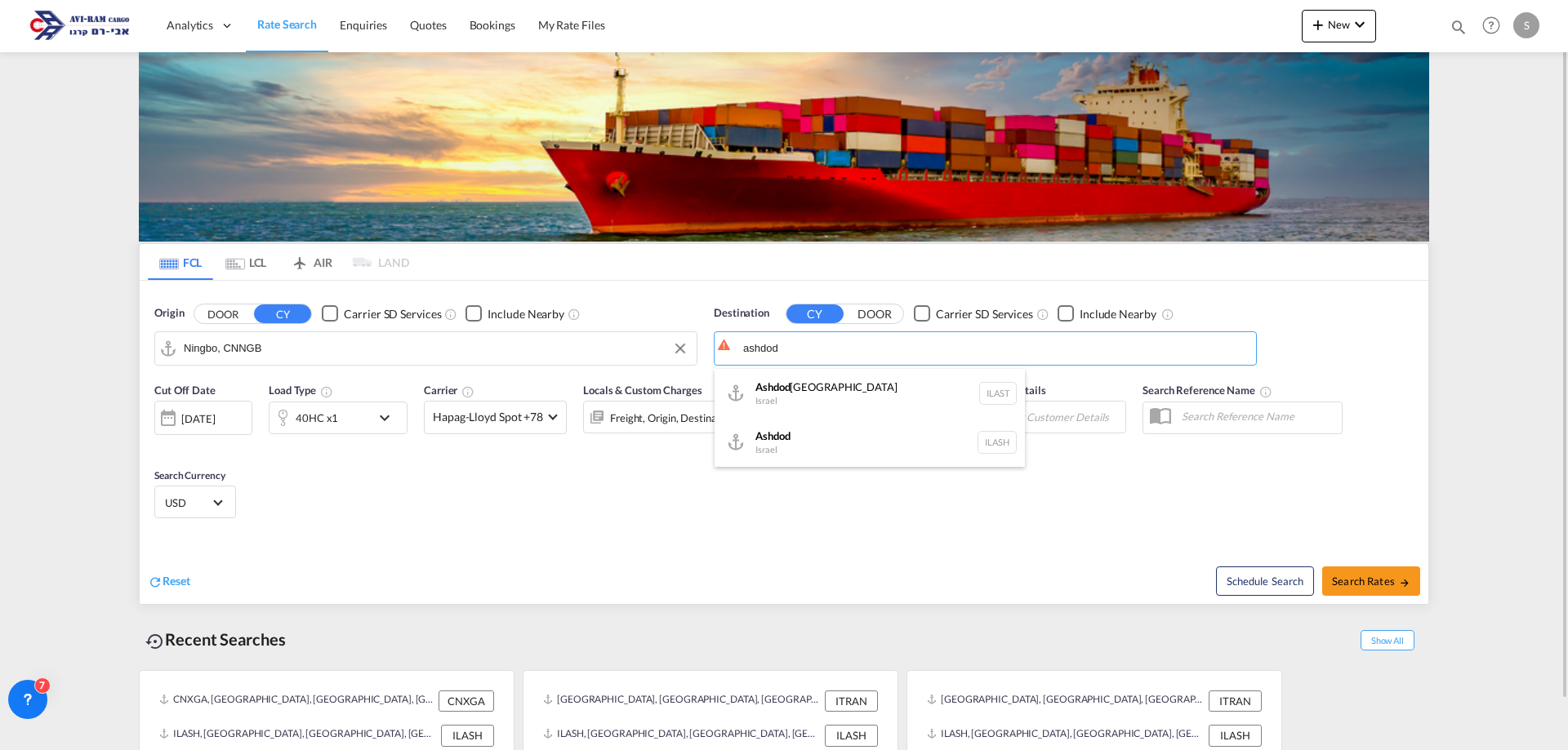
click at [794, 447] on div "Ashdod Israel ILASH" at bounding box center [870, 442] width 310 height 49
type input "Ashdod, ILASH"
click at [1375, 573] on button "Search Rates" at bounding box center [1371, 581] width 98 height 30
type input "CNNGB to ILASH / 24 Aug 2025"
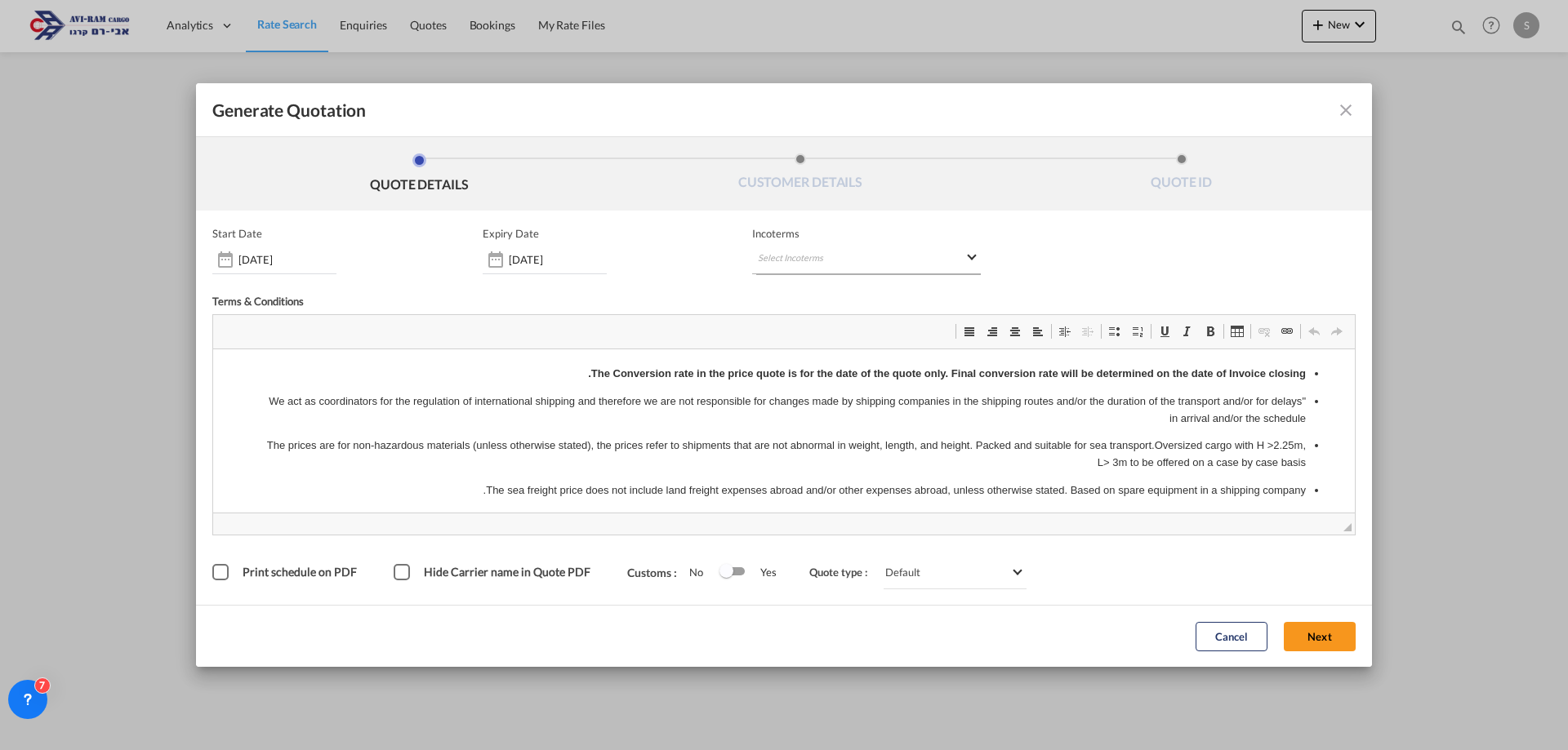
click at [774, 254] on md-select "Select Incoterms DPU - import Delivery at Place Unloaded CFR - export Cost and …" at bounding box center [866, 260] width 229 height 30
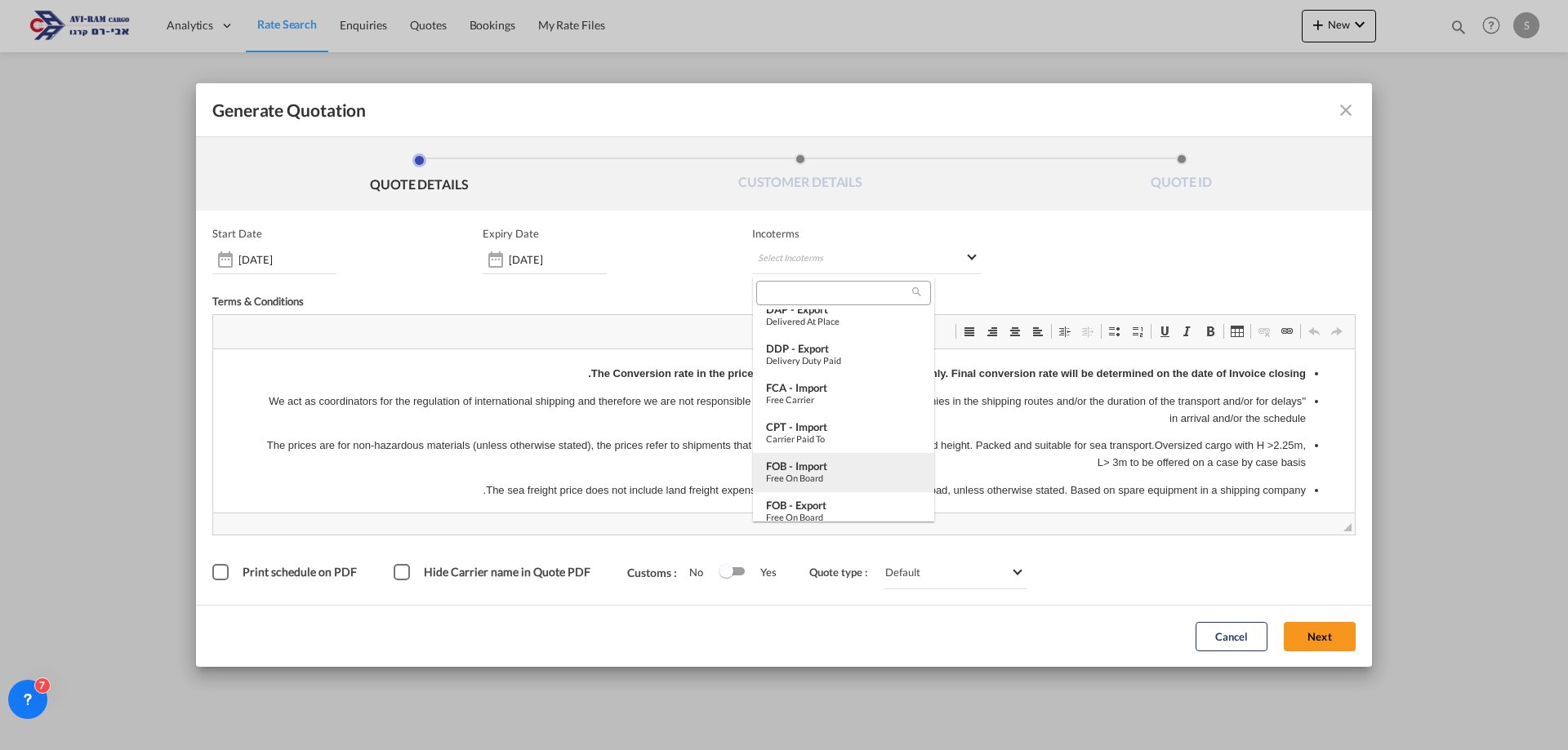
scroll to position [408, 0]
click at [837, 389] on div "FOB - import" at bounding box center [843, 385] width 155 height 13
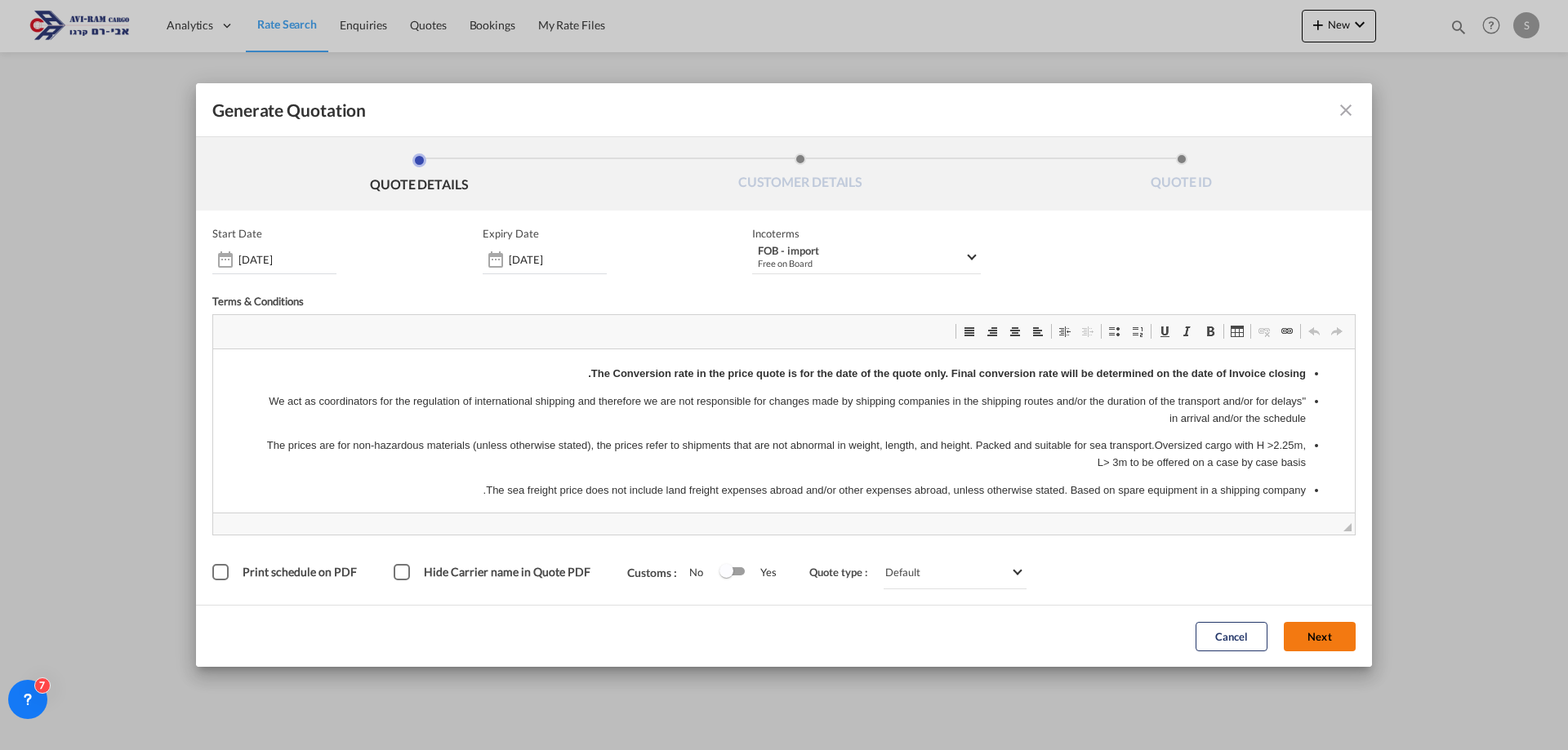
click at [1315, 631] on button "Next" at bounding box center [1320, 637] width 72 height 30
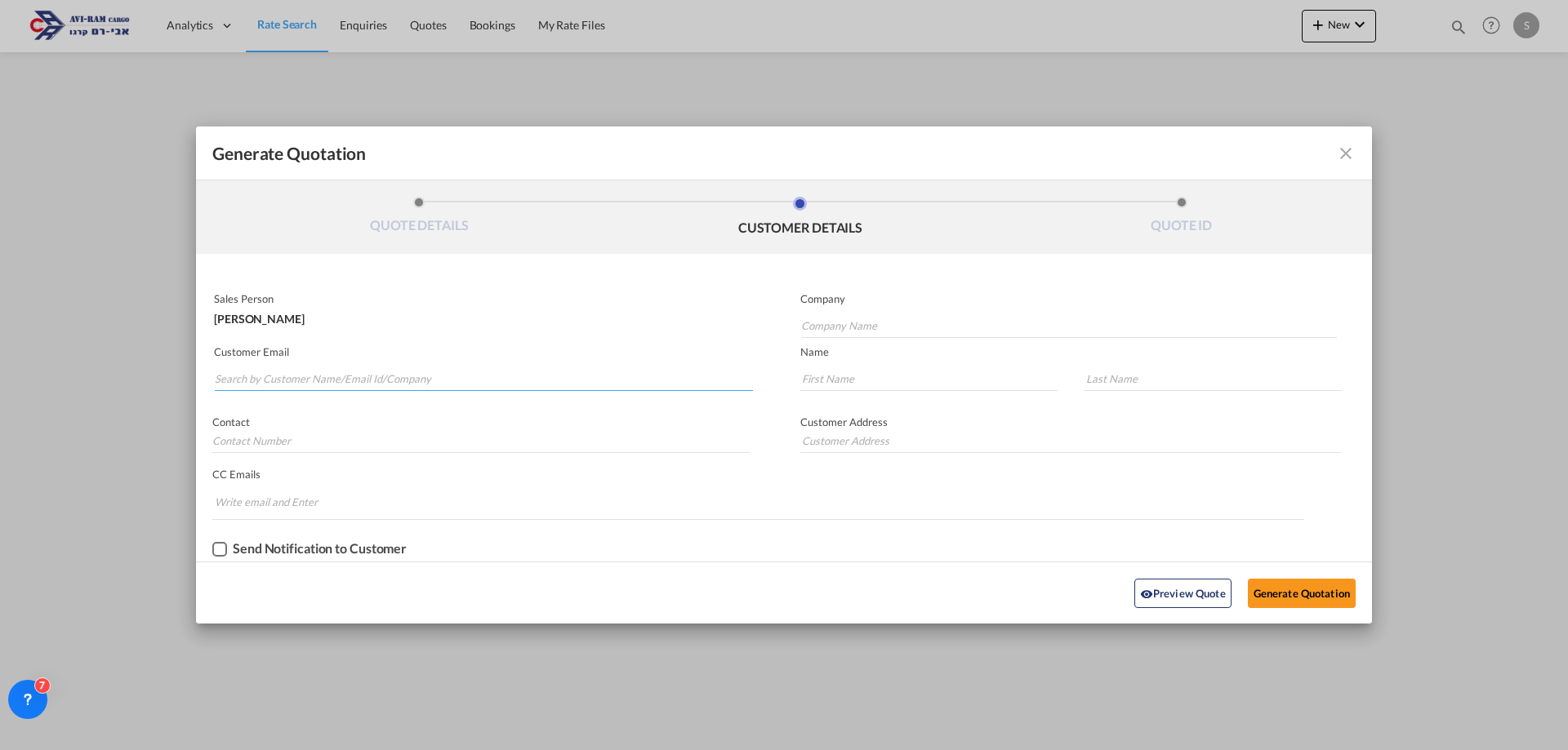
click at [340, 367] on input "Search by Customer Name/Email Id/Company" at bounding box center [484, 379] width 538 height 25
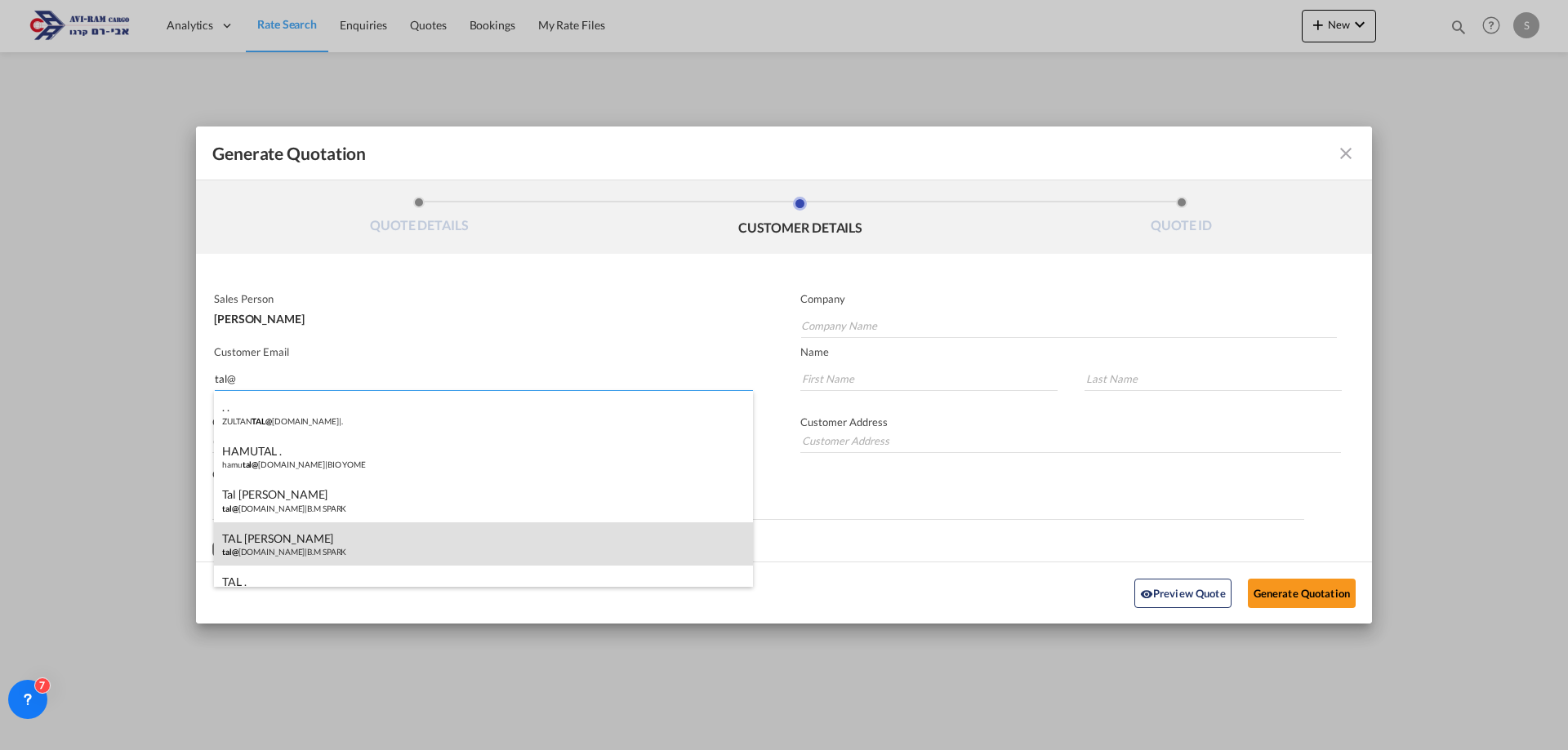
type input "tal@"
click at [350, 531] on div "TAL BEN MOSHE tal@ bmspark.co.il | B.M SPARK" at bounding box center [483, 544] width 539 height 44
type input "B.M SPARK"
type input "tal@bmspark.co.il"
type input "TAL"
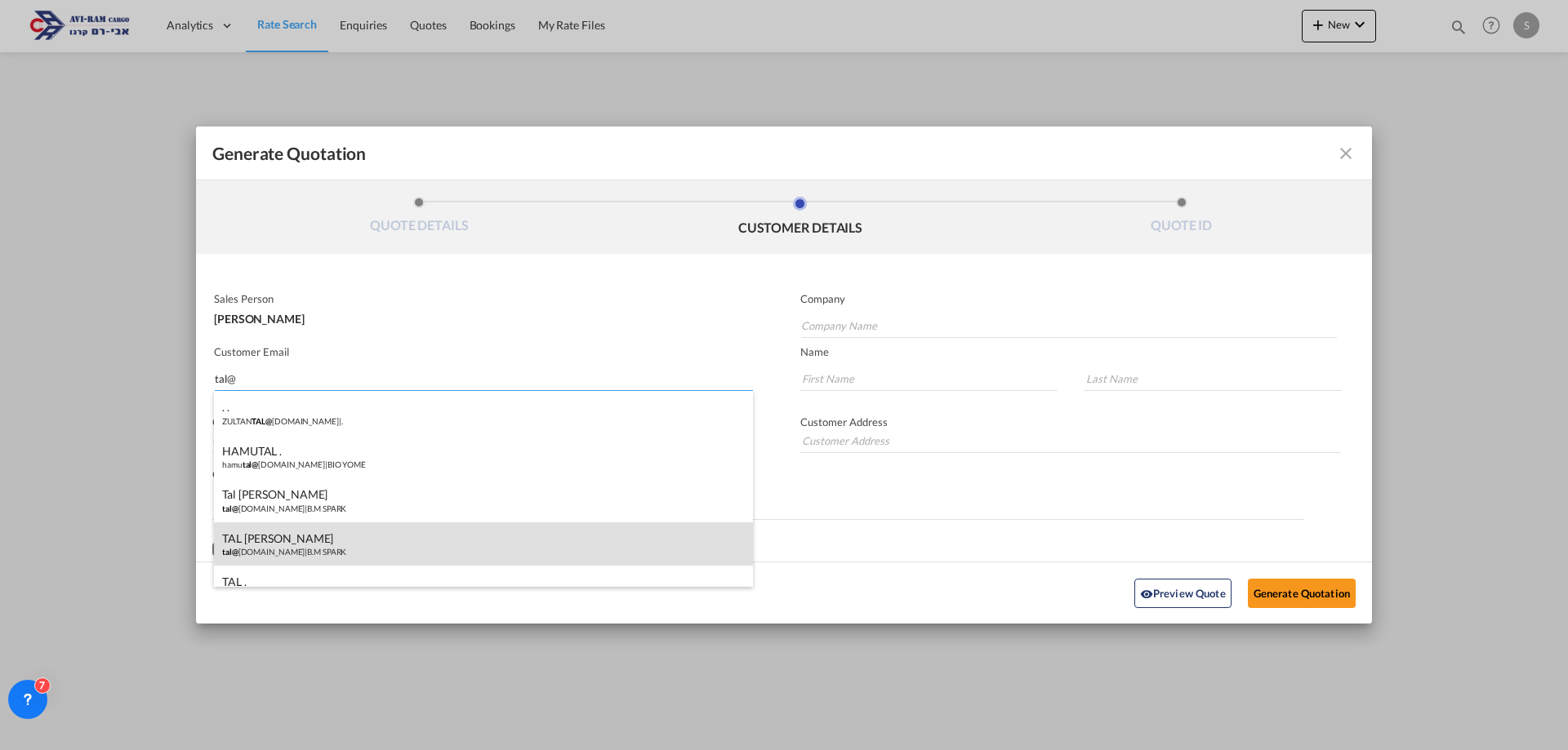
type input "BEN MOSHE"
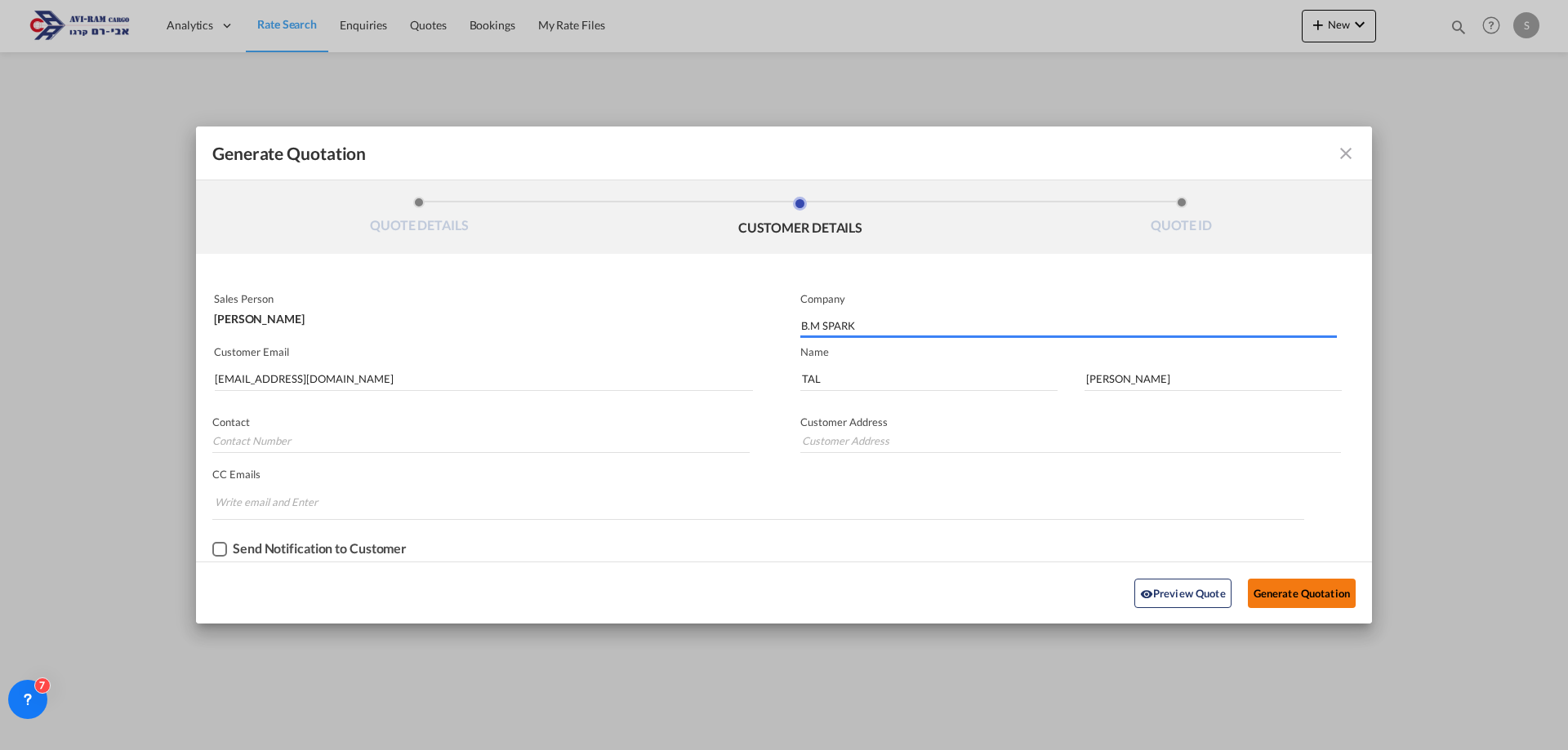
click at [1298, 599] on button "Generate Quotation" at bounding box center [1301, 594] width 108 height 30
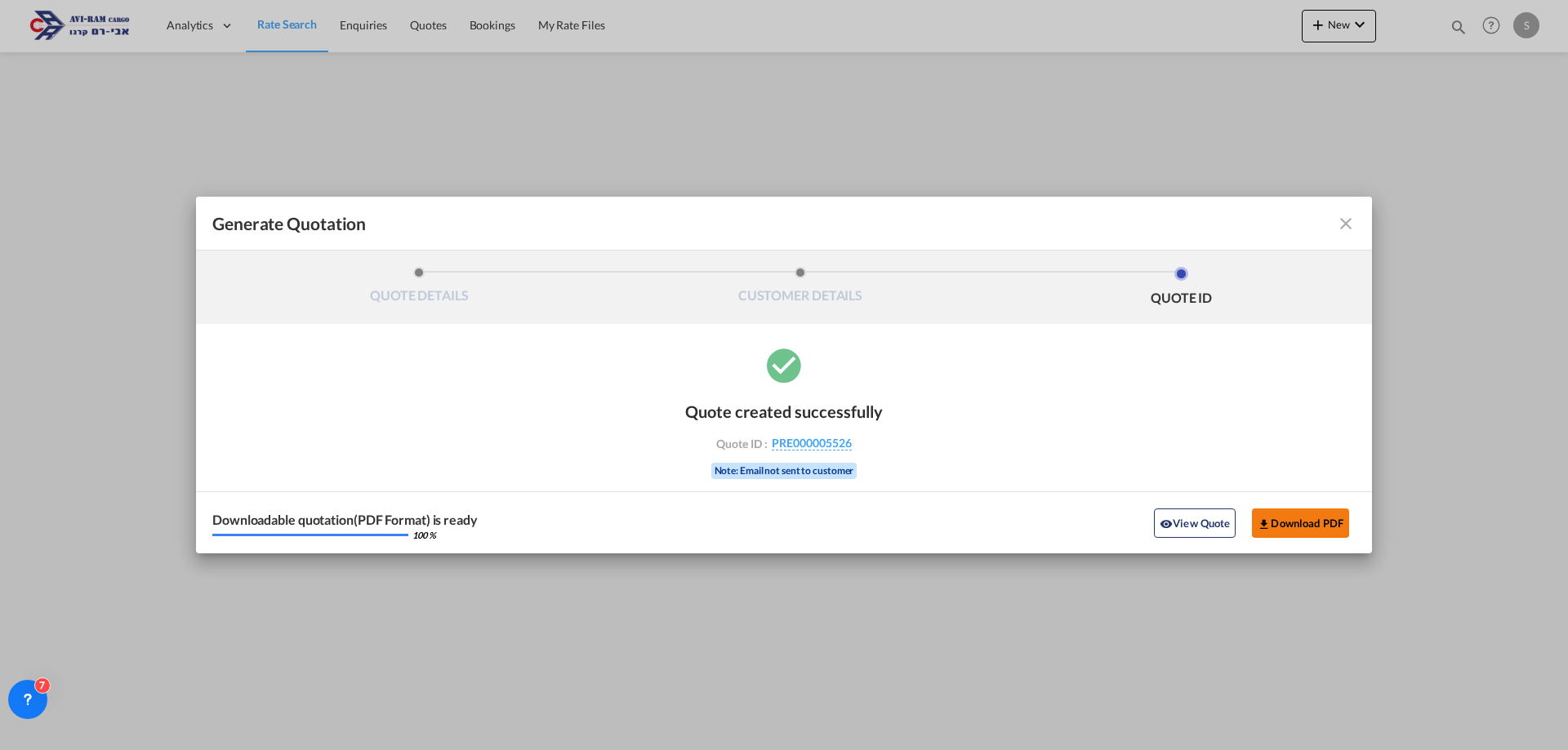
click at [1302, 524] on button "Download PDF" at bounding box center [1301, 524] width 97 height 30
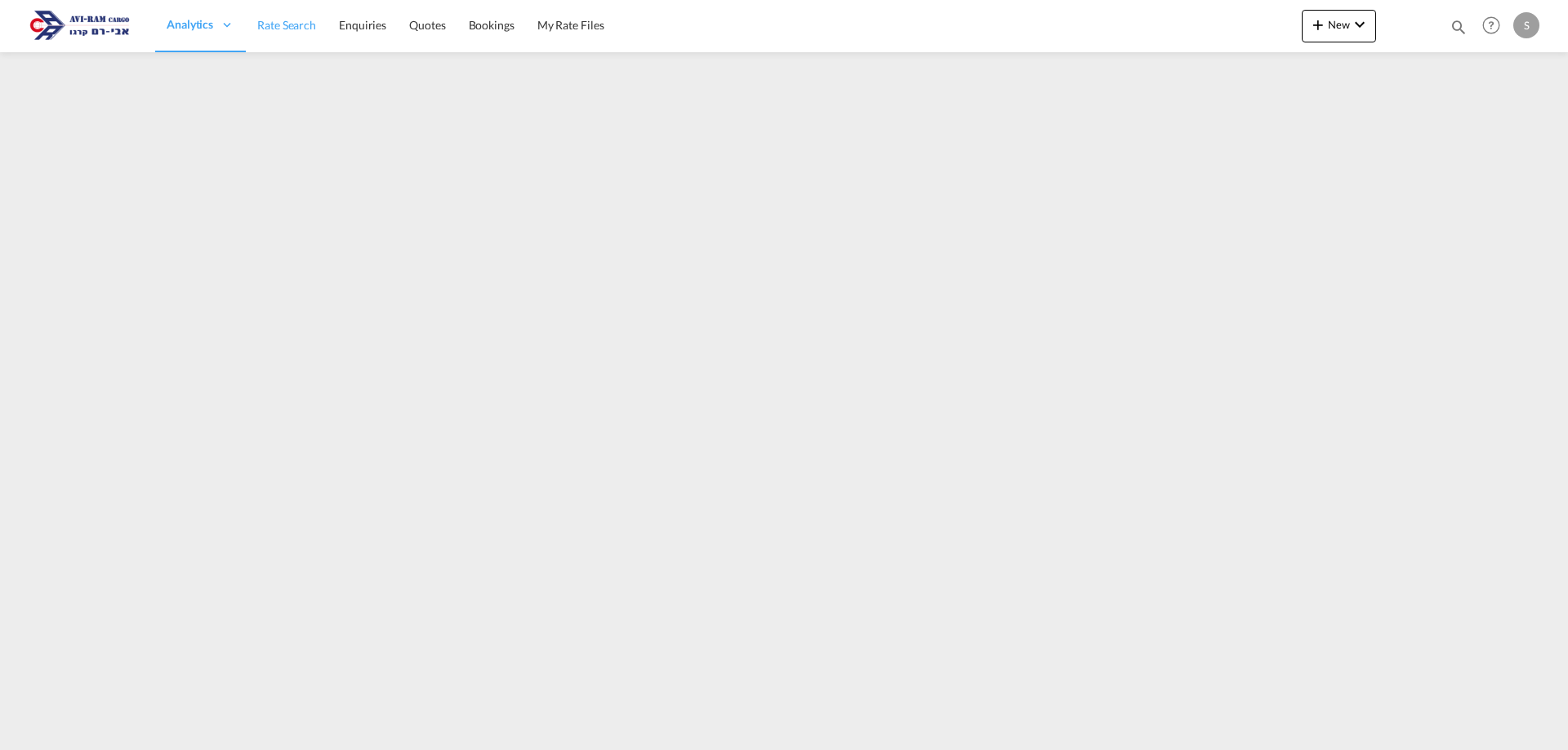
click at [271, 24] on span "Rate Search" at bounding box center [286, 25] width 58 height 14
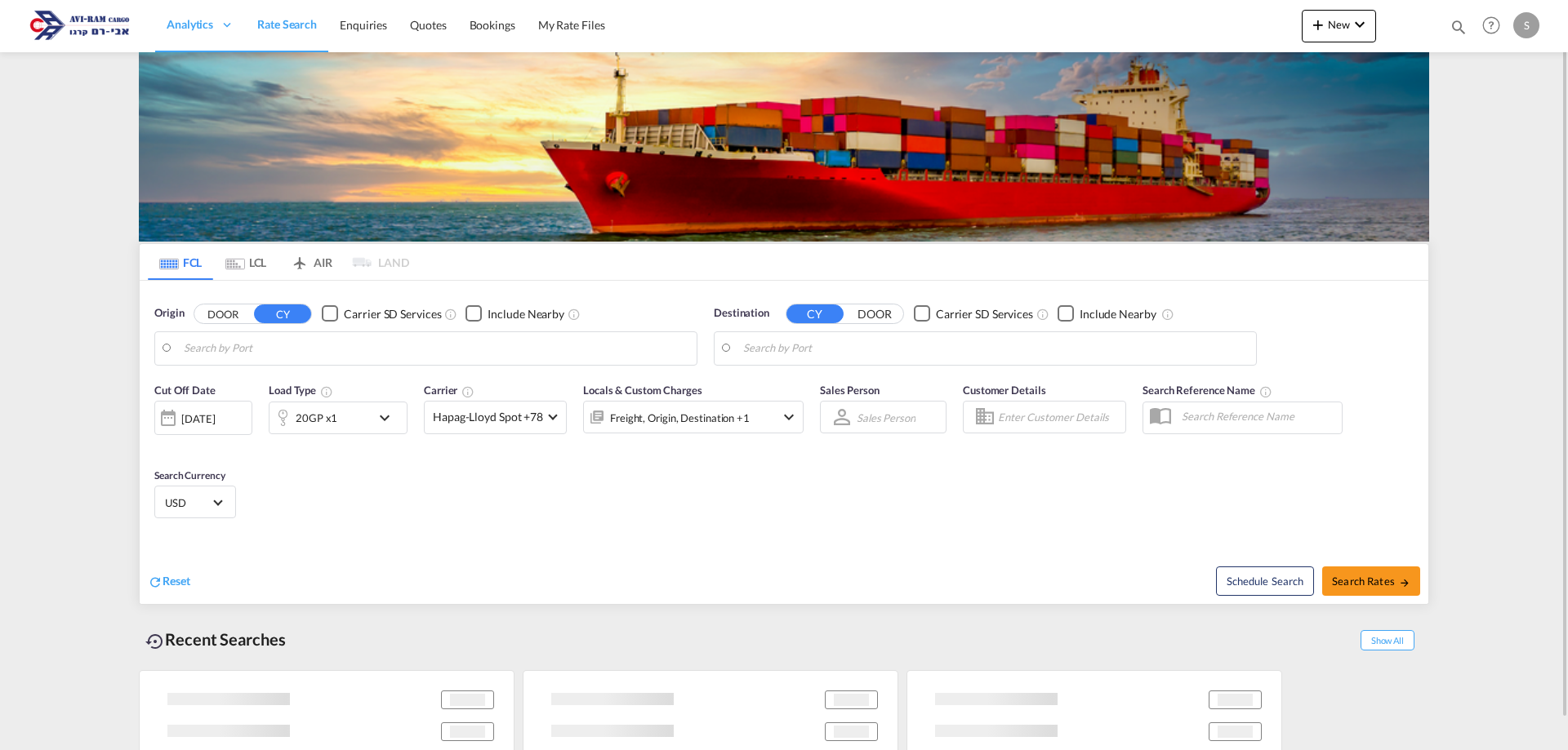
type input "Ningbo, CNNGB"
type input "Ashdod, ILASH"
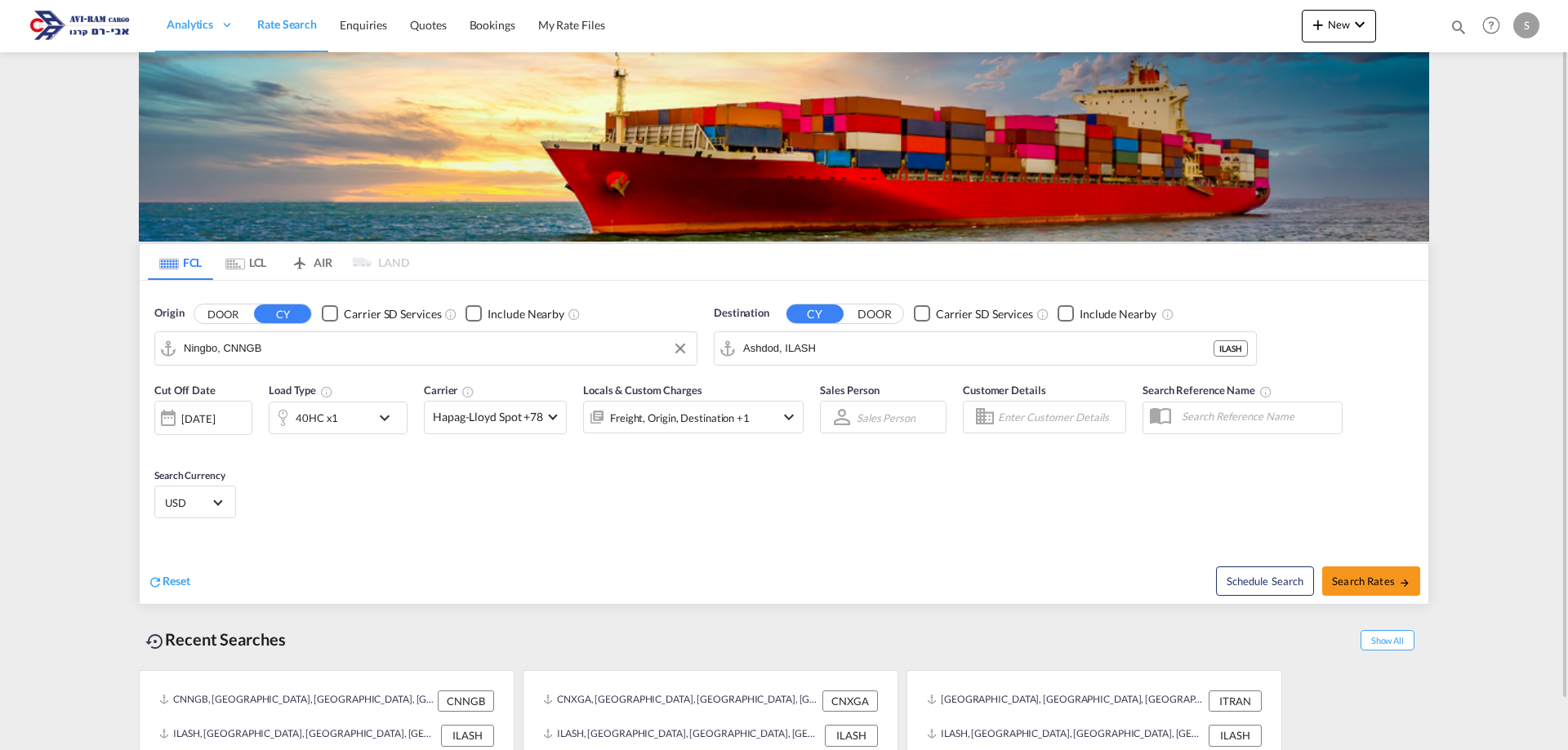
click at [314, 354] on input "Ningbo, CNNGB" at bounding box center [436, 349] width 505 height 25
type input "פ"
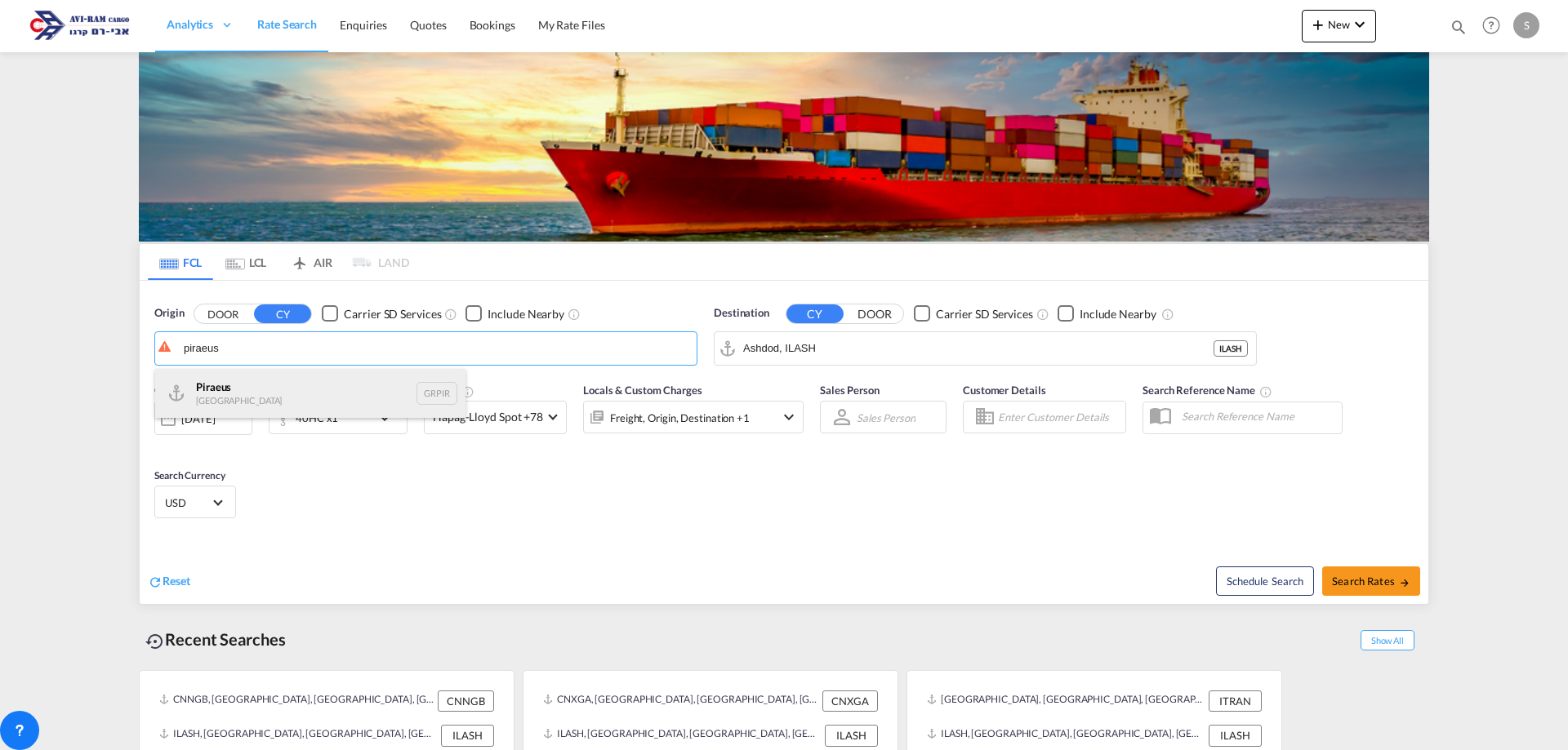
click at [301, 400] on div "Piraeus Greece GRPIR" at bounding box center [310, 394] width 310 height 49
type input "Piraeus, GRPIR"
click at [322, 426] on div "40HC x1" at bounding box center [317, 418] width 43 height 23
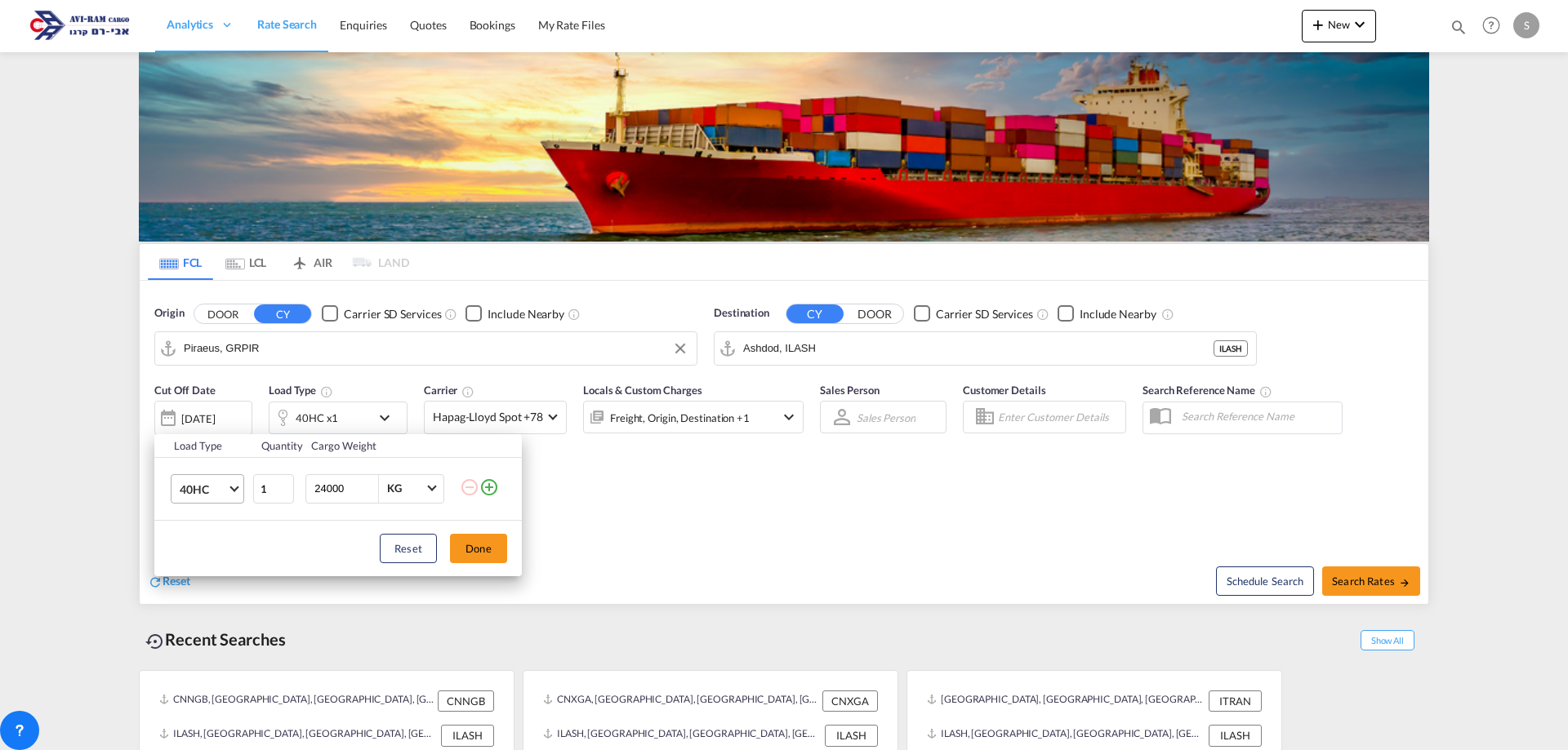
click at [193, 494] on span "40HC" at bounding box center [203, 490] width 48 height 16
click at [220, 410] on md-option "20GP" at bounding box center [222, 411] width 111 height 39
drag, startPoint x: 355, startPoint y: 484, endPoint x: 288, endPoint y: 473, distance: 67.9
click at [288, 473] on tr "20GP 1 24000 KG KG" at bounding box center [338, 488] width 368 height 62
type input "5000"
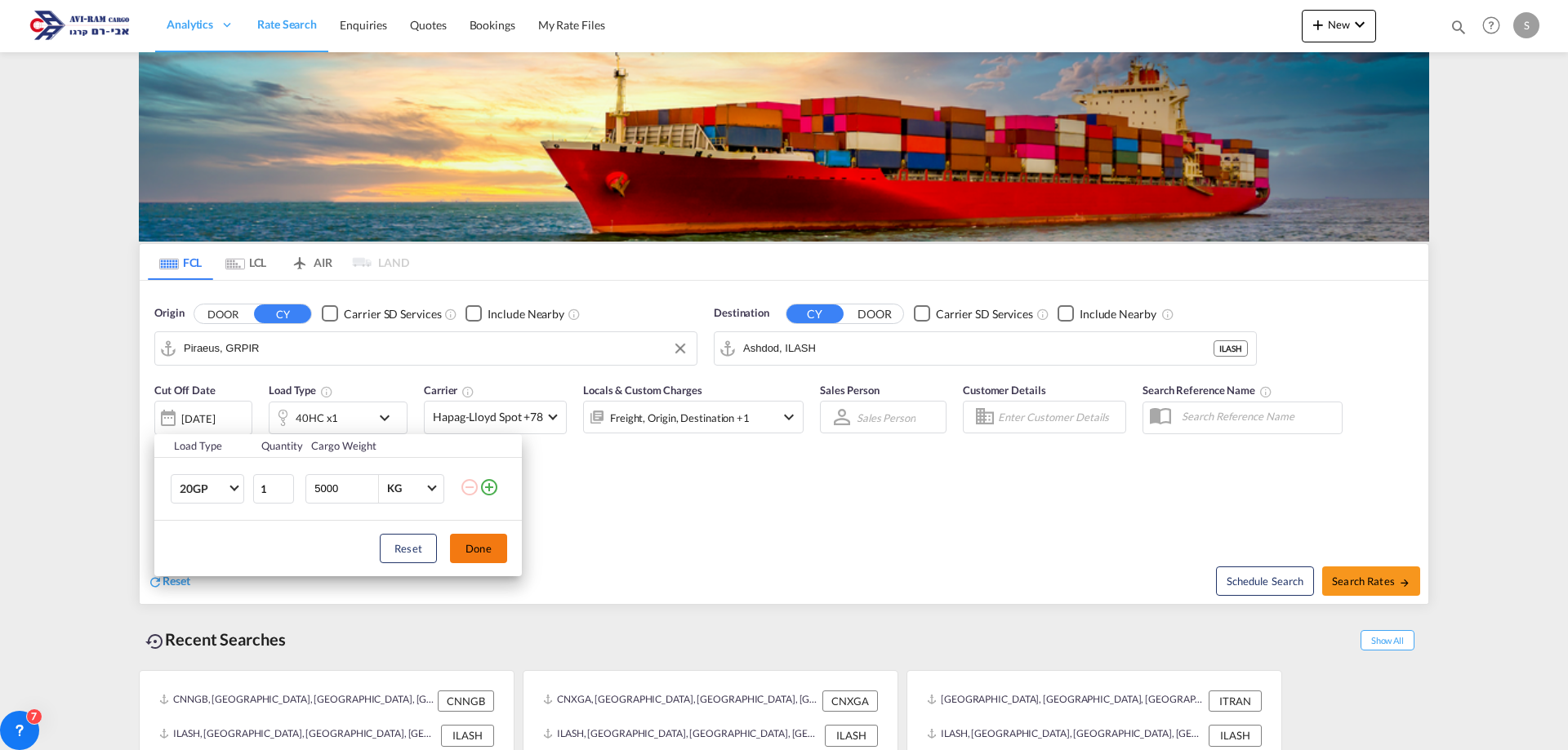
click at [482, 548] on button "Done" at bounding box center [479, 549] width 58 height 30
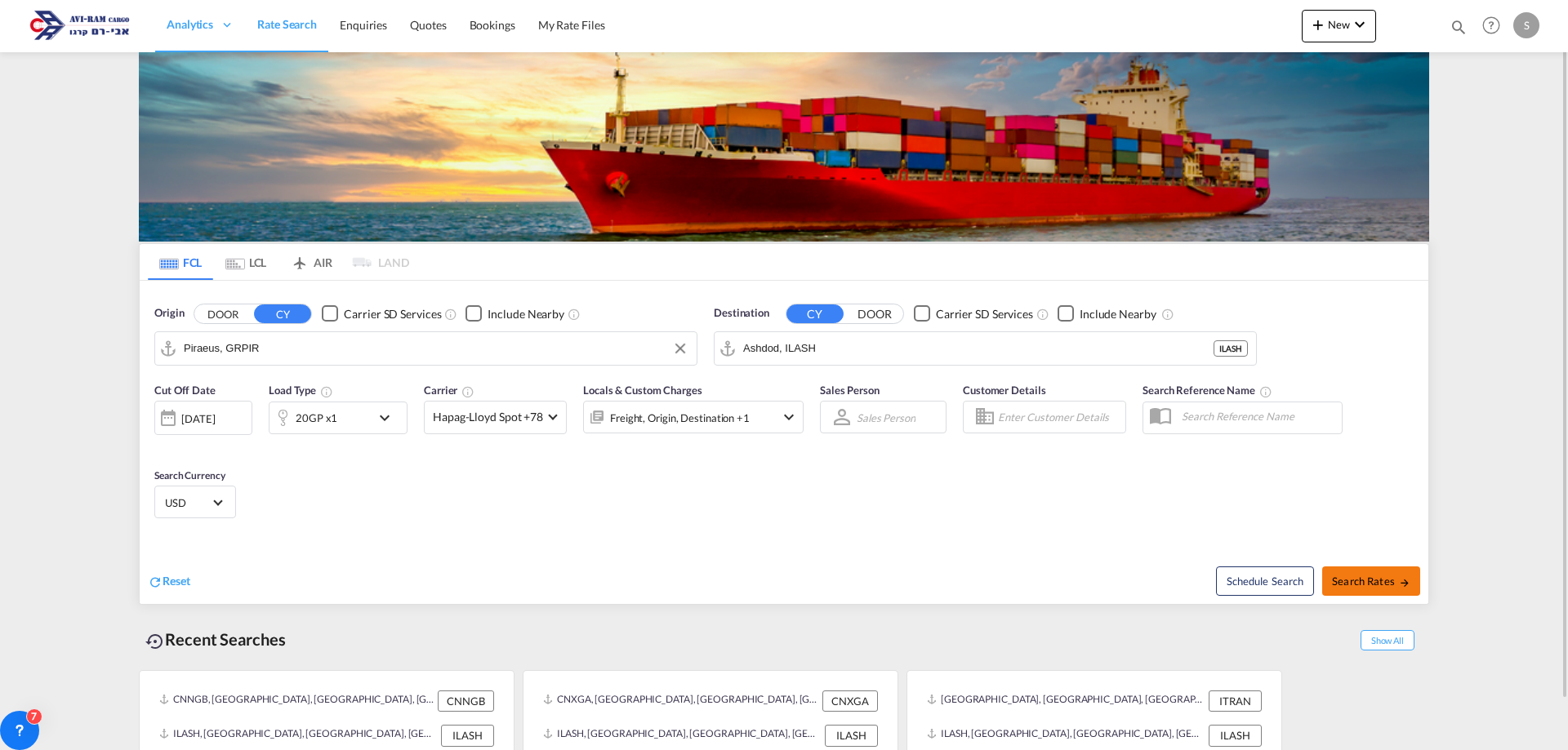
click at [1373, 584] on span "Search Rates" at bounding box center [1371, 581] width 78 height 13
type input "GRPIR to ILASH / [DATE]"
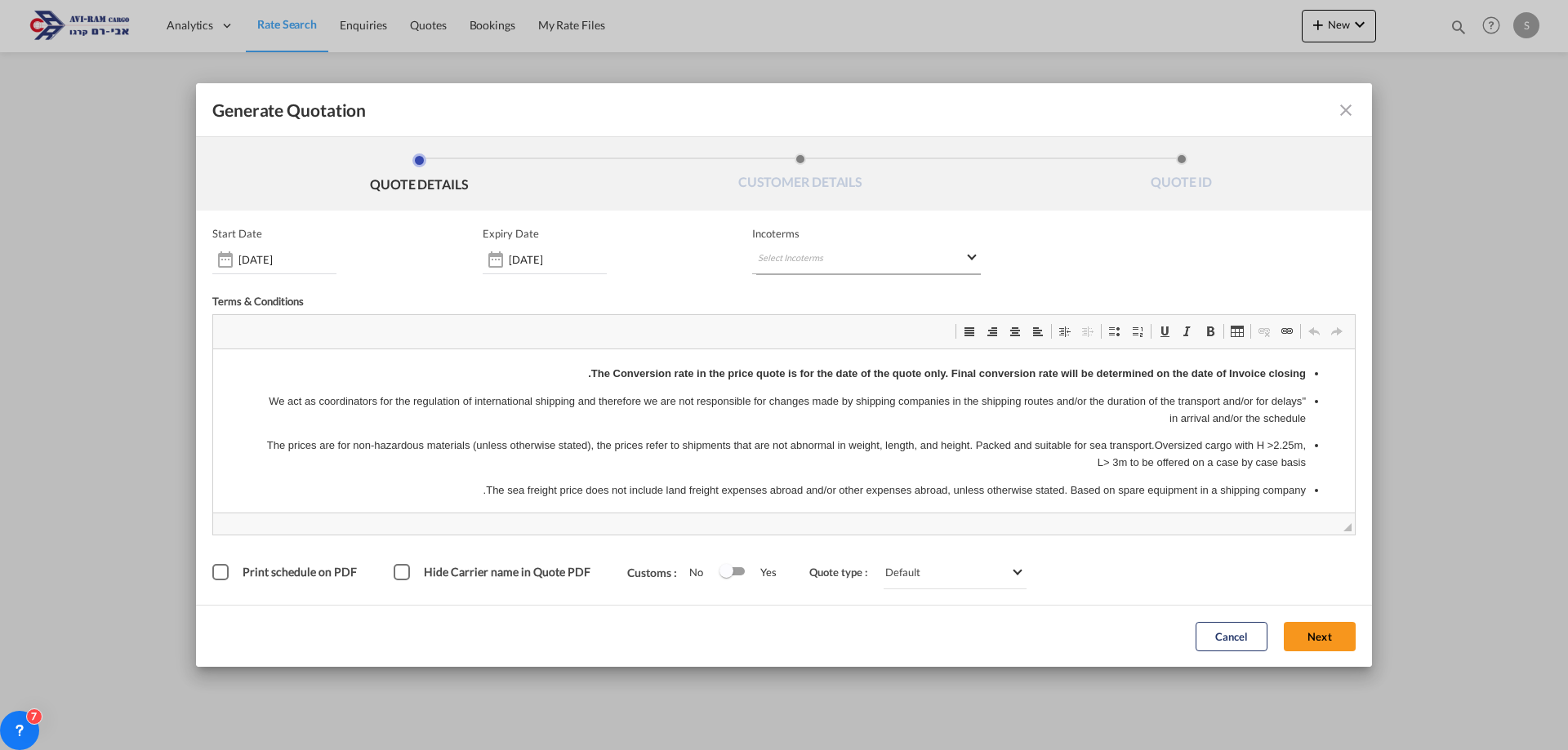
click at [816, 264] on md-select "Select Incoterms CIF - export Cost,Insurance and Freight CPT - import Carrier P…" at bounding box center [866, 260] width 229 height 30
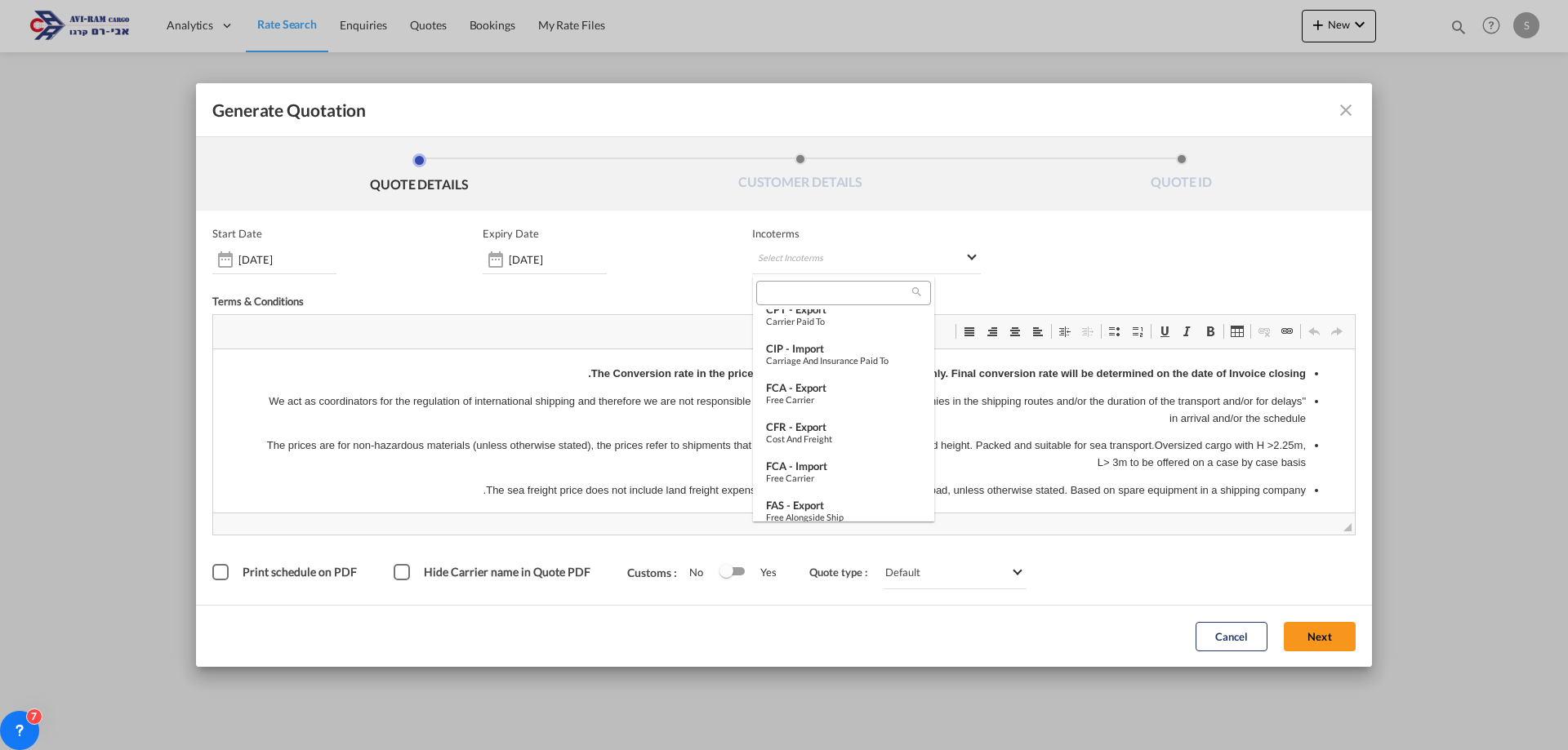
scroll to position [572, 0]
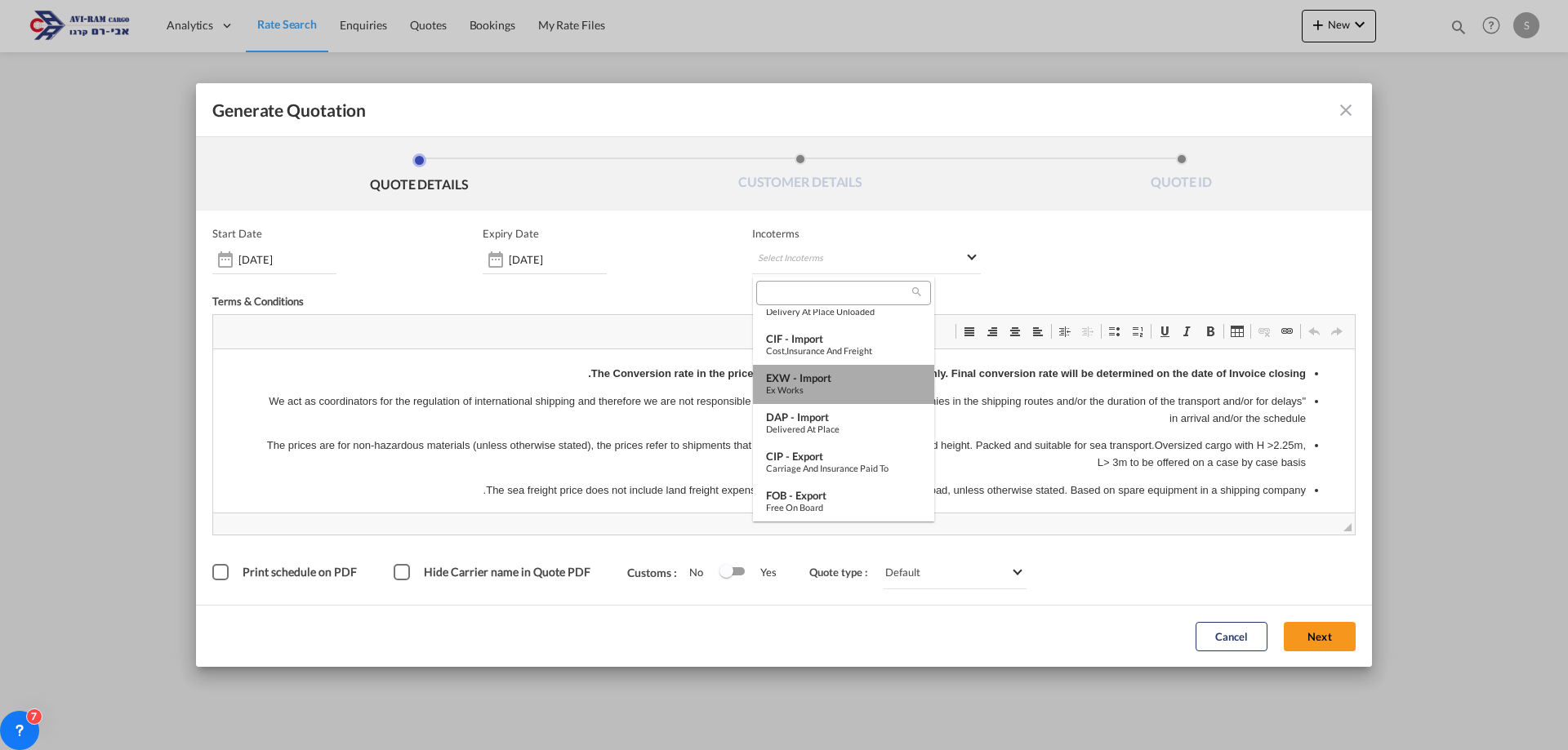
click at [845, 387] on div "Ex Works" at bounding box center [843, 390] width 155 height 11
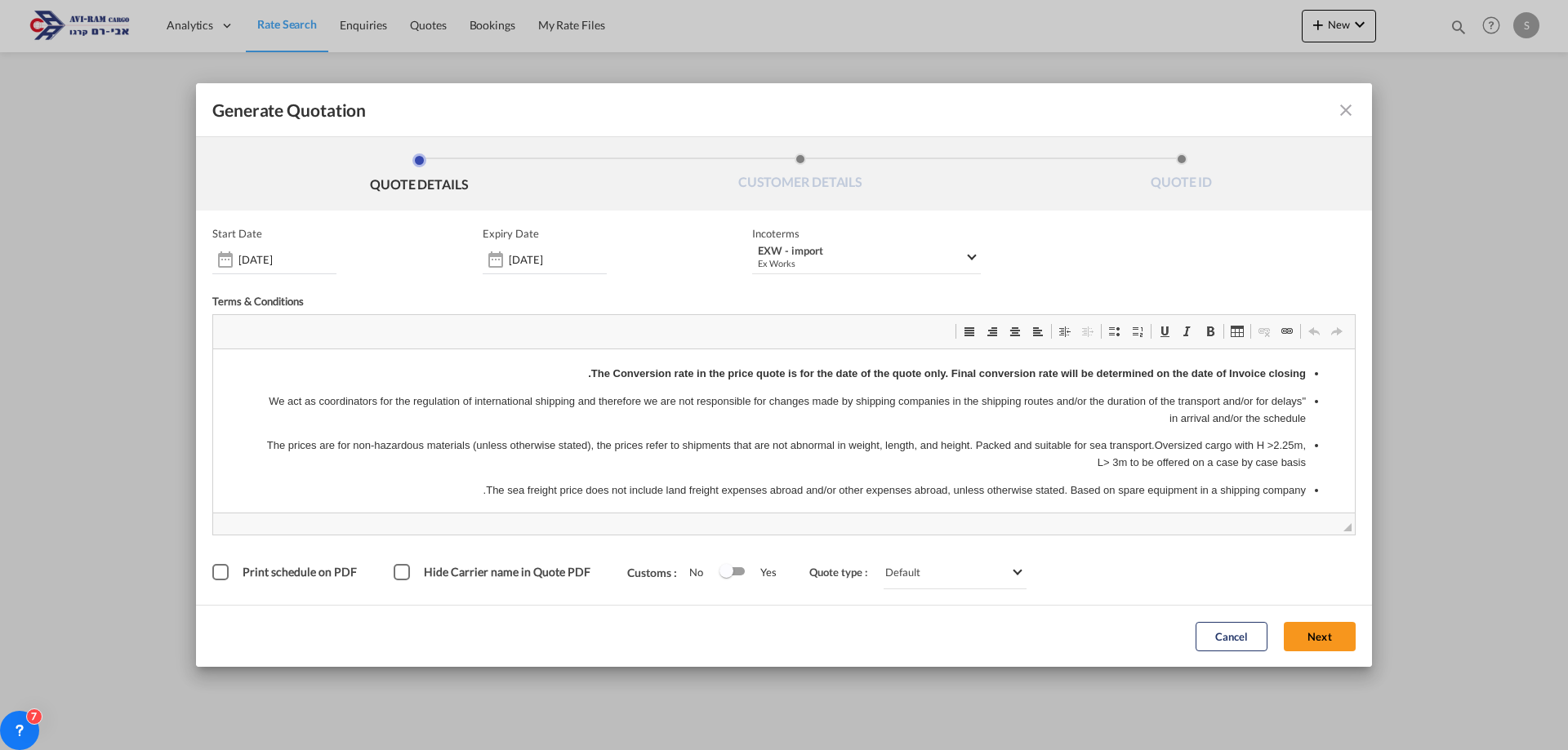
click at [1327, 632] on button "Next" at bounding box center [1320, 637] width 72 height 30
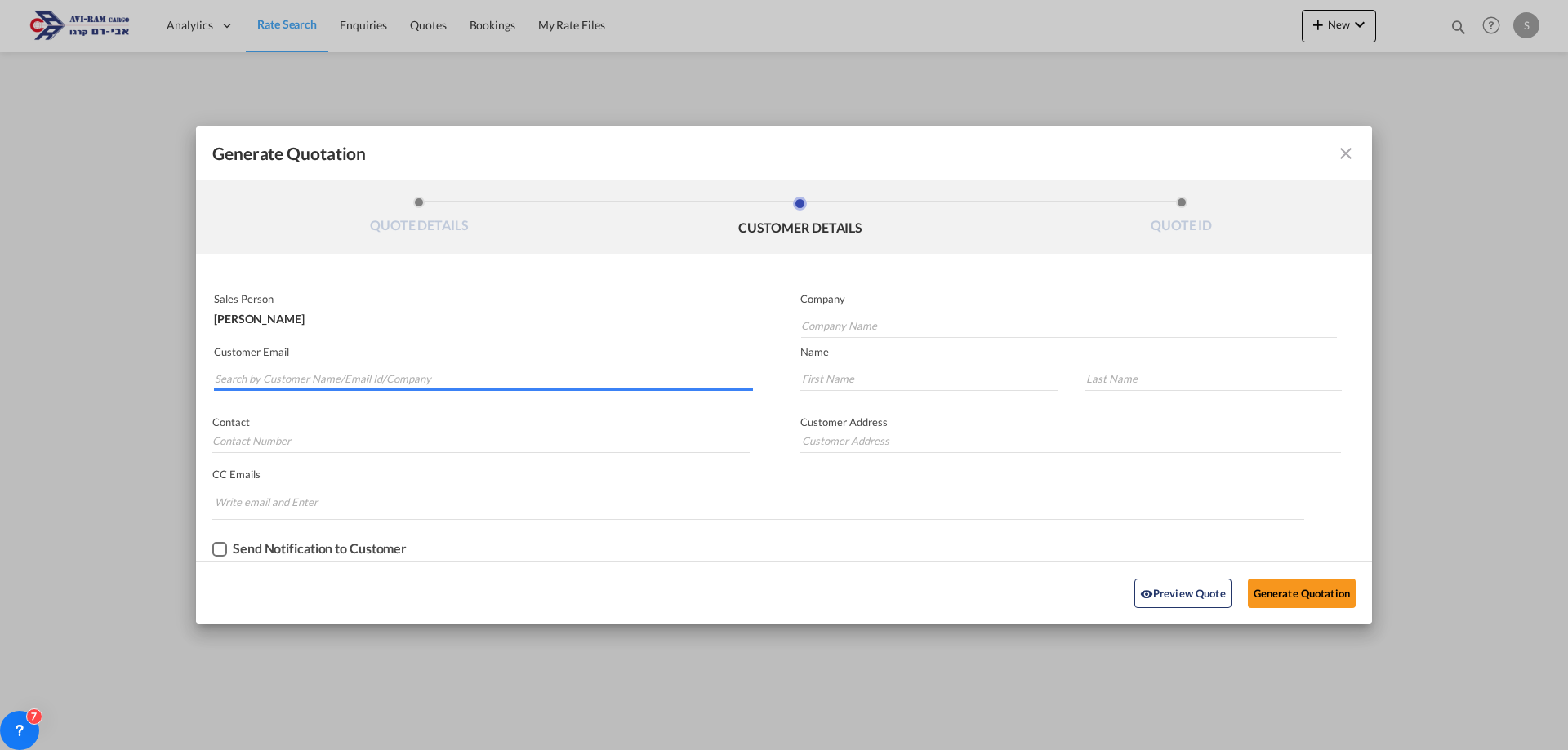
click at [458, 384] on input "Search by Customer Name/Email Id/Company" at bounding box center [484, 379] width 538 height 25
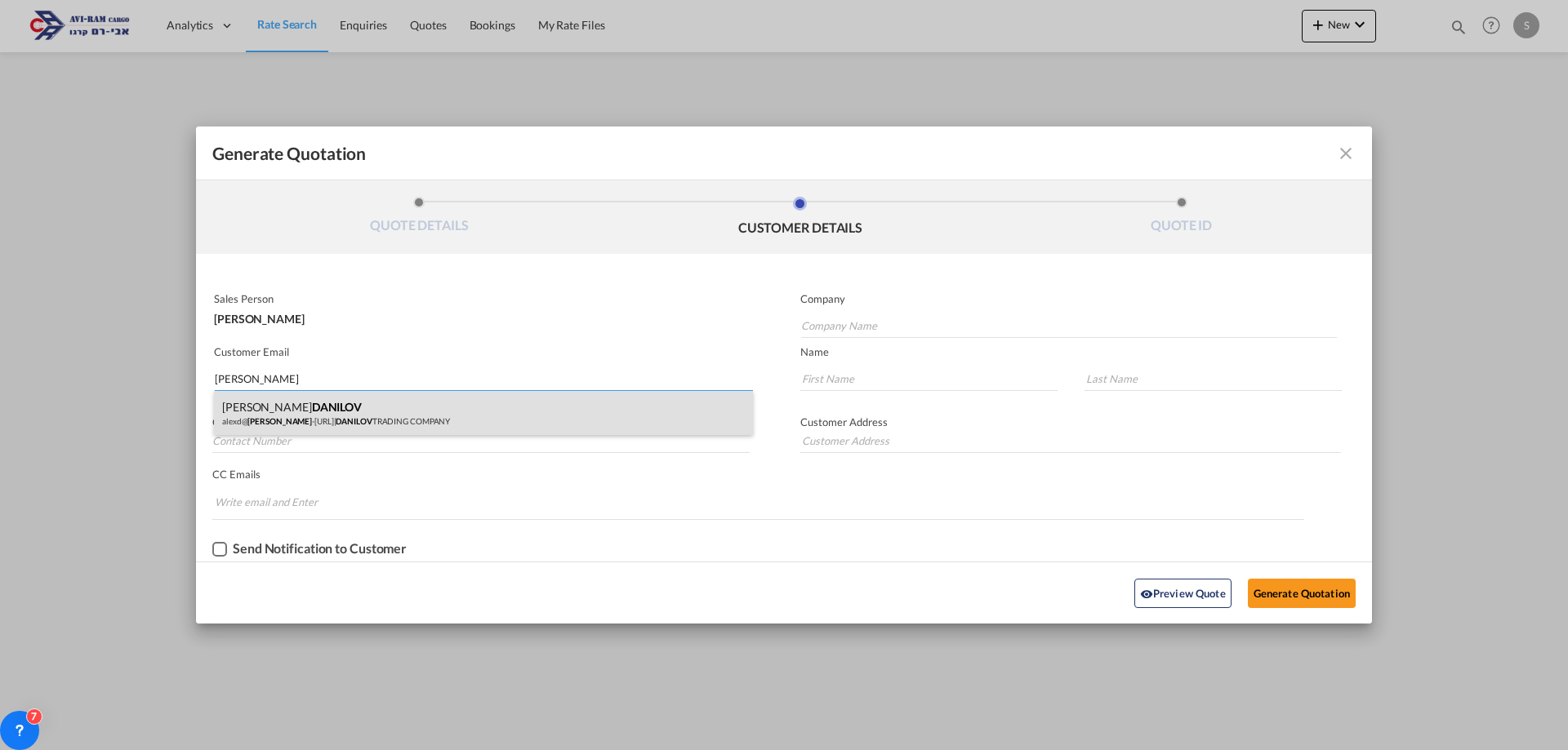
type input "[PERSON_NAME]"
click at [415, 424] on div "[PERSON_NAME]@ [PERSON_NAME] -[URL] | DANILOV TRADING COMPANY" at bounding box center [483, 414] width 539 height 44
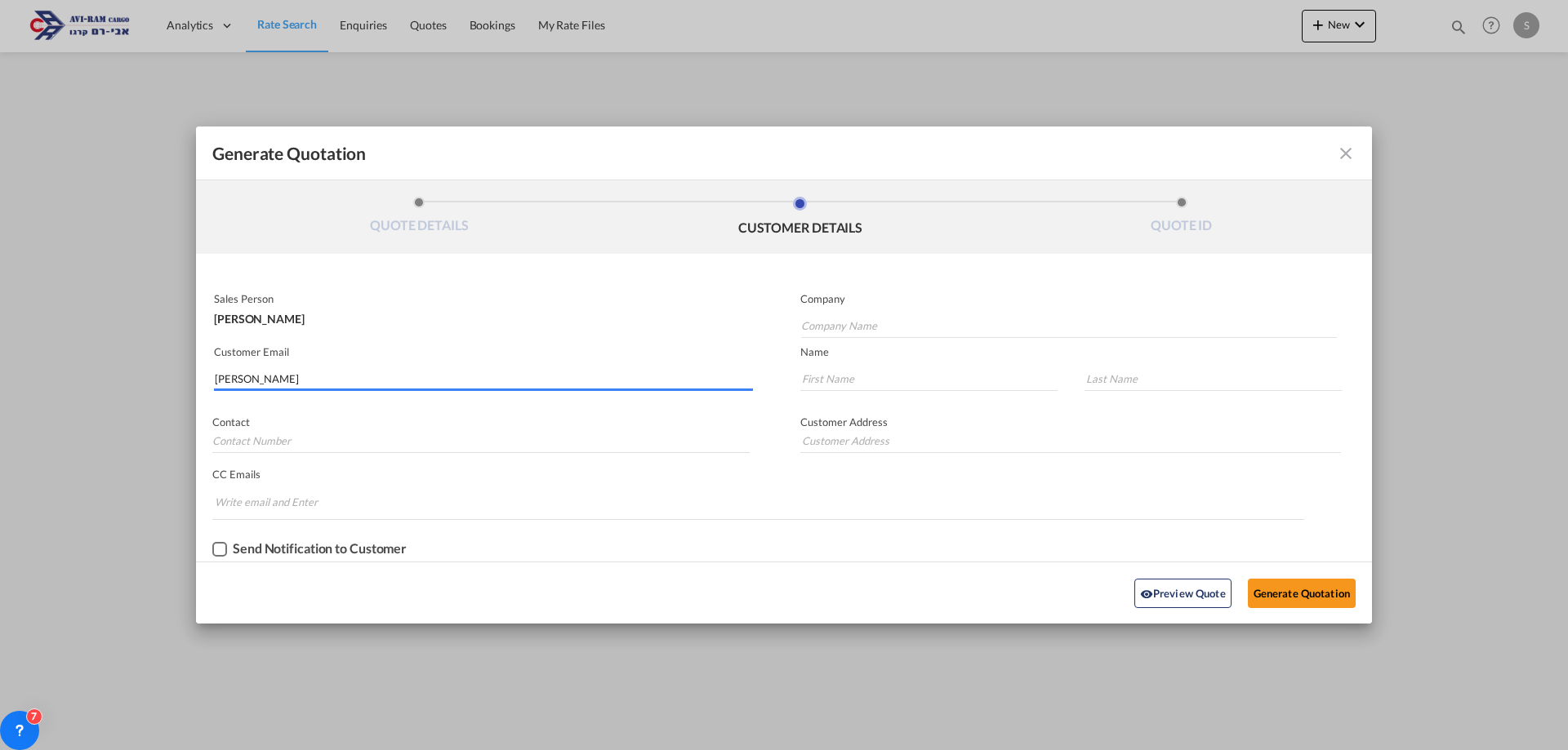
type input "DANILOV TRADING COMPANY"
type input "[EMAIL_ADDRESS][DOMAIN_NAME]"
type input "[PERSON_NAME]"
type input "DANILOV"
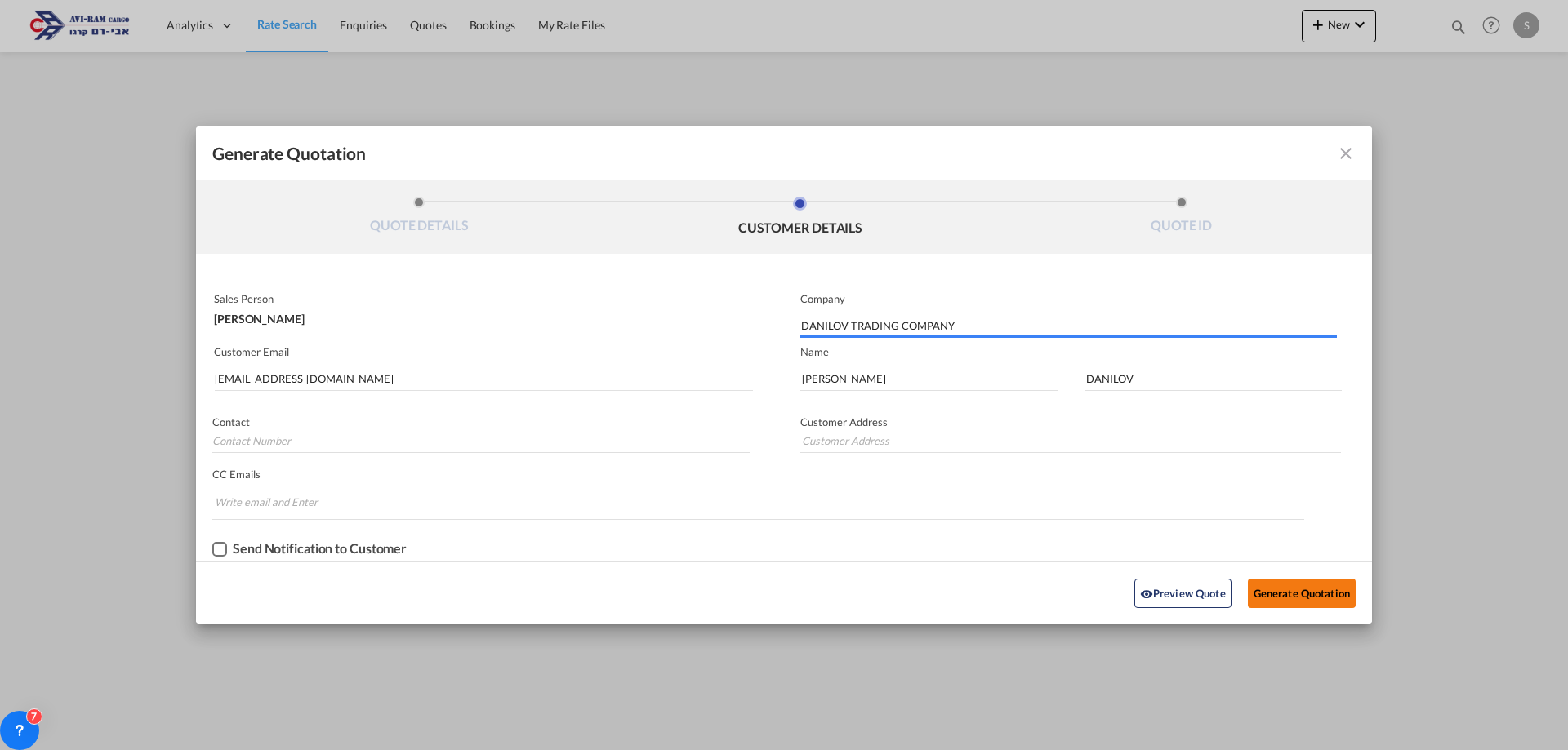
click at [1278, 592] on button "Generate Quotation" at bounding box center [1301, 594] width 108 height 30
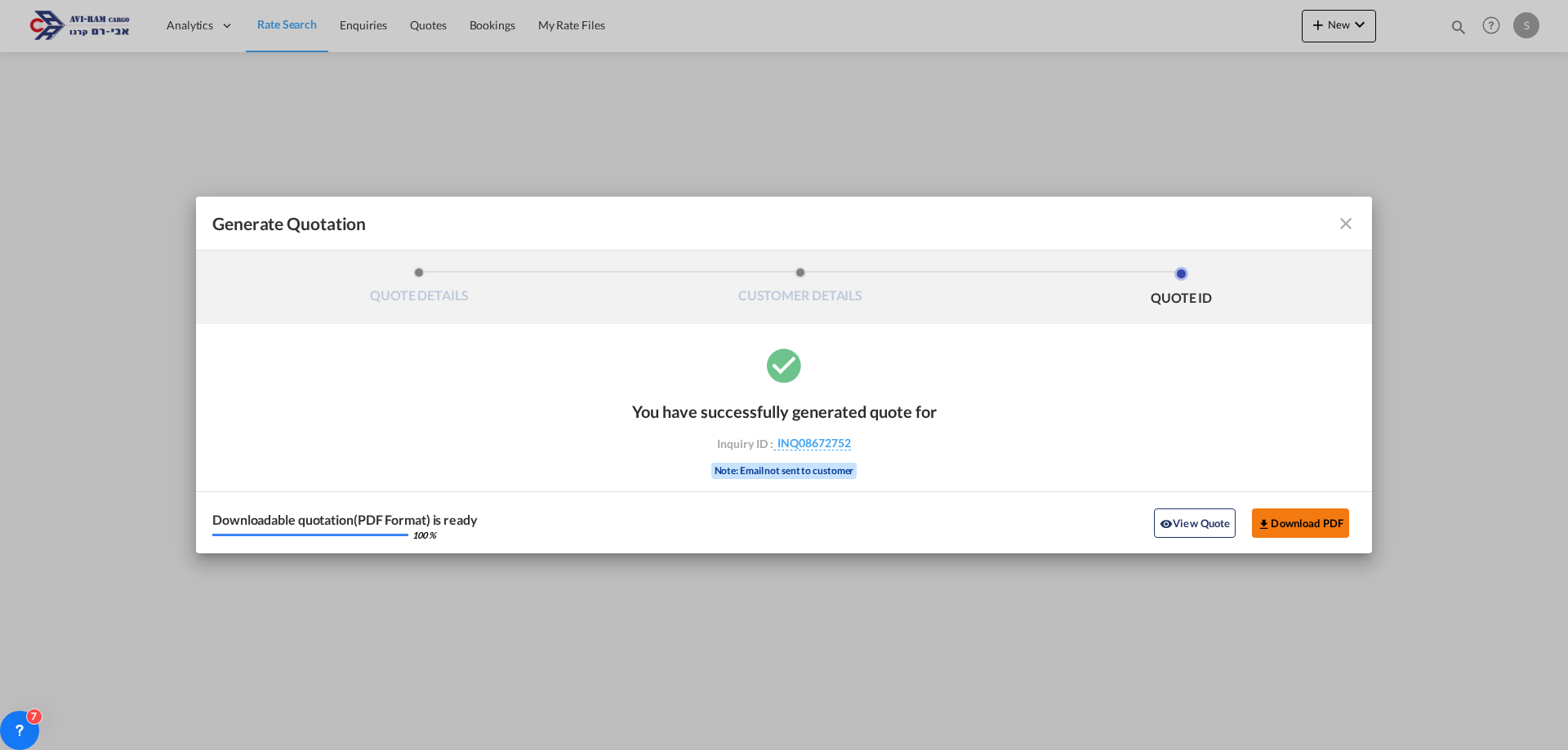
click at [1300, 521] on button "Download PDF" at bounding box center [1301, 524] width 97 height 30
click at [1355, 222] on md-icon "icon-close fg-AAA8AD cursor m-0" at bounding box center [1346, 224] width 20 height 20
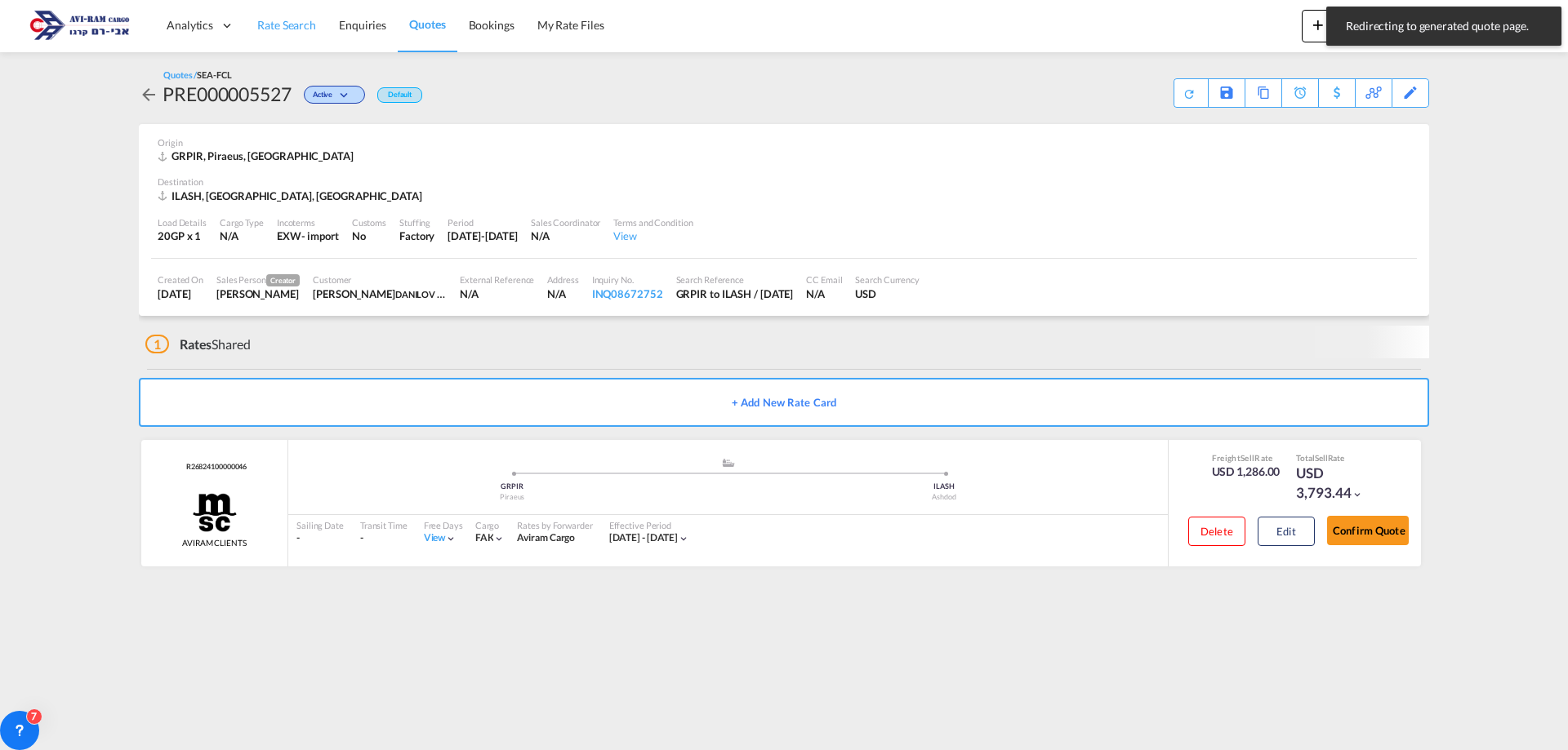
click at [268, 25] on span "Rate Search" at bounding box center [286, 25] width 58 height 14
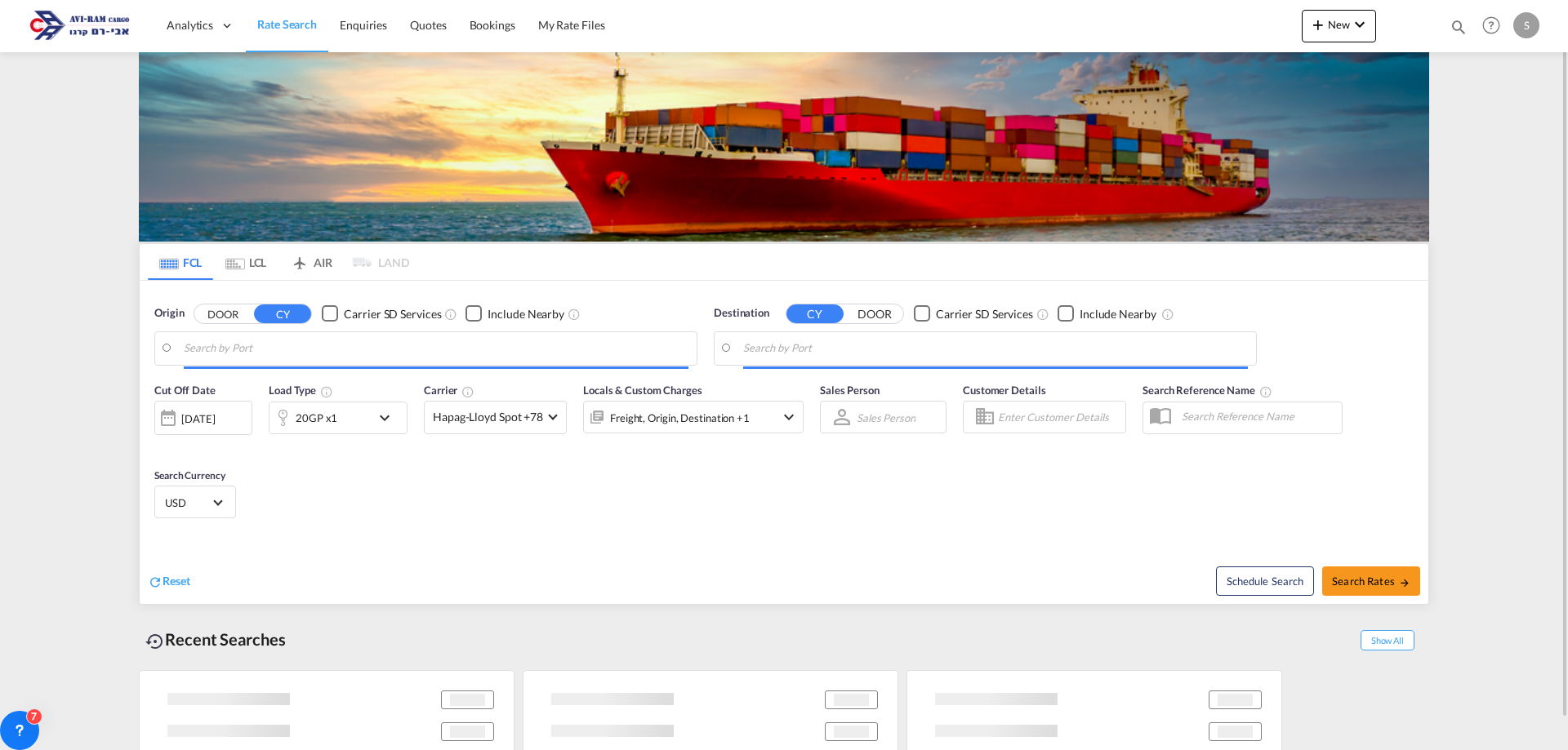
type input "Piraeus, GRPIR"
type input "Ashdod, ILASH"
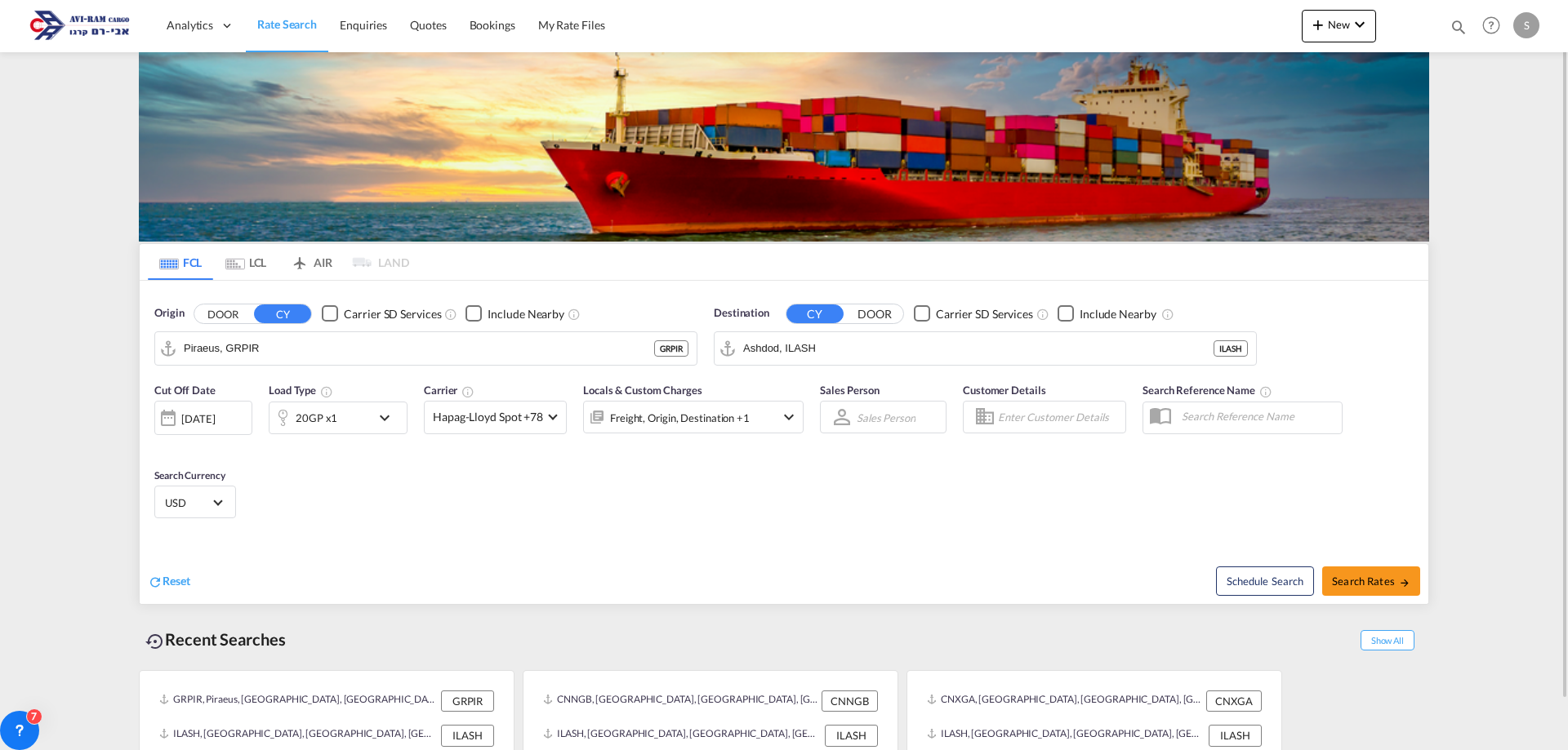
click at [267, 266] on md-tab-item "LCL" at bounding box center [245, 262] width 65 height 36
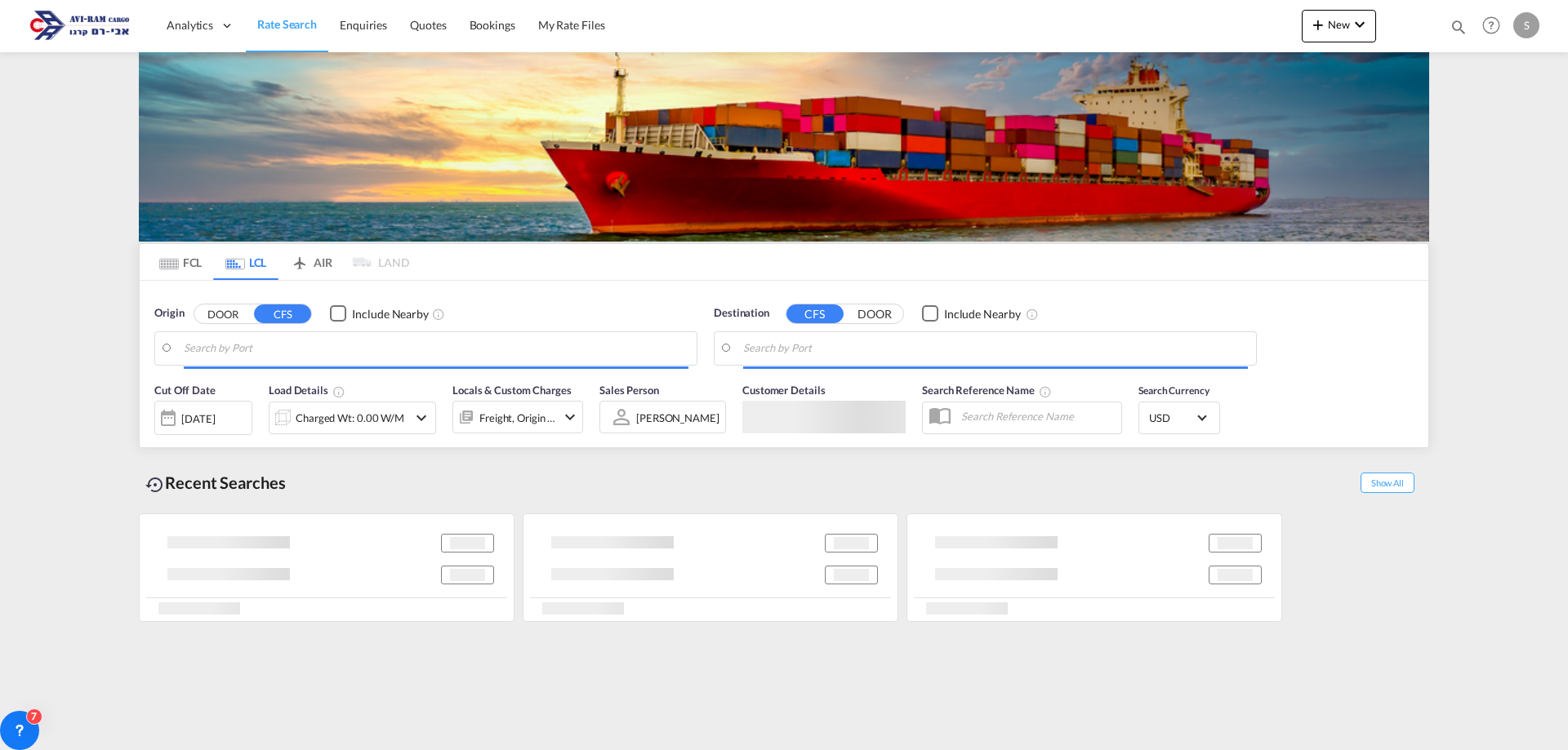
type input "Ningbo, ZJ, CNNGB"
type input "Ashdod, ILASH"
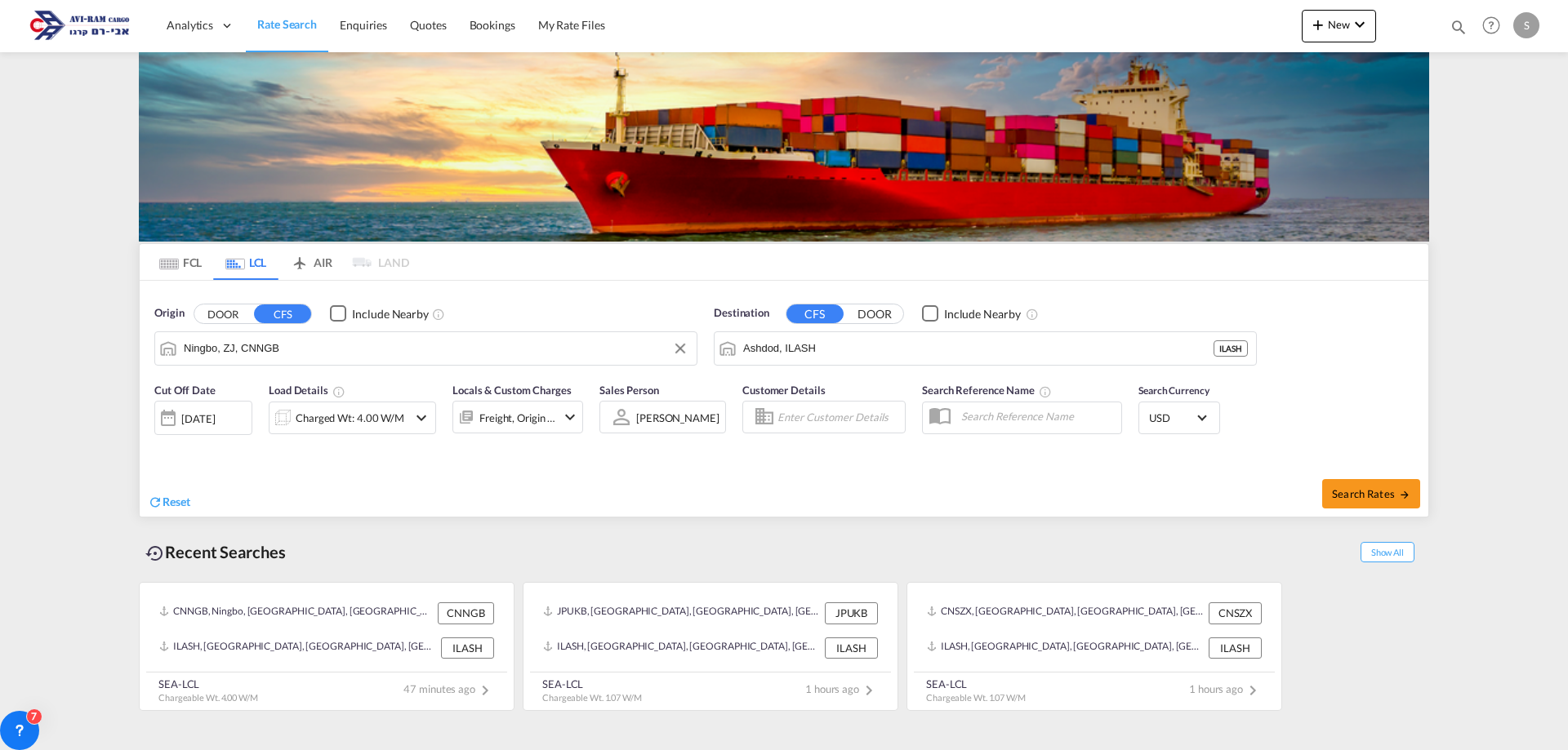
click at [259, 340] on input "Ningbo, ZJ, CNNGB" at bounding box center [436, 349] width 505 height 25
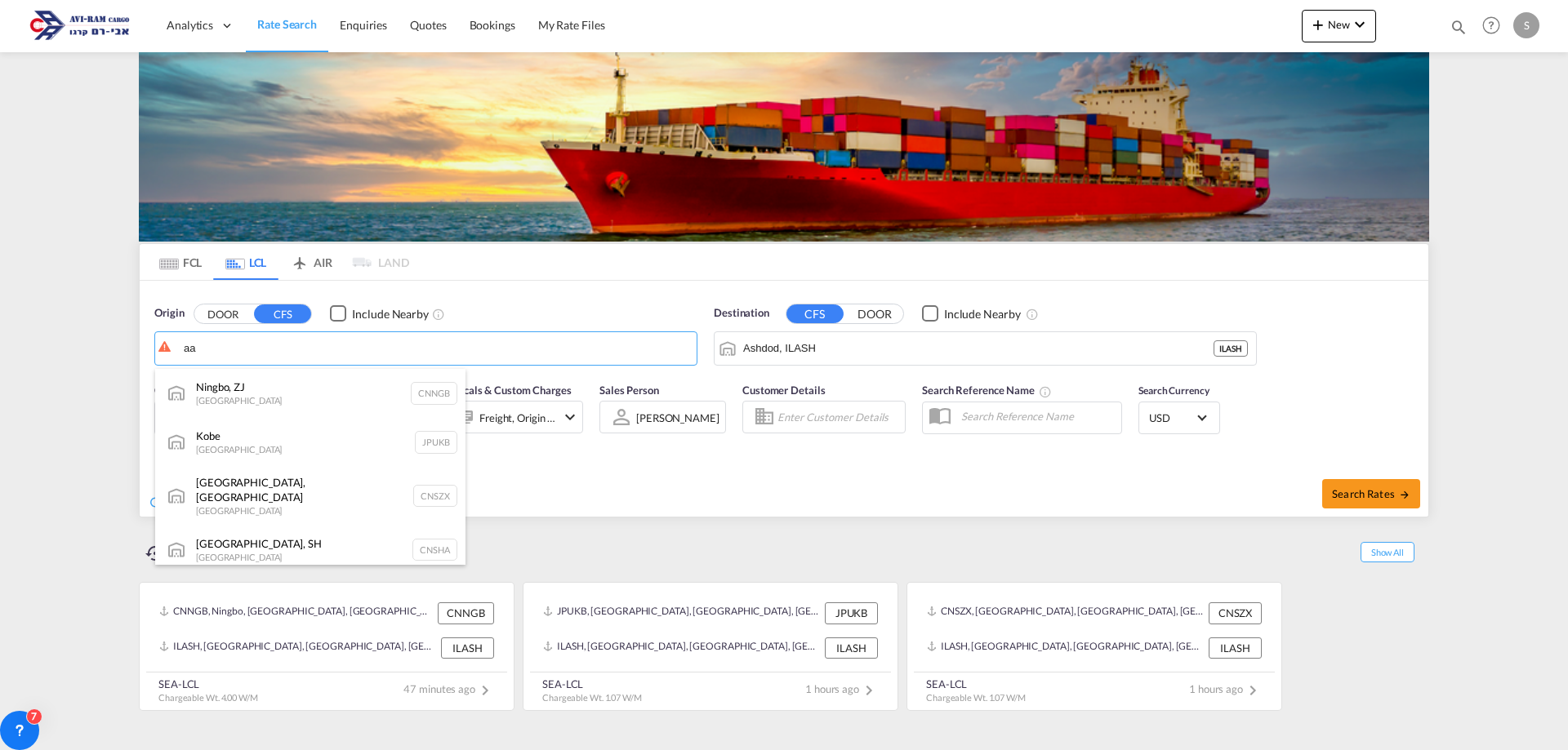
type input "a"
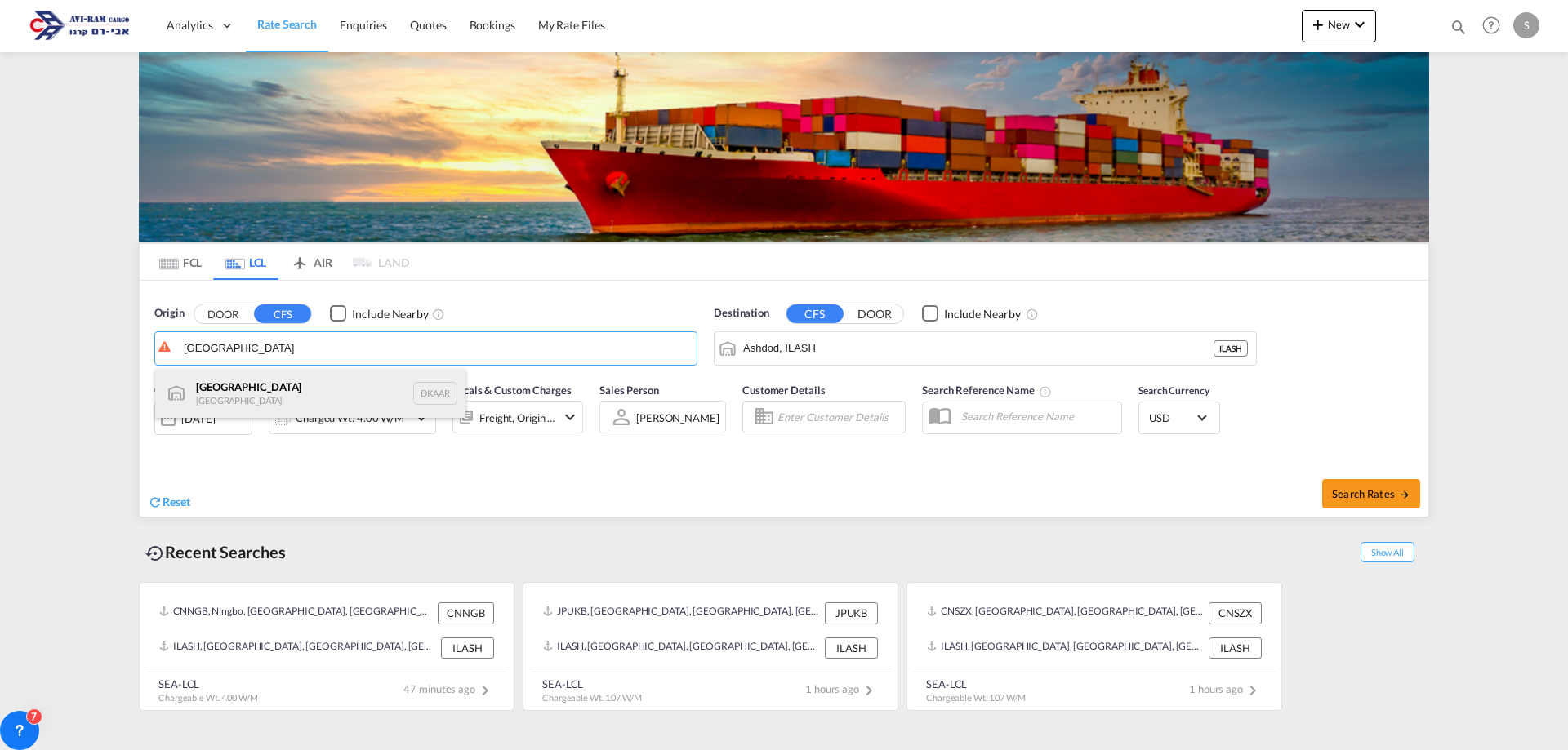
drag, startPoint x: 236, startPoint y: 387, endPoint x: 347, endPoint y: 380, distance: 111.2
click at [236, 386] on div "Aarhus [GEOGRAPHIC_DATA] DKAAR" at bounding box center [310, 394] width 310 height 49
type input "[GEOGRAPHIC_DATA], [GEOGRAPHIC_DATA]"
click at [366, 407] on div "Charged Wt: 4.00 W/M" at bounding box center [350, 418] width 109 height 23
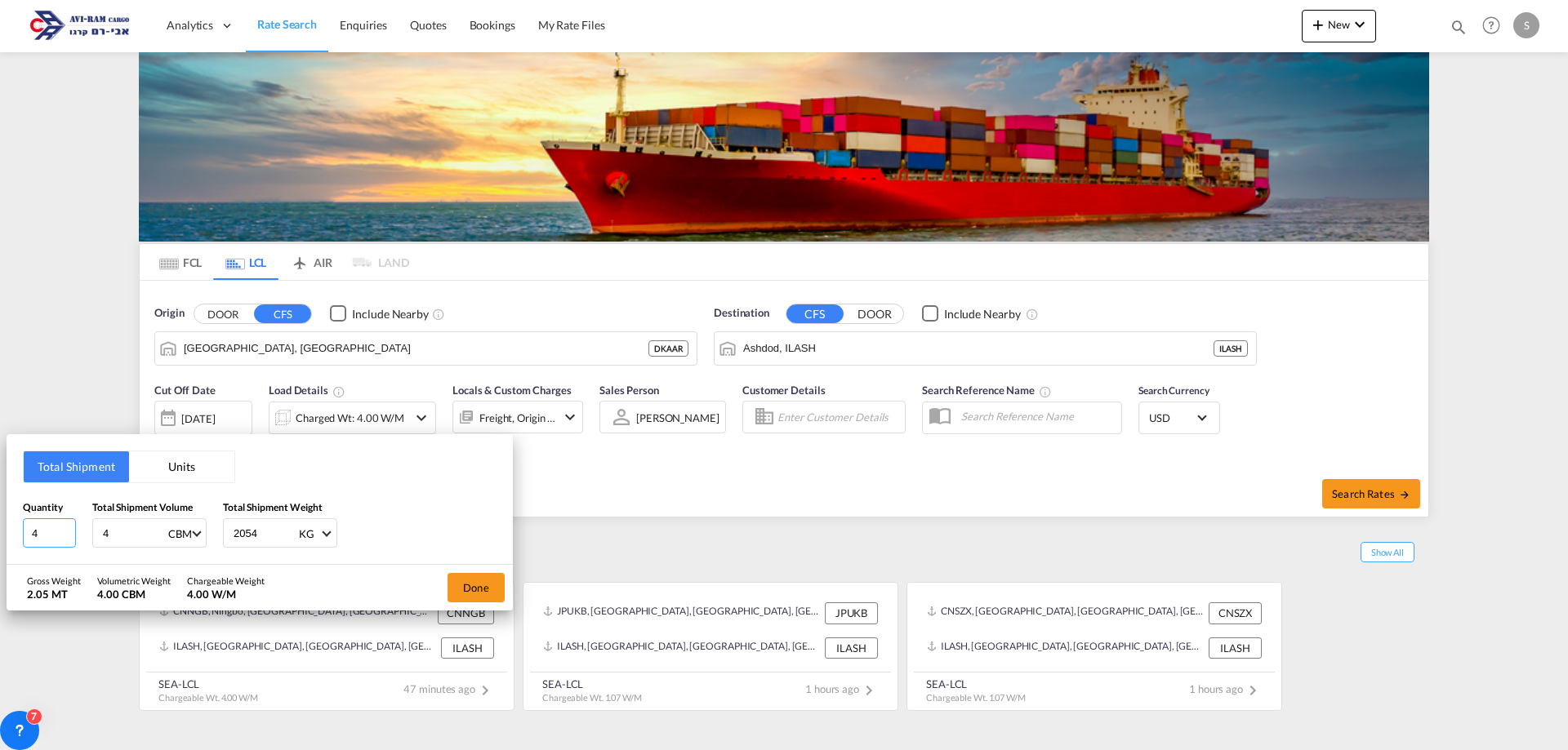
drag, startPoint x: 45, startPoint y: 533, endPoint x: 0, endPoint y: 528, distance: 45.3
click at [0, 528] on div "Total Shipment Units Quantity 4 Total Shipment Volume 4 CBM CBM CFT Total Shipm…" at bounding box center [784, 375] width 1568 height 750
type input "7"
type input "11.131"
drag, startPoint x: 254, startPoint y: 537, endPoint x: 193, endPoint y: 525, distance: 62.2
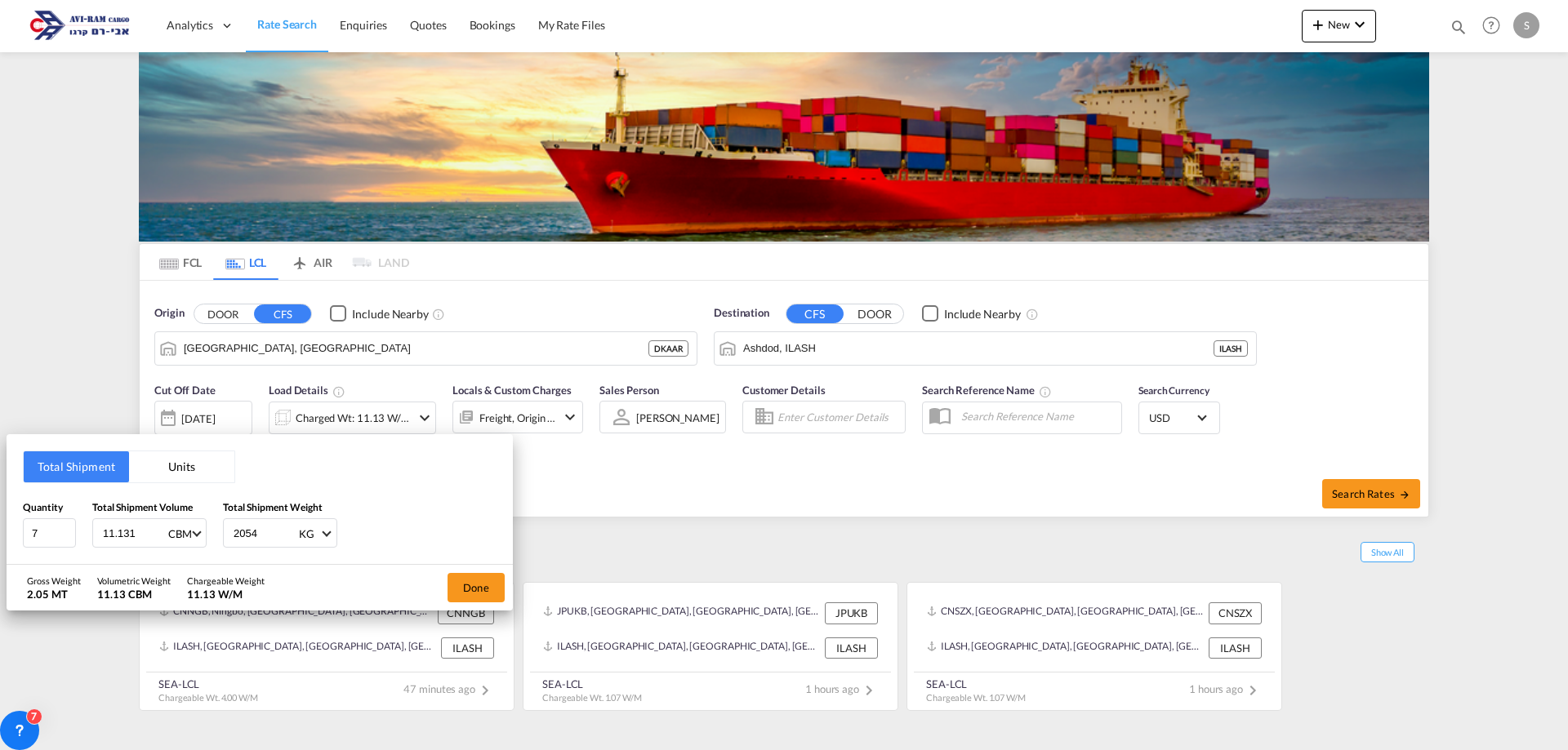
click at [193, 525] on div "Quantity 7 Total Shipment Volume 11.131 CBM CBM CFT Total Shipment Weight 2054 …" at bounding box center [260, 525] width 474 height 49
type input "2005"
click at [485, 572] on div "Done" at bounding box center [476, 588] width 73 height 46
click at [477, 588] on button "Done" at bounding box center [476, 588] width 58 height 30
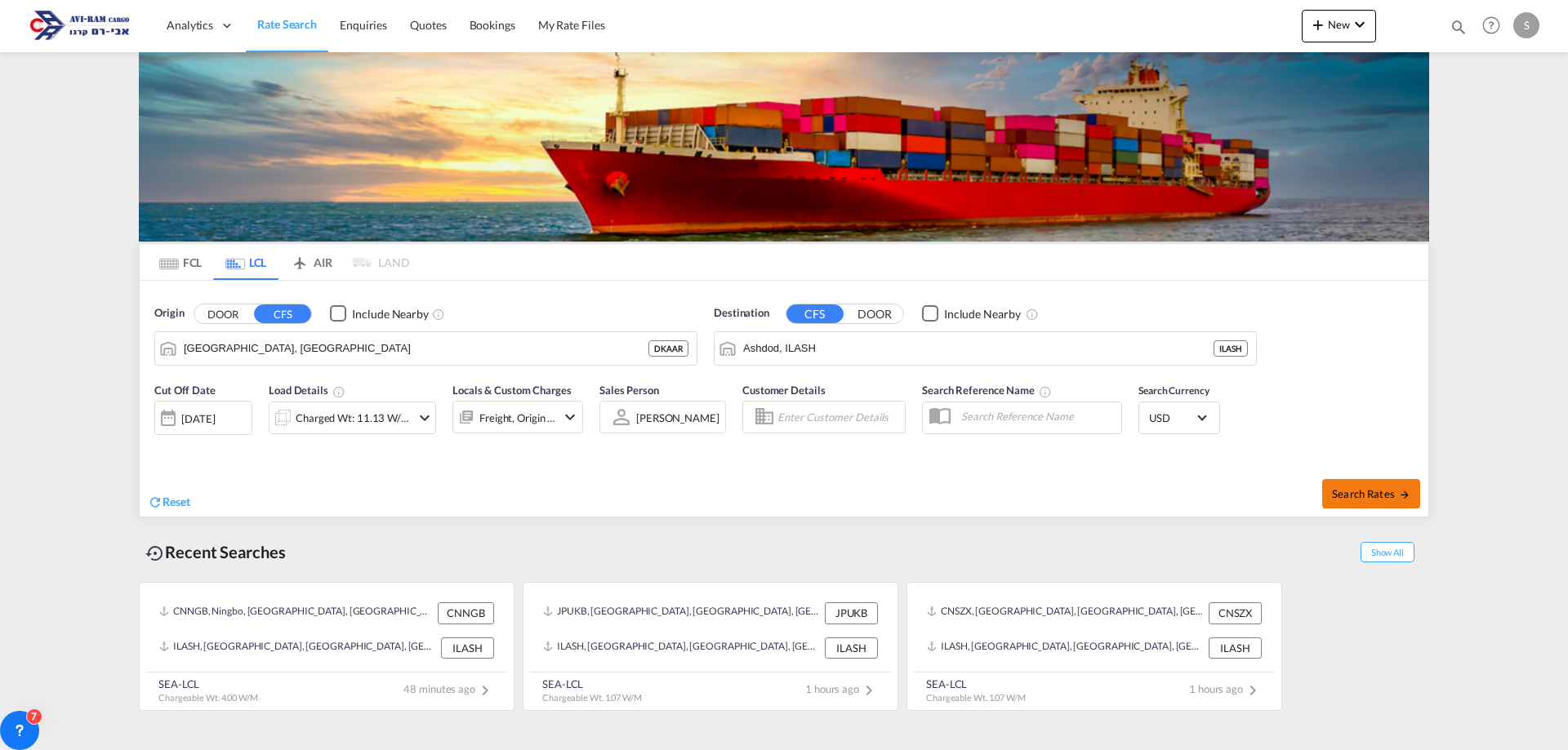
click at [1375, 495] on span "Search Rates" at bounding box center [1371, 494] width 78 height 13
type input "DKAAR to ILASH / [DATE]"
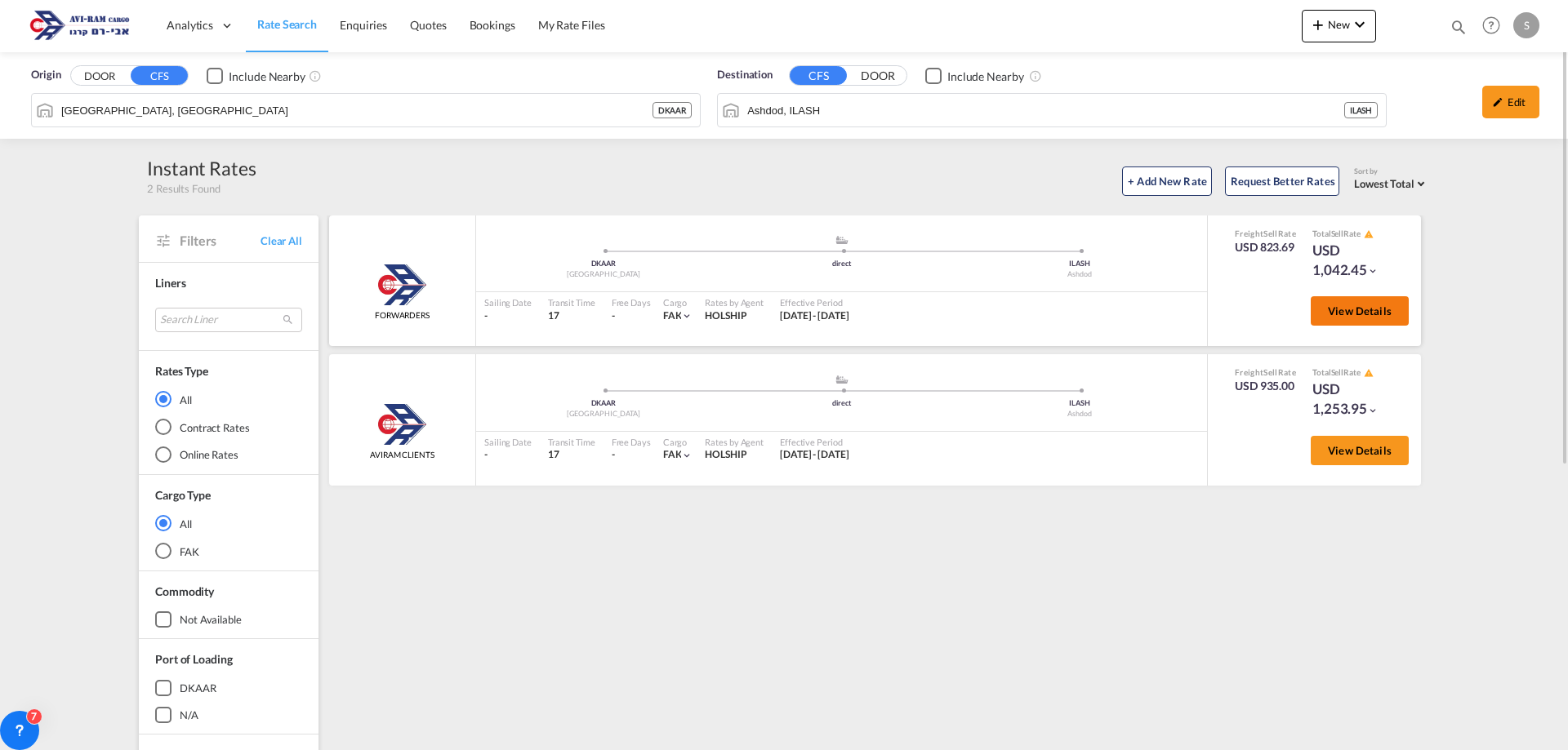
click at [1343, 314] on span "View Details" at bounding box center [1359, 311] width 63 height 13
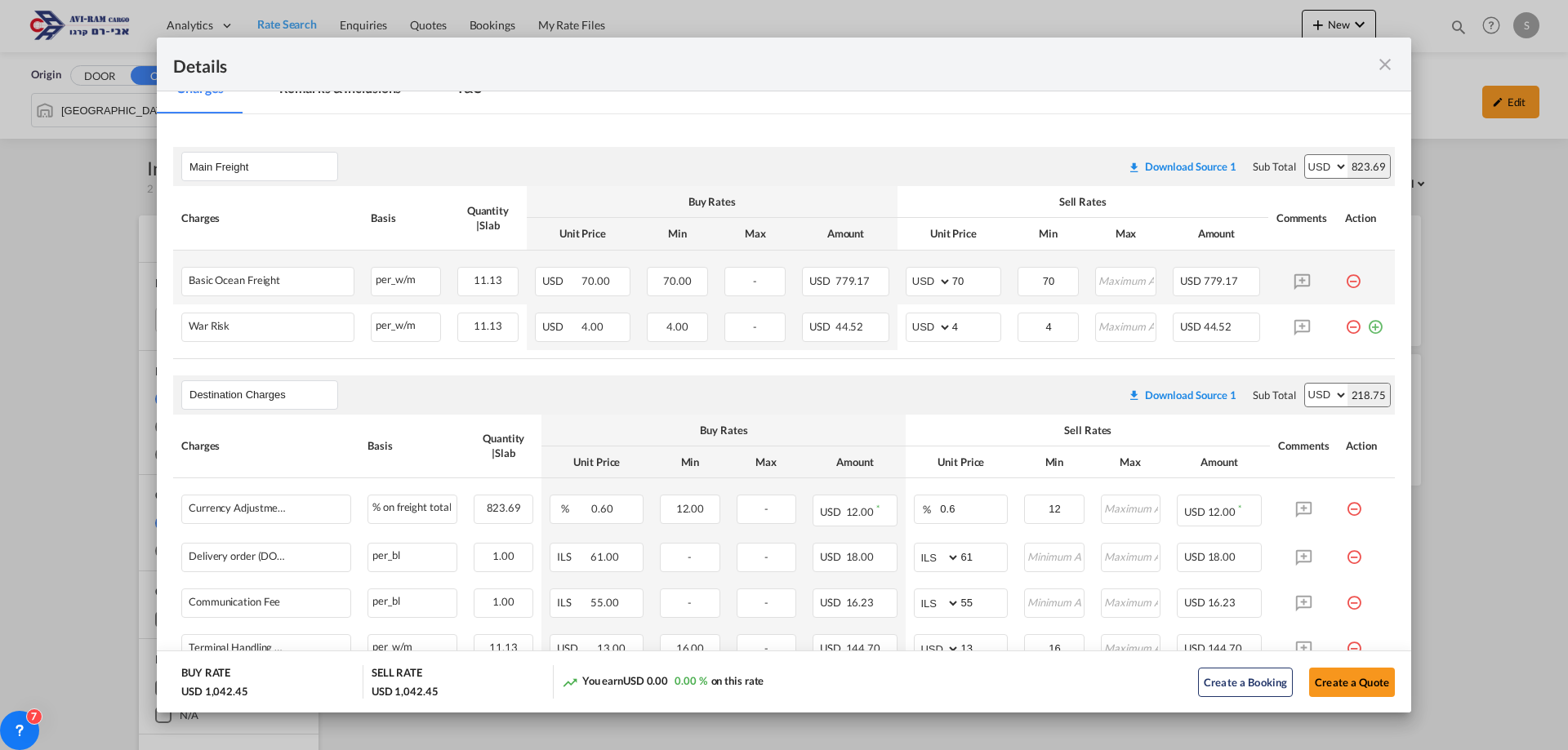
scroll to position [326, 0]
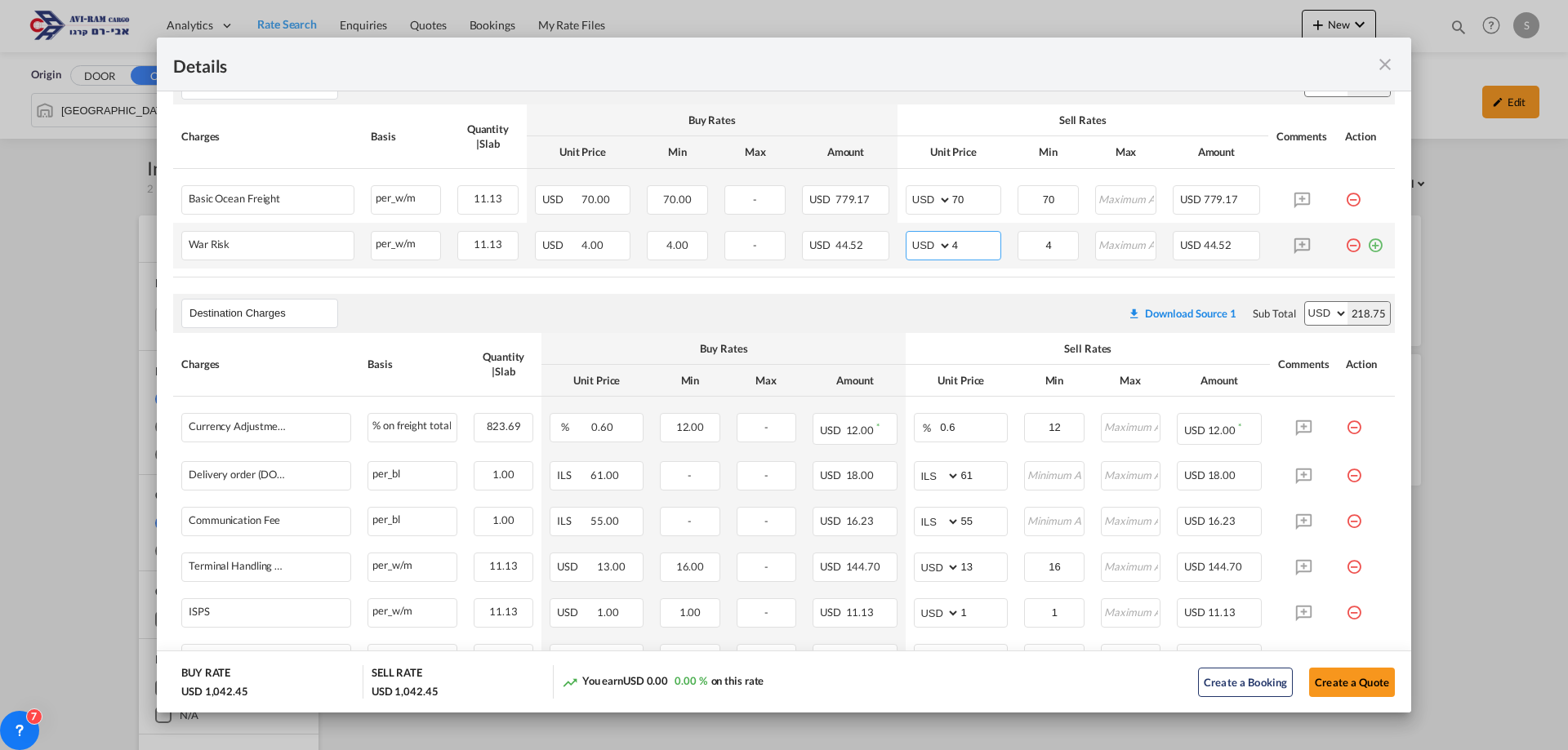
drag, startPoint x: 963, startPoint y: 252, endPoint x: 903, endPoint y: 248, distance: 60.1
click at [906, 248] on md-input-container "AED AFN ALL AMD ANG AOA ARS AUD AWG AZN BAM BBD BDT BGN BHD BIF BMD BND [PERSON…" at bounding box center [953, 246] width 95 height 30
click at [910, 279] on air-lcl-rate-modification "Main Freight Please enter leg name Leg Name Already Exists Download Source 1 Su…" at bounding box center [783, 393] width 1222 height 688
drag, startPoint x: 957, startPoint y: 245, endPoint x: 904, endPoint y: 249, distance: 53.2
click at [906, 249] on md-input-container "AED AFN ALL AMD ANG AOA ARS AUD AWG AZN BAM BBD BDT BGN BHD BIF BMD BND [PERSON…" at bounding box center [953, 246] width 95 height 30
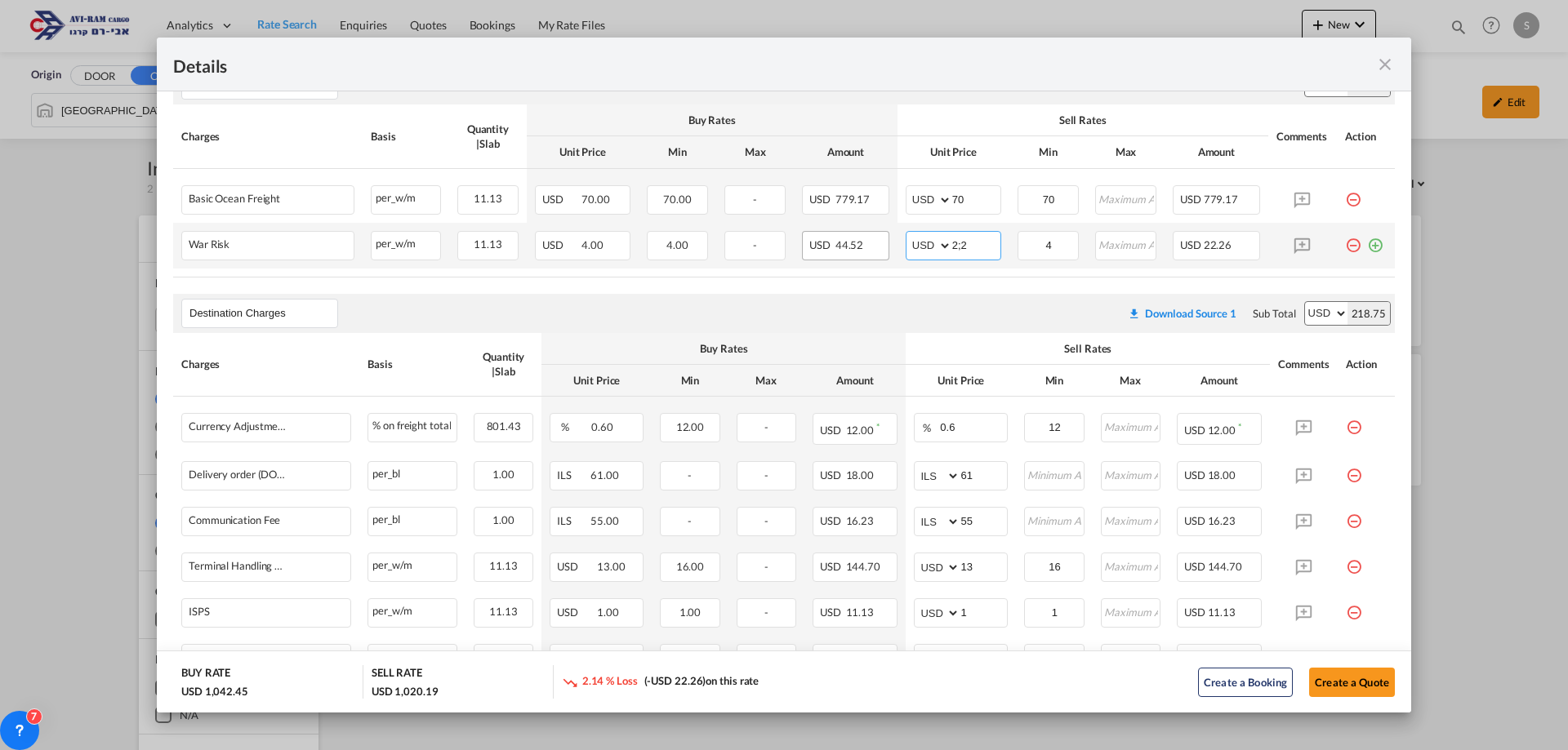
scroll to position [462, 0]
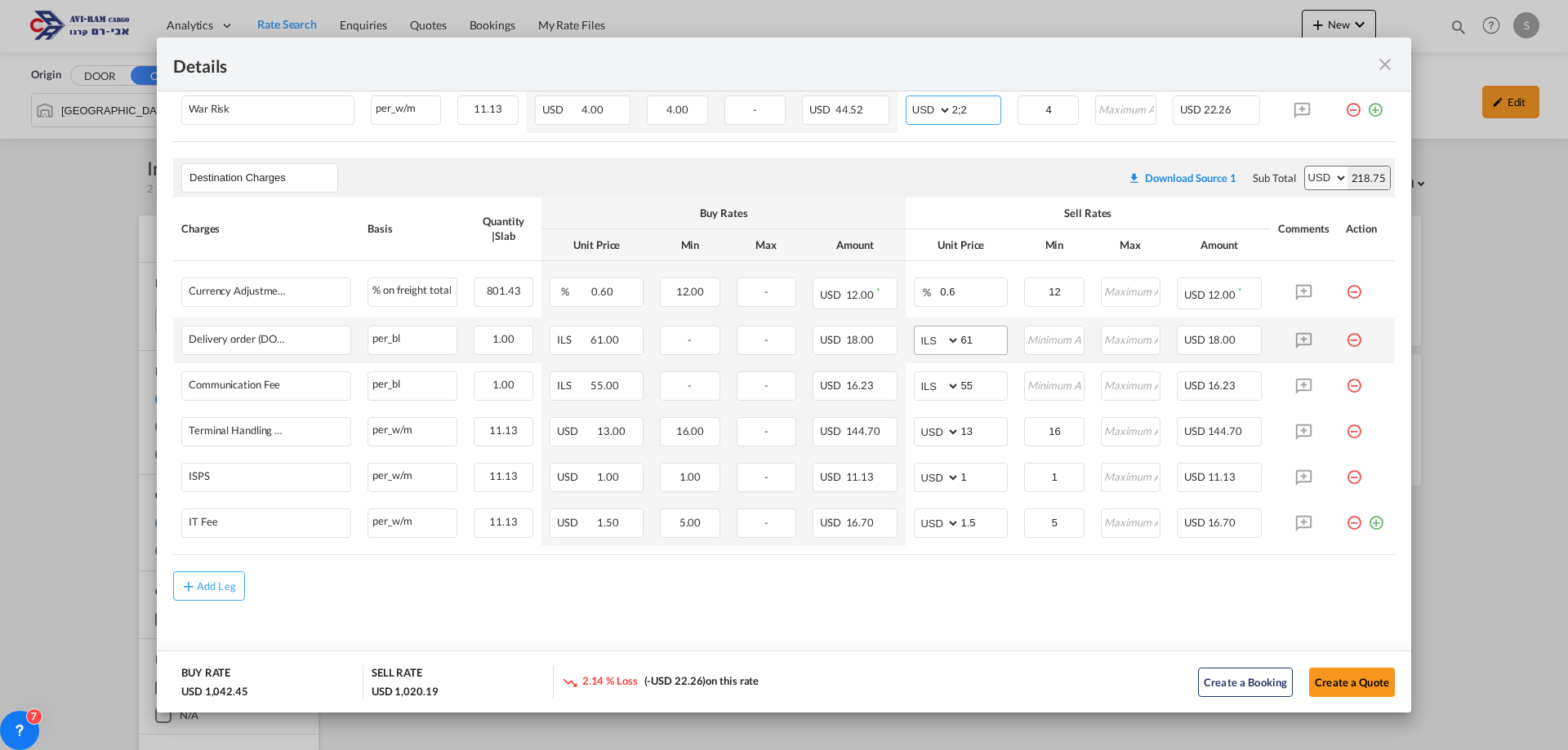
type input "2;2"
drag, startPoint x: 983, startPoint y: 332, endPoint x: 899, endPoint y: 340, distance: 84.4
click at [906, 340] on td "AED AFN ALL AMD ANG AOA ARS AUD AWG AZN BAM BBD BDT BGN BHD BIF BMD BND [PERSON…" at bounding box center [961, 340] width 110 height 46
type input "116"
type input "66"
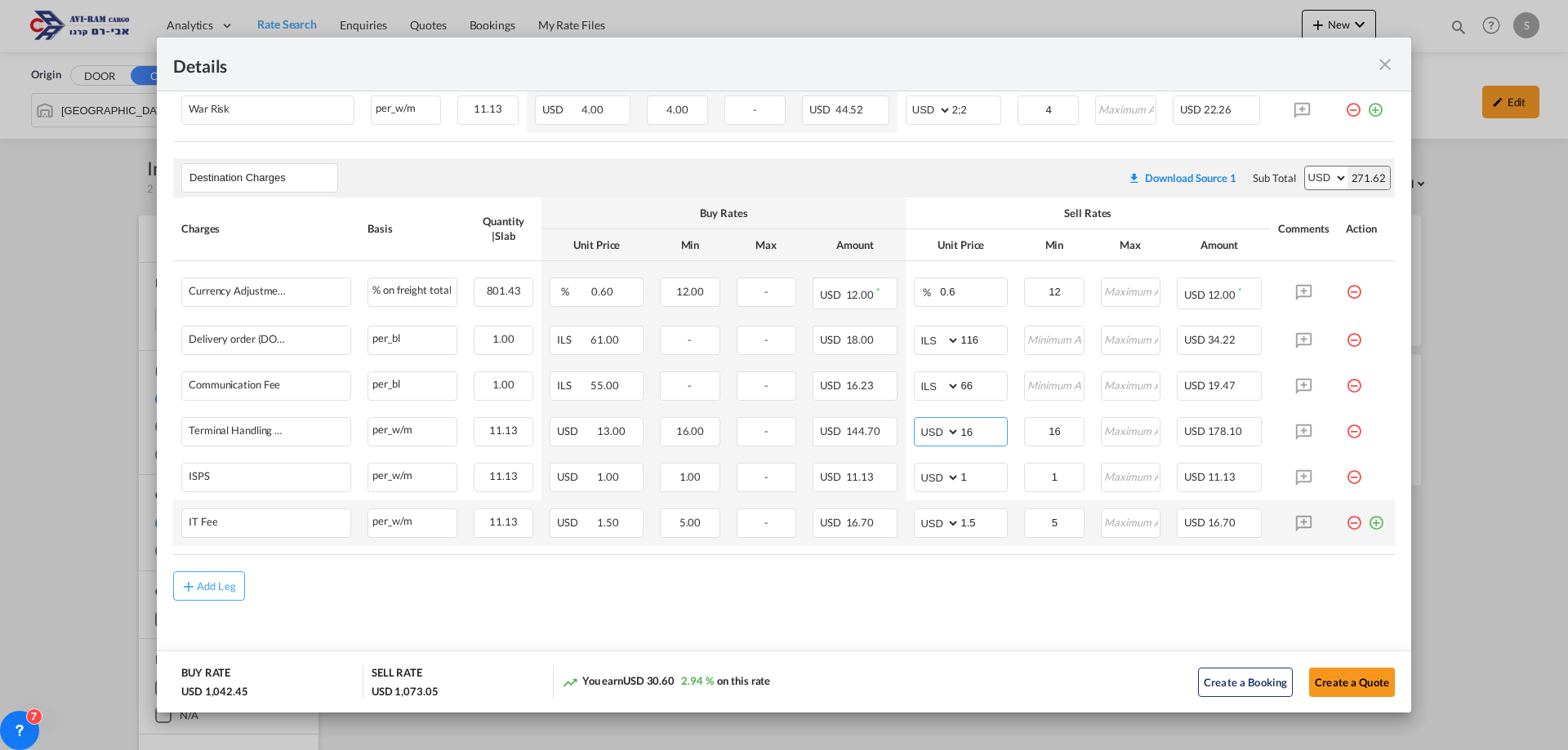
type input "16"
click at [1368, 525] on md-icon "icon-plus-circle-outline green-400-fg" at bounding box center [1376, 517] width 16 height 16
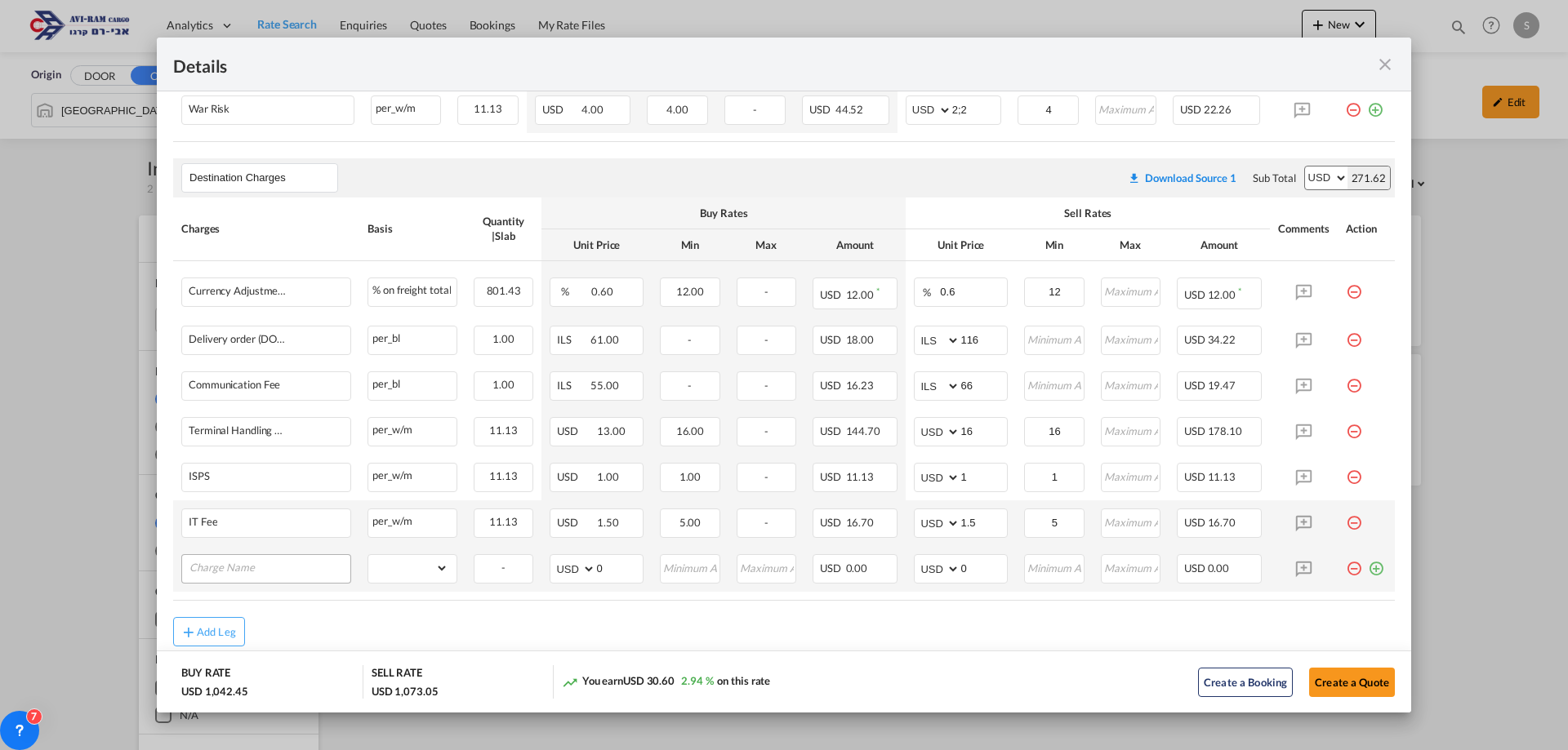
click at [281, 572] on input "Charge Name" at bounding box center [270, 567] width 161 height 25
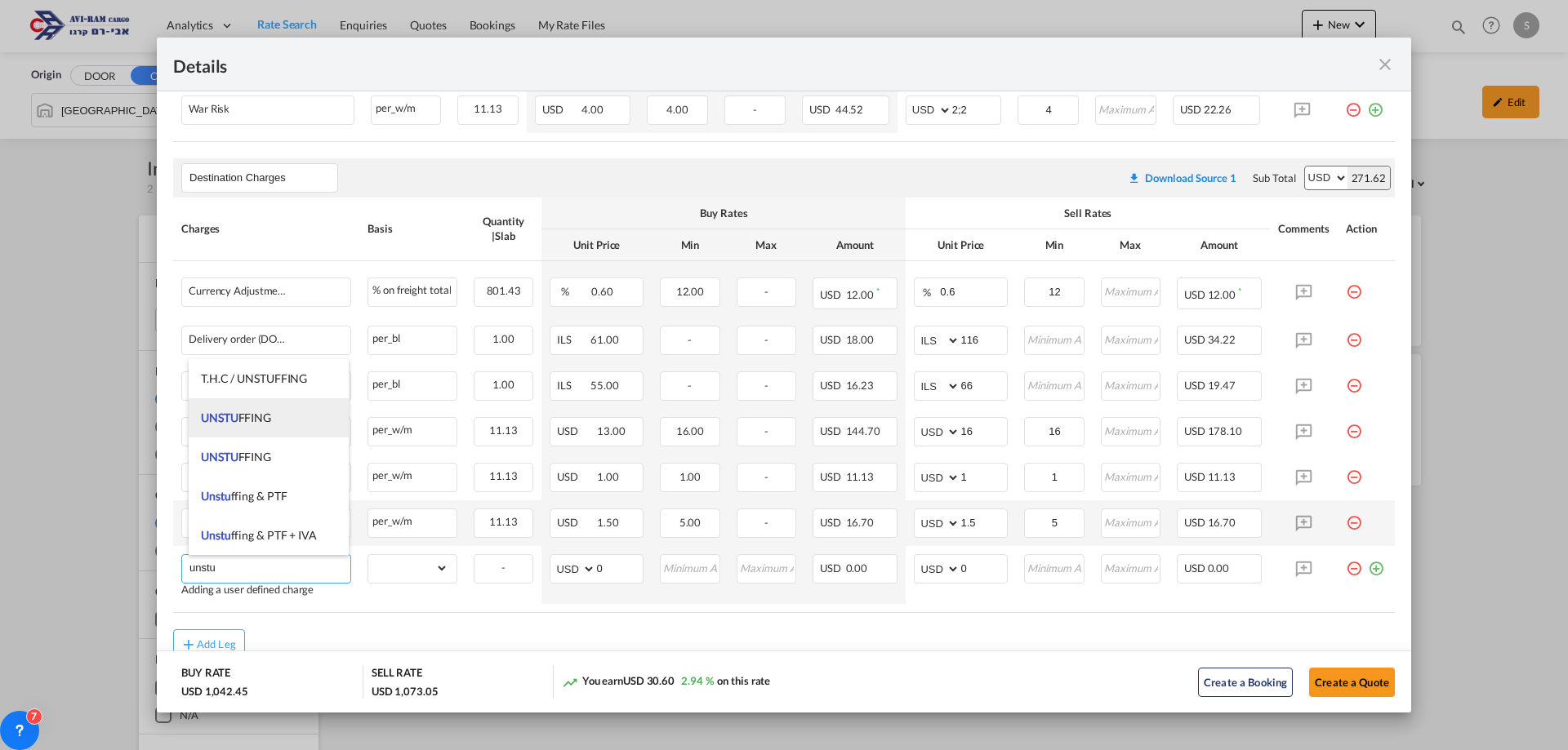
click at [255, 414] on span "UNSTU FFING" at bounding box center [235, 417] width 70 height 14
type input "UNSTUFFING"
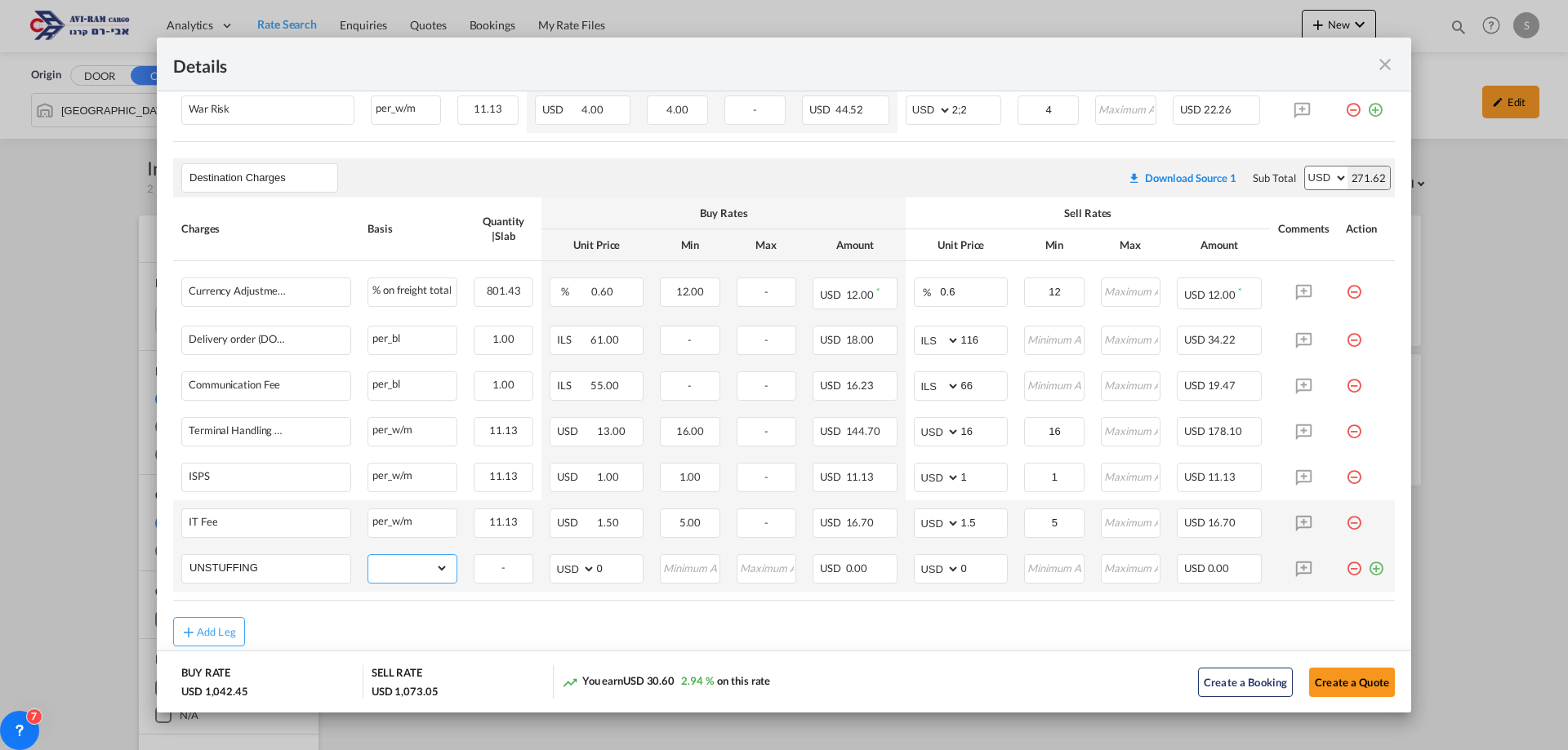
drag, startPoint x: 401, startPoint y: 571, endPoint x: 396, endPoint y: 553, distance: 18.7
click at [396, 553] on td "gross_weight volumetric_weight per_shipment per_bl per_km per_hawb per_kg flat …" at bounding box center [412, 569] width 106 height 46
select select "per_ton"
click at [369, 555] on select "gross_weight volumetric_weight per_shipment per_bl per_km per_hawb per_kg flat …" at bounding box center [408, 568] width 80 height 26
drag, startPoint x: 966, startPoint y: 565, endPoint x: 877, endPoint y: 571, distance: 89.2
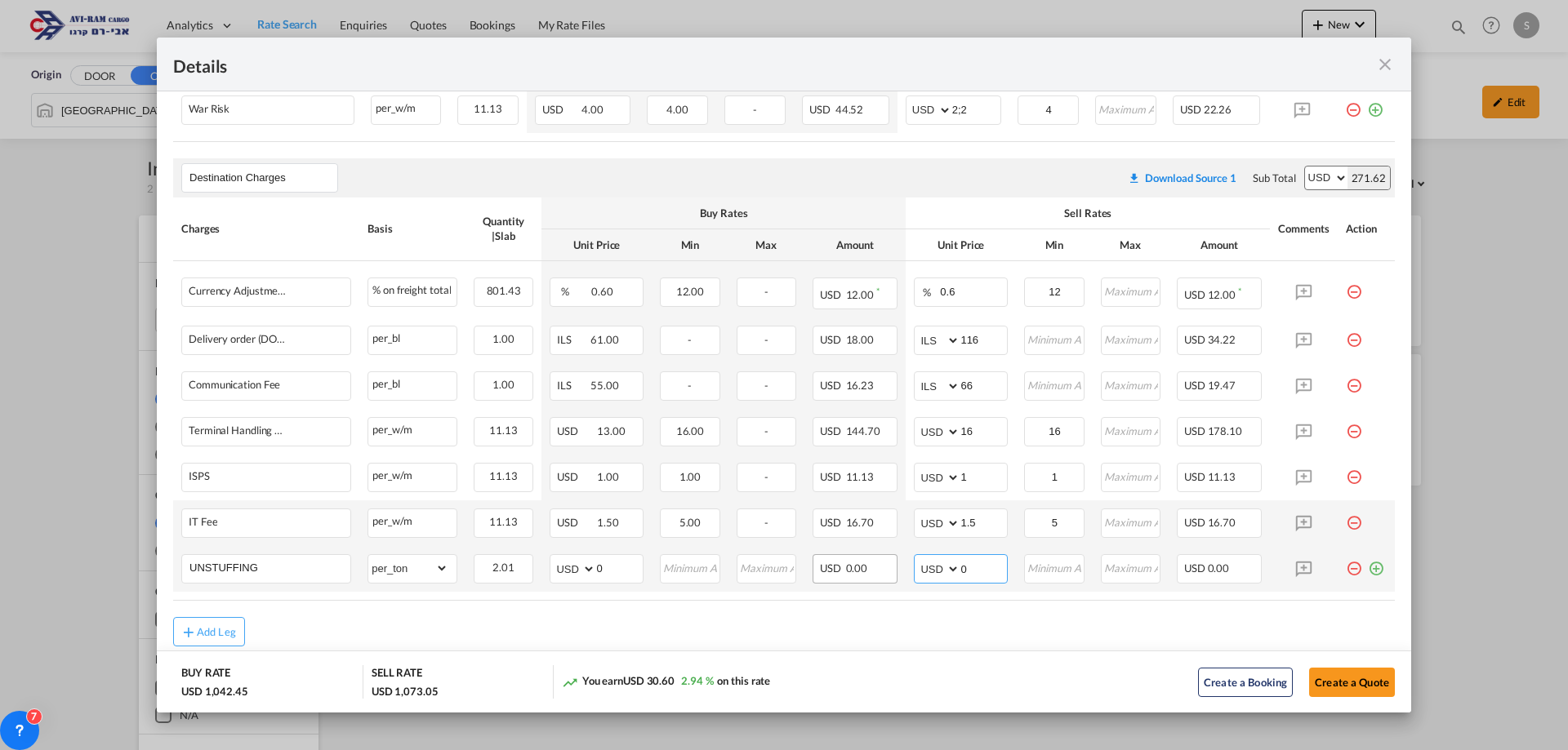
click at [881, 570] on tr "UNSTUFFING Please Enter Already Exists gross_weight volumetric_weight per_shipm…" at bounding box center [783, 569] width 1222 height 46
type input "11.6"
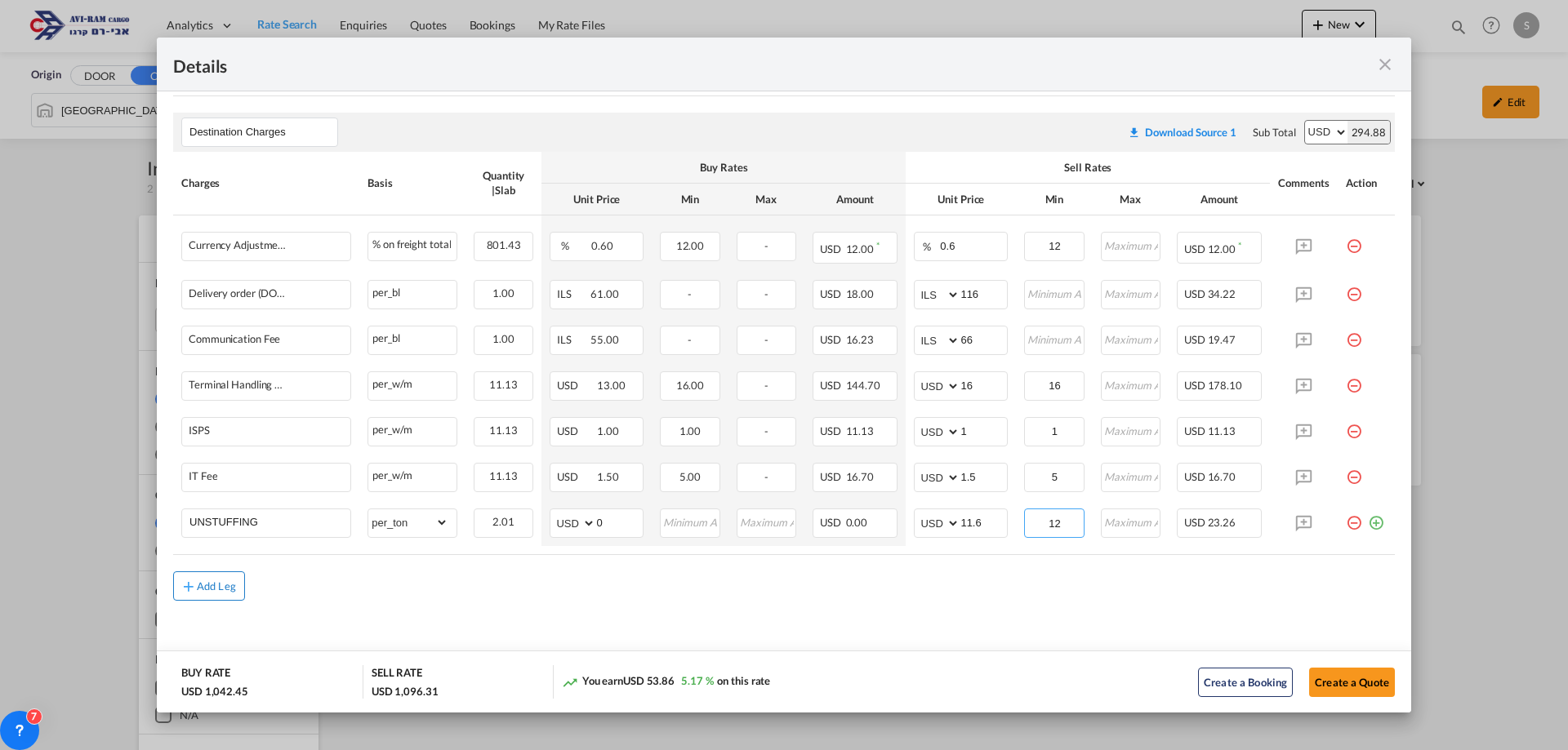
type input "12"
click at [217, 582] on div "Add Leg" at bounding box center [216, 586] width 39 height 10
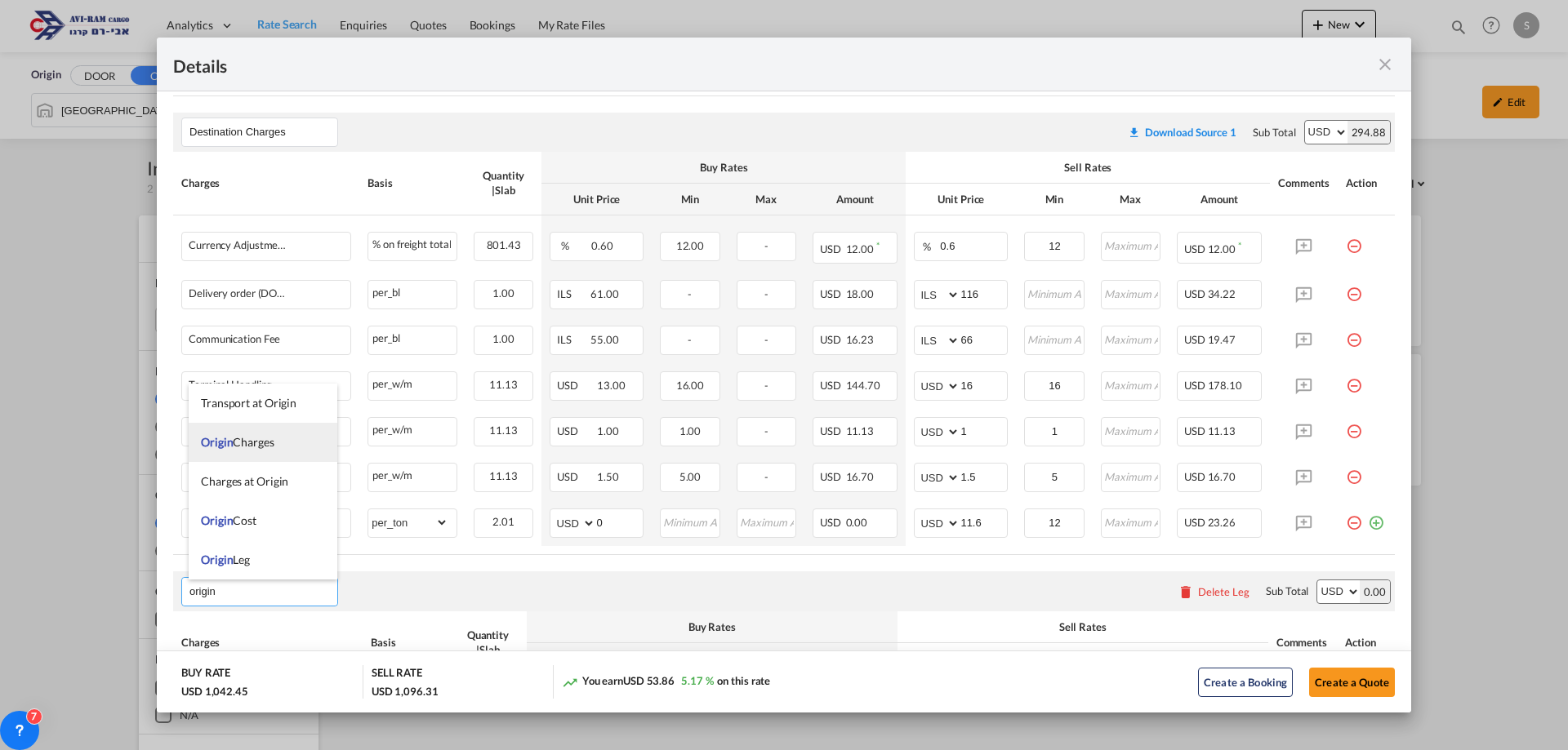
click at [240, 436] on span "Origin Charges" at bounding box center [237, 442] width 73 height 14
type input "Origin Charges"
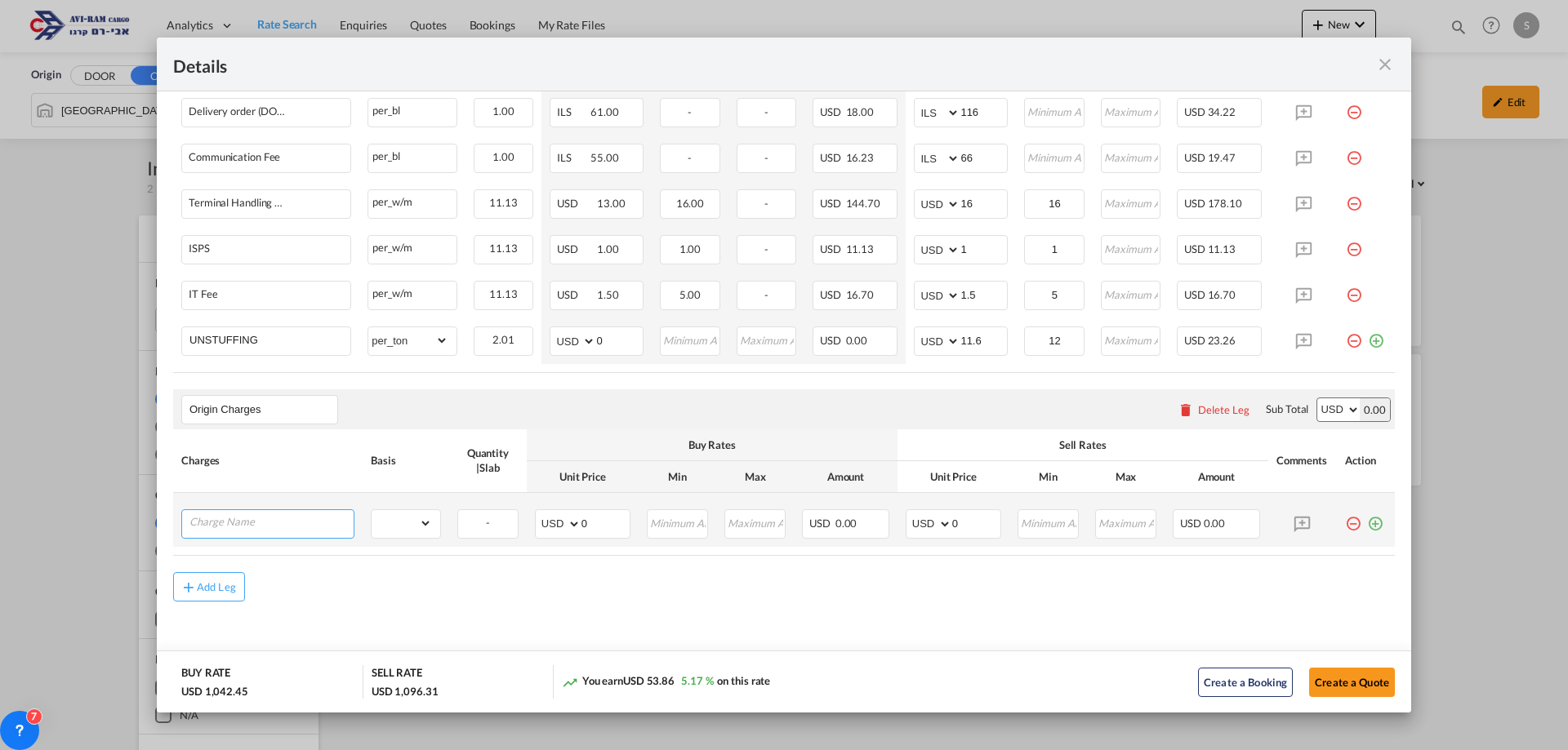
click at [265, 525] on input "Charge Name" at bounding box center [271, 523] width 165 height 25
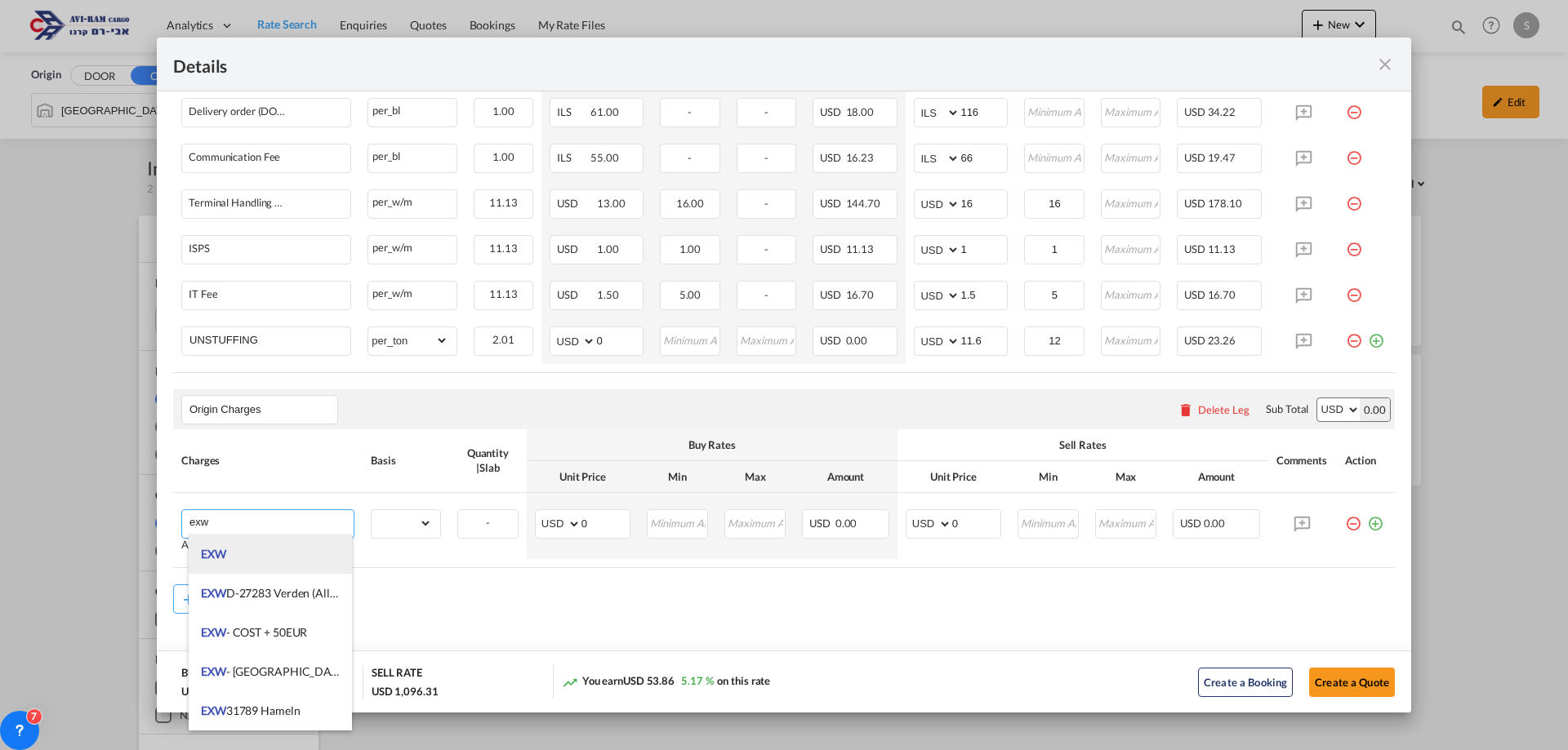
click at [282, 542] on li "EXW" at bounding box center [270, 554] width 164 height 39
type input "EXW"
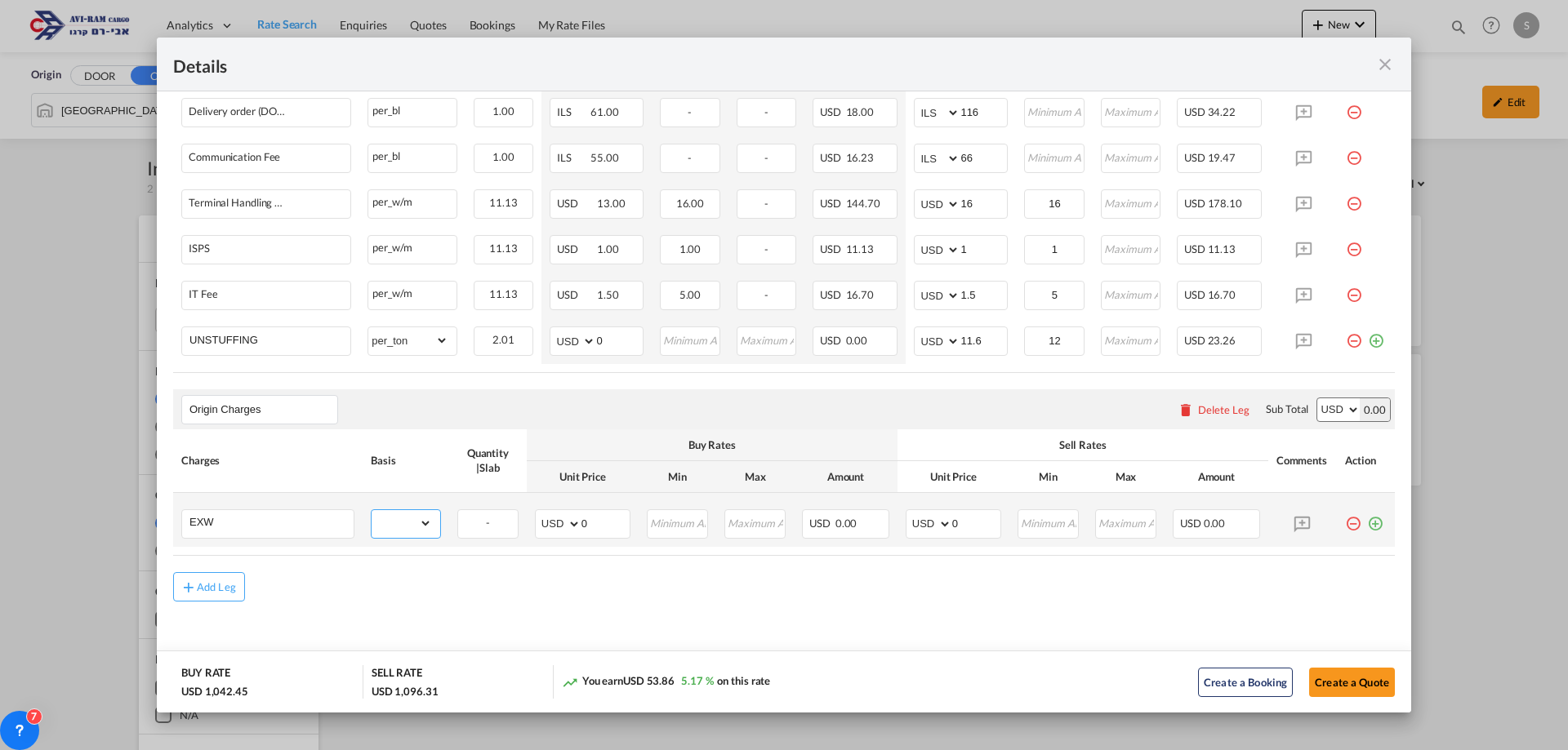
click at [418, 523] on select "gross_weight volumetric_weight per_shipment per_bl per_km per_hawb per_kg flat …" at bounding box center [401, 524] width 60 height 26
select select "per_shipment"
click at [372, 511] on select "gross_weight volumetric_weight per_shipment per_bl per_km per_hawb per_kg flat …" at bounding box center [401, 524] width 60 height 26
click at [923, 516] on select "AED AFN ALL AMD ANG AOA ARS AUD AWG AZN BAM BBD BDT BGN BHD BIF BMD BND [PERSON…" at bounding box center [930, 525] width 43 height 23
select select "string:EUR"
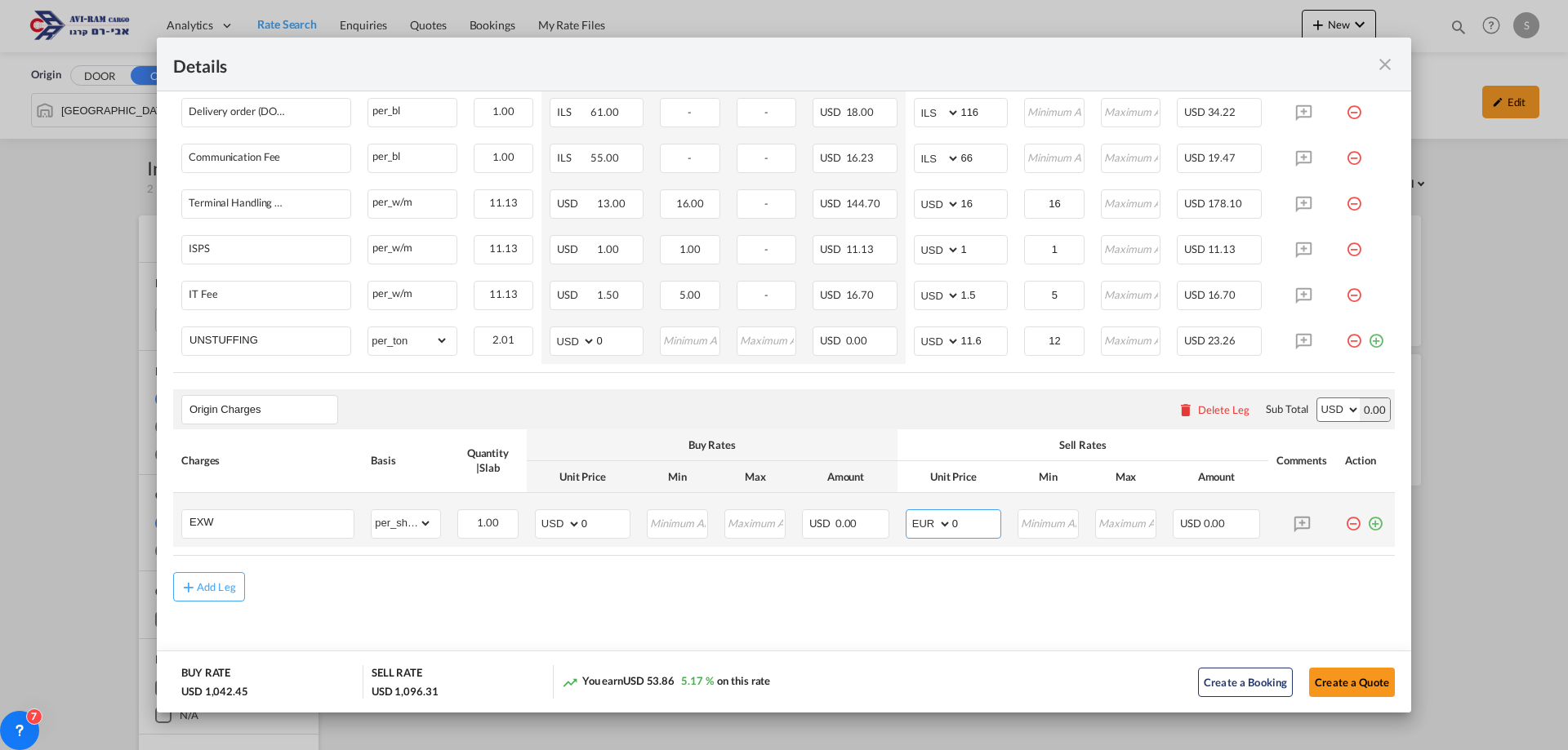
click at [909, 513] on select "AED AFN ALL AMD ANG AOA ARS AUD AWG AZN BAM BBD BDT BGN BHD BIF BMD BND [PERSON…" at bounding box center [930, 525] width 43 height 23
drag, startPoint x: 963, startPoint y: 529, endPoint x: 908, endPoint y: 529, distance: 55.0
click at [908, 529] on md-input-container "AED AFN ALL AMD ANG AOA ARS AUD AWG AZN BAM BBD BDT BGN BHD BIF BMD BND [PERSON…" at bounding box center [953, 525] width 95 height 30
type input "412"
click at [1341, 684] on button "Create a Quote" at bounding box center [1352, 683] width 86 height 30
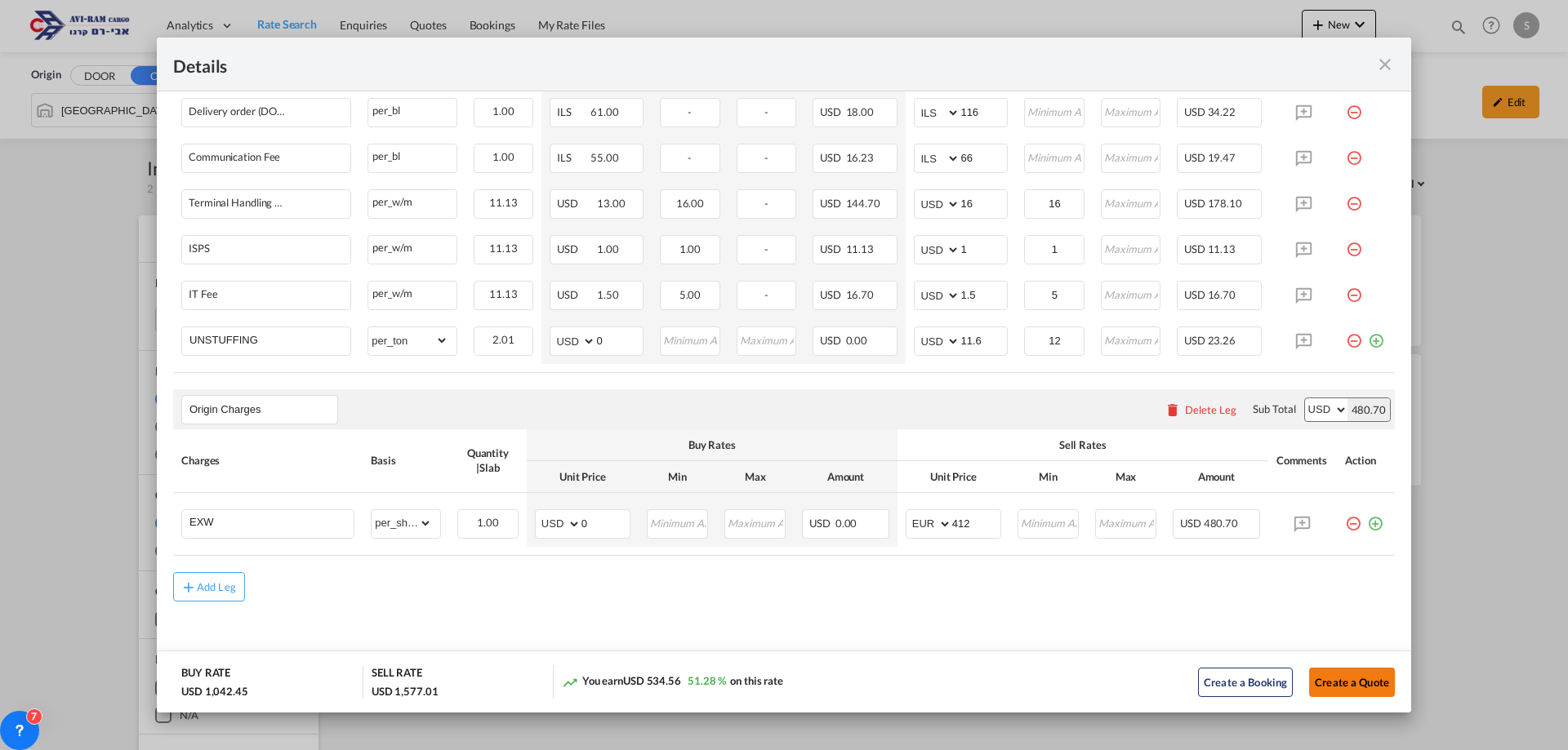
scroll to position [170, 0]
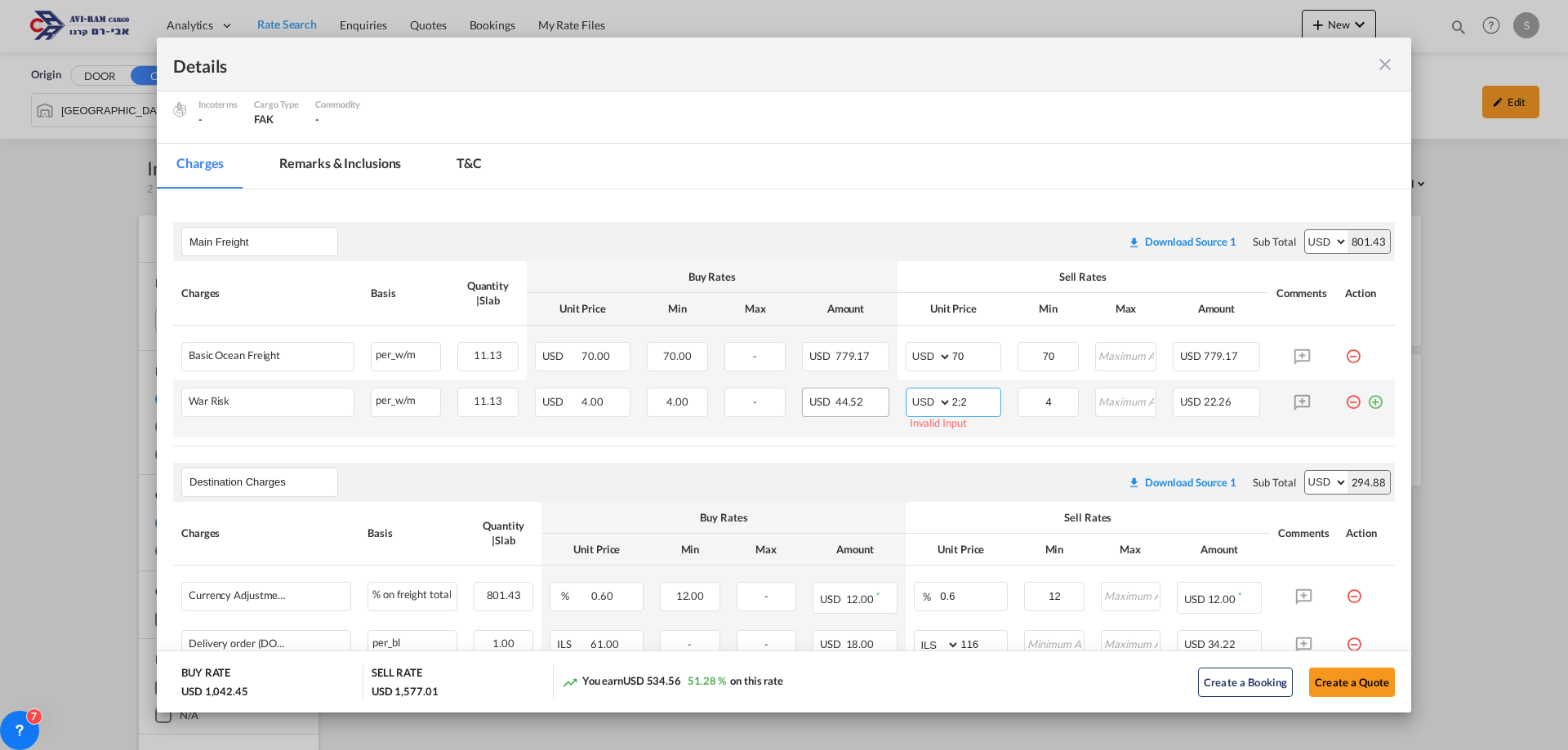
drag, startPoint x: 968, startPoint y: 404, endPoint x: 856, endPoint y: 411, distance: 112.2
click at [857, 411] on tr "War Risk Please Enter Already Exists per_w/m per_w/m can not applied for this c…" at bounding box center [783, 409] width 1222 height 58
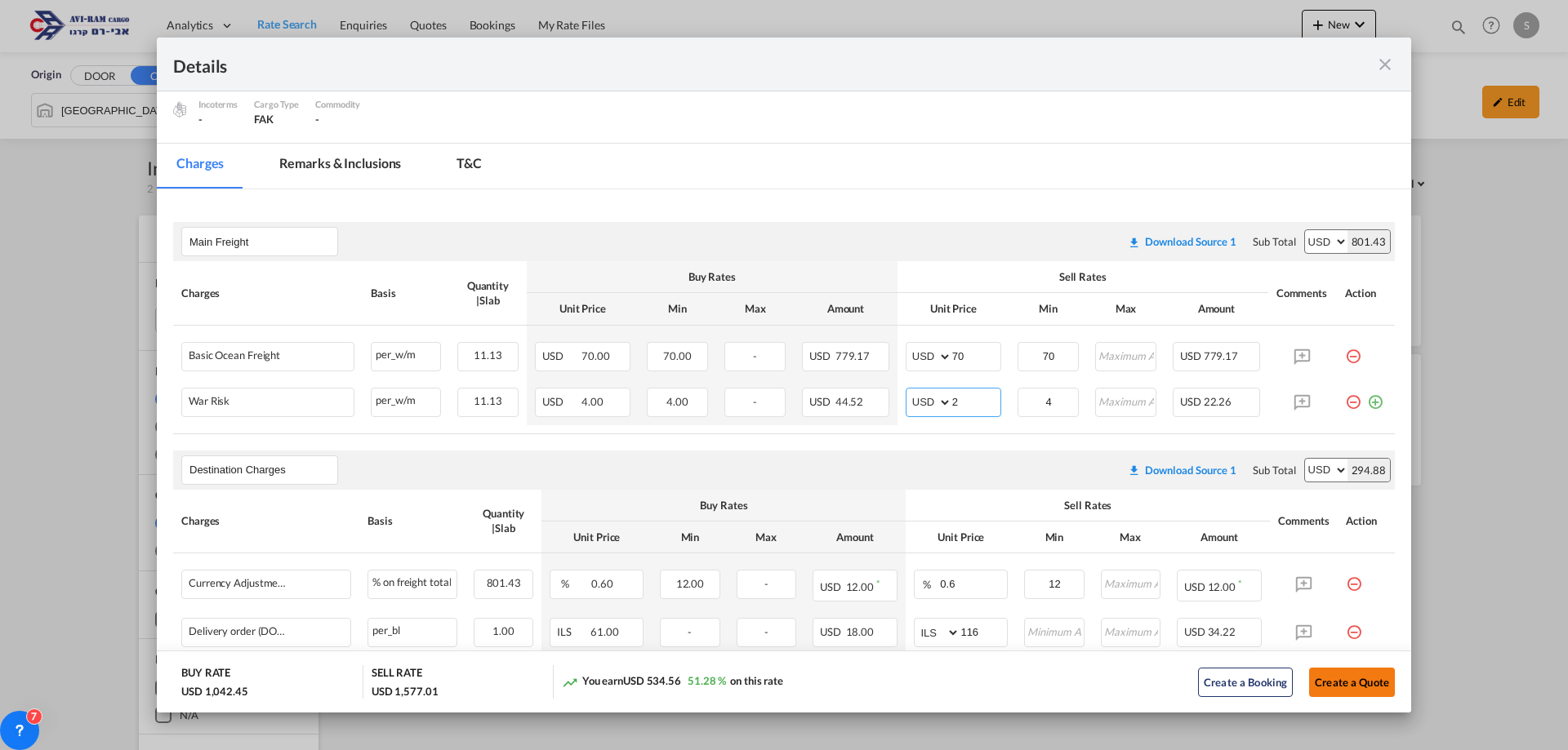
type input "2"
click at [1352, 685] on button "Create a Quote" at bounding box center [1352, 683] width 86 height 30
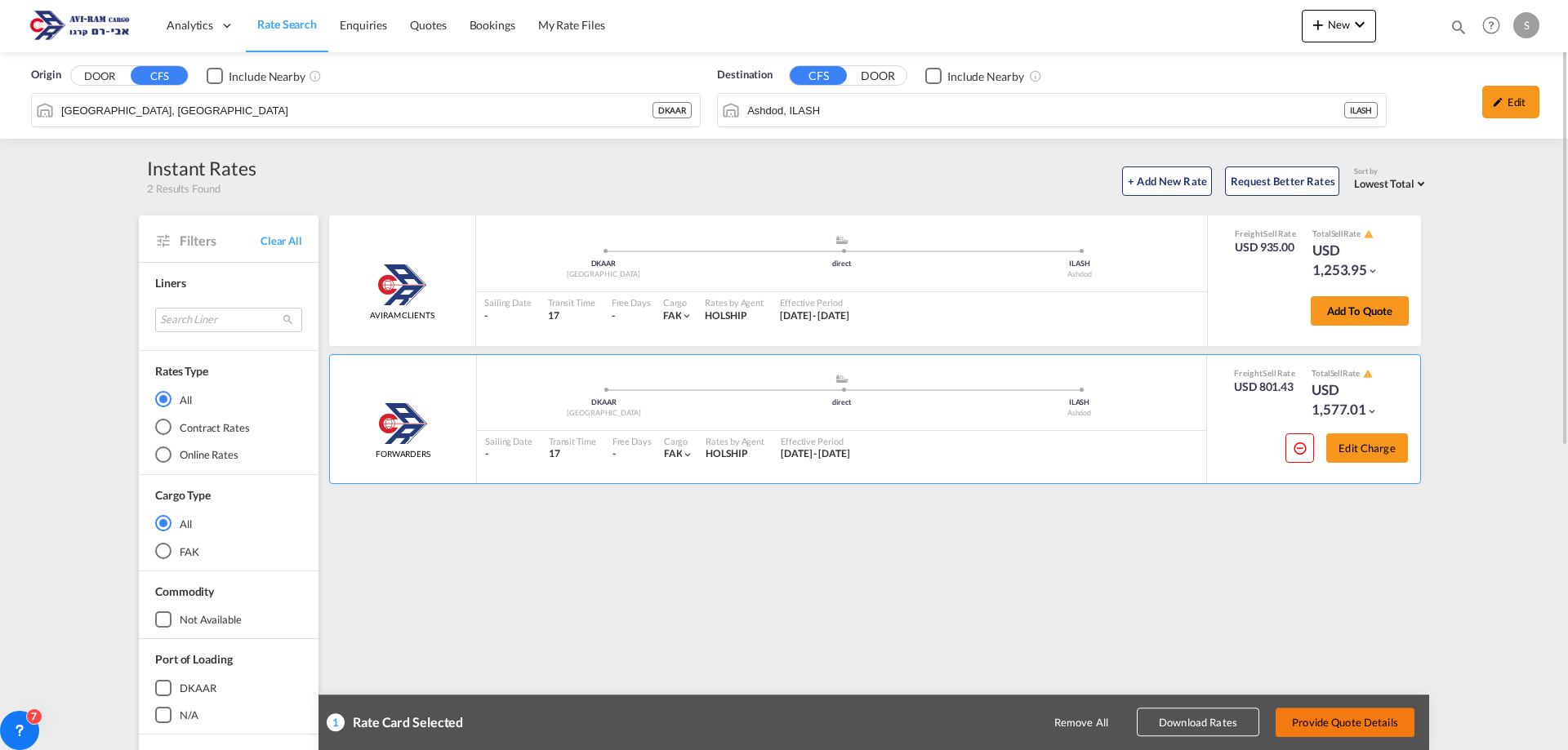
click at [1366, 722] on button "Provide Quote Details" at bounding box center [1345, 723] width 139 height 30
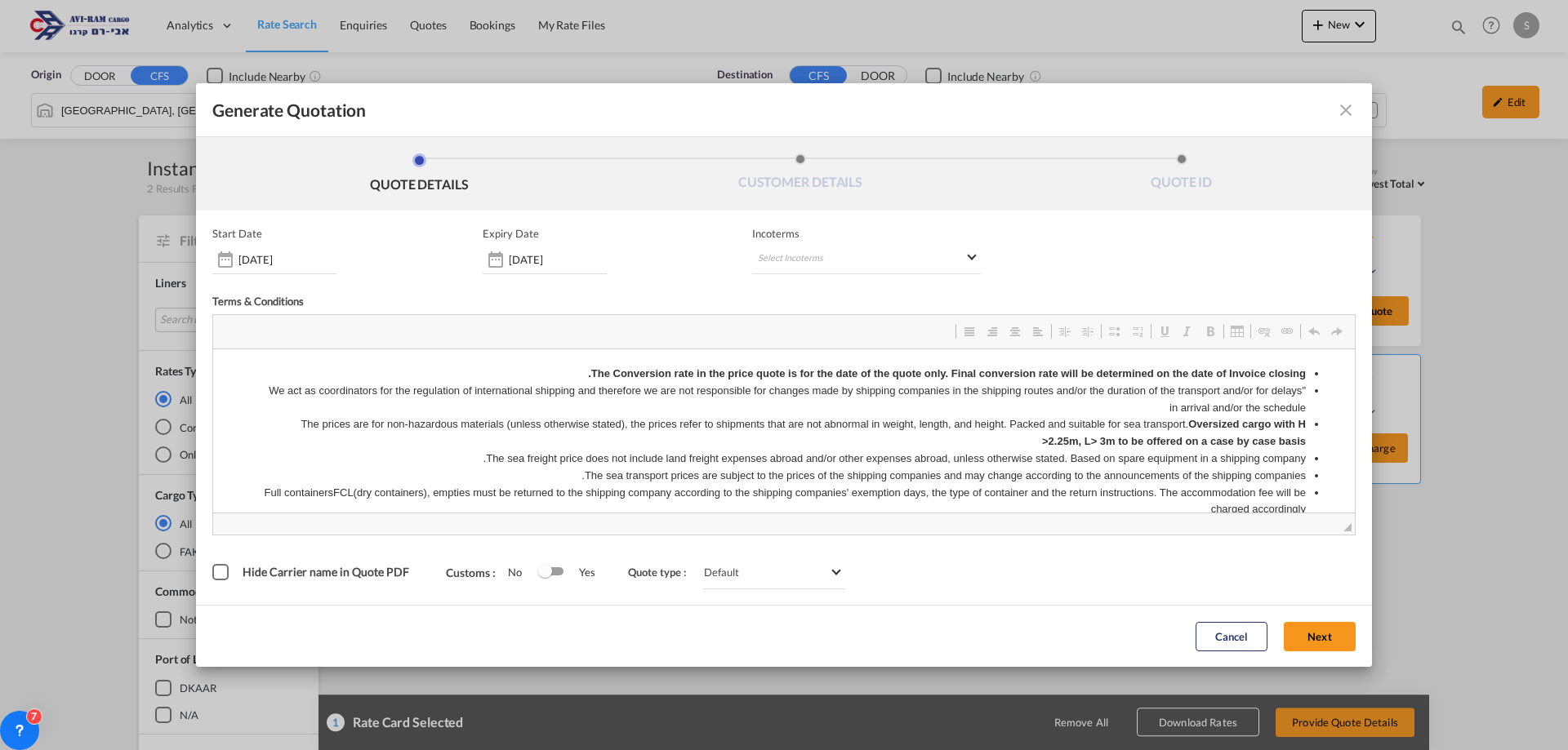
scroll to position [0, 0]
click at [786, 261] on md-select "Select Incoterms CIF - export Cost,Insurance and Freight CPT - import Carrier P…" at bounding box center [866, 260] width 229 height 30
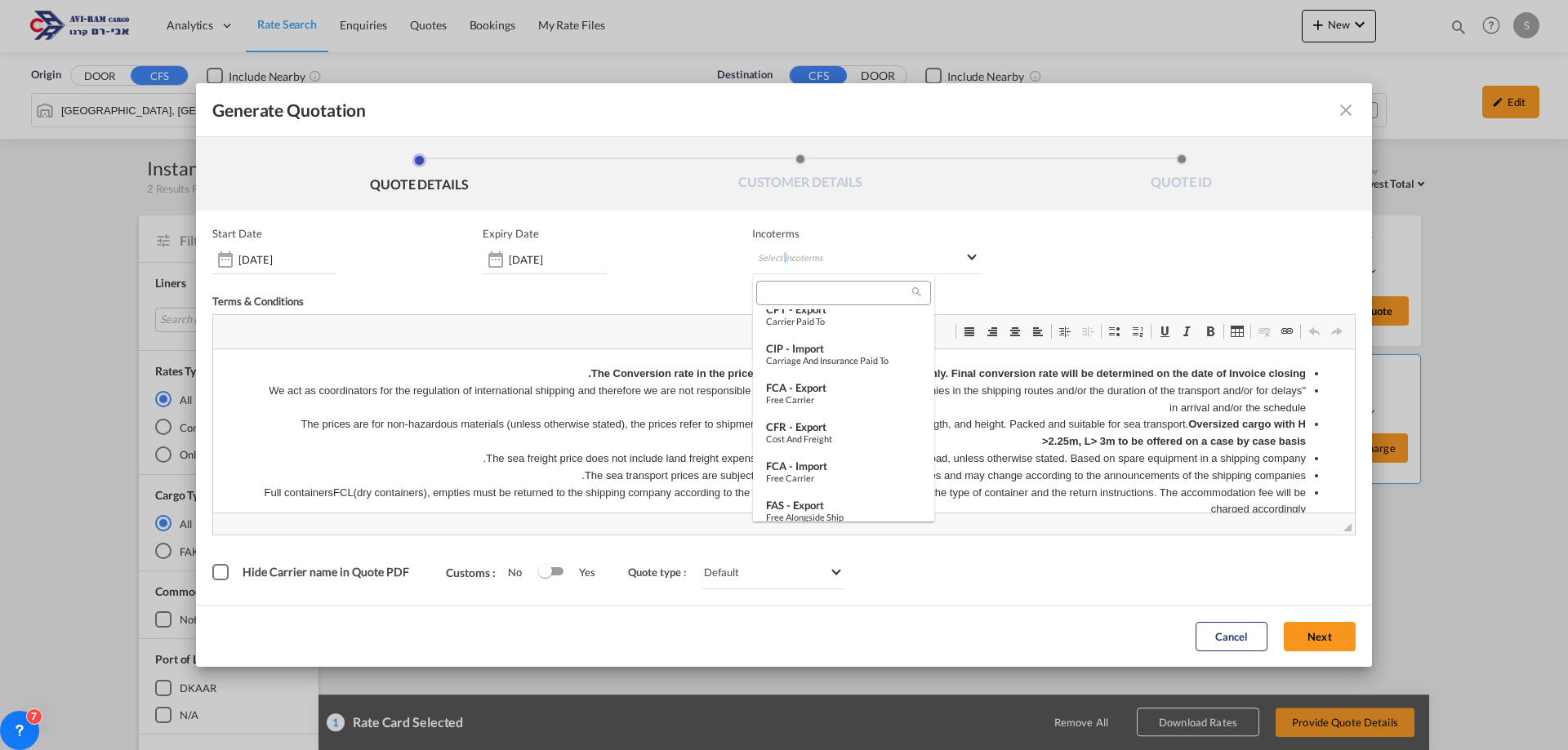
scroll to position [490, 0]
click at [831, 471] on div "Ex Works" at bounding box center [843, 471] width 155 height 11
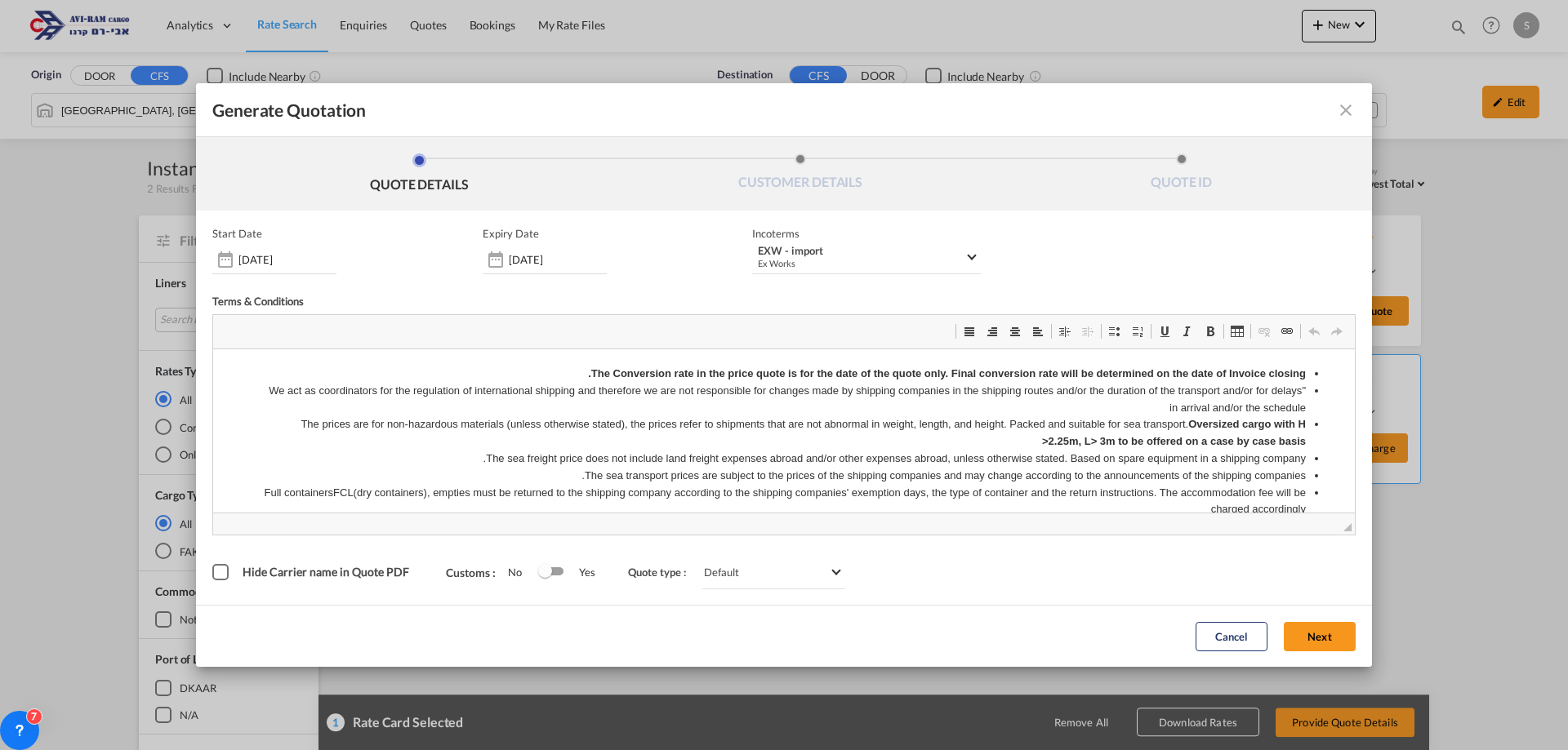
click at [1324, 628] on button "Next" at bounding box center [1320, 637] width 72 height 30
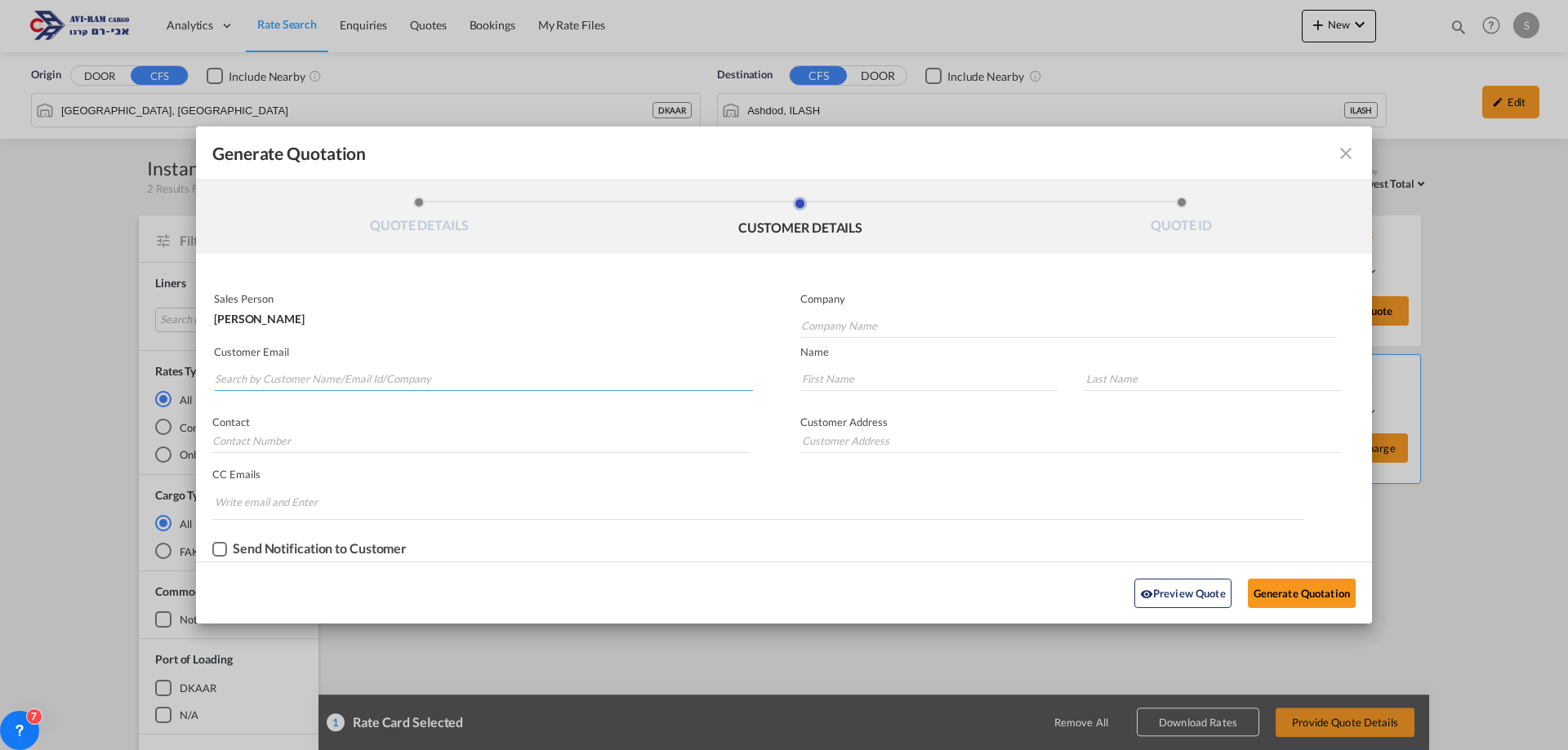
click at [370, 375] on input "Search by Customer Name/Email Id/Company" at bounding box center [484, 379] width 538 height 25
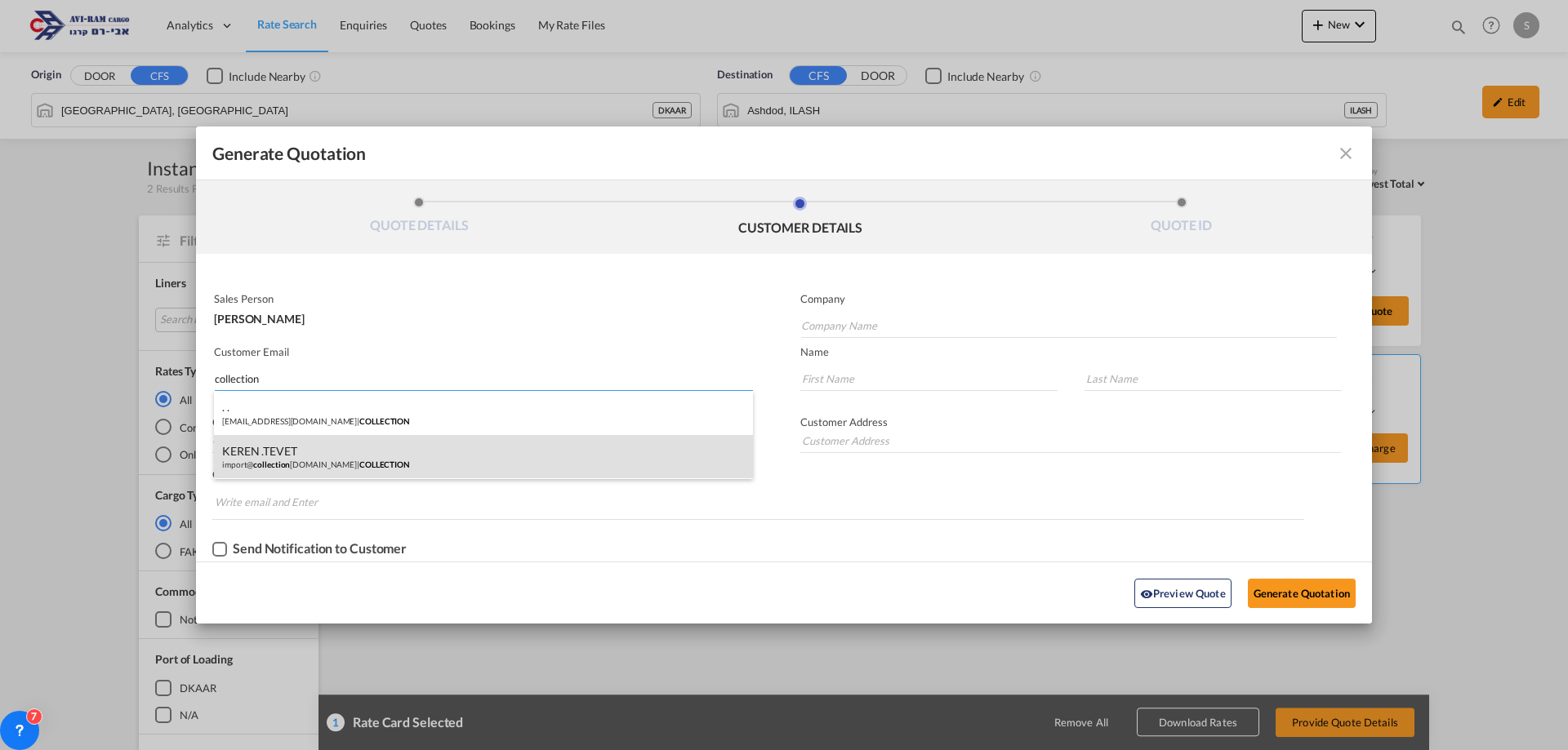
type input "collection"
click at [341, 448] on div "KEREN .TEVET import@ collection [DOMAIN_NAME] | COLLECTION" at bounding box center [483, 457] width 539 height 44
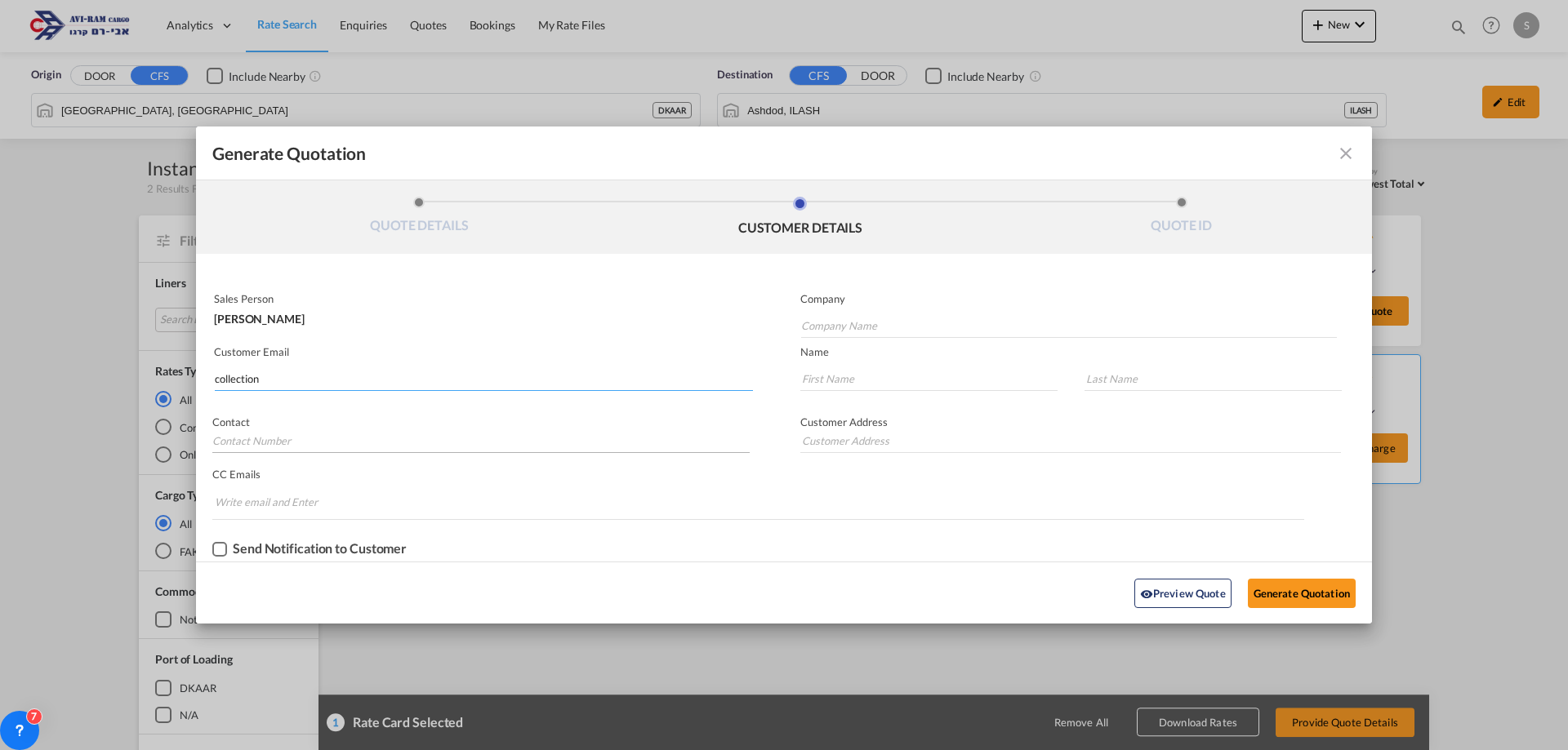
type input "COLLECTION"
type input "[EMAIL_ADDRESS][DOMAIN_NAME]"
type input "KEREN"
type input ".TEVET"
type input "."
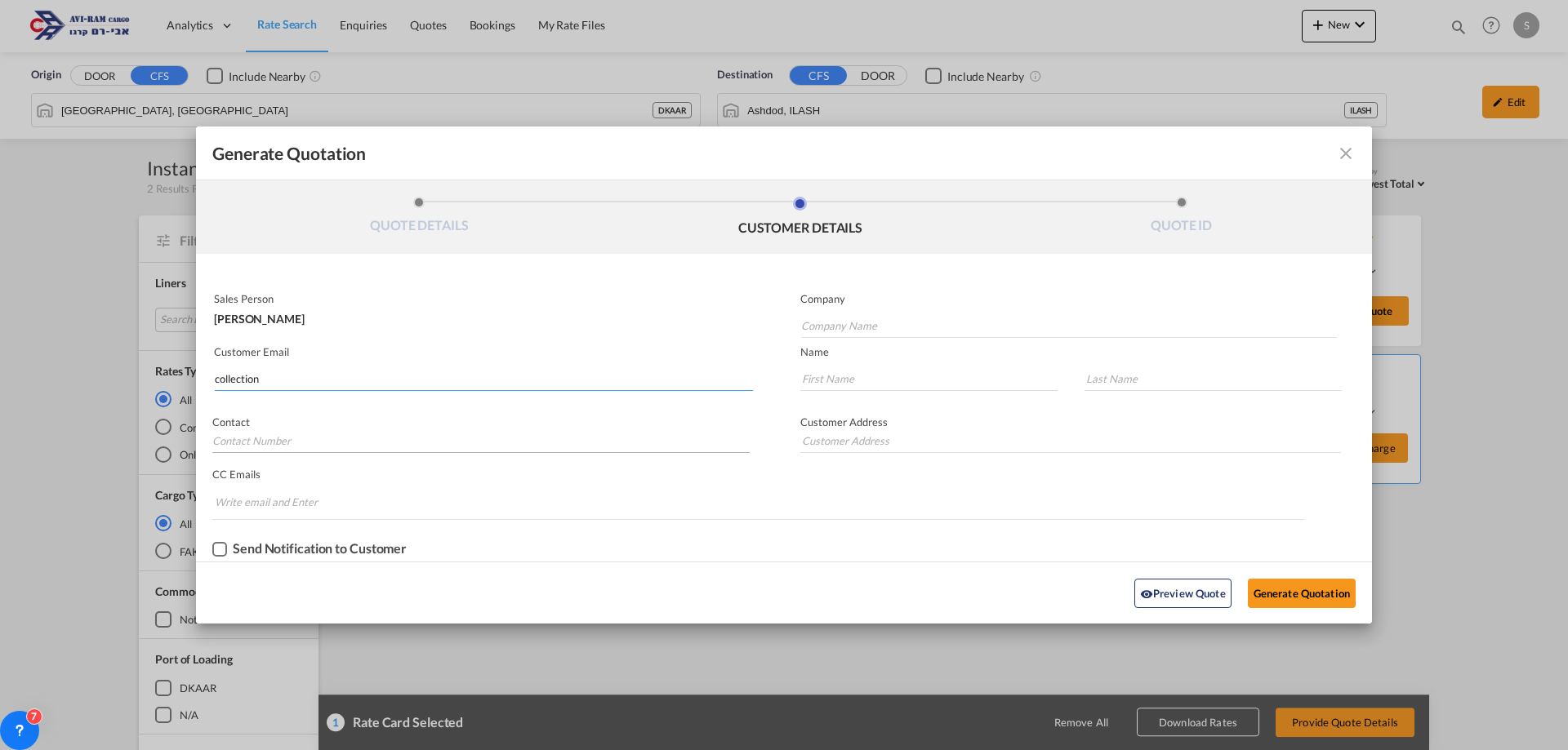
type input "."
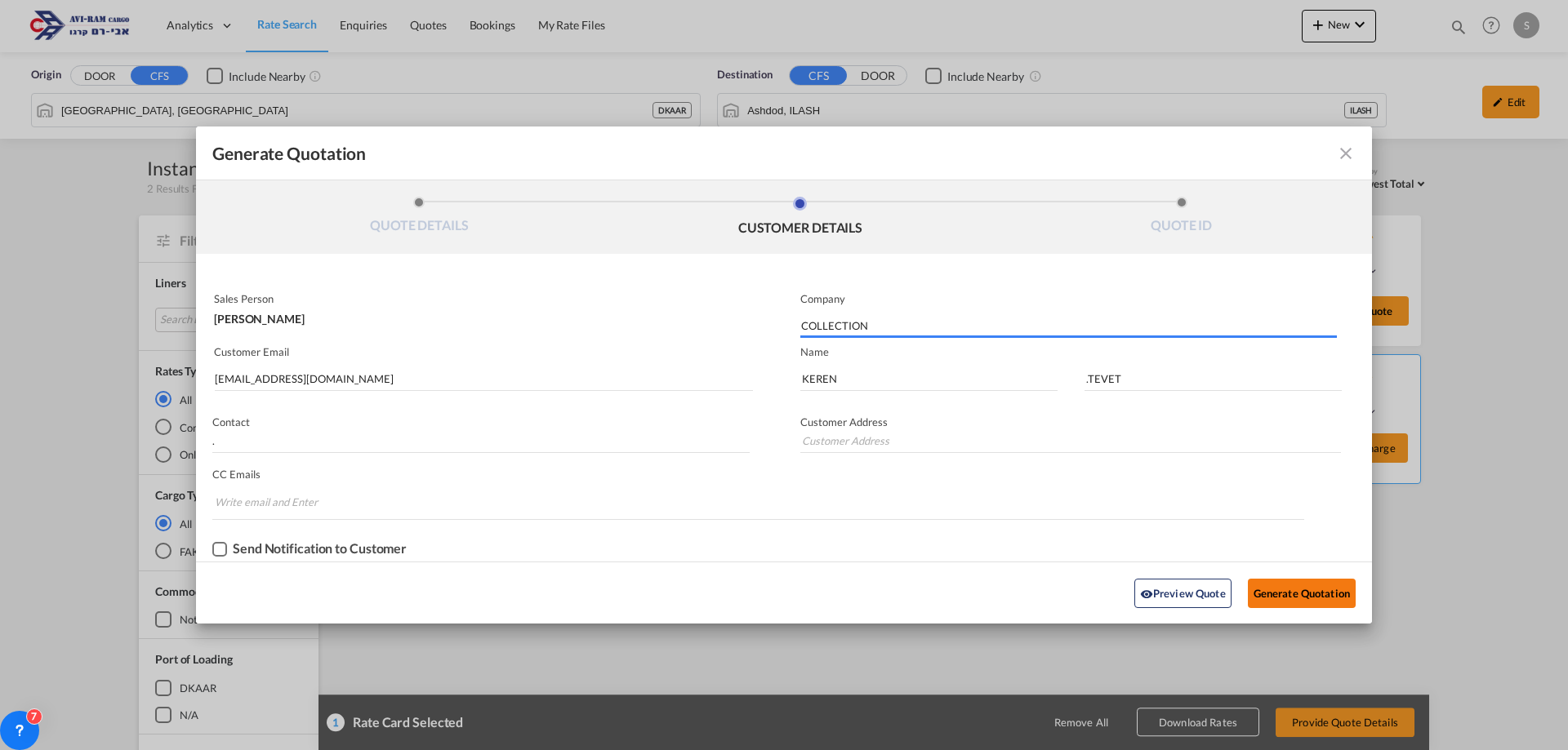
click at [1265, 581] on button "Generate Quotation" at bounding box center [1301, 594] width 108 height 30
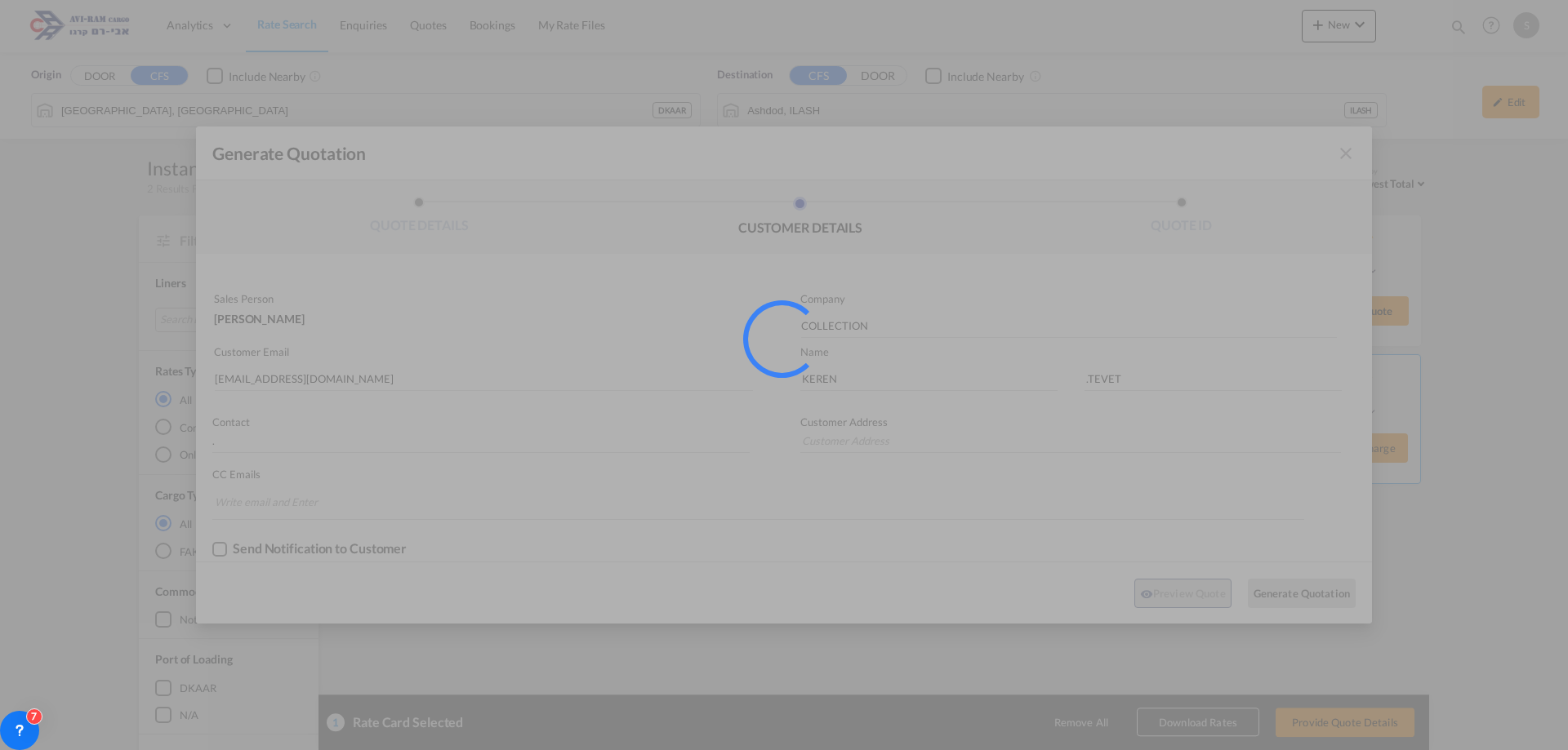
type input "."
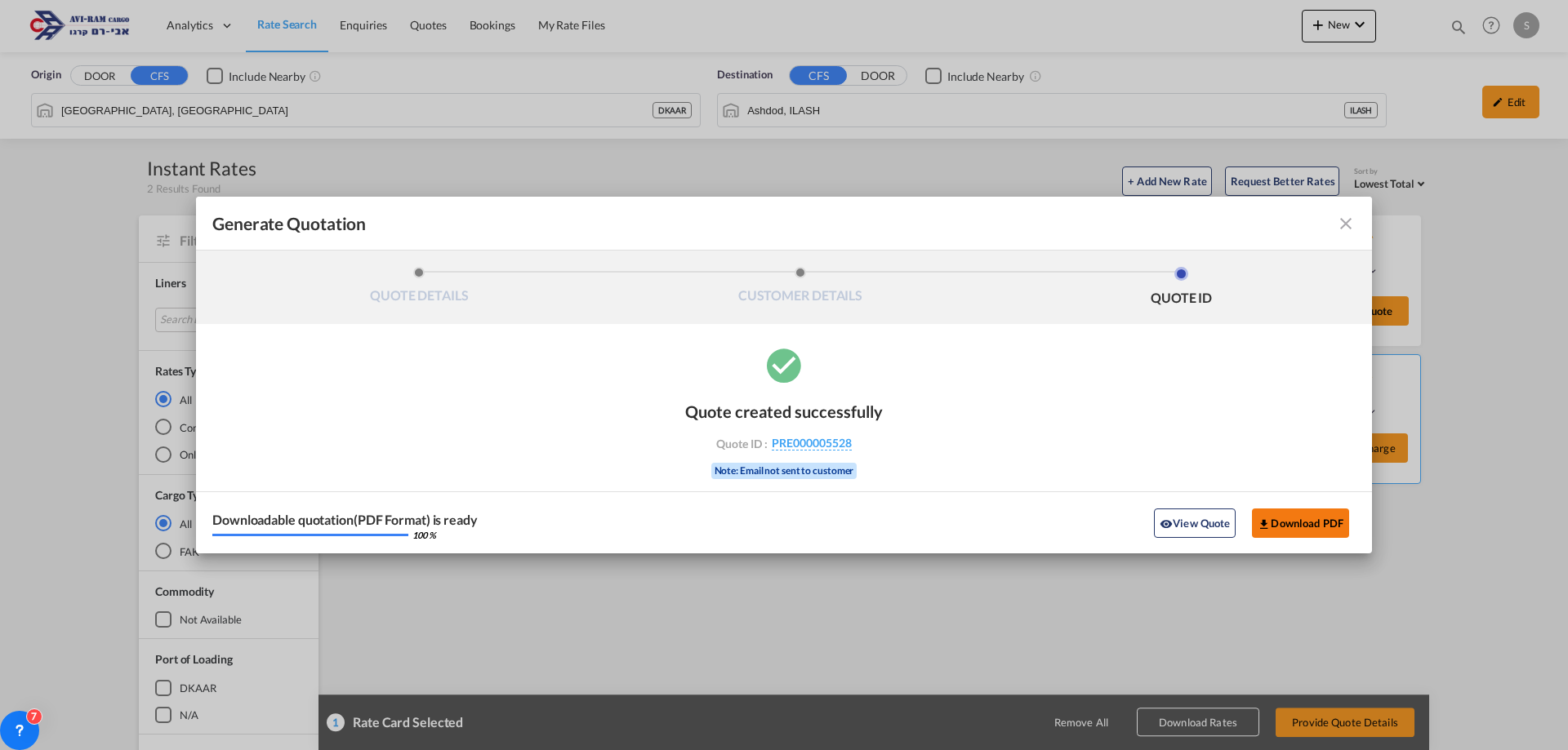
click at [1325, 523] on button "Download PDF" at bounding box center [1301, 524] width 97 height 30
